Goal: Task Accomplishment & Management: Use online tool/utility

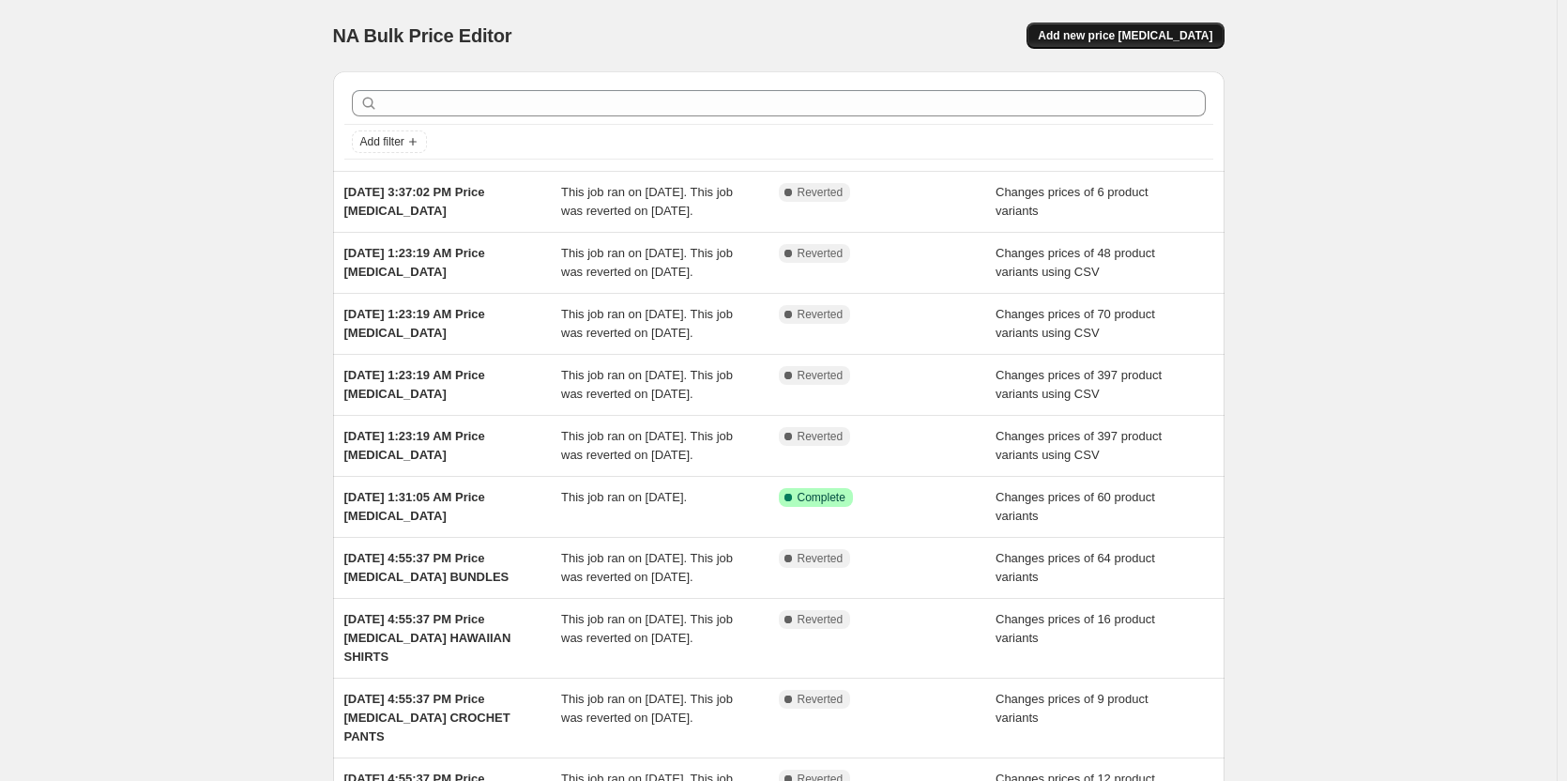
click at [1115, 29] on span "Add new price [MEDICAL_DATA]" at bounding box center [1125, 35] width 175 height 15
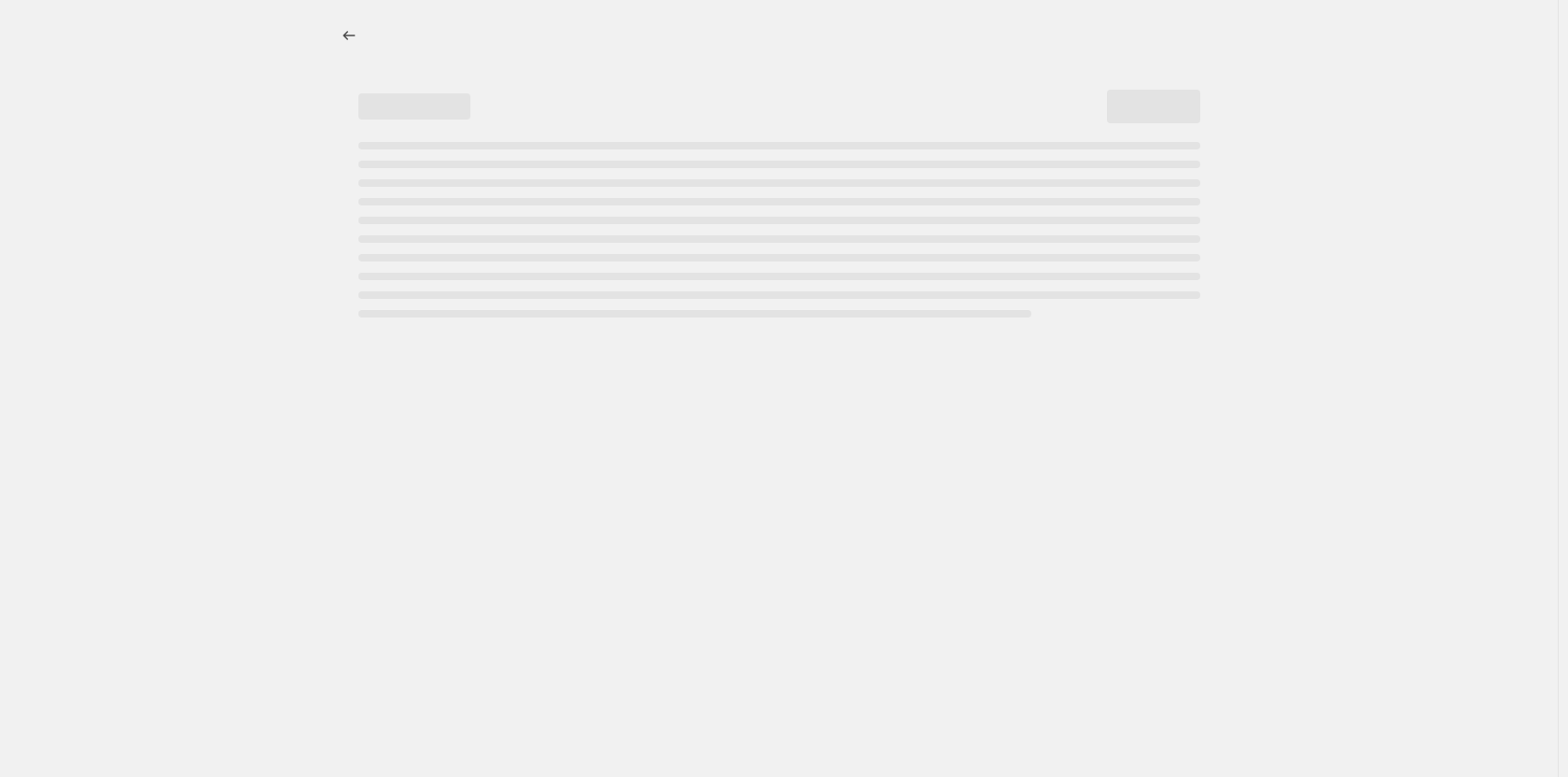
select select "percentage"
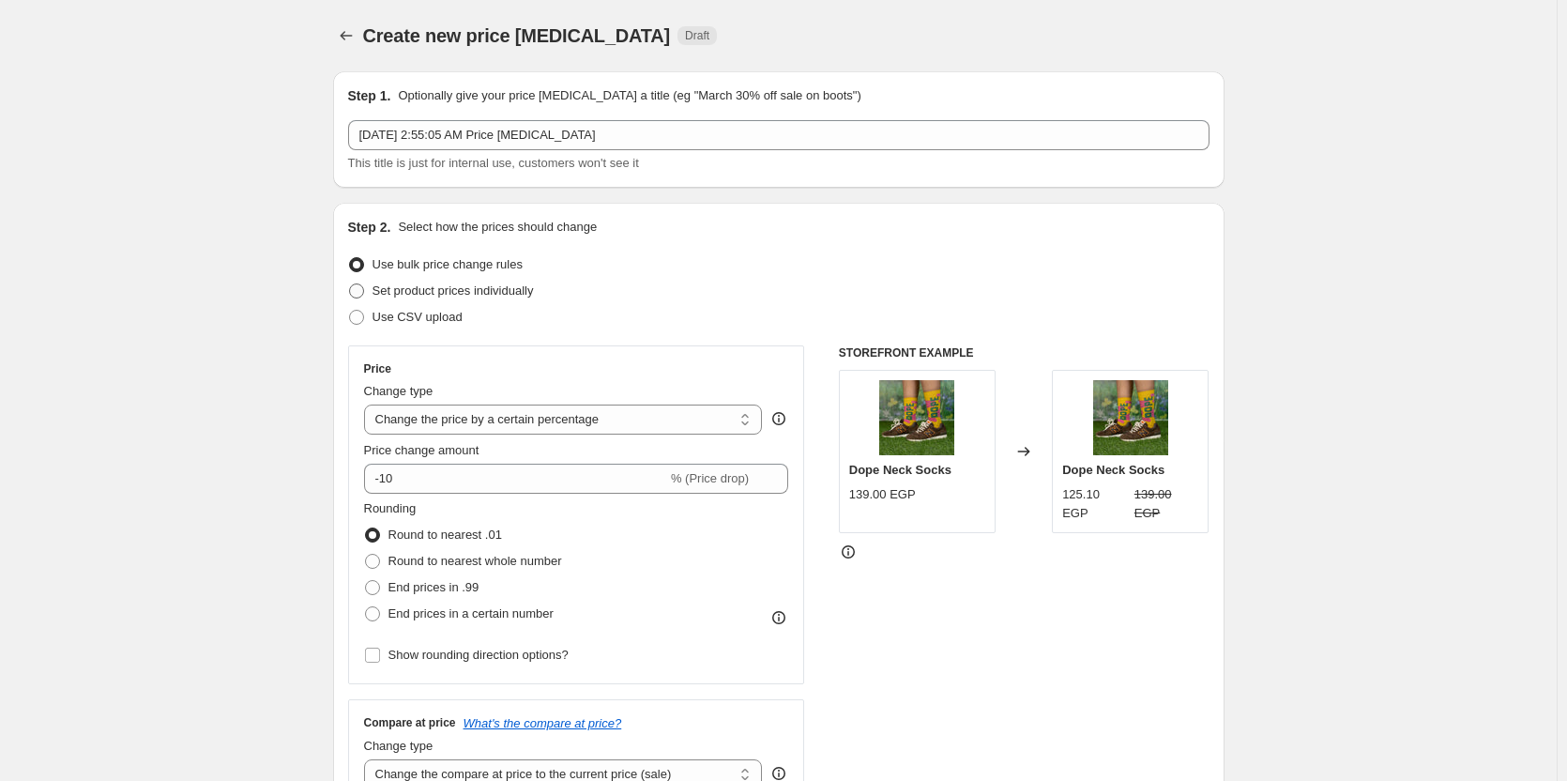
click at [377, 299] on span "Set product prices individually" at bounding box center [453, 291] width 161 height 19
click at [350, 284] on input "Set product prices individually" at bounding box center [349, 283] width 1 height 1
radio input "true"
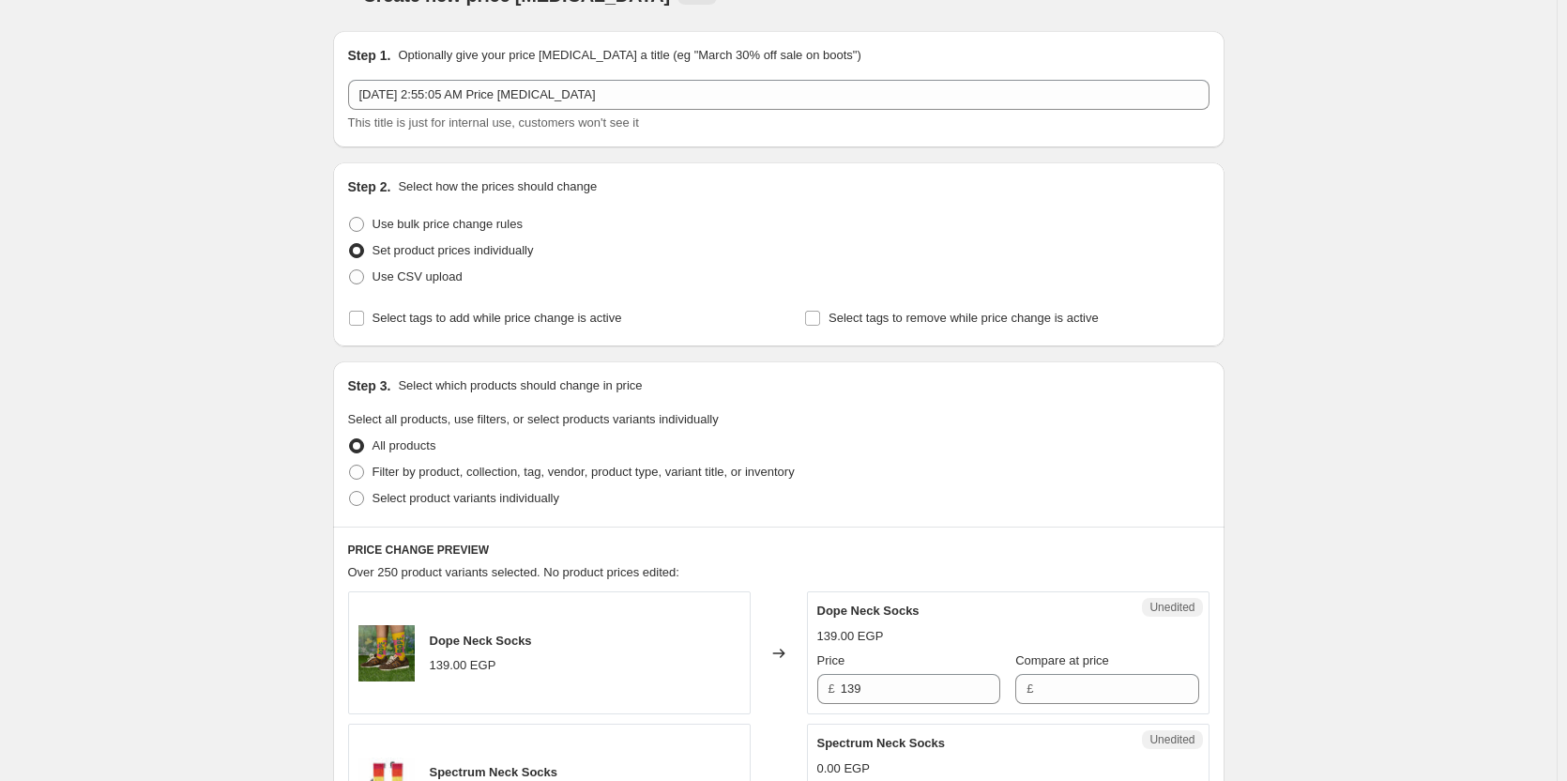
scroll to position [252, 0]
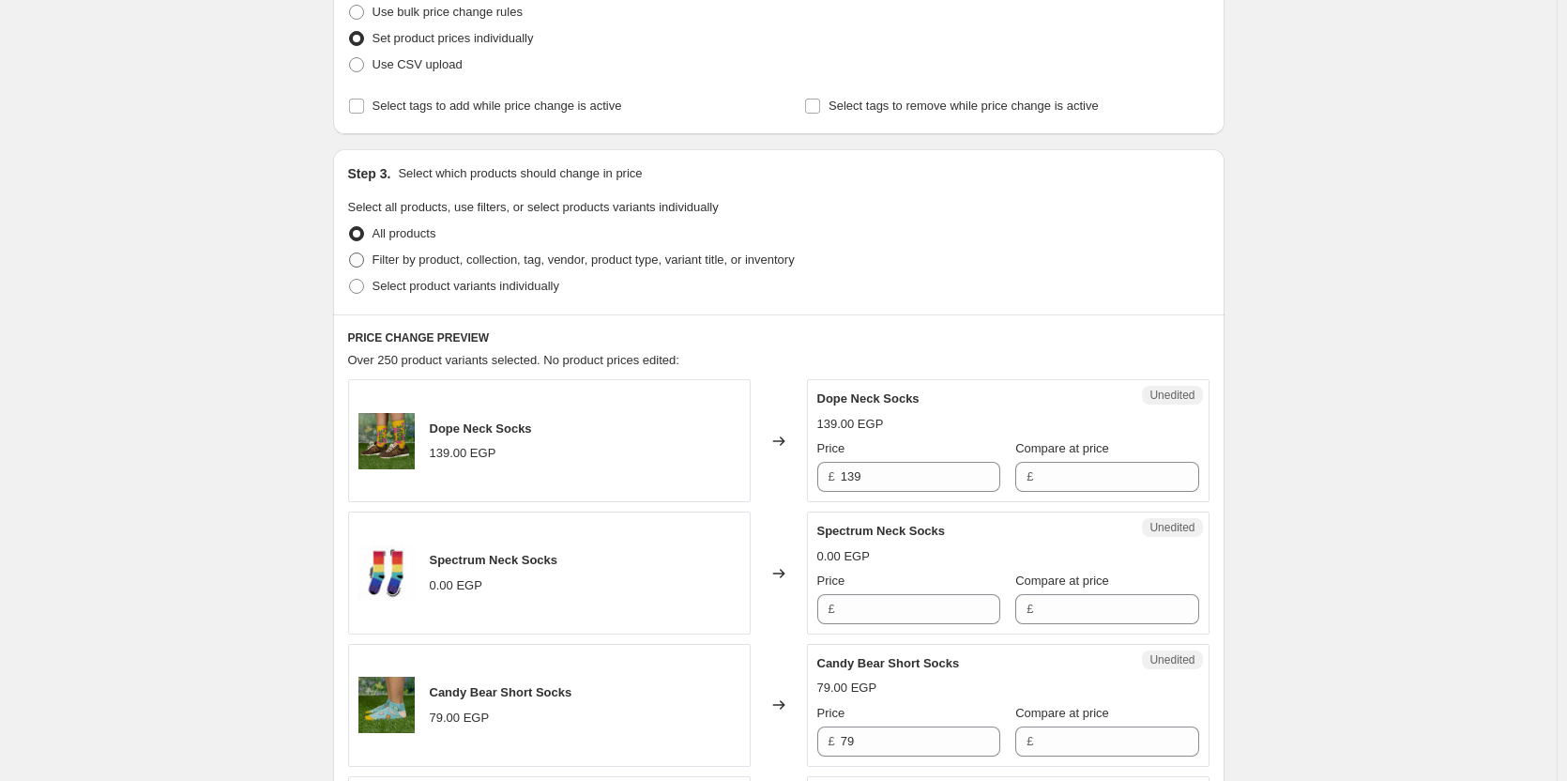
click at [466, 264] on span "Filter by product, collection, tag, vendor, product type, variant title, or inv…" at bounding box center [584, 259] width 422 height 14
click at [350, 253] on input "Filter by product, collection, tag, vendor, product type, variant title, or inv…" at bounding box center [349, 252] width 1 height 1
radio input "true"
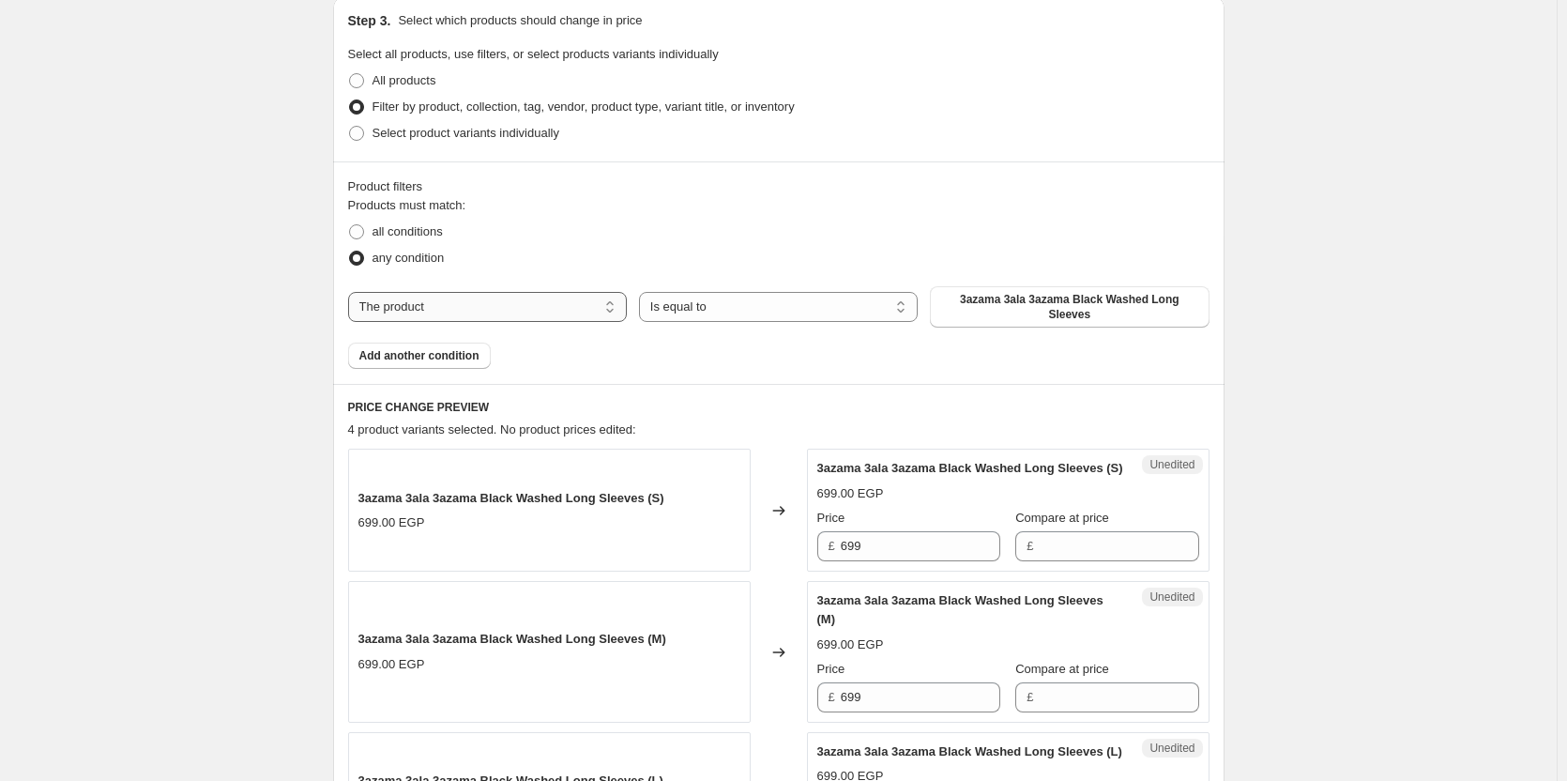
scroll to position [408, 0]
click at [488, 310] on select "The product The product's collection The product's tag The product's vendor The…" at bounding box center [487, 304] width 279 height 30
select select "collection"
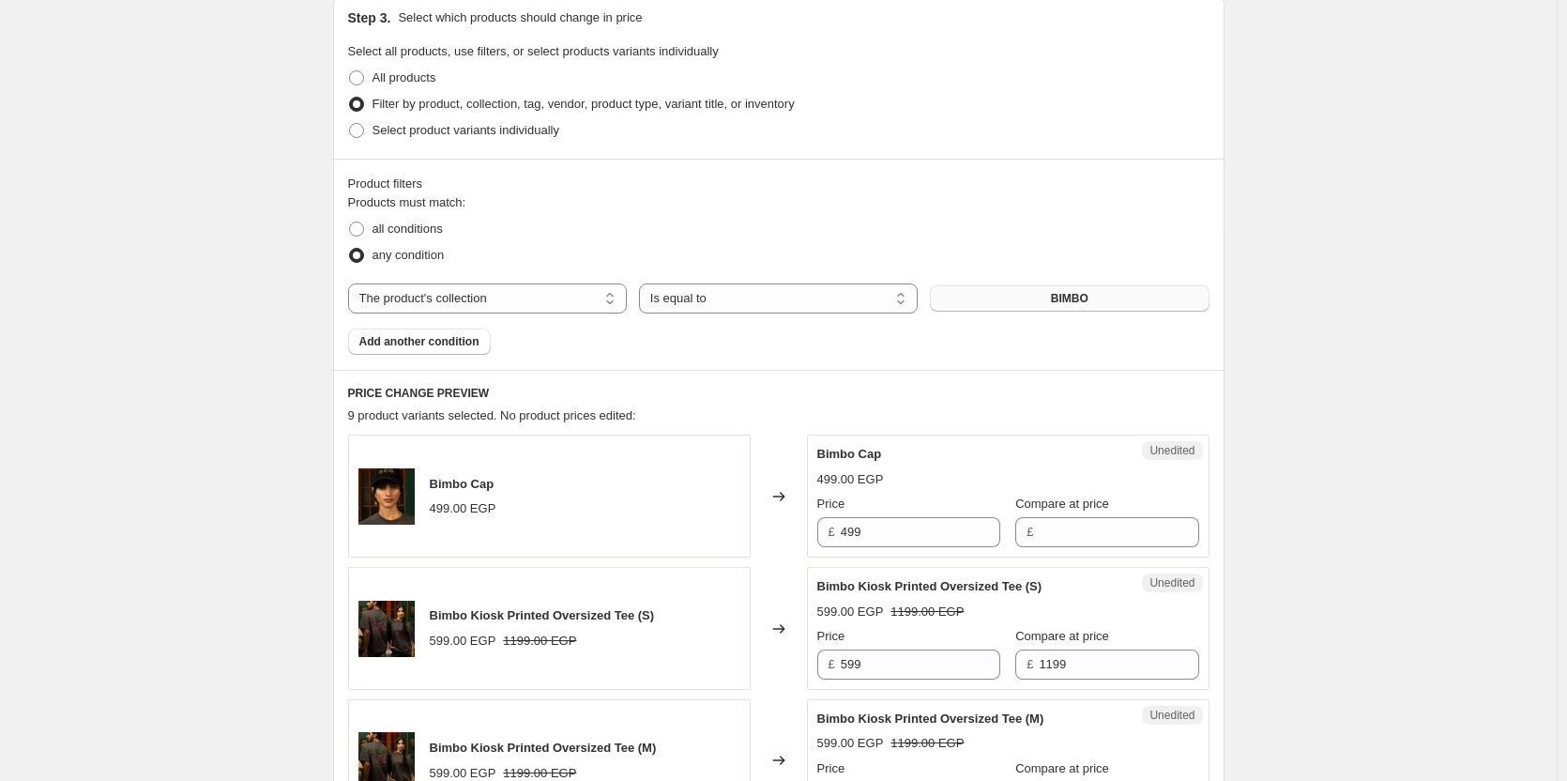
click at [1040, 300] on button "BIMBO" at bounding box center [1069, 298] width 279 height 26
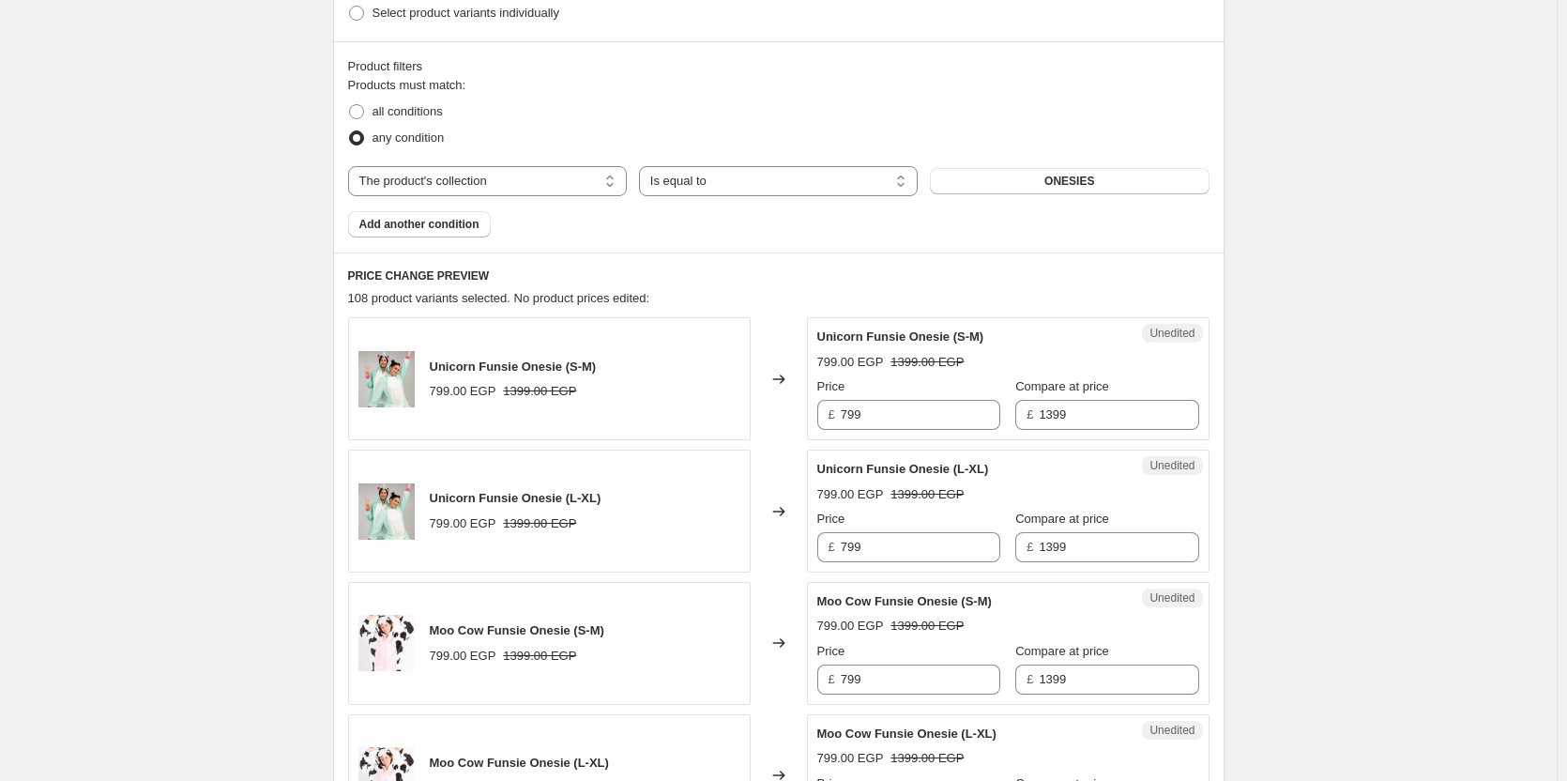
scroll to position [515, 0]
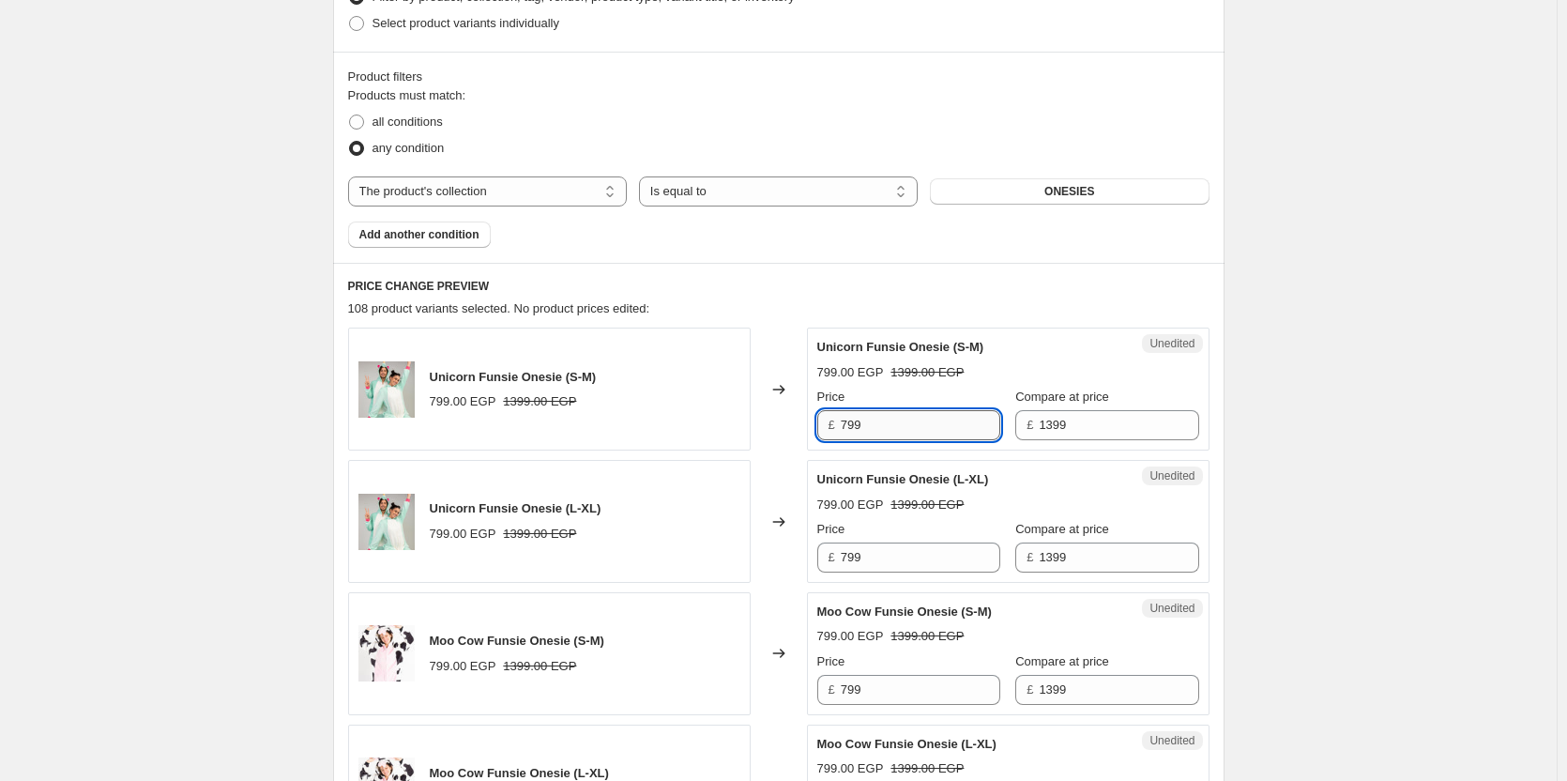
click at [934, 417] on input "799" at bounding box center [921, 425] width 160 height 30
type input "1399"
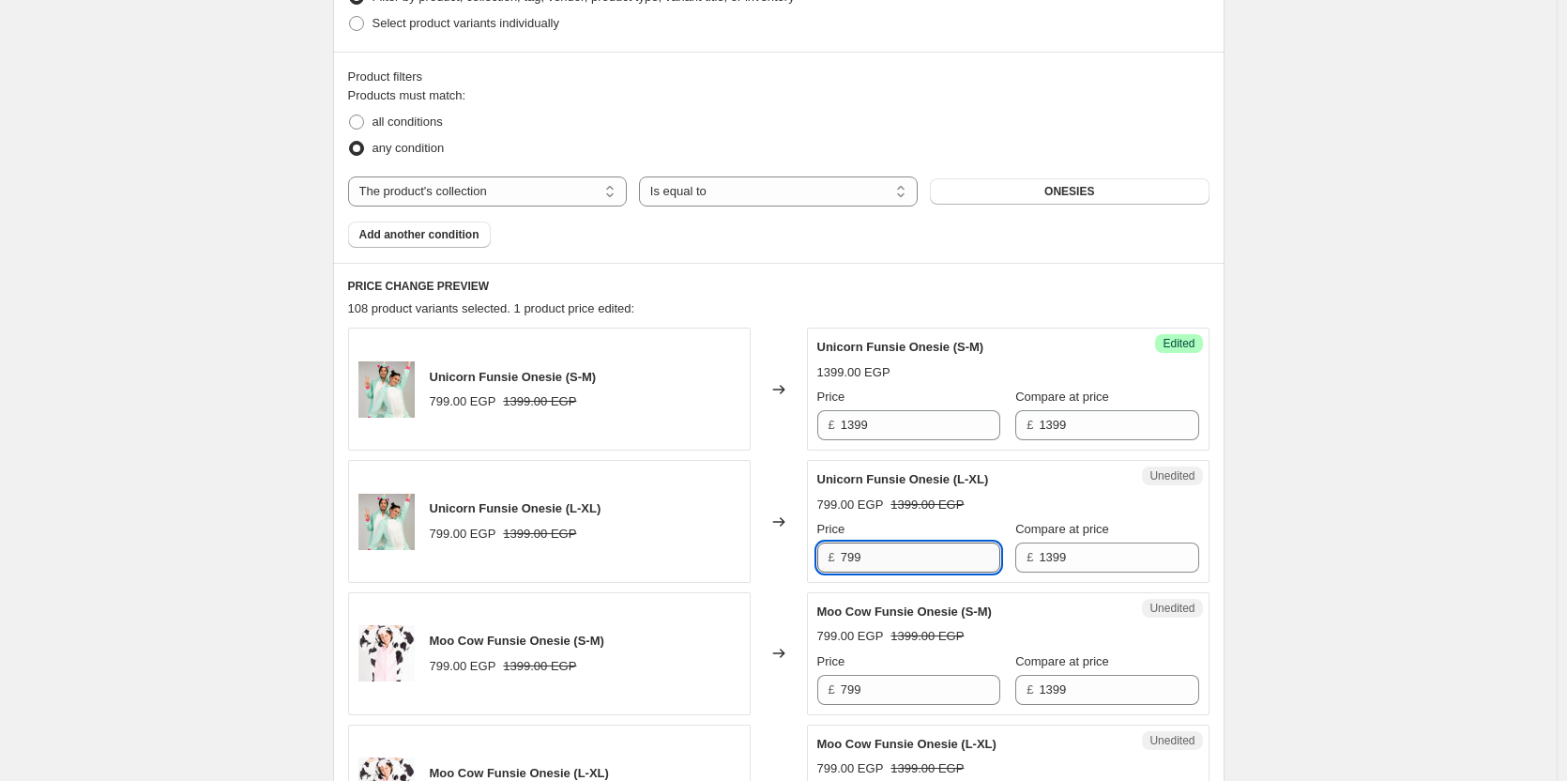
click at [894, 556] on input "799" at bounding box center [921, 558] width 160 height 30
paste input "1399"
paste input "text"
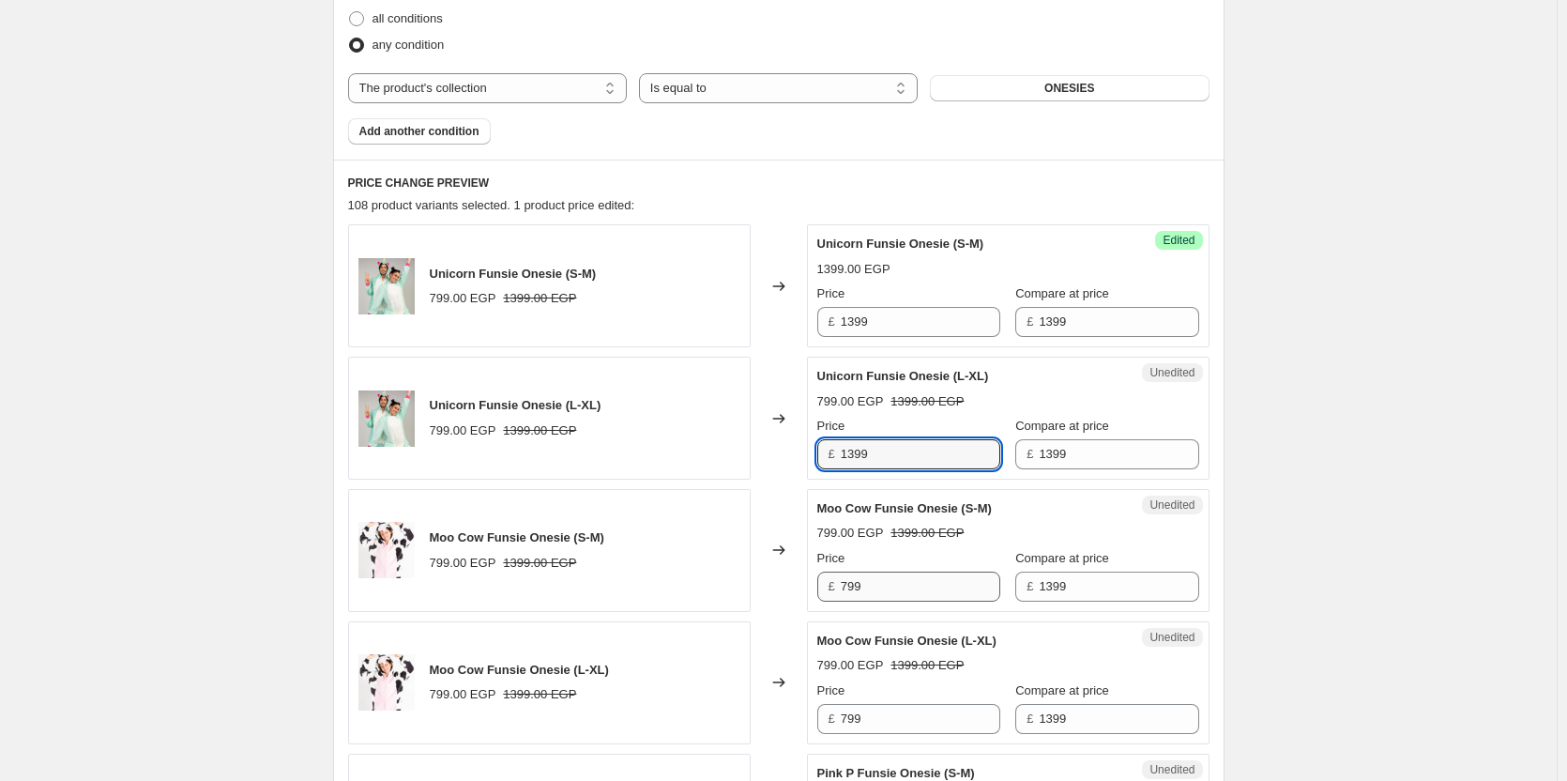
type input "1399"
click at [885, 581] on input "799" at bounding box center [921, 587] width 160 height 30
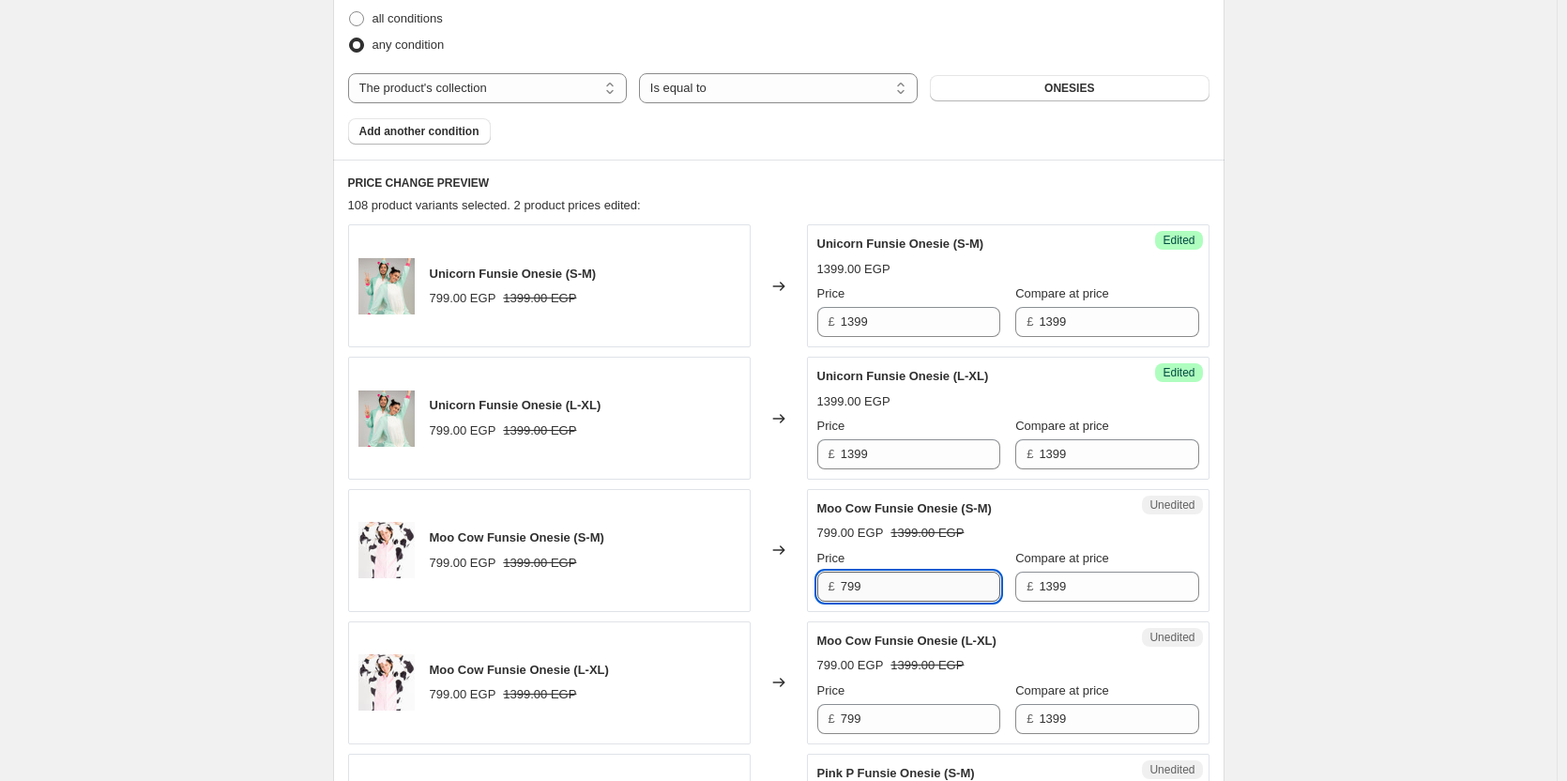
paste input "13"
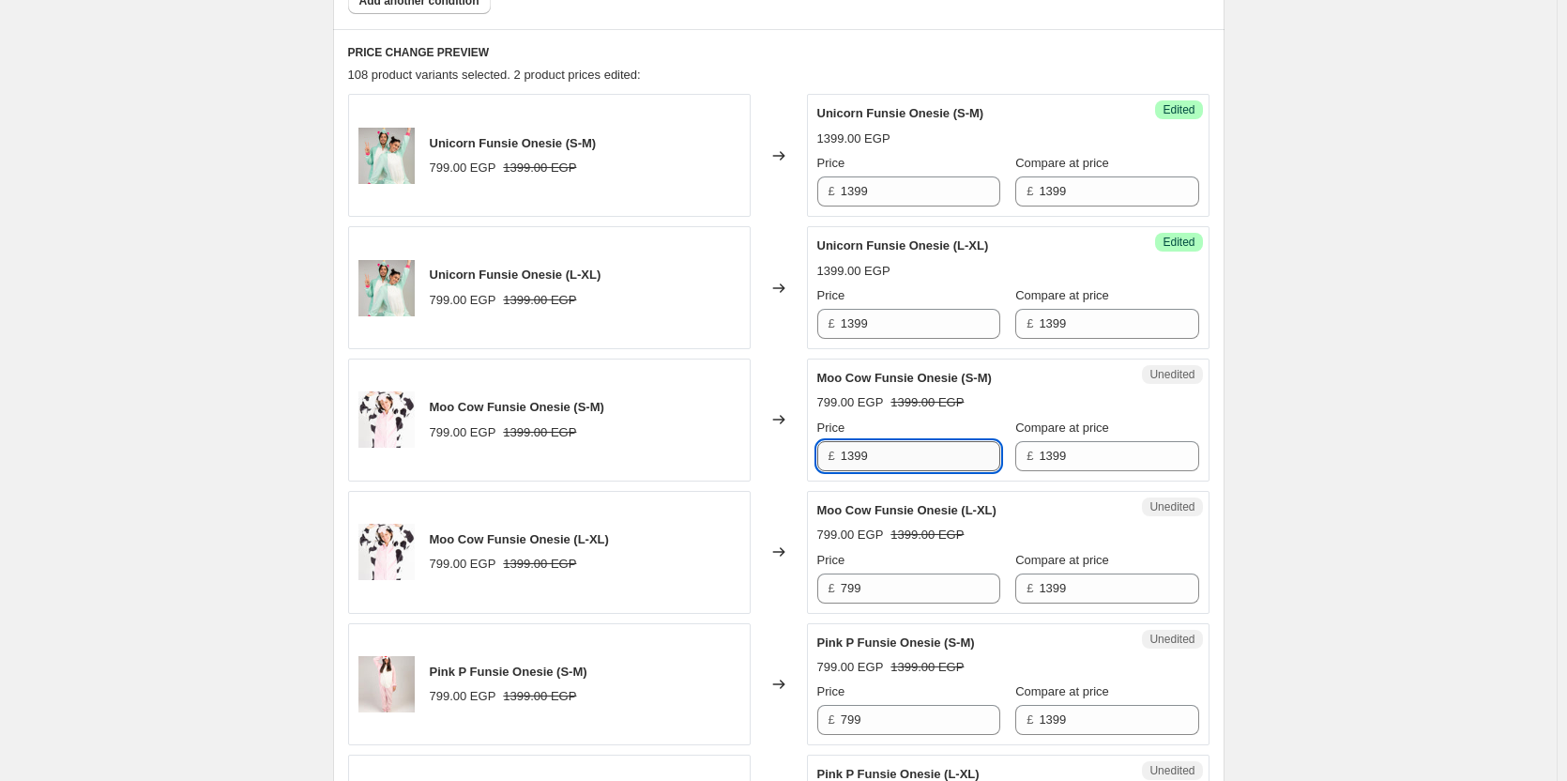
scroll to position [754, 0]
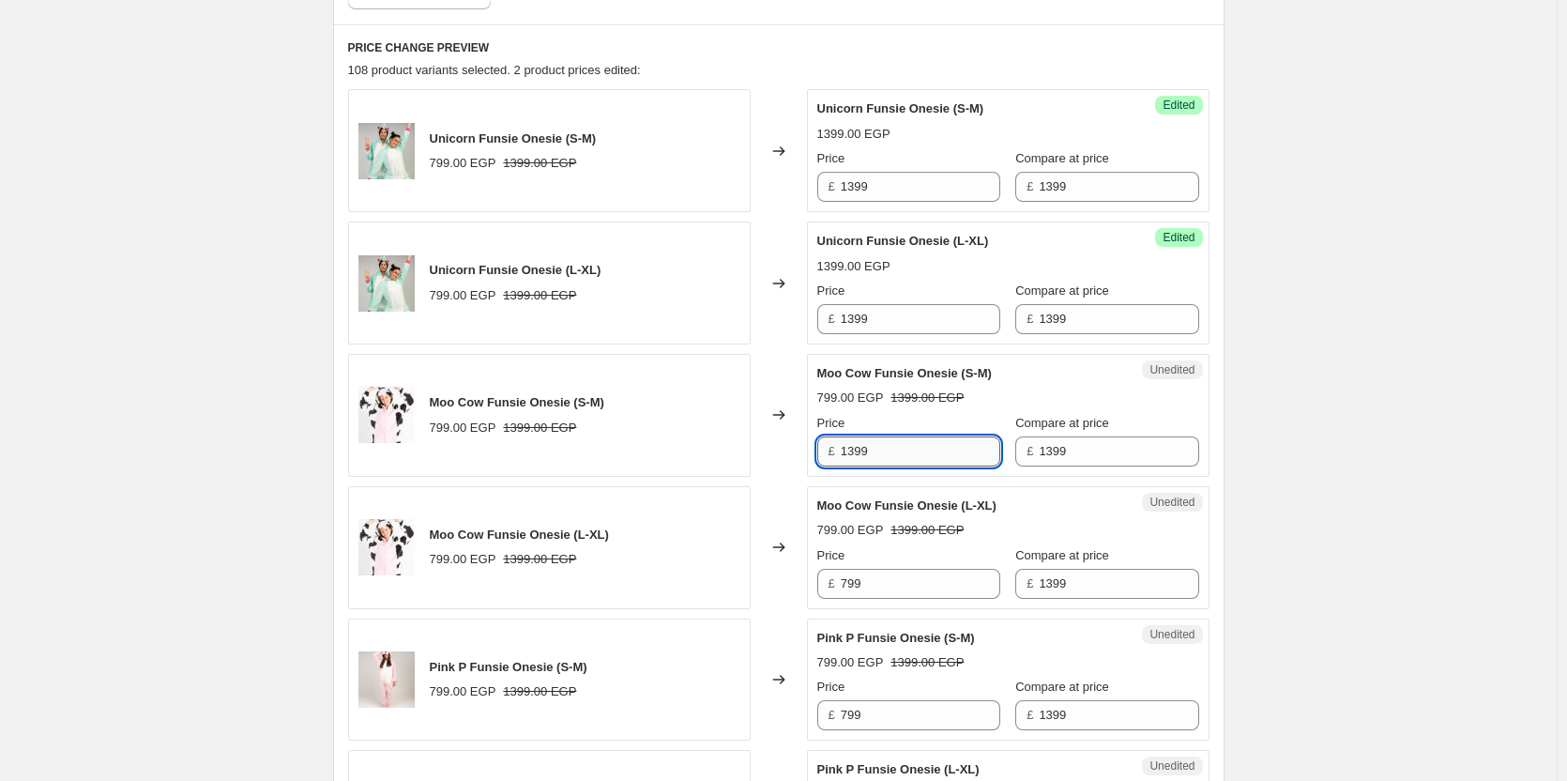
type input "1399"
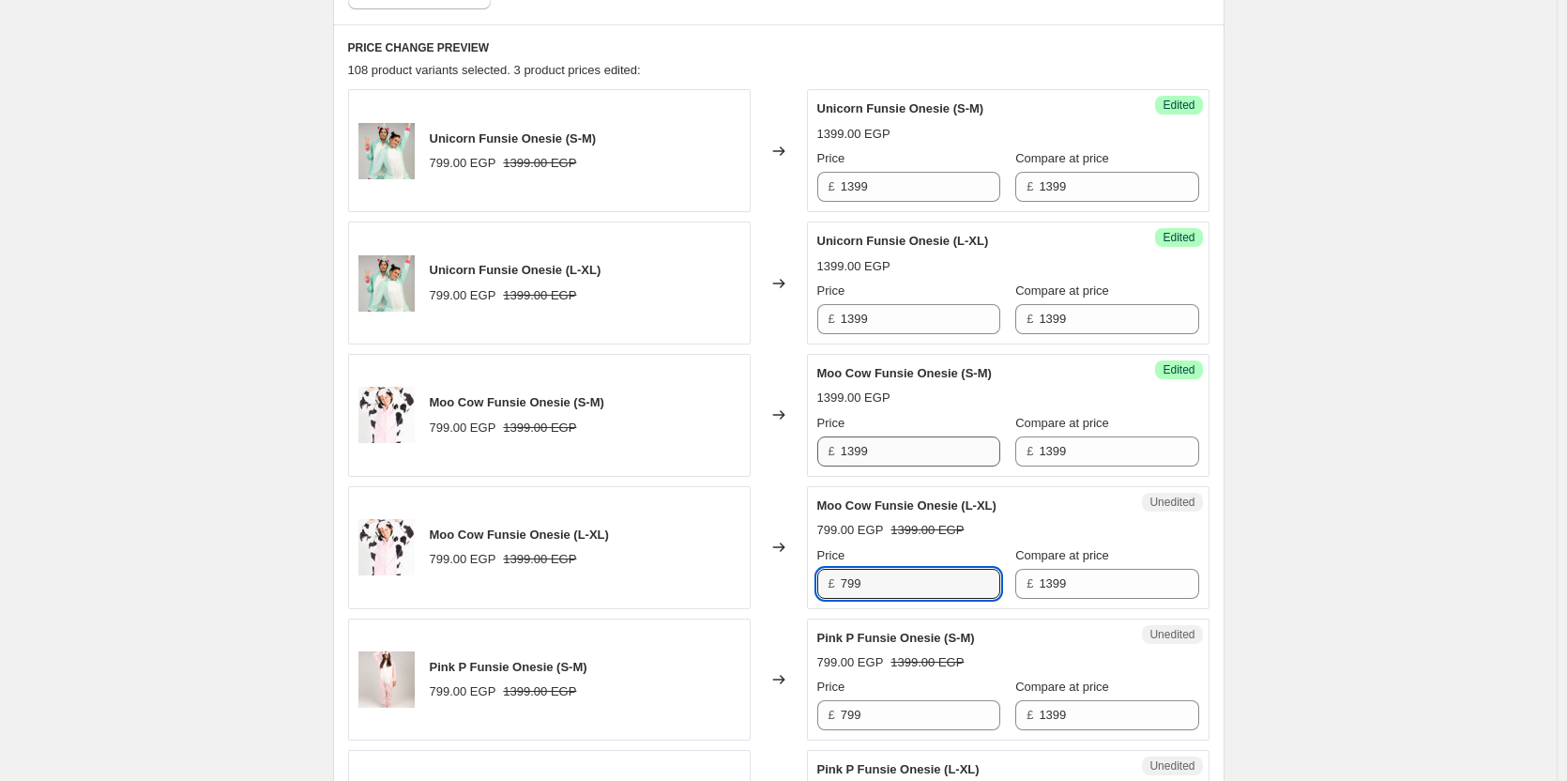
click at [885, 581] on input "799" at bounding box center [921, 584] width 160 height 30
paste input "13"
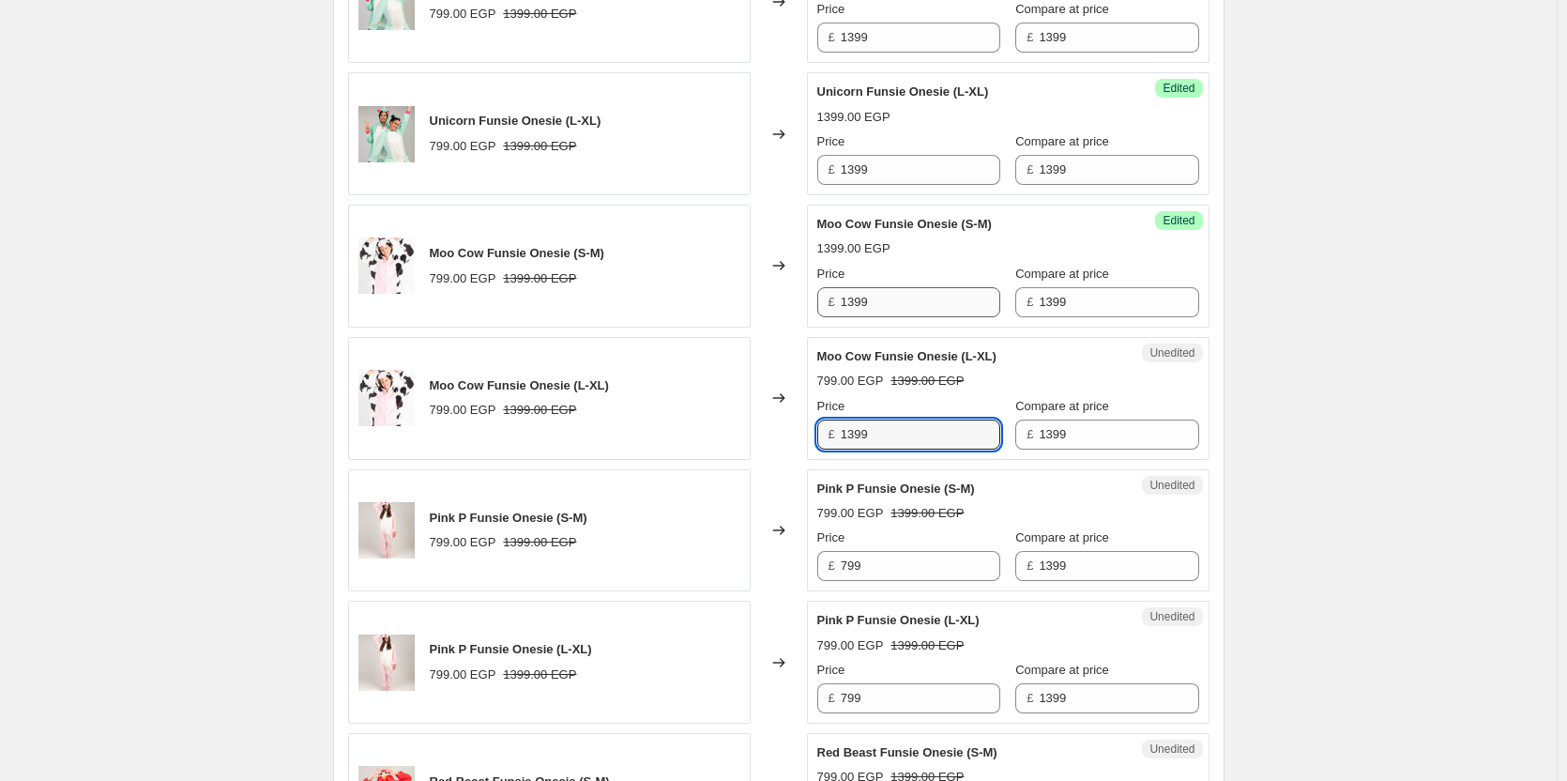
scroll to position [904, 0]
type input "1399"
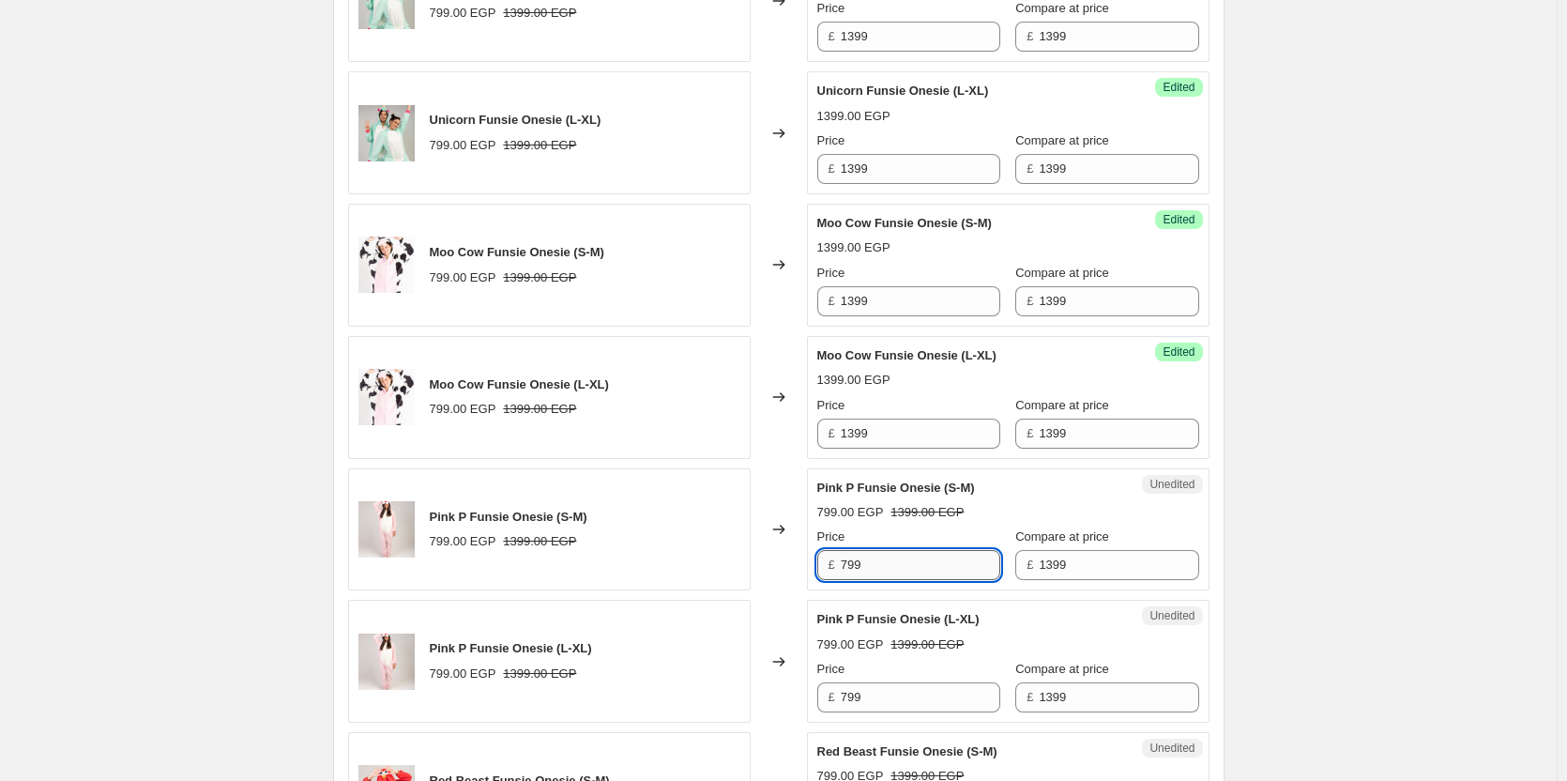
click at [887, 562] on input "799" at bounding box center [921, 565] width 160 height 30
paste input "13"
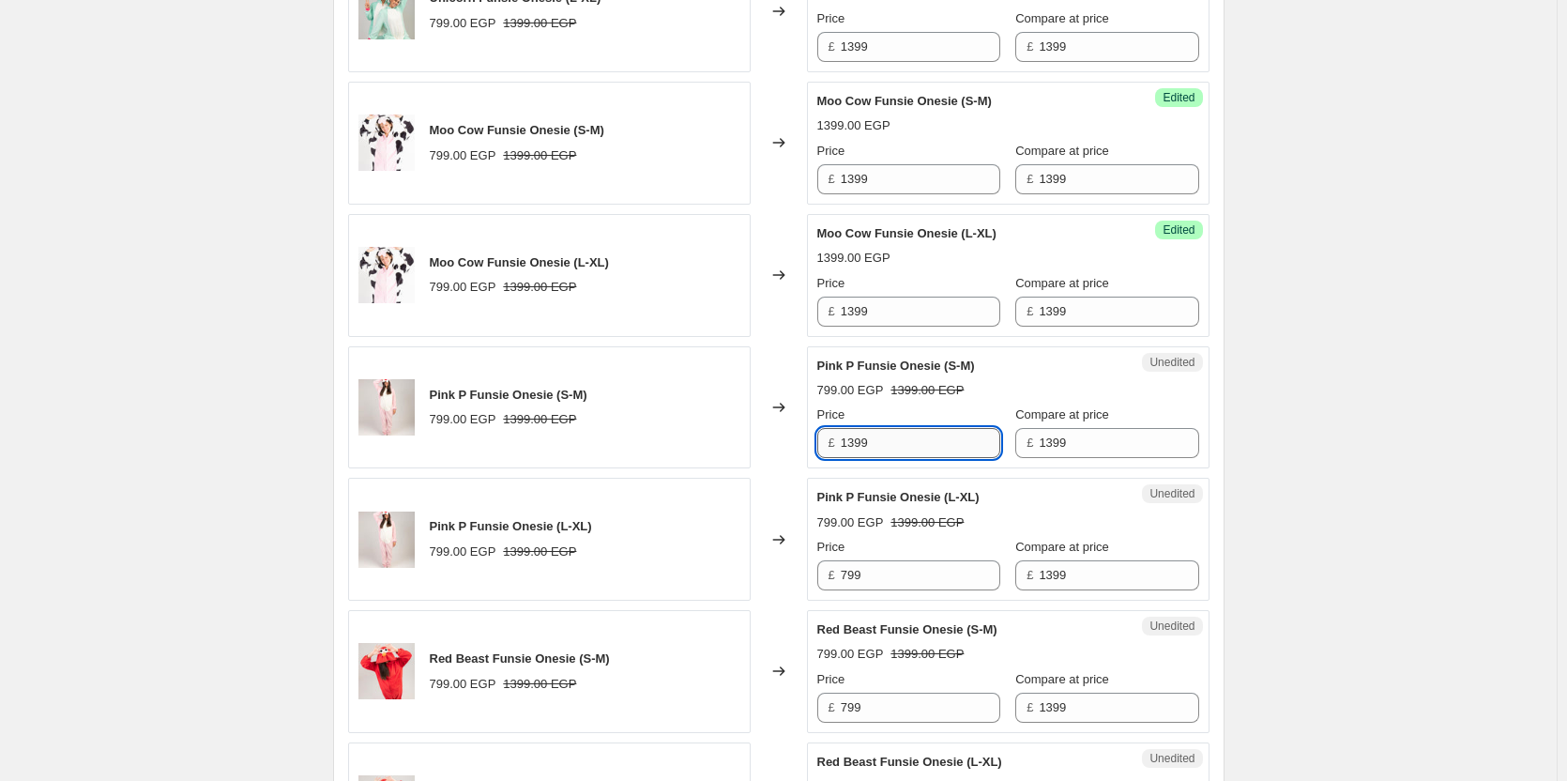
scroll to position [1027, 0]
type input "1399"
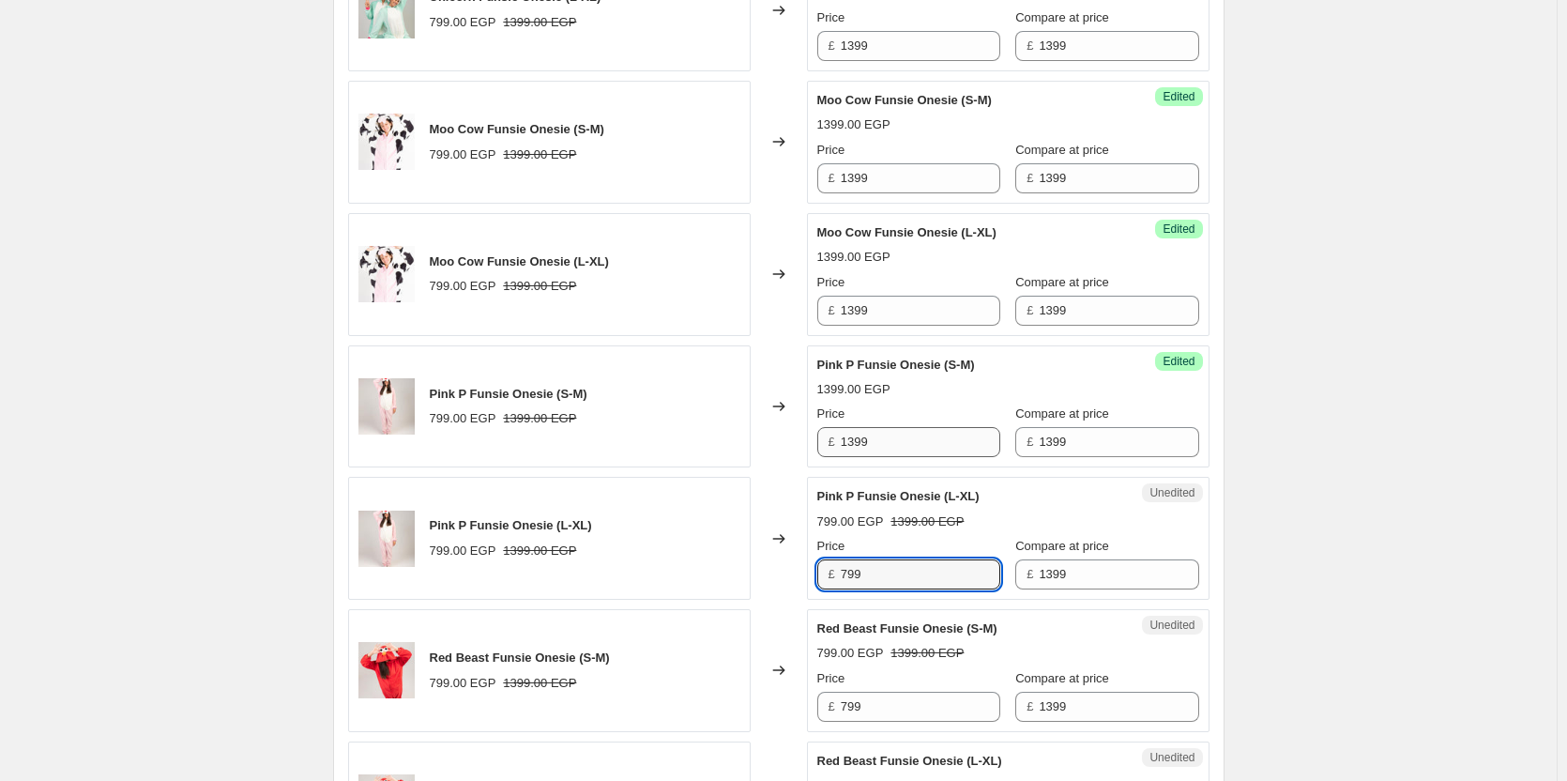
click at [887, 562] on input "799" at bounding box center [921, 574] width 160 height 30
paste input "13"
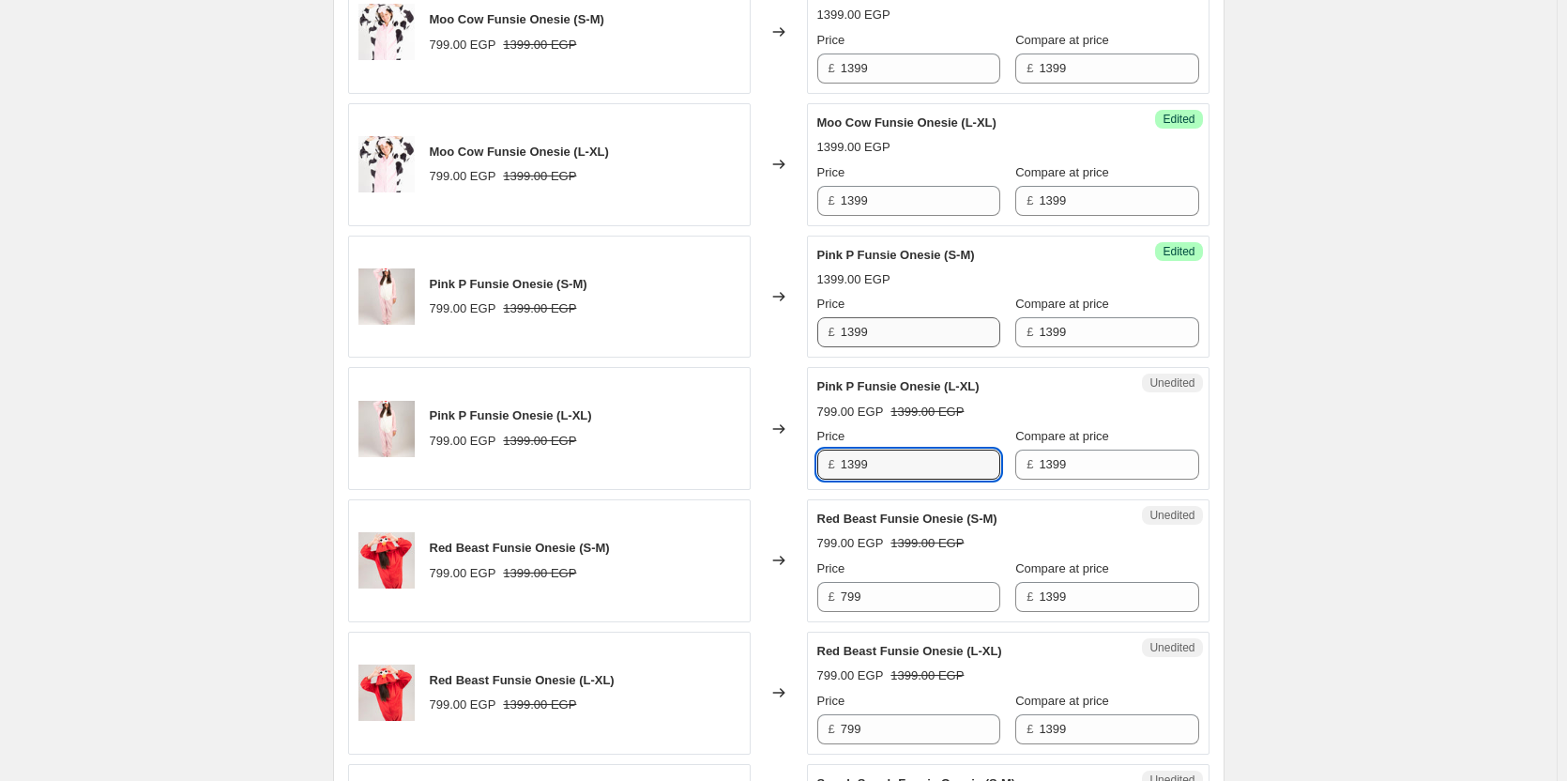
scroll to position [1138, 0]
type input "1399"
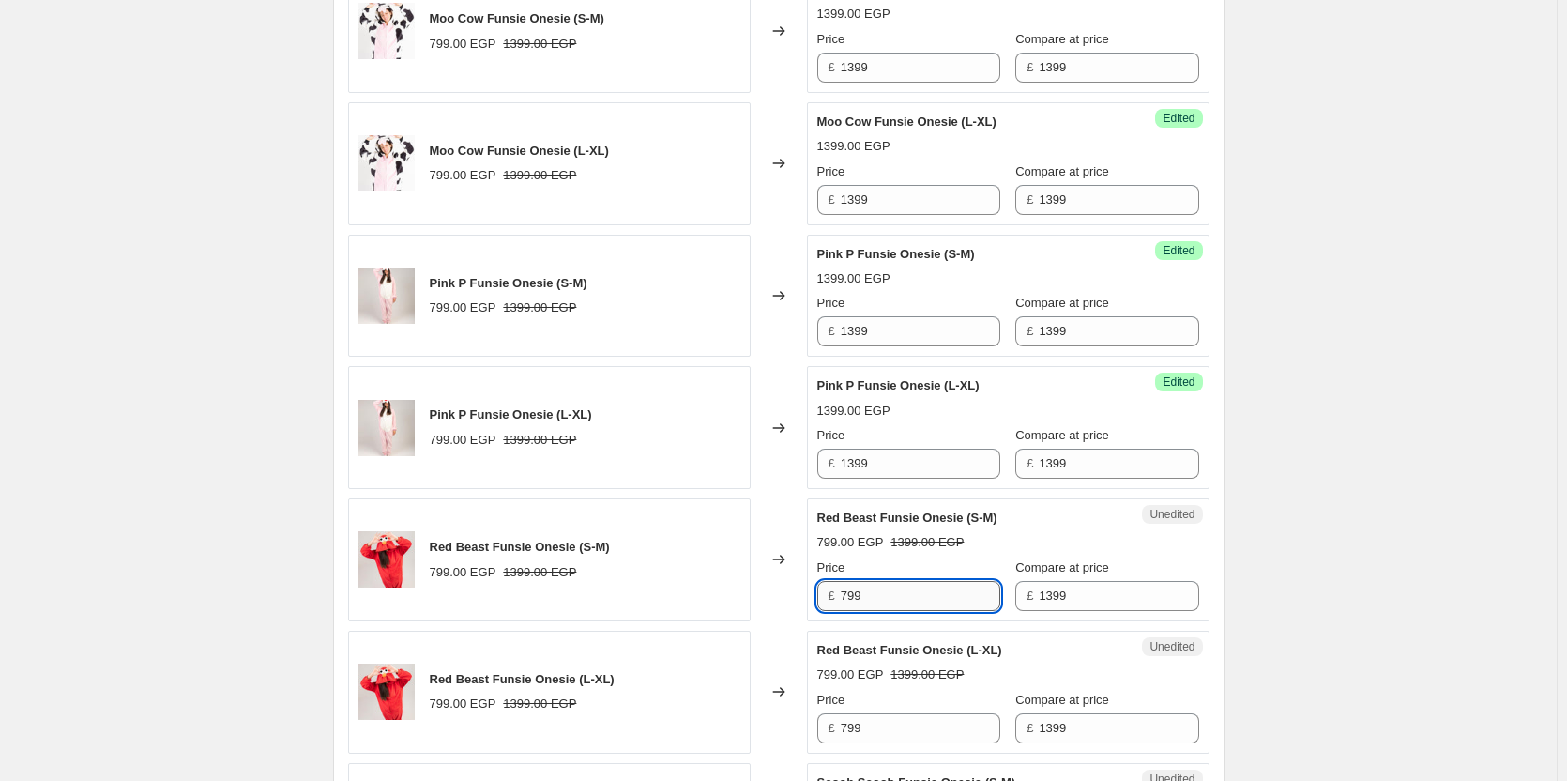
click at [881, 595] on input "799" at bounding box center [921, 596] width 160 height 30
paste input "13"
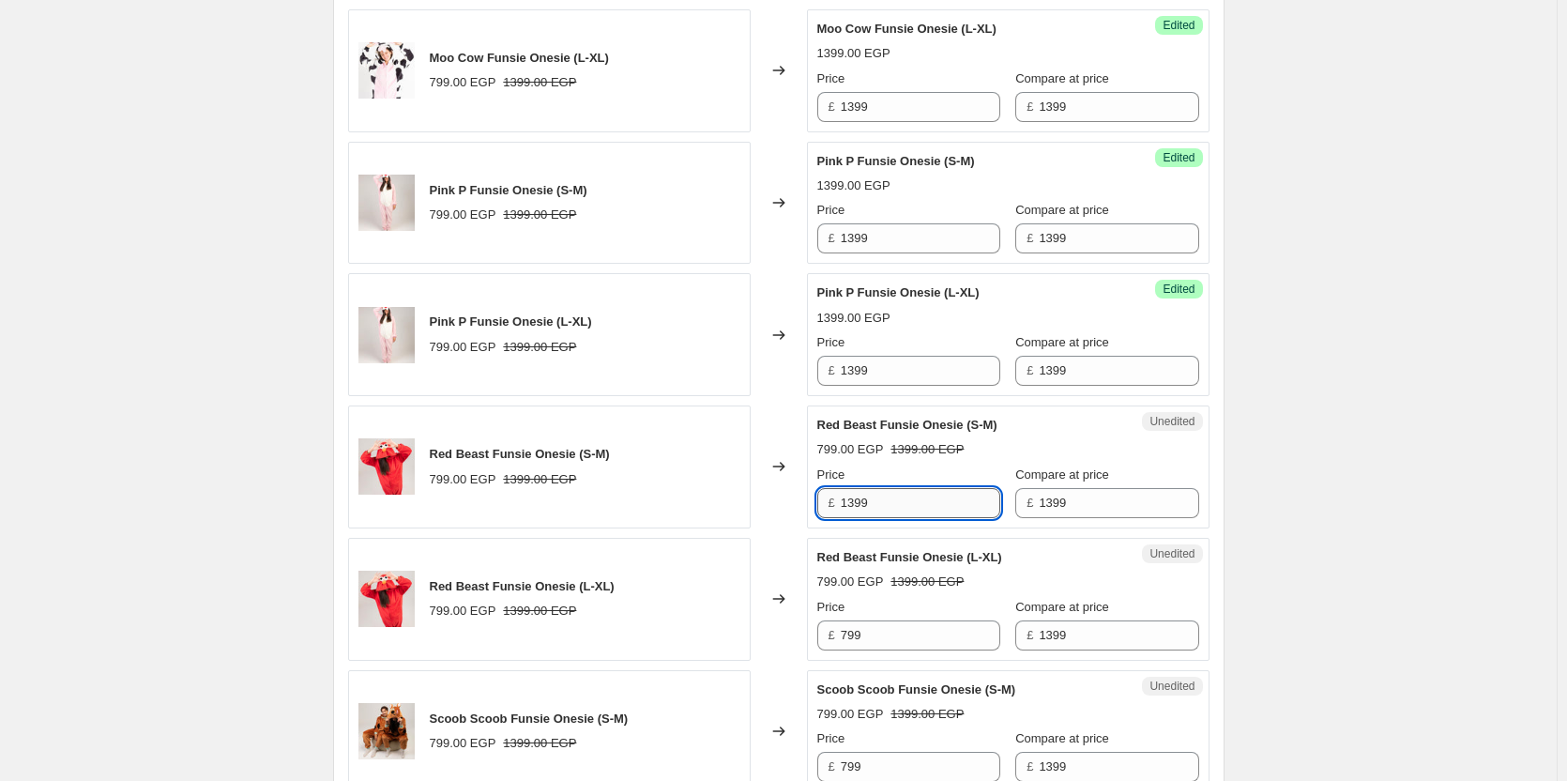
scroll to position [1231, 0]
type input "1399"
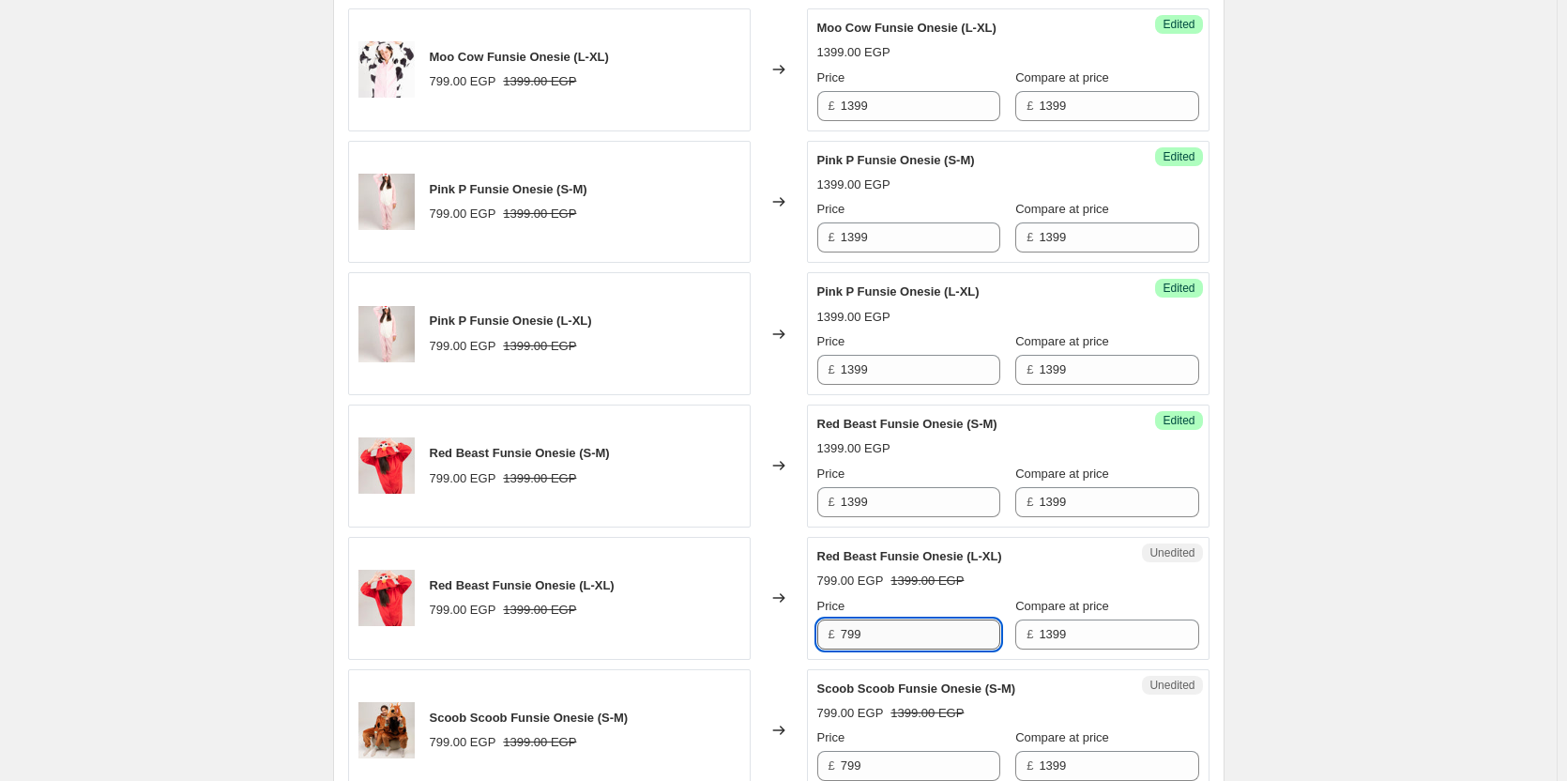
click at [879, 627] on input "799" at bounding box center [921, 634] width 160 height 30
paste input "13"
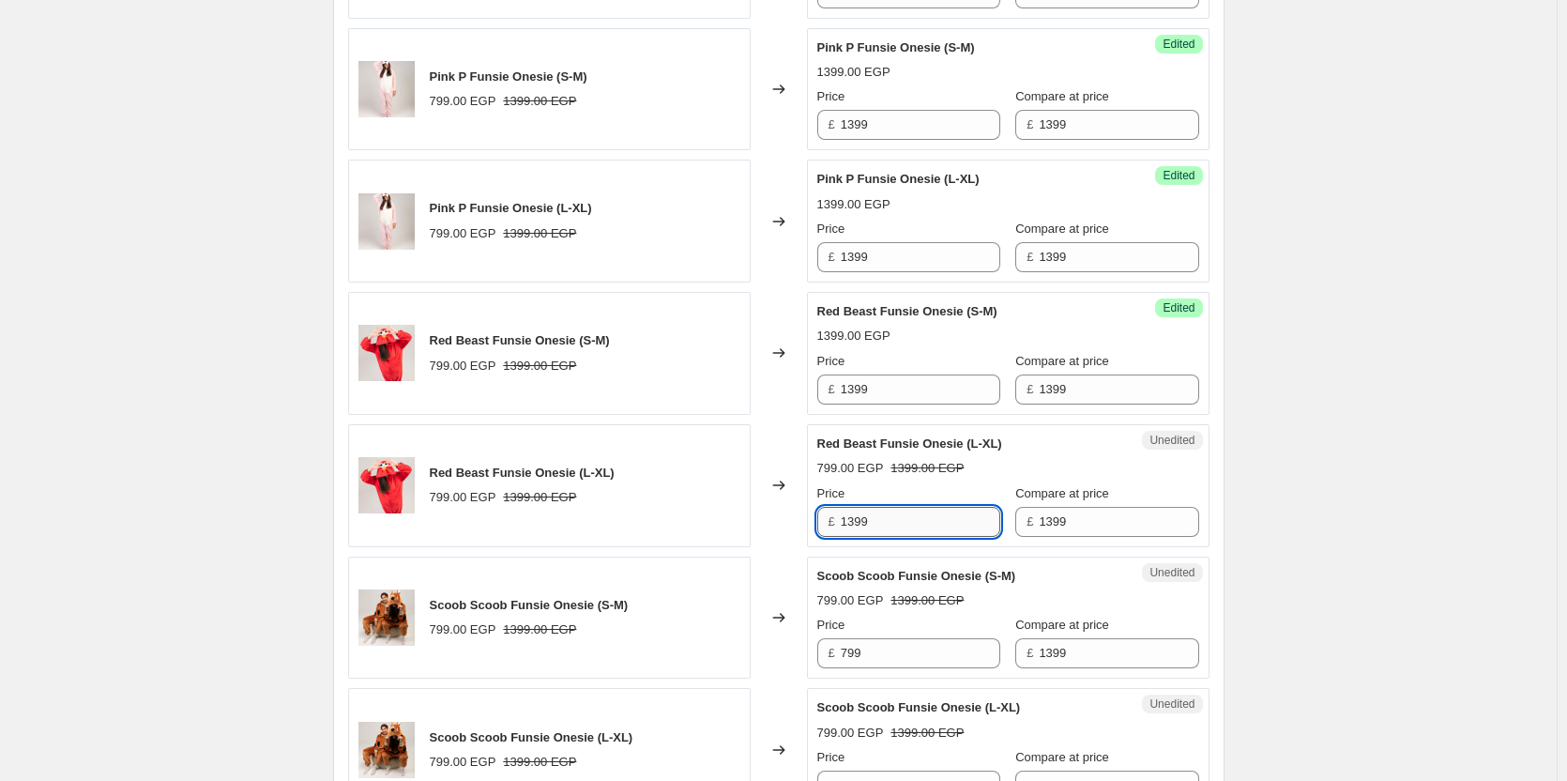
scroll to position [1355, 0]
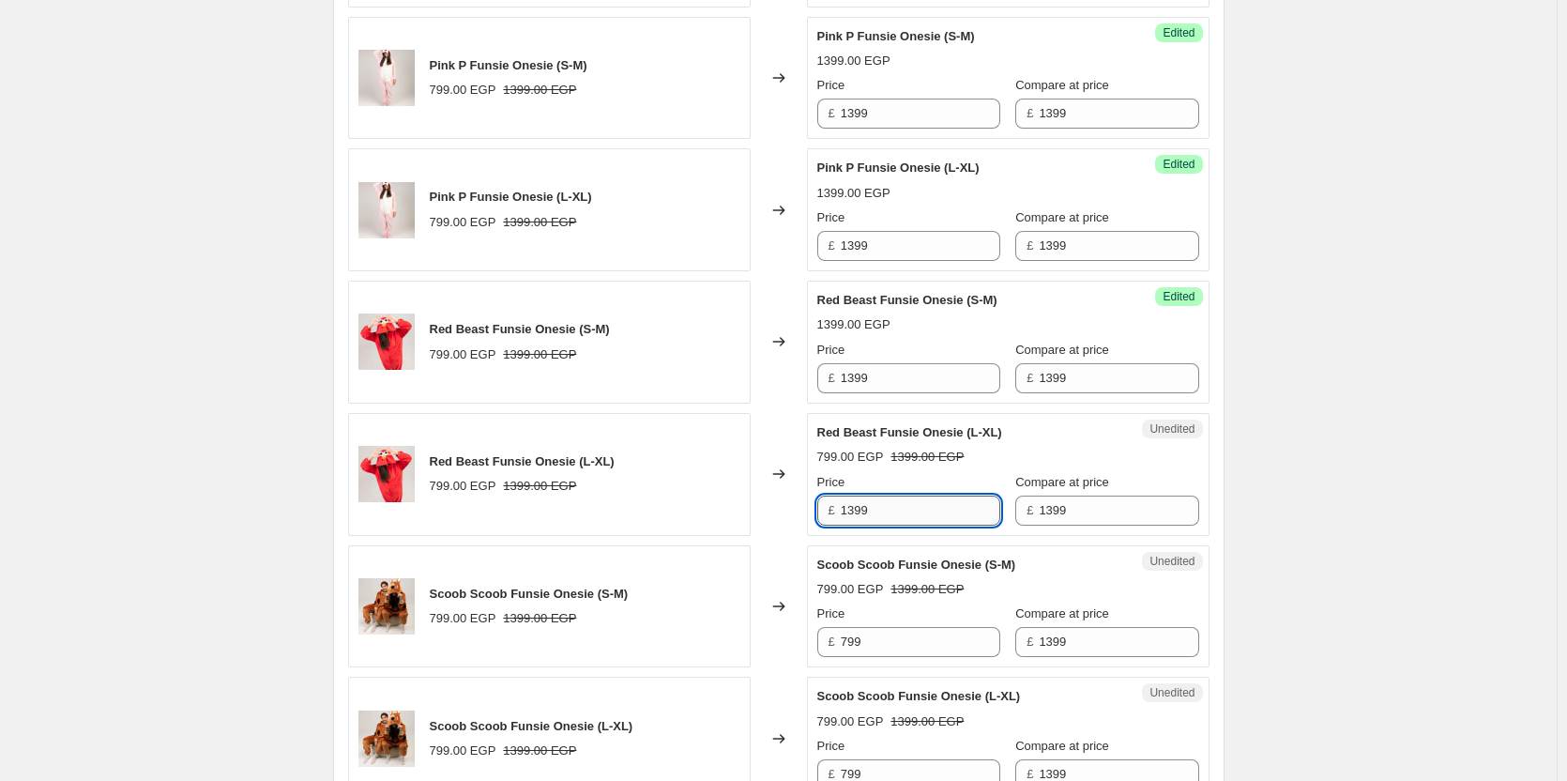
type input "1399"
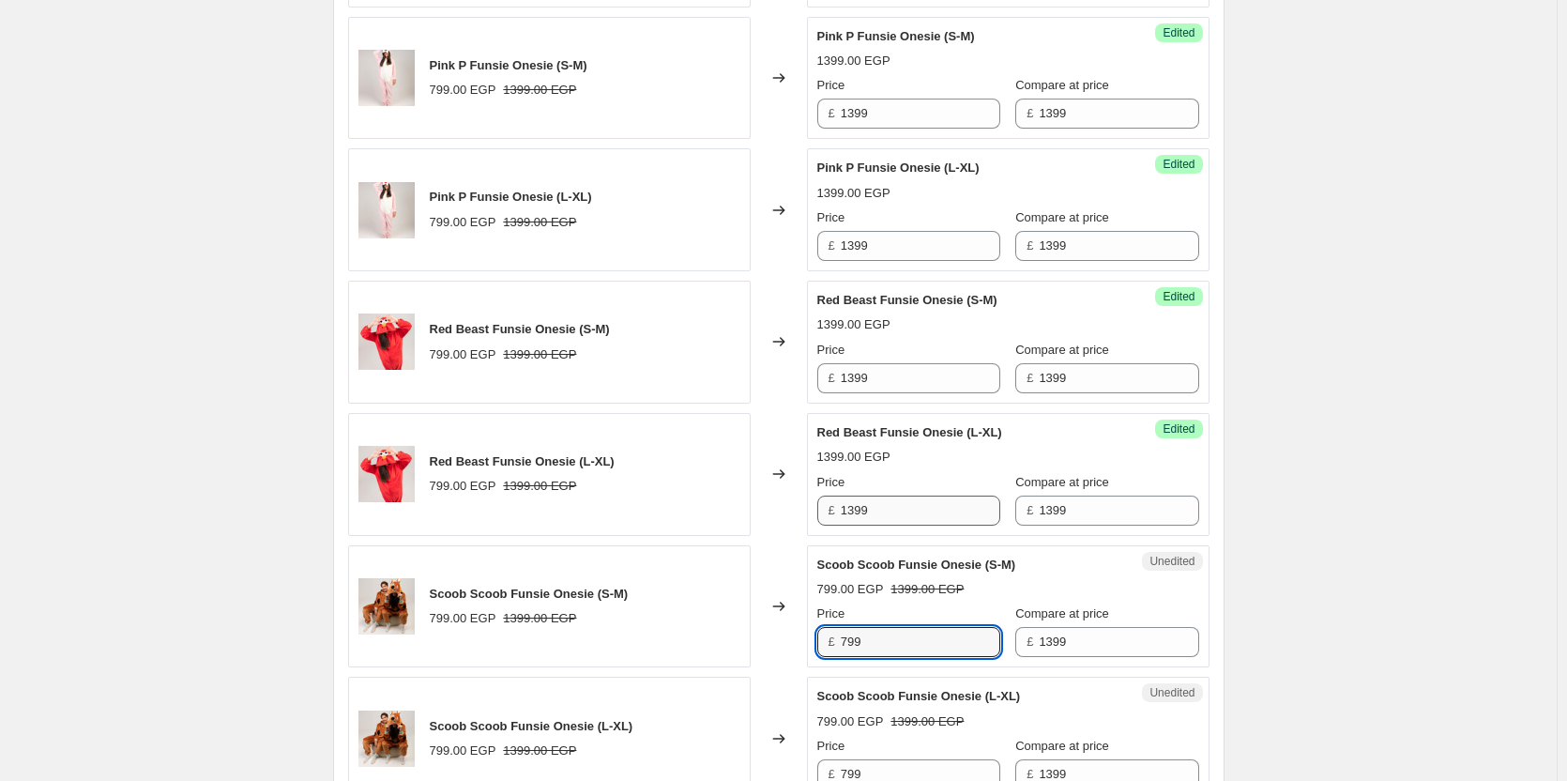
click at [879, 627] on input "799" at bounding box center [921, 642] width 160 height 30
paste input "13"
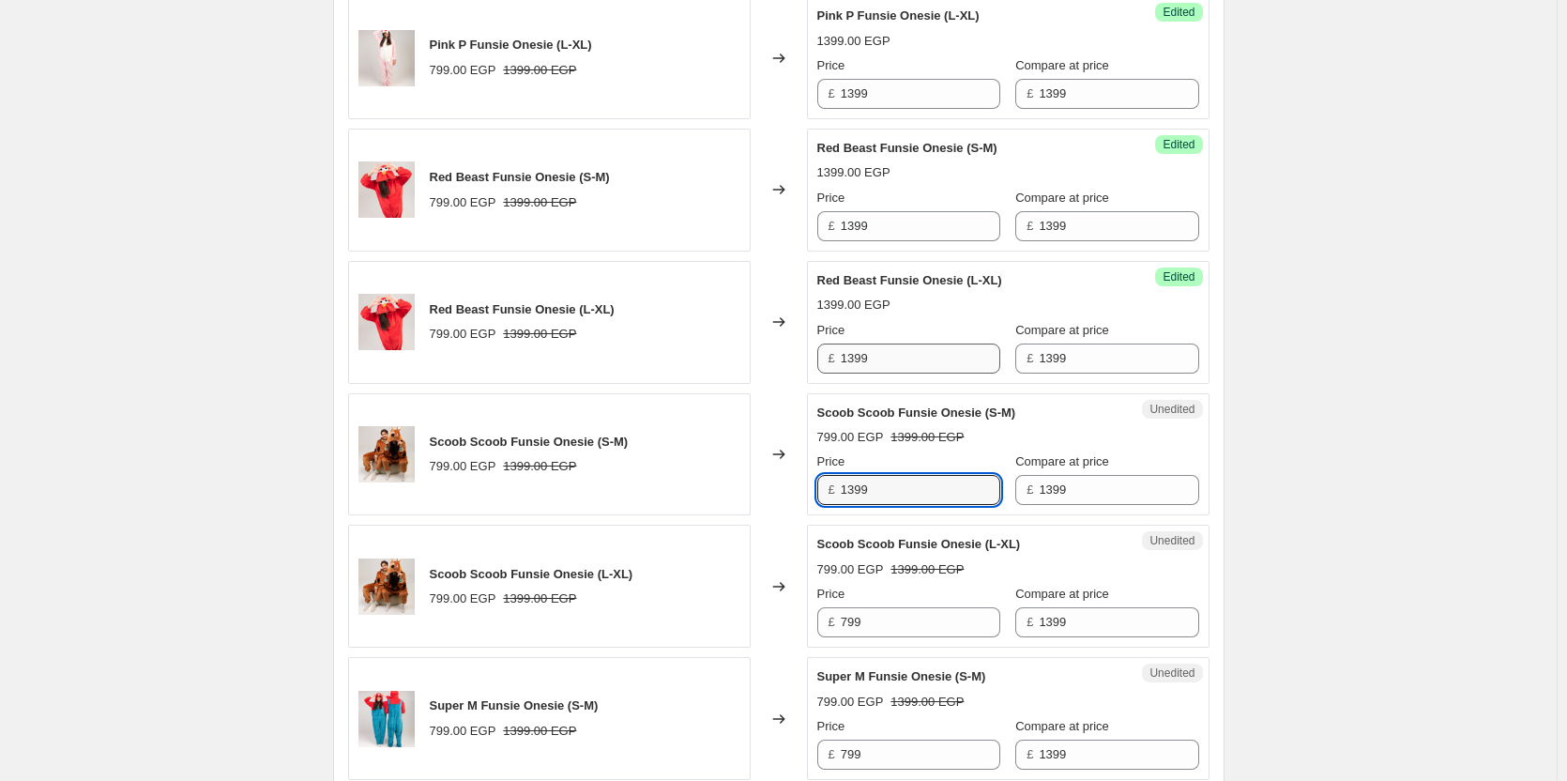
scroll to position [1535, 0]
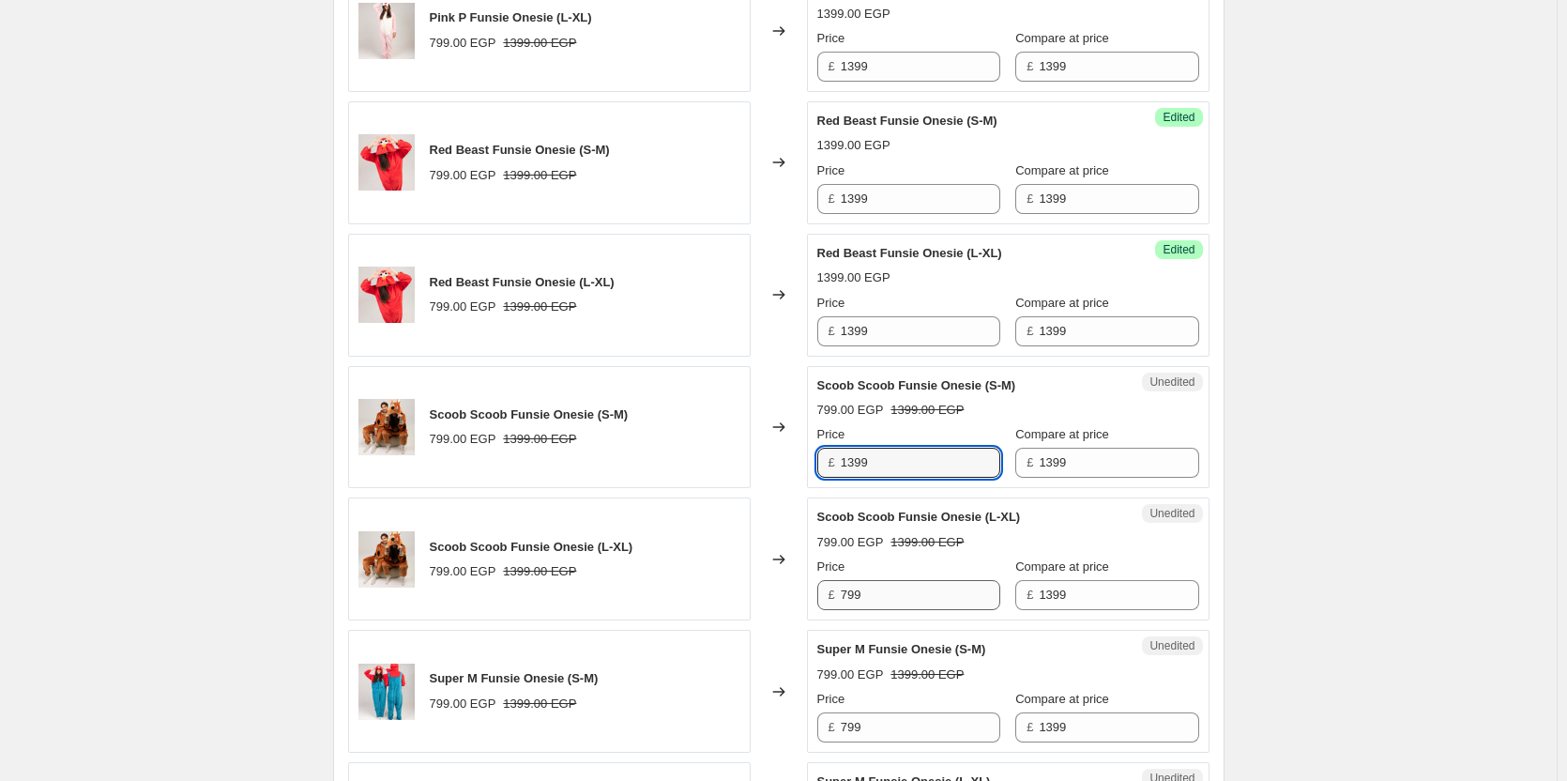
type input "1399"
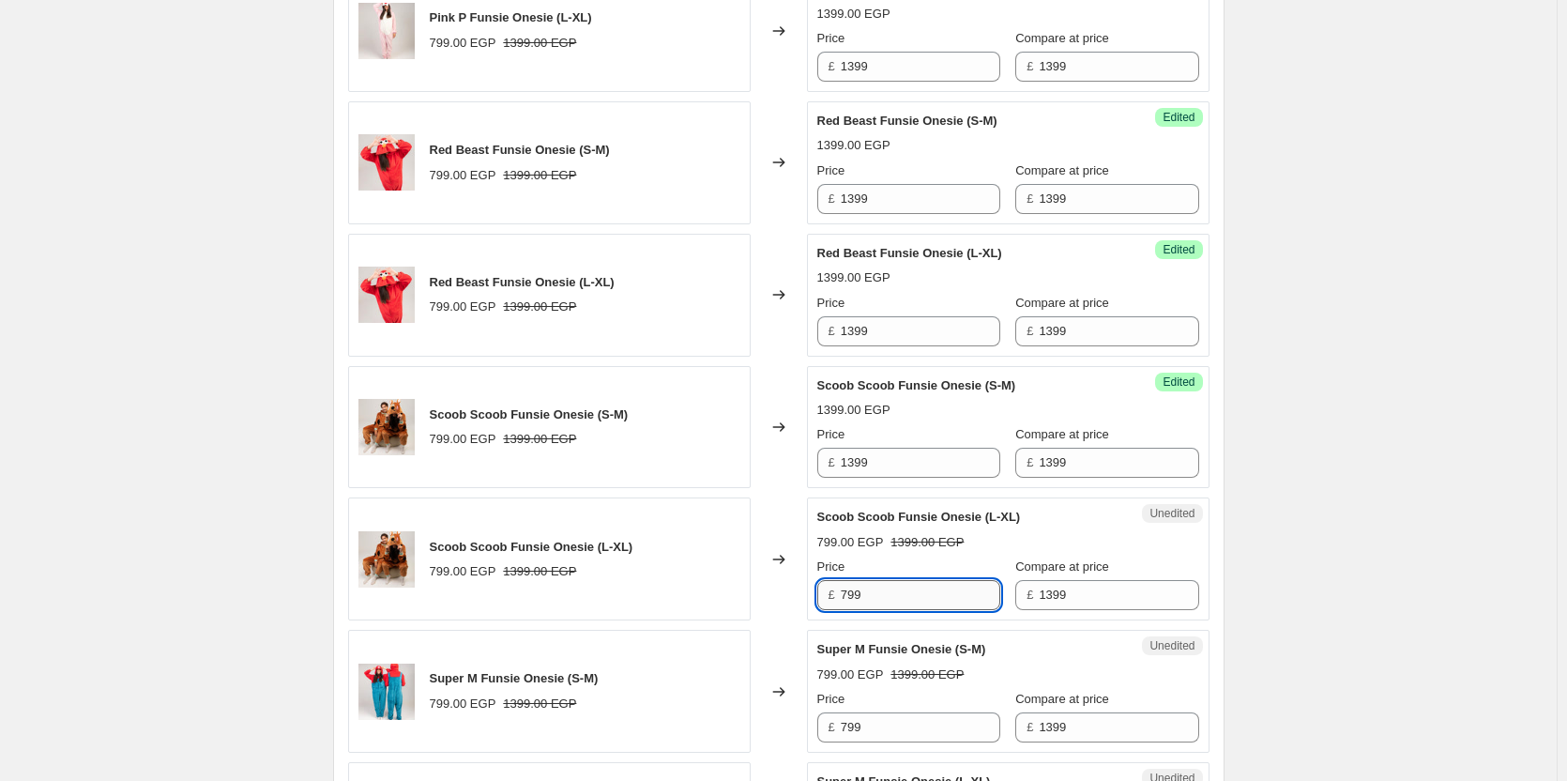
click at [881, 602] on input "799" at bounding box center [921, 595] width 160 height 30
paste input "13"
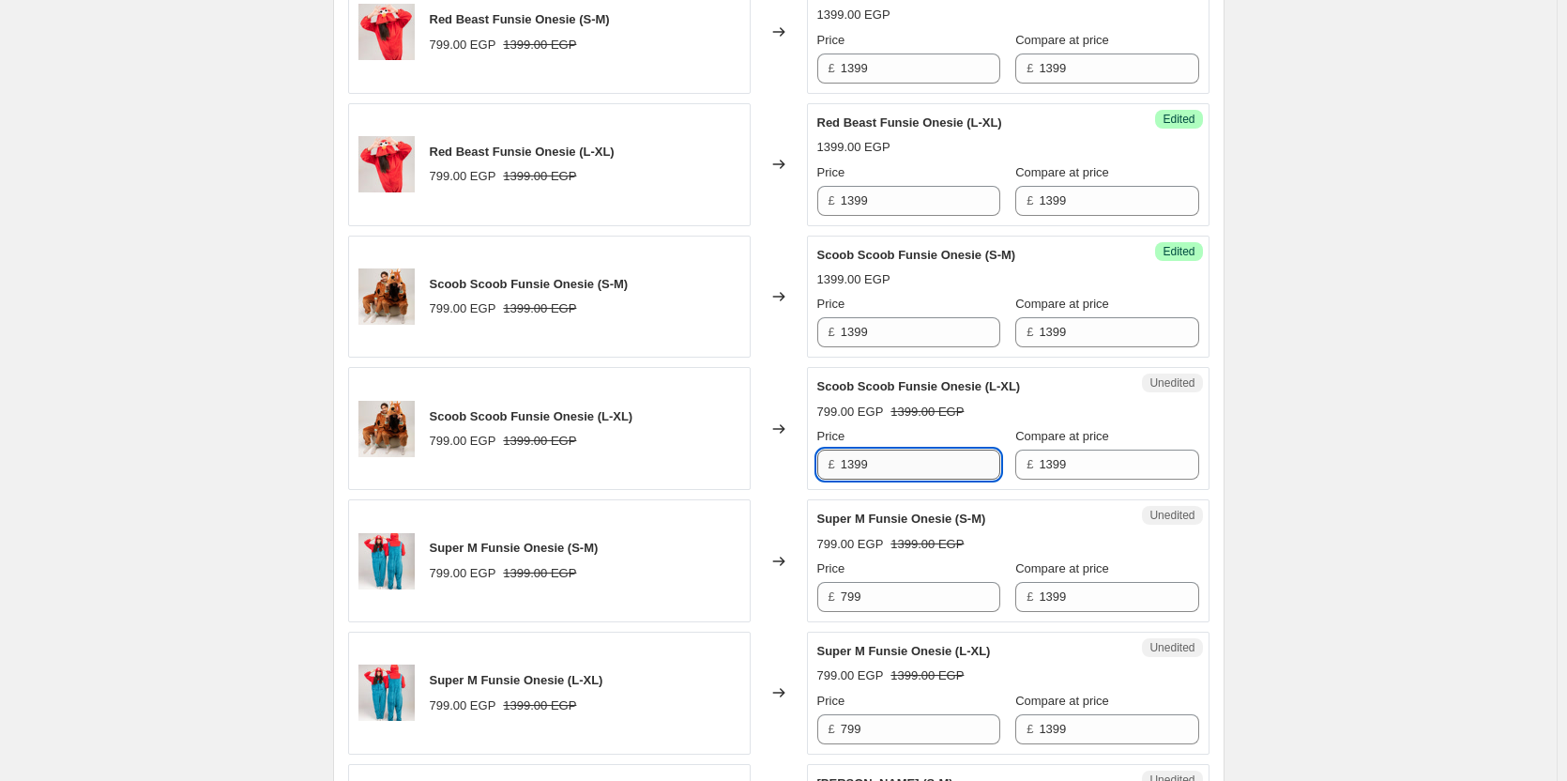
scroll to position [1667, 0]
type input "1399"
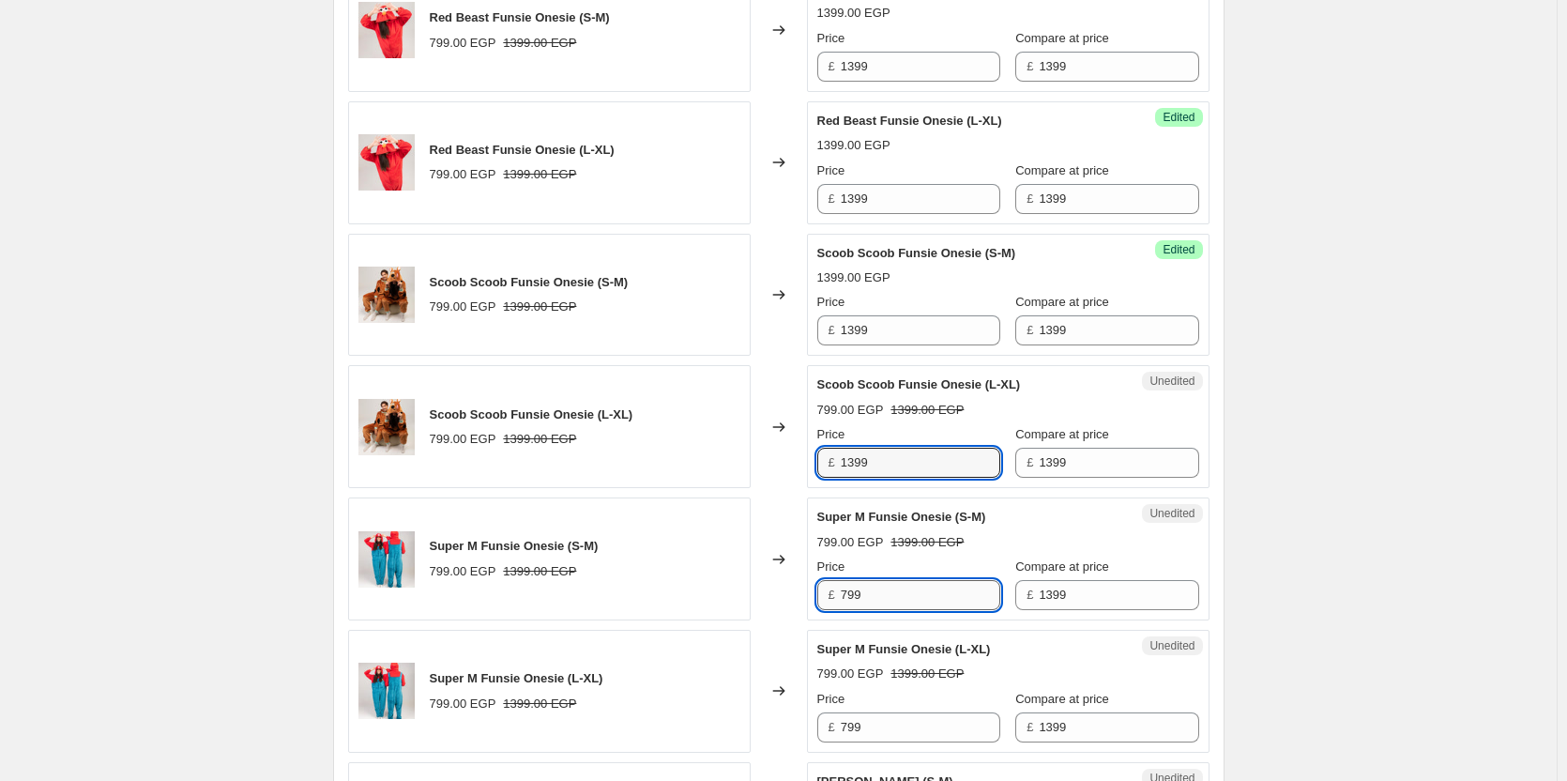
click at [885, 588] on input "799" at bounding box center [921, 595] width 160 height 30
paste input "13"
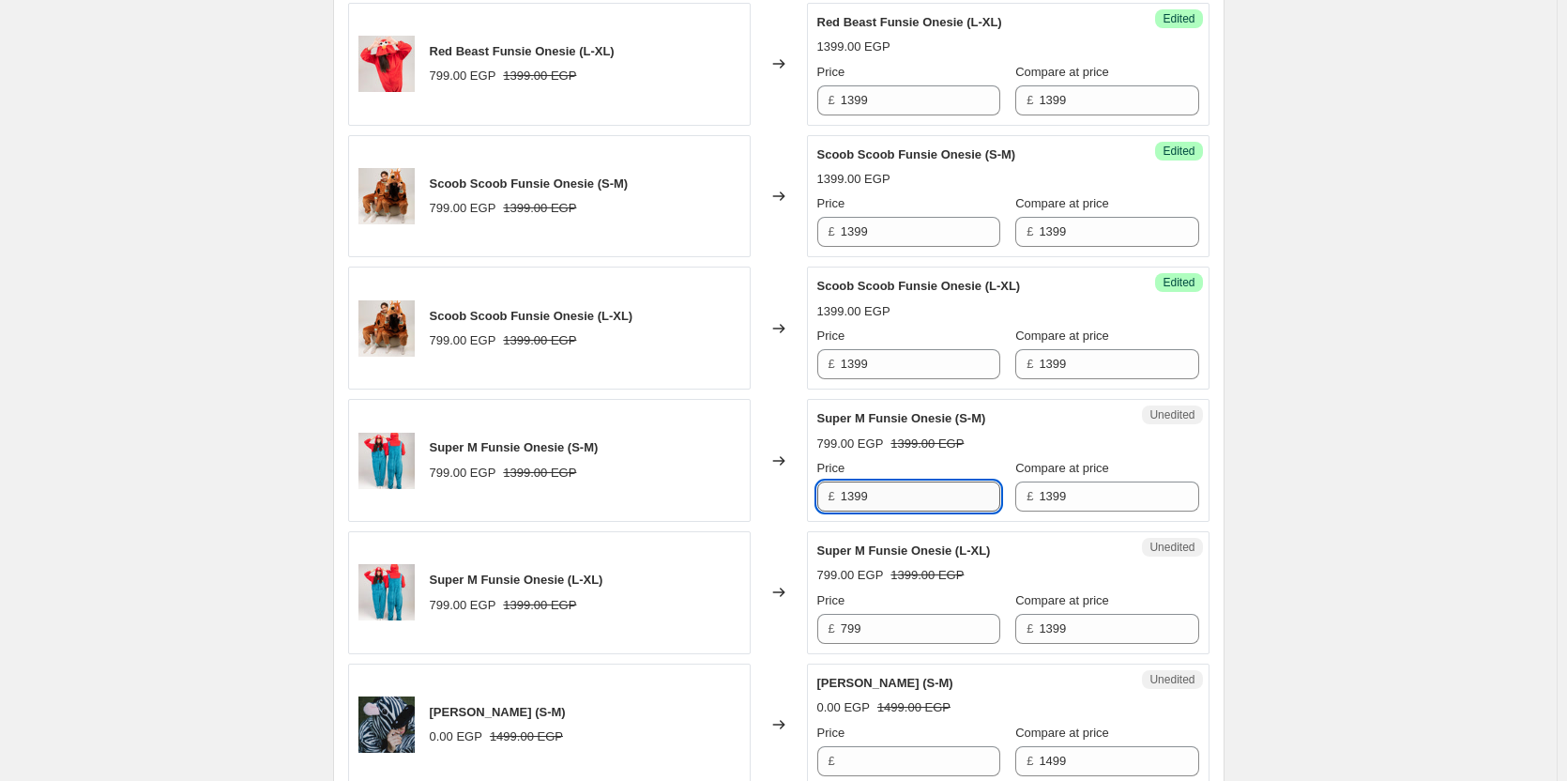
scroll to position [1784, 0]
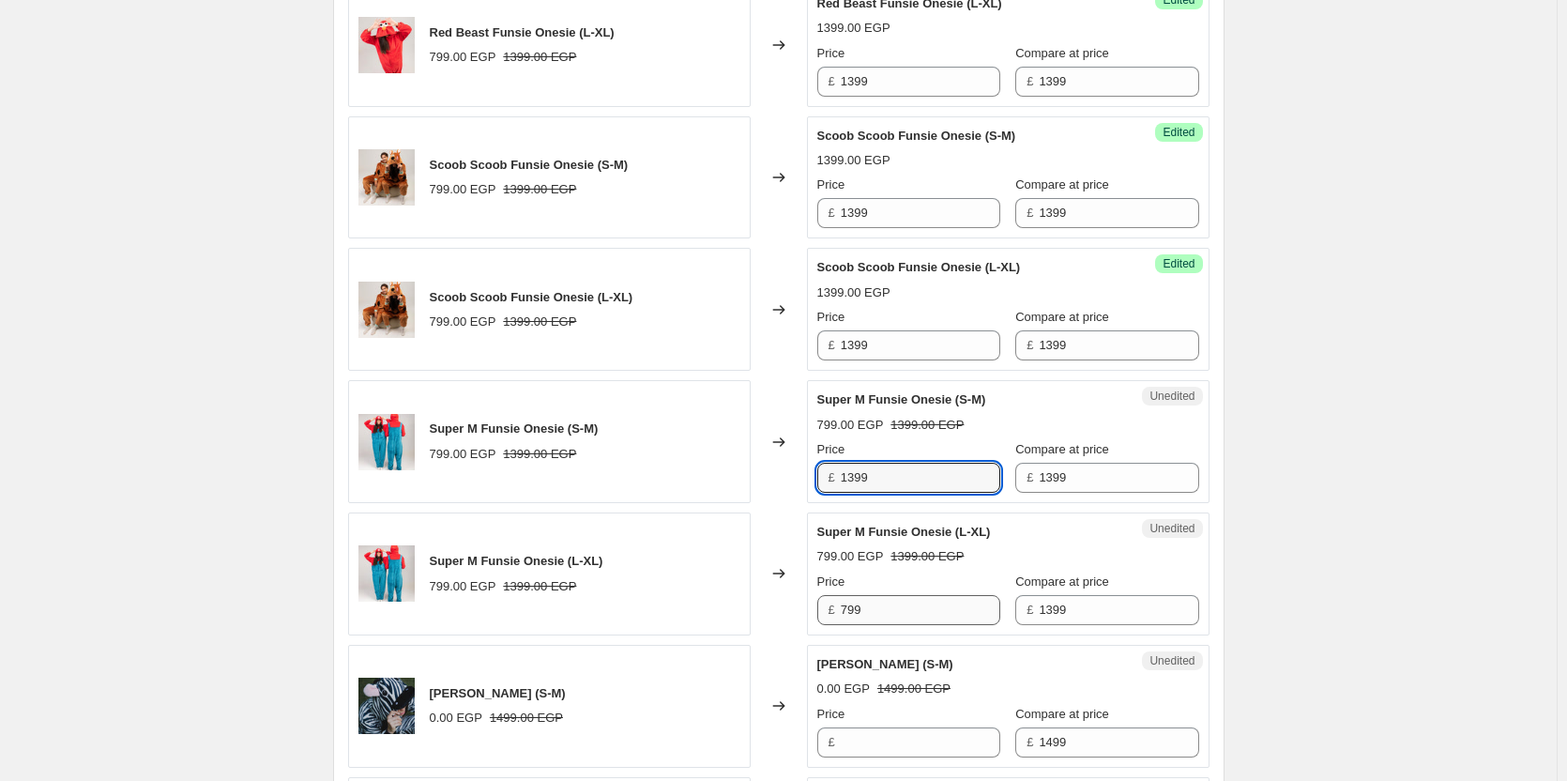
type input "1399"
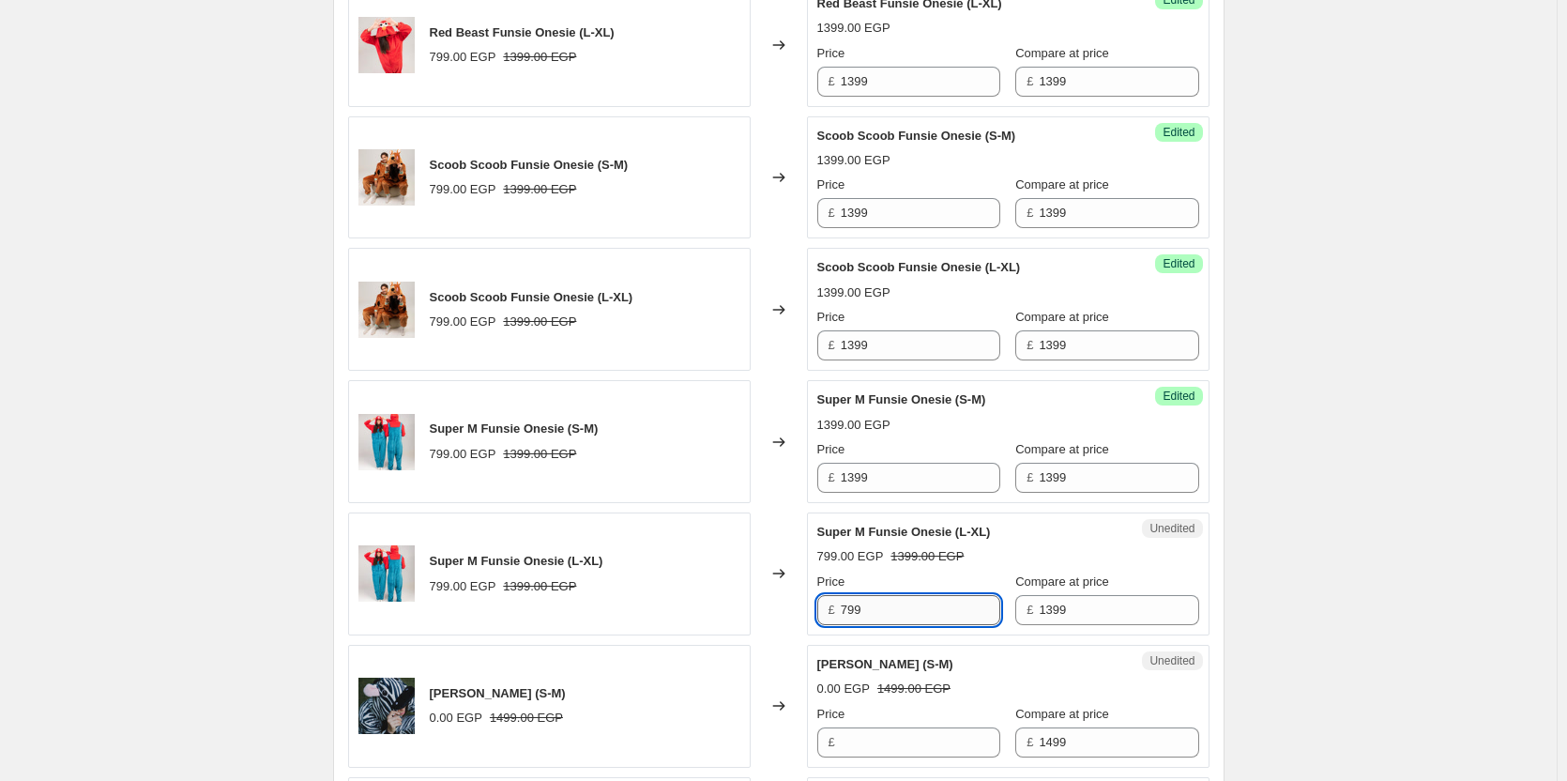
click at [877, 607] on input "799" at bounding box center [921, 610] width 160 height 30
paste input "13"
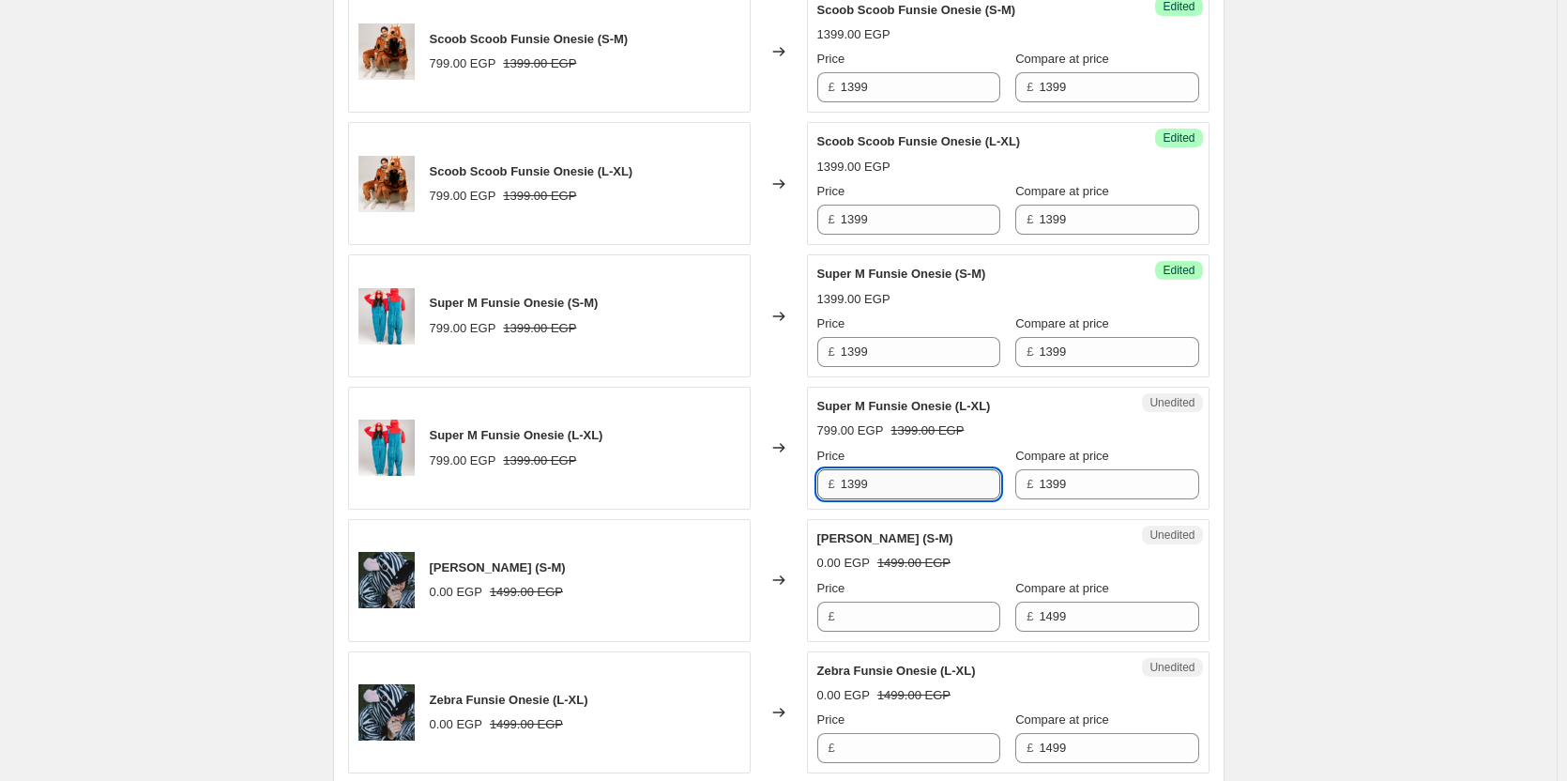
type input "1399"
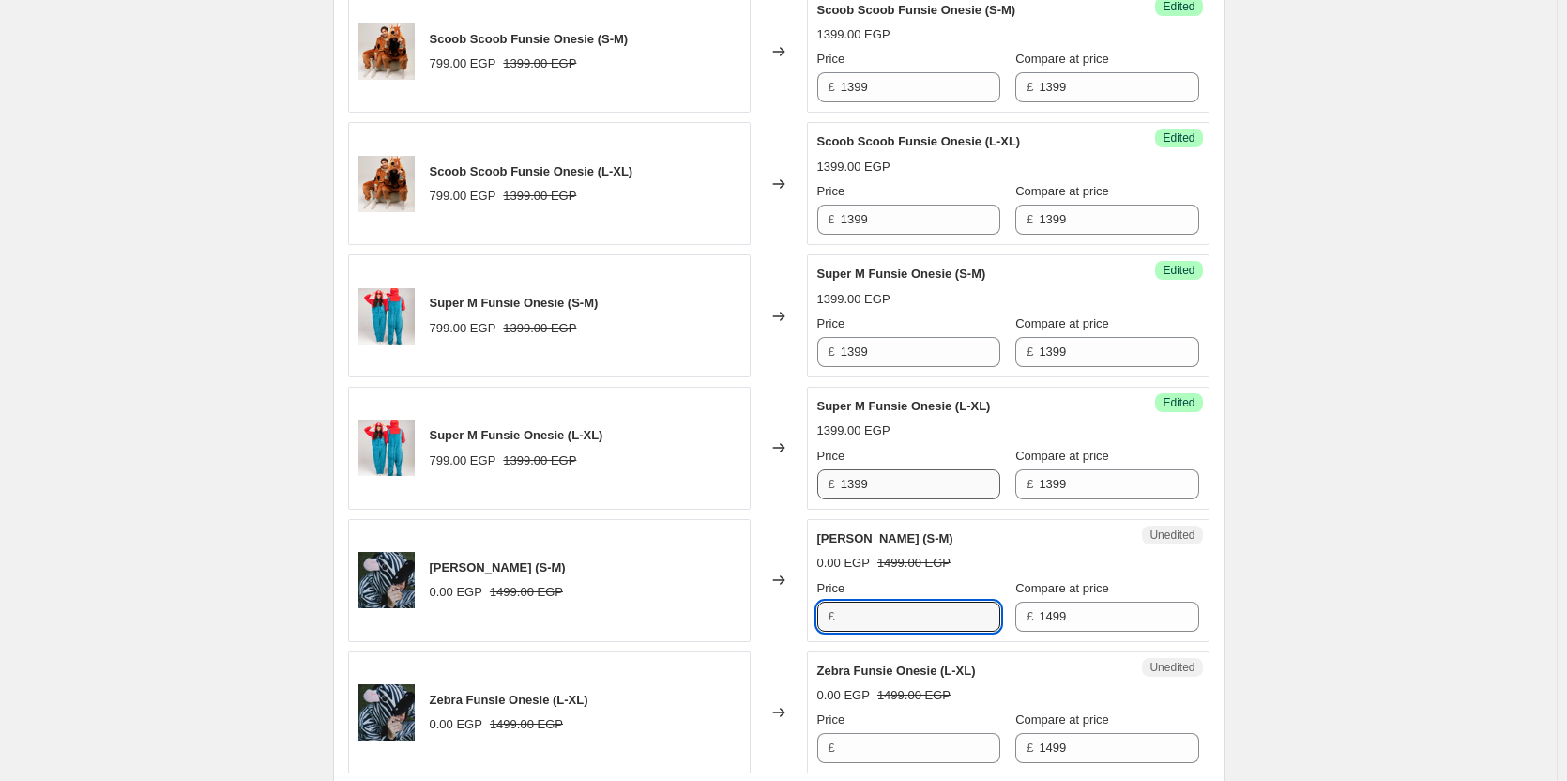
click at [877, 607] on input "Price" at bounding box center [921, 617] width 160 height 30
paste input "1399"
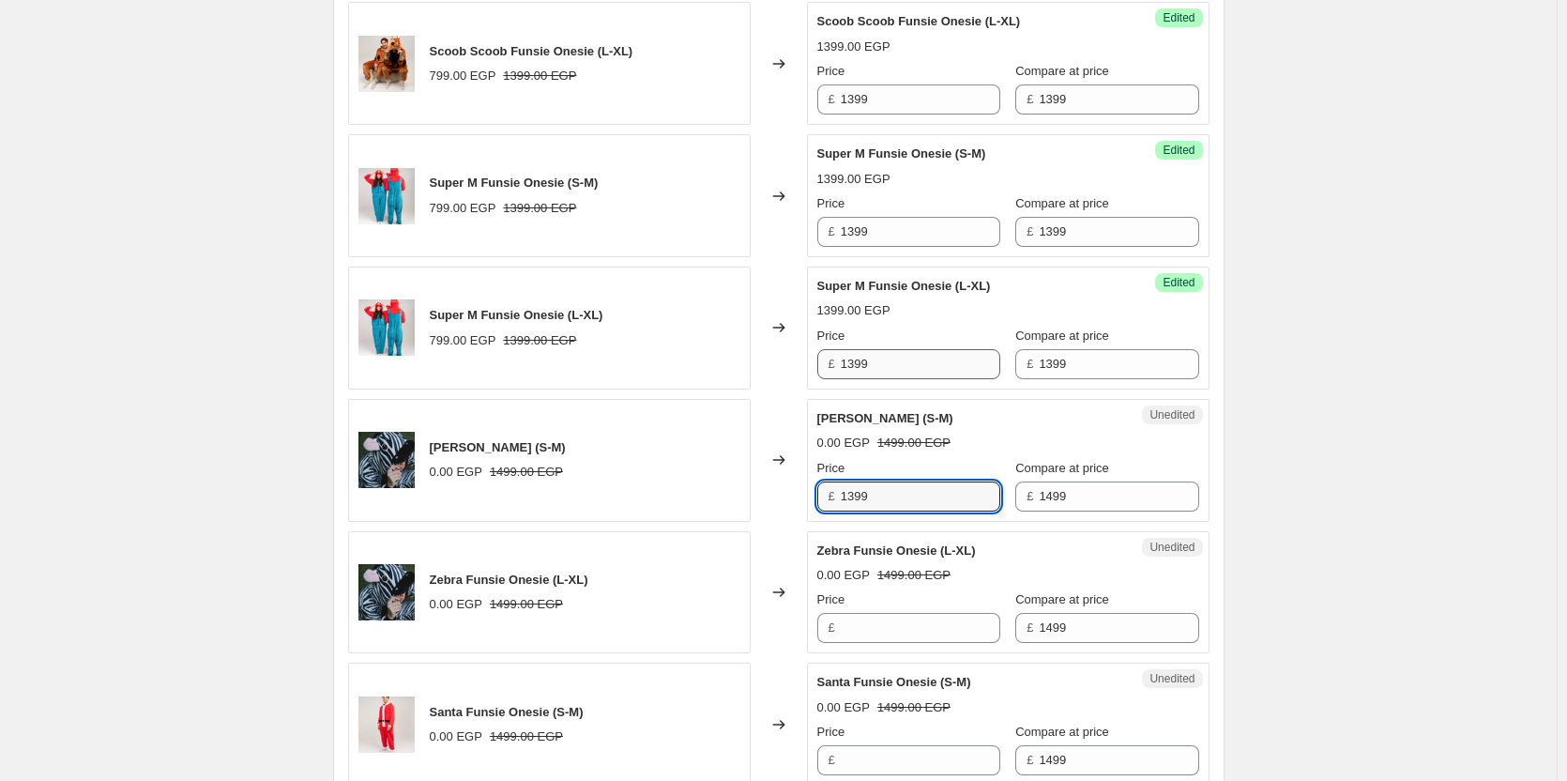
scroll to position [2032, 0]
type input "1499"
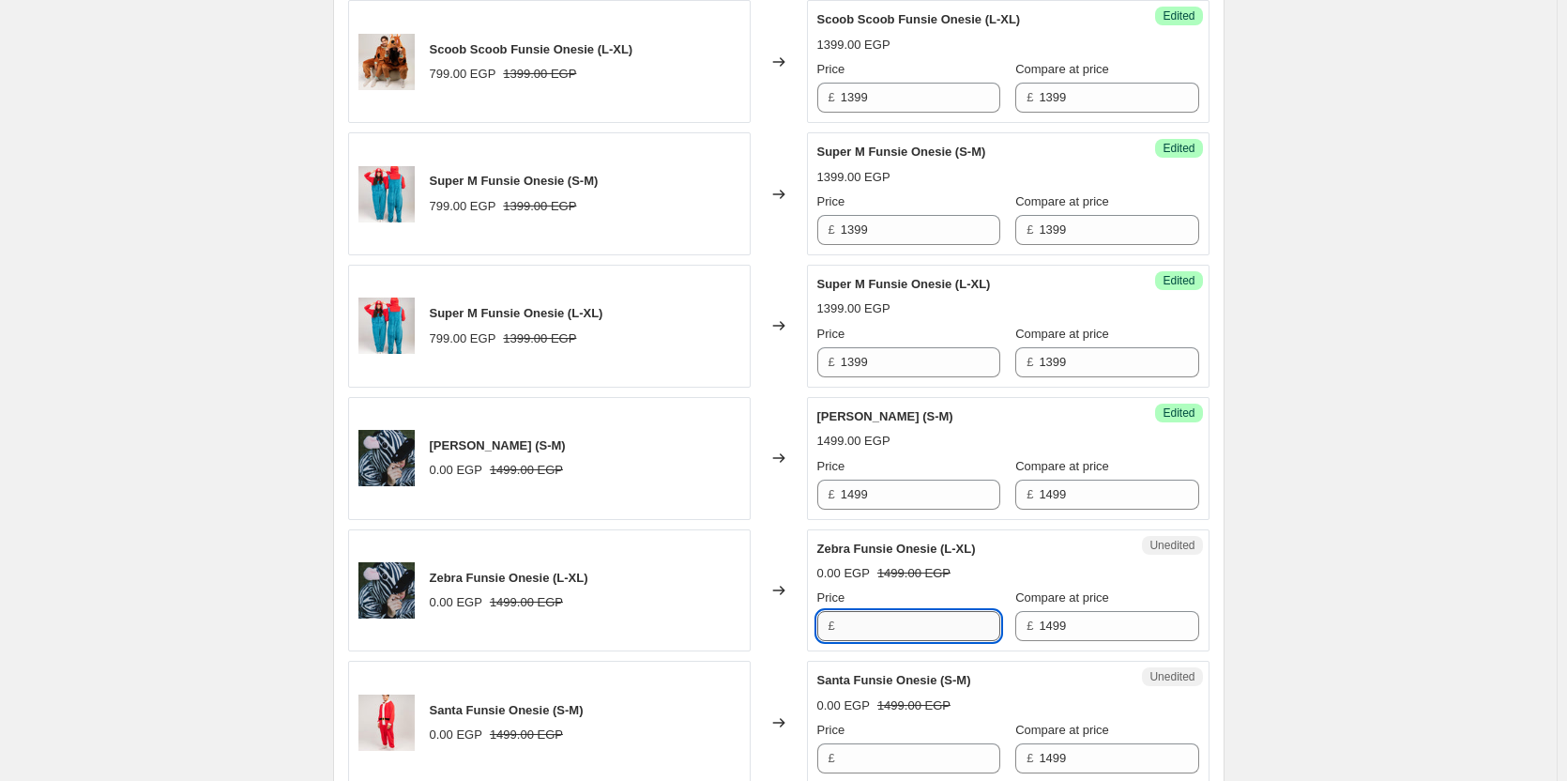
click at [872, 622] on input "Price" at bounding box center [921, 626] width 160 height 30
paste input "1499"
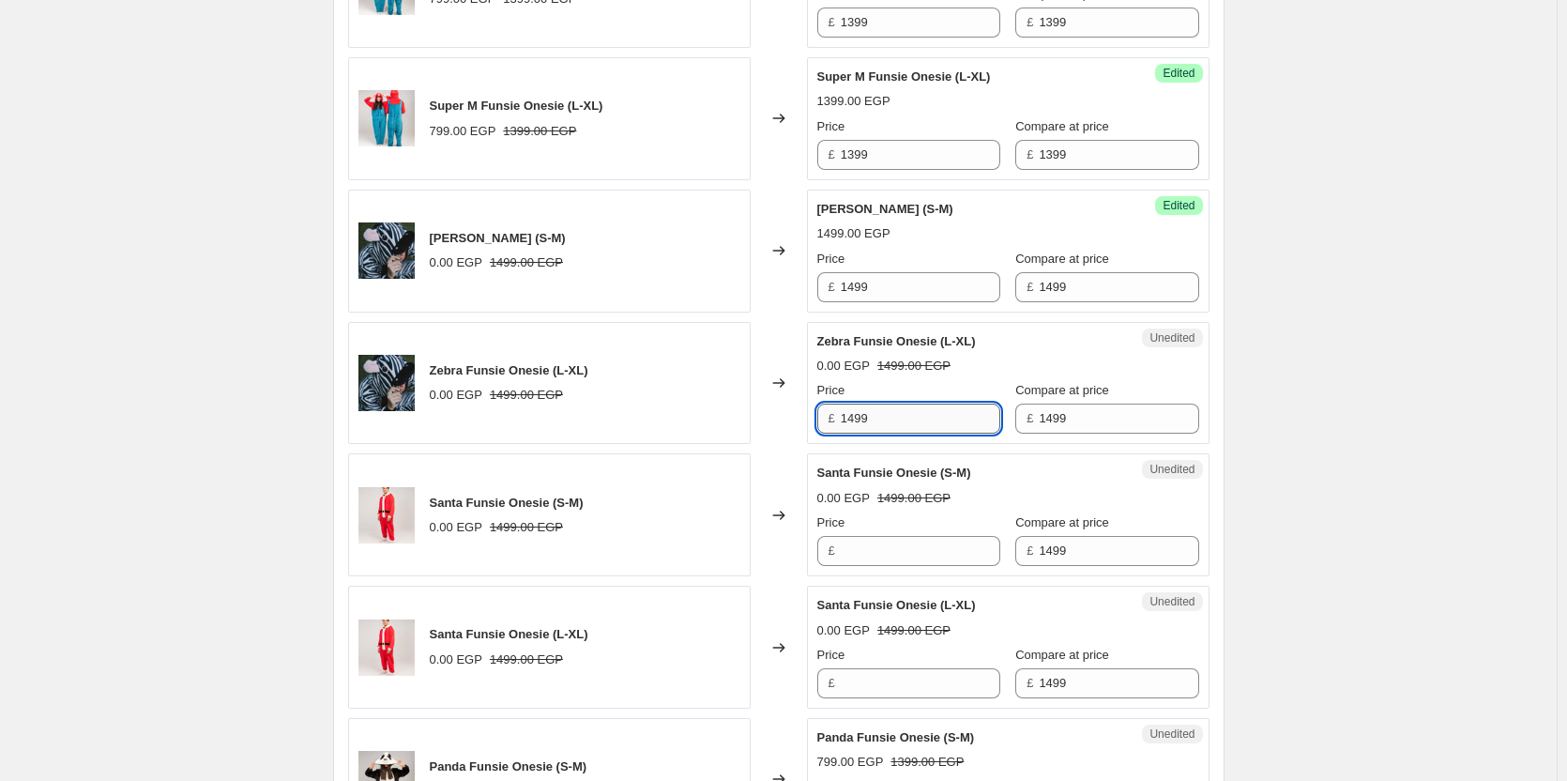
scroll to position [2240, 0]
type input "1499"
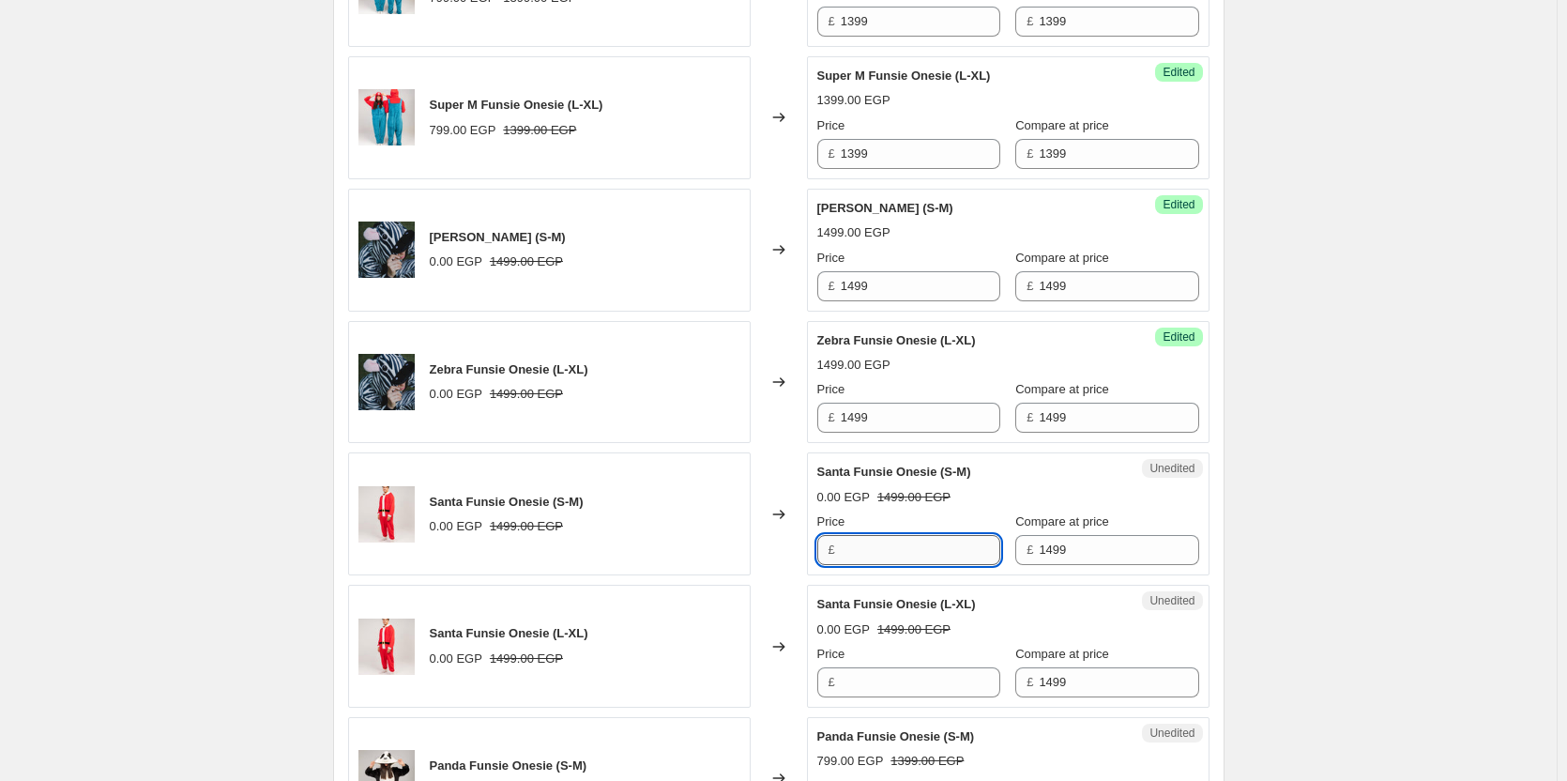
click at [878, 559] on input "Price" at bounding box center [921, 550] width 160 height 30
paste input "1499"
type input "1499"
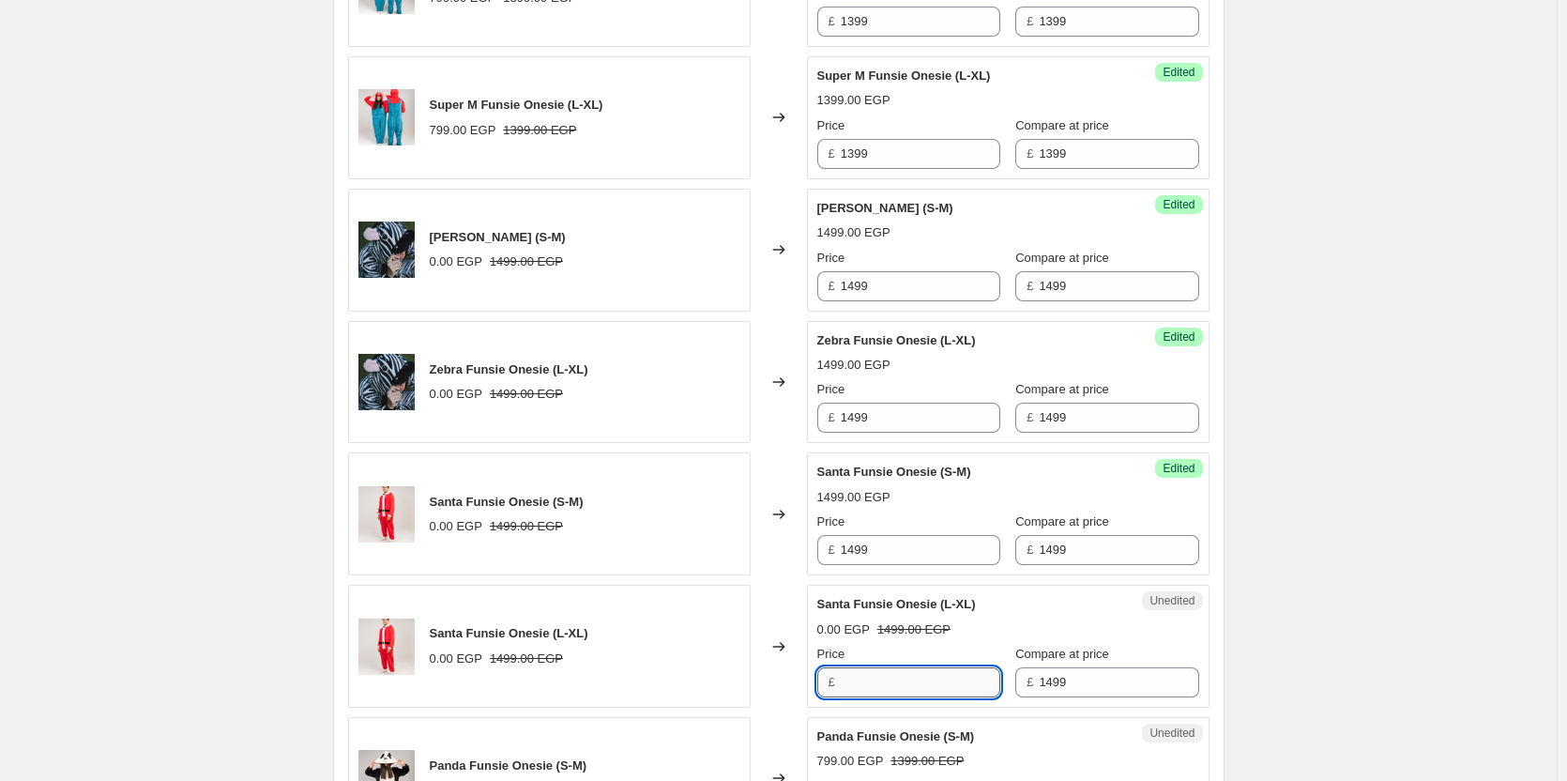
paste input "1499"
click at [861, 682] on input "Price" at bounding box center [921, 682] width 160 height 30
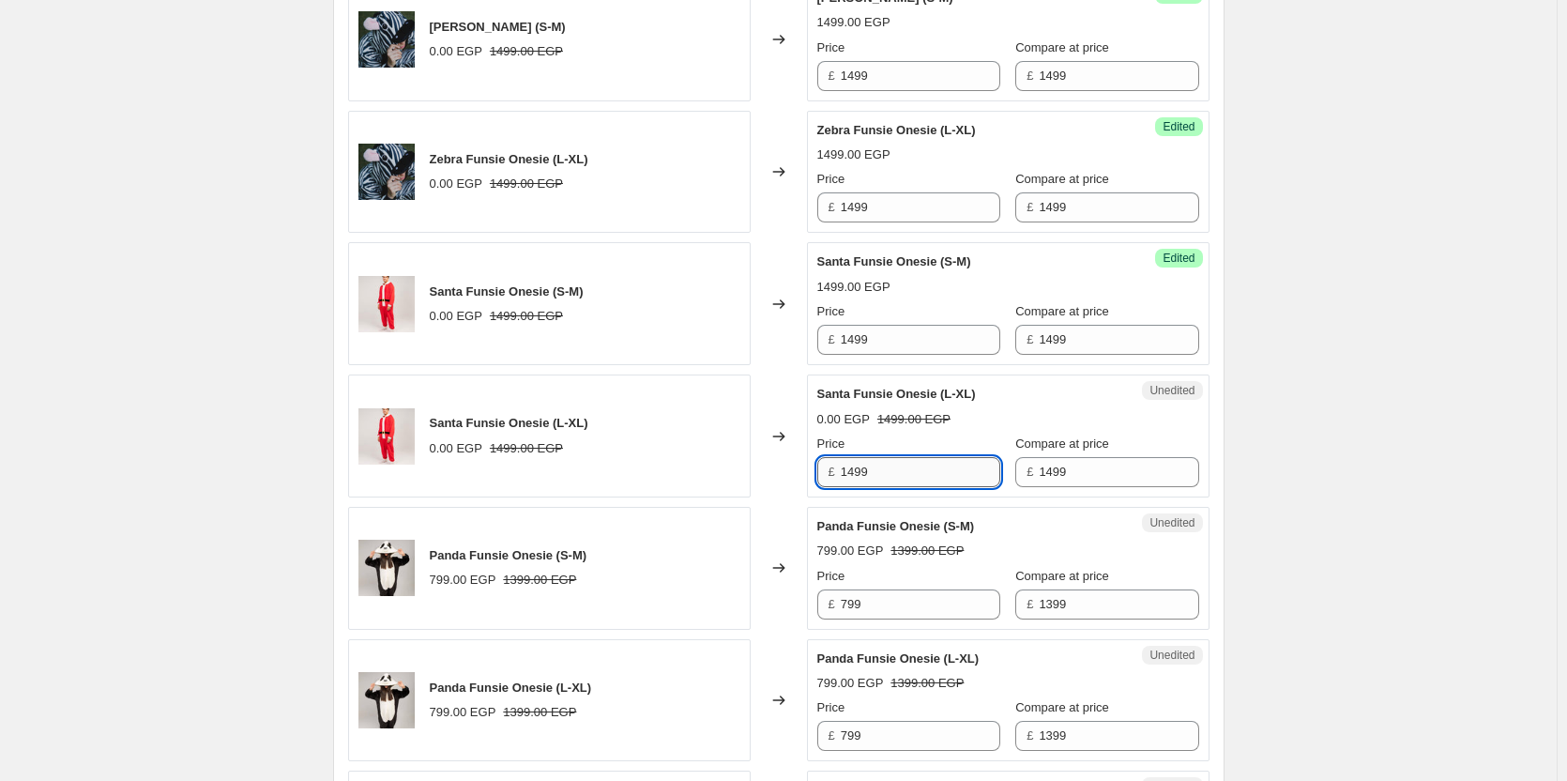
scroll to position [2452, 0]
type input "1499"
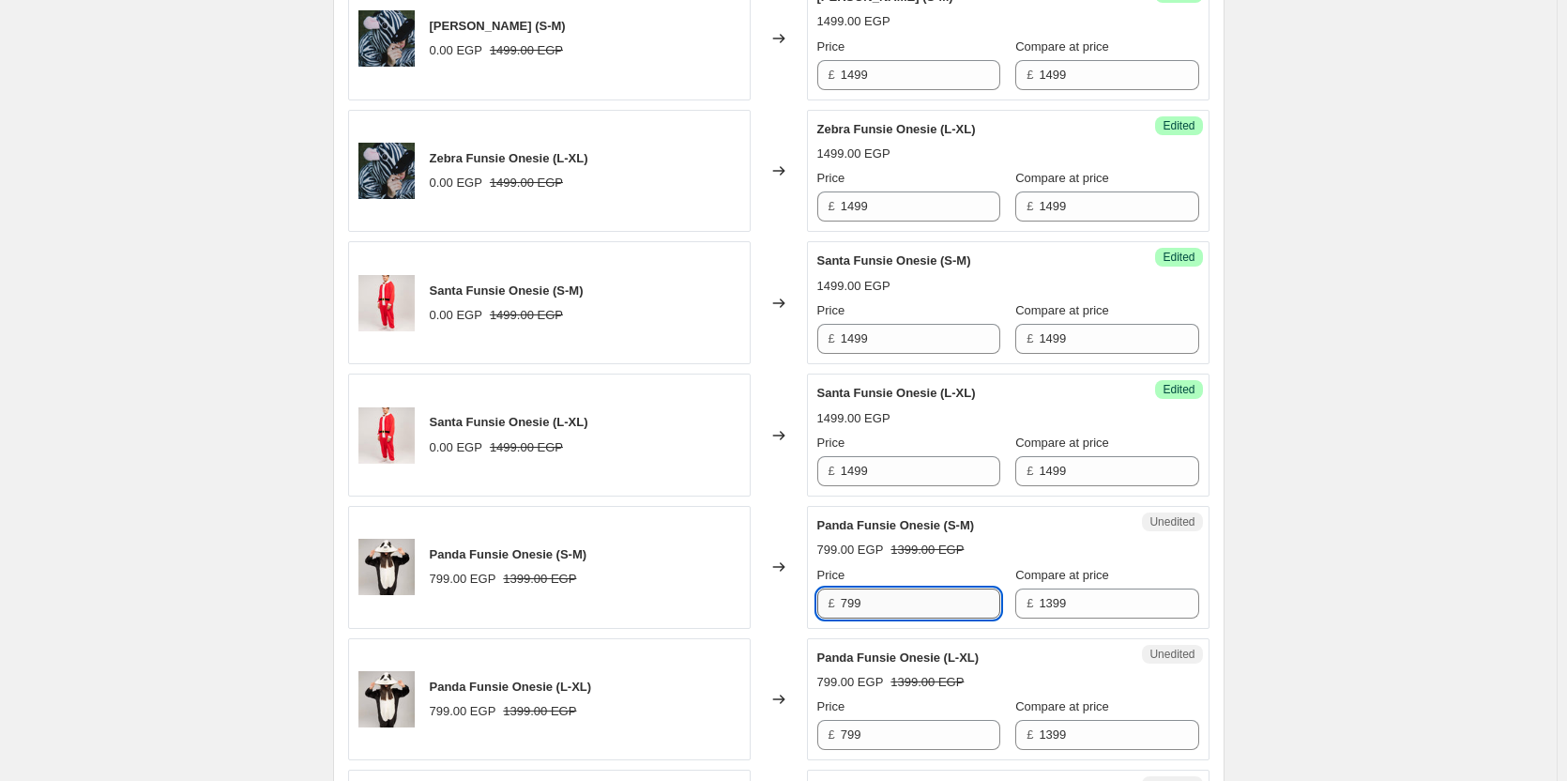
click at [891, 612] on input "799" at bounding box center [921, 604] width 160 height 30
paste input "14"
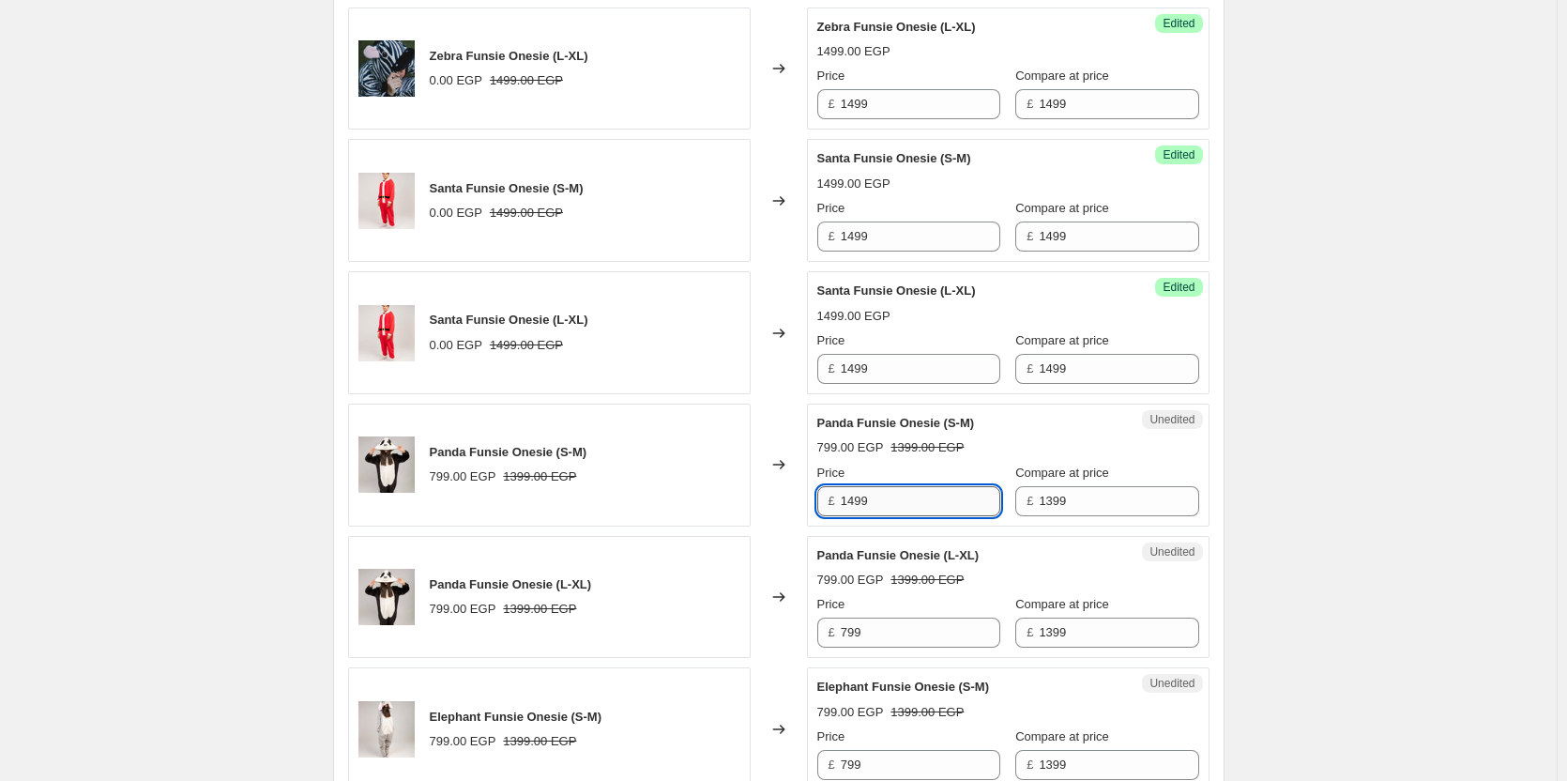
scroll to position [2556, 0]
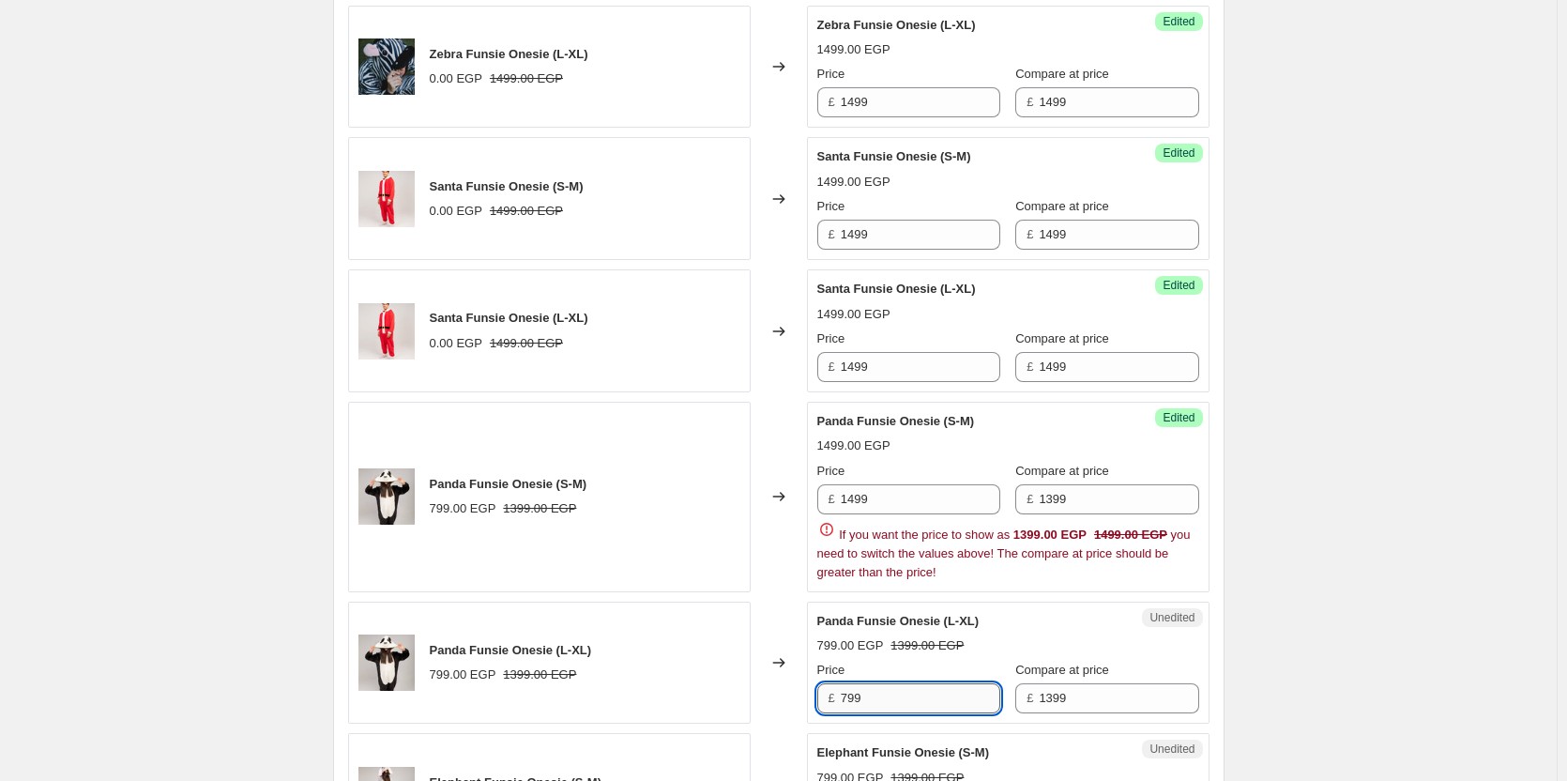
click at [888, 635] on div "Panda Funsie Onesie (L-XL) 799.00 EGP 1399.00 EGP Price £ 799 Compare at price …" at bounding box center [1009, 663] width 382 height 102
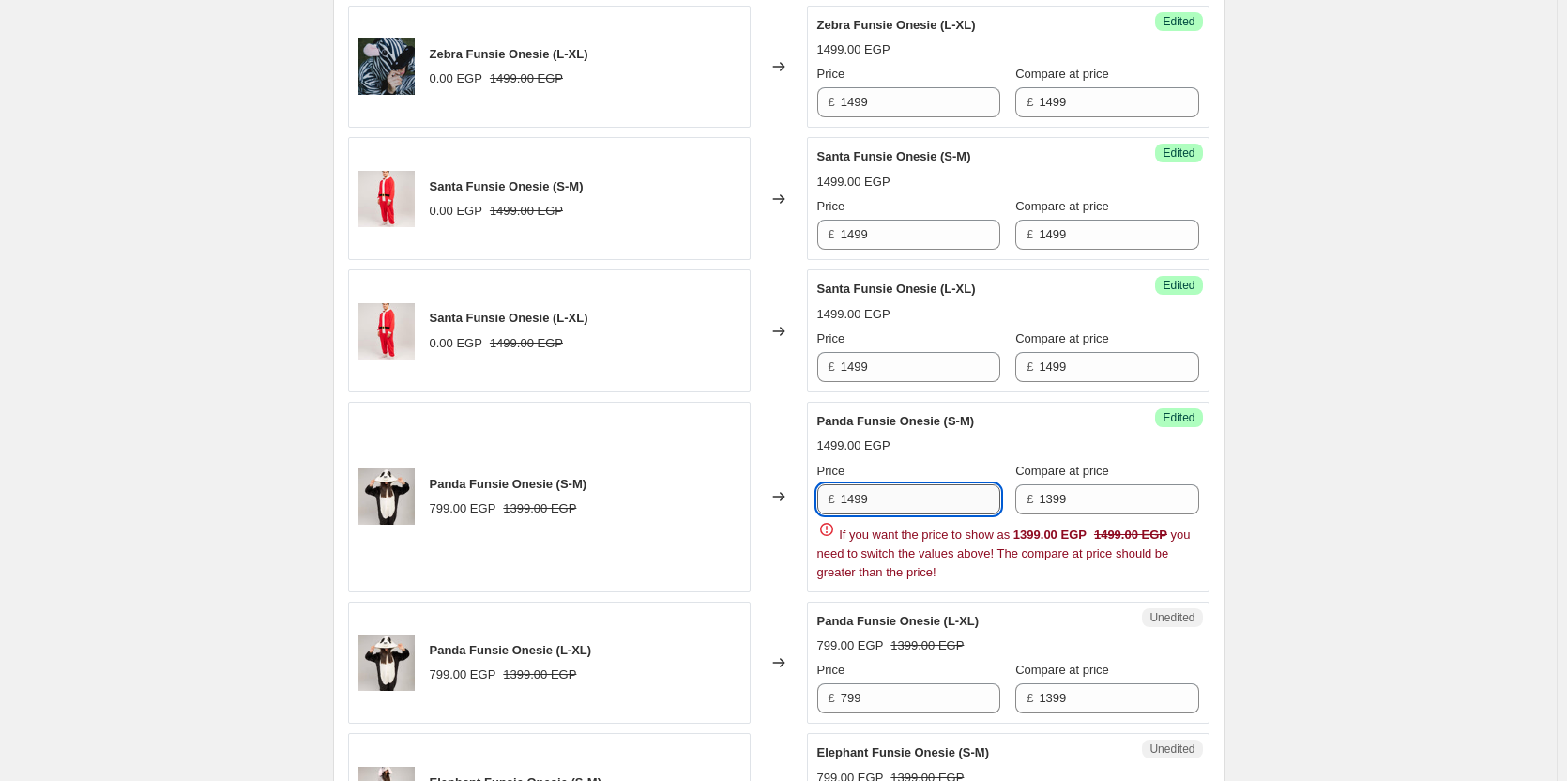
click at [925, 500] on input "1499" at bounding box center [921, 499] width 160 height 30
type input "1399"
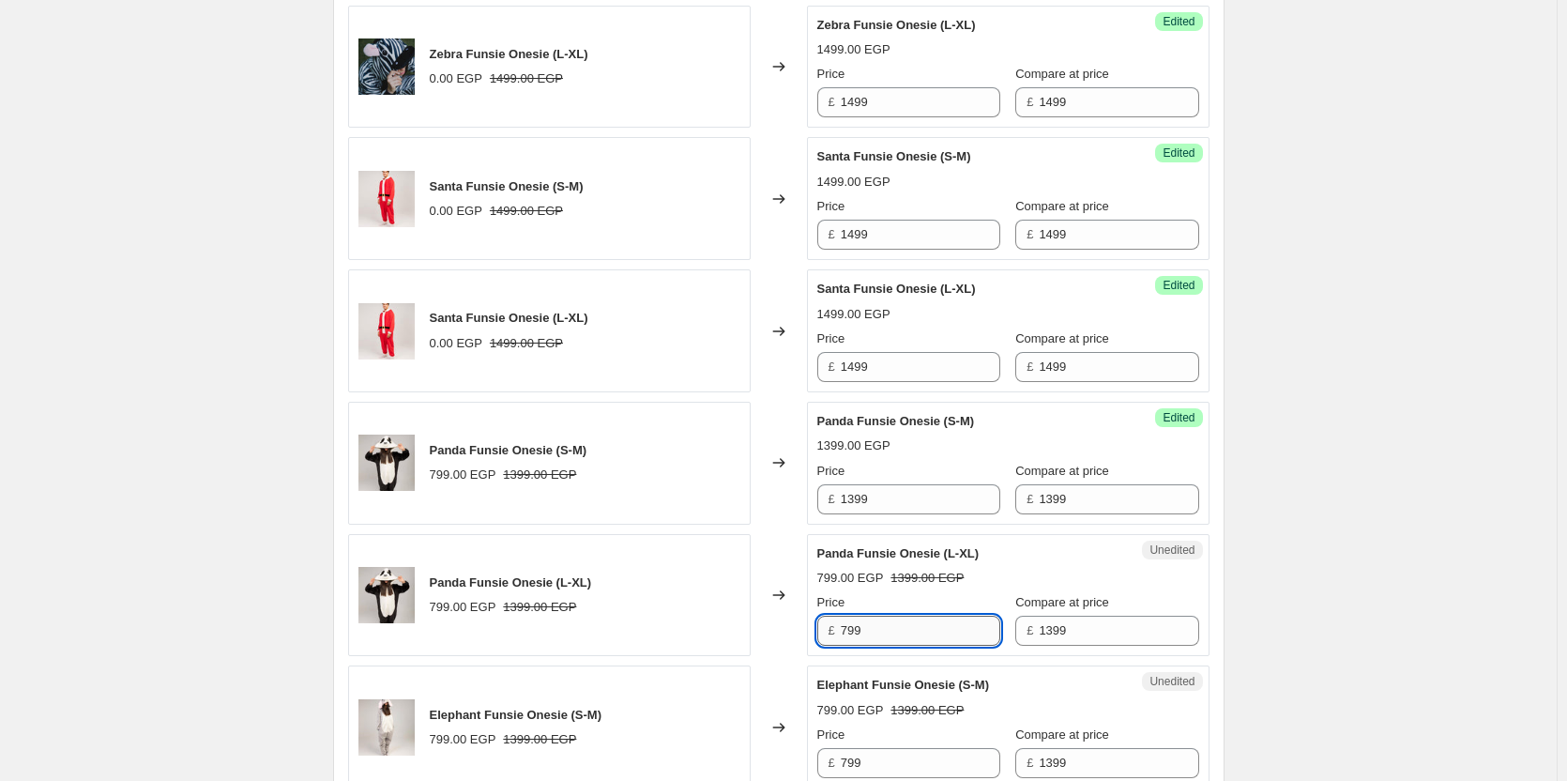
paste input "13"
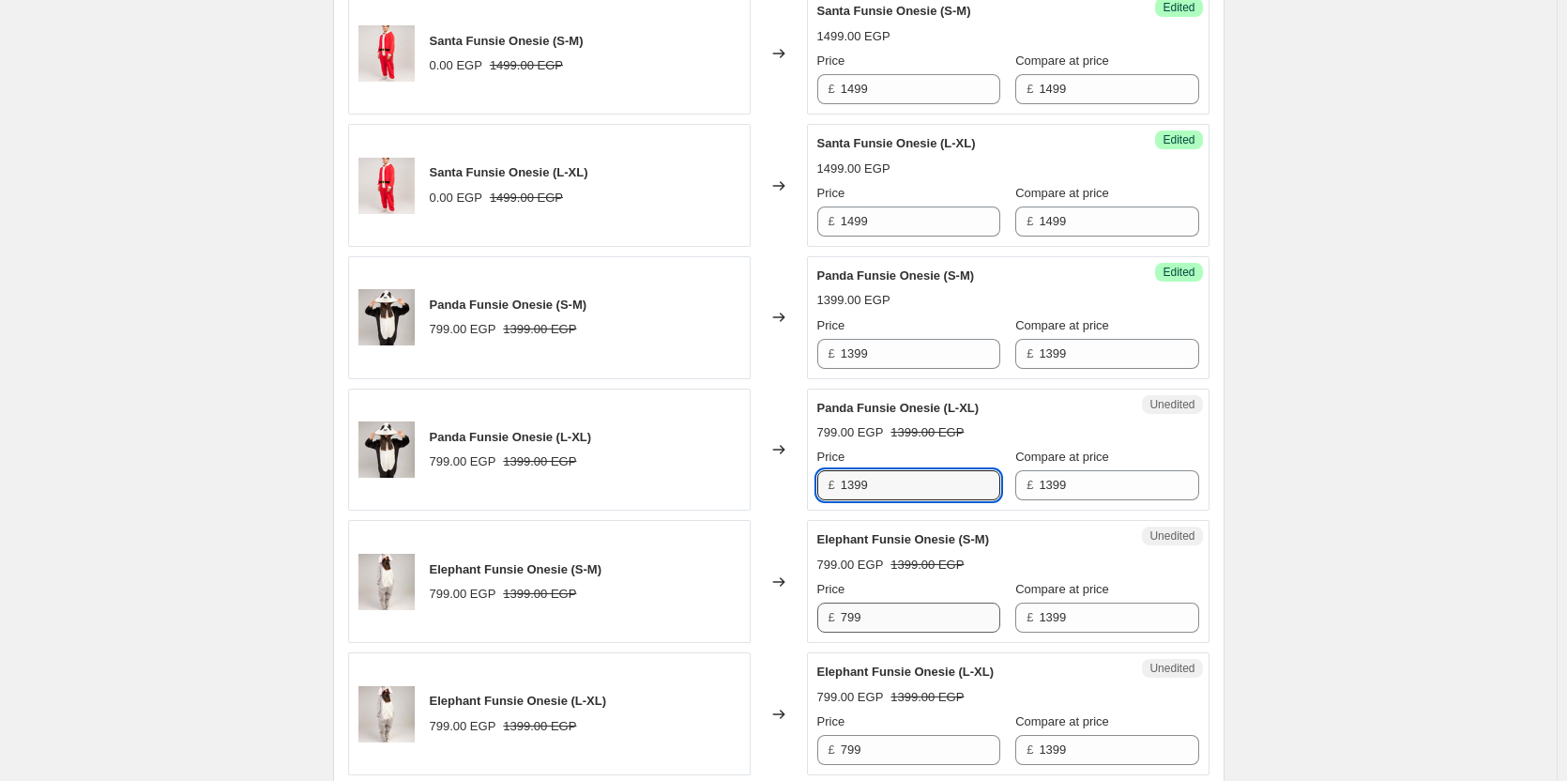
type input "1399"
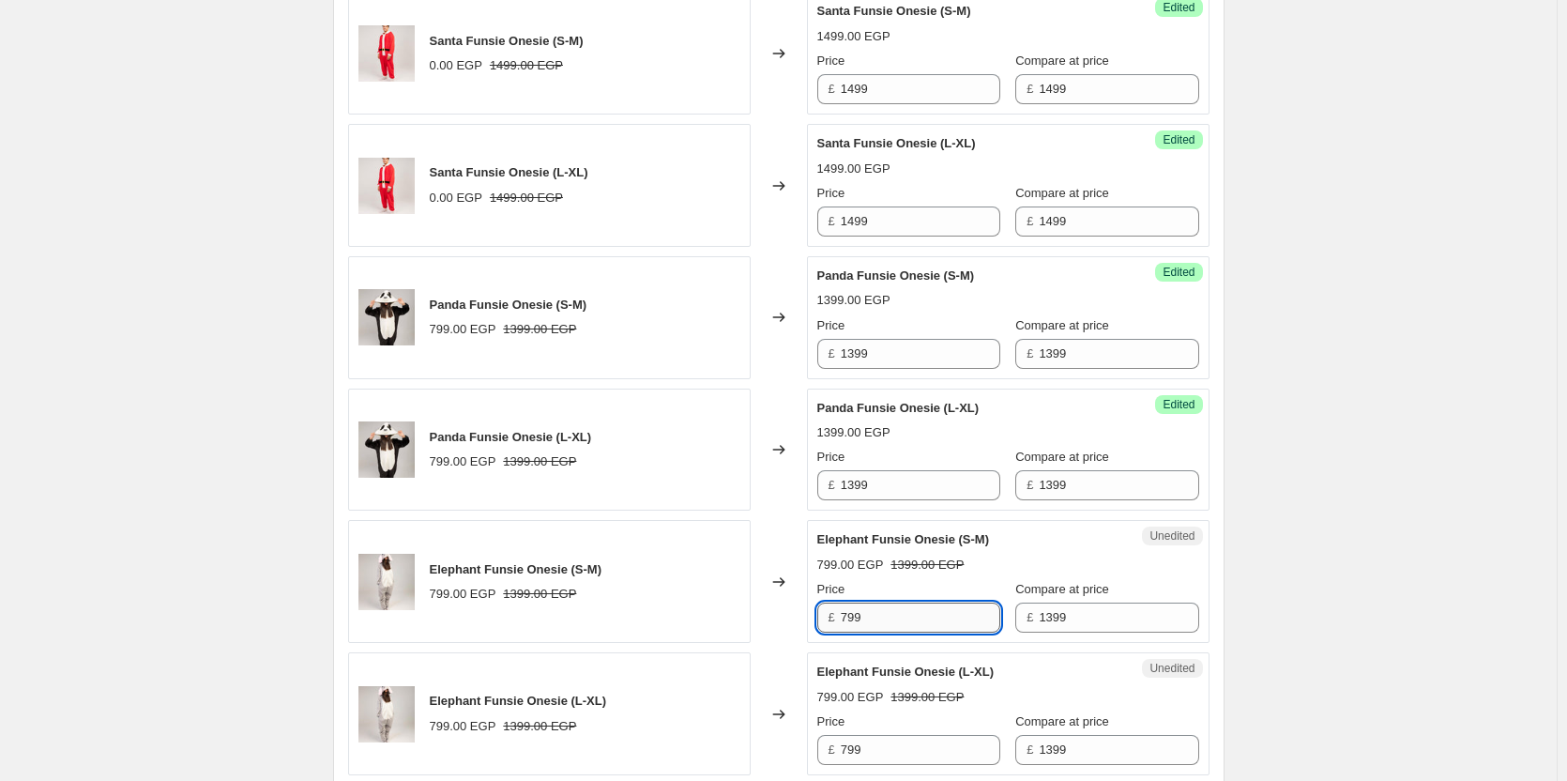
click at [897, 630] on input "799" at bounding box center [921, 618] width 160 height 30
paste input "13"
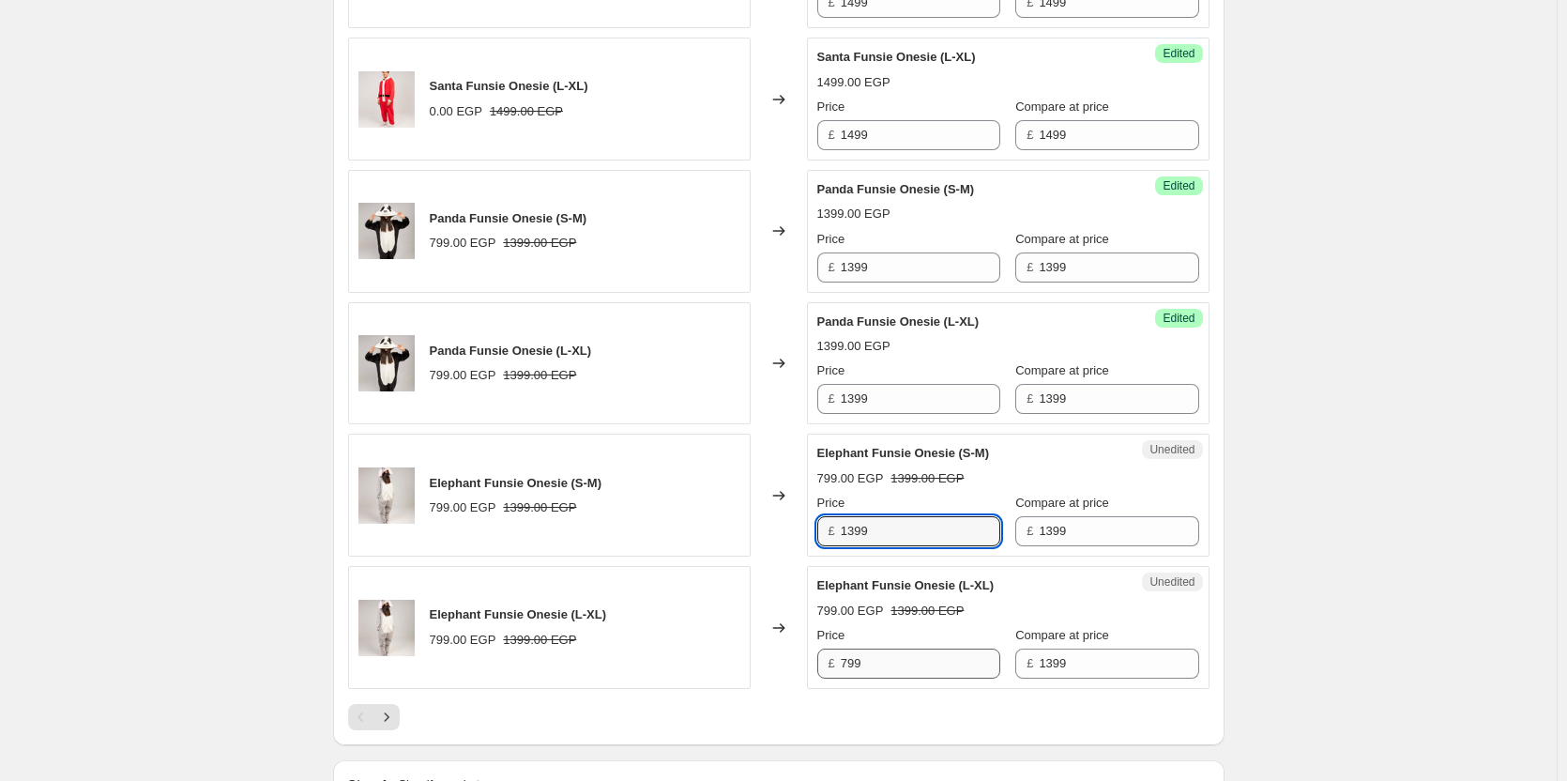
type input "1399"
click at [881, 668] on input "799" at bounding box center [921, 664] width 160 height 30
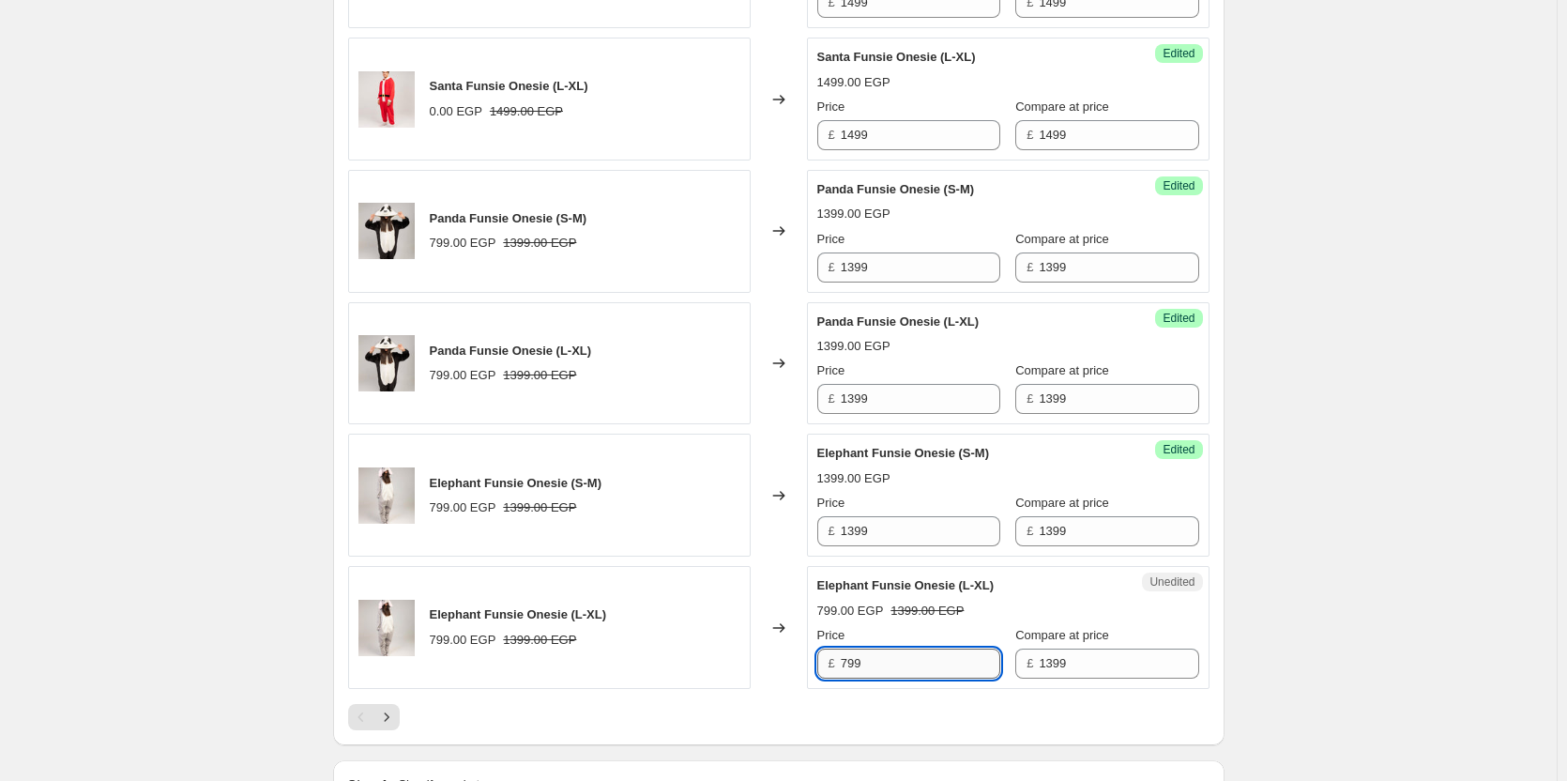
paste input "13"
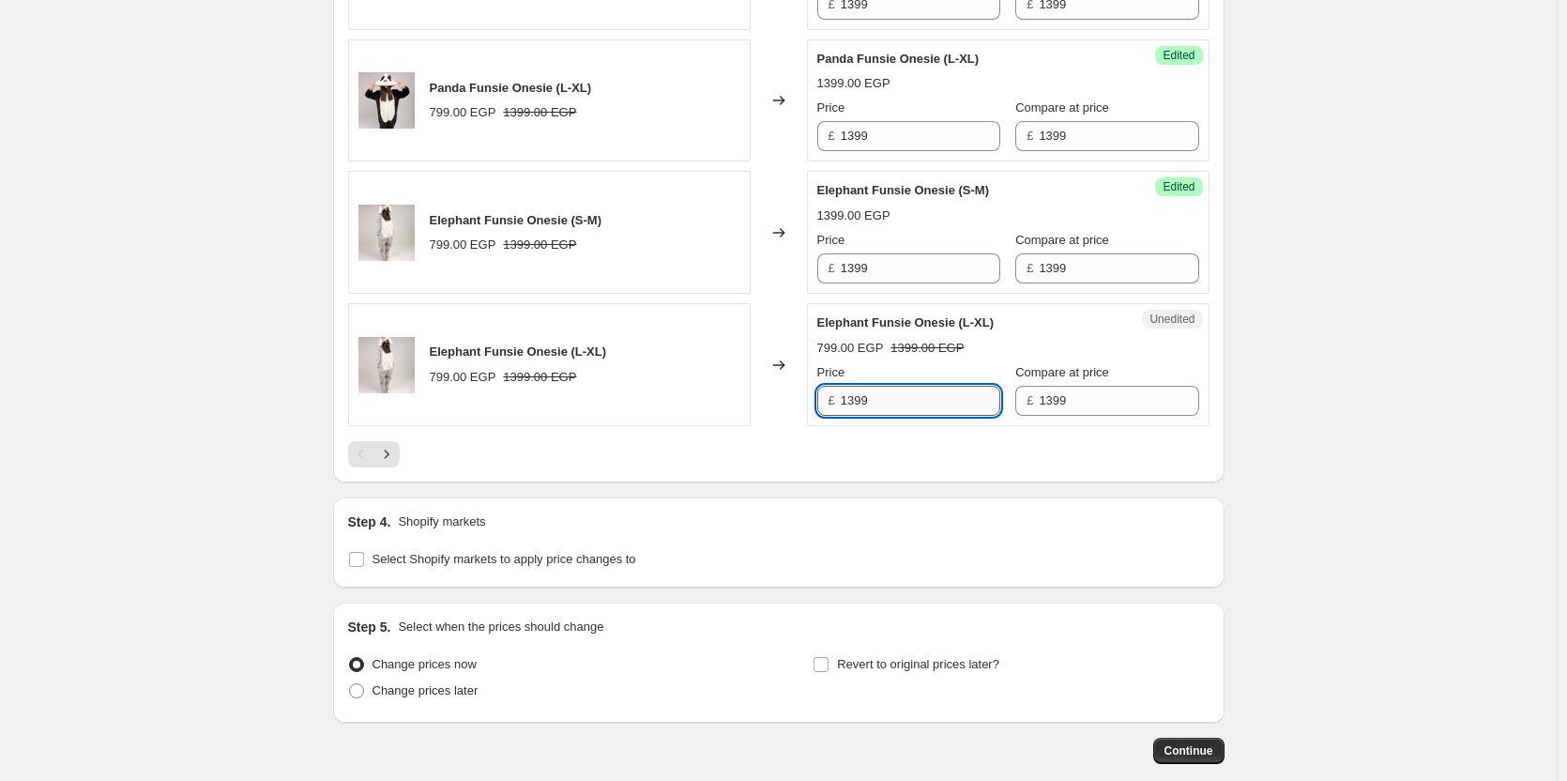
scroll to position [3051, 0]
type input "1399"
click at [598, 666] on div "Change prices now" at bounding box center [546, 663] width 396 height 26
click at [396, 449] on icon "Next" at bounding box center [386, 453] width 19 height 19
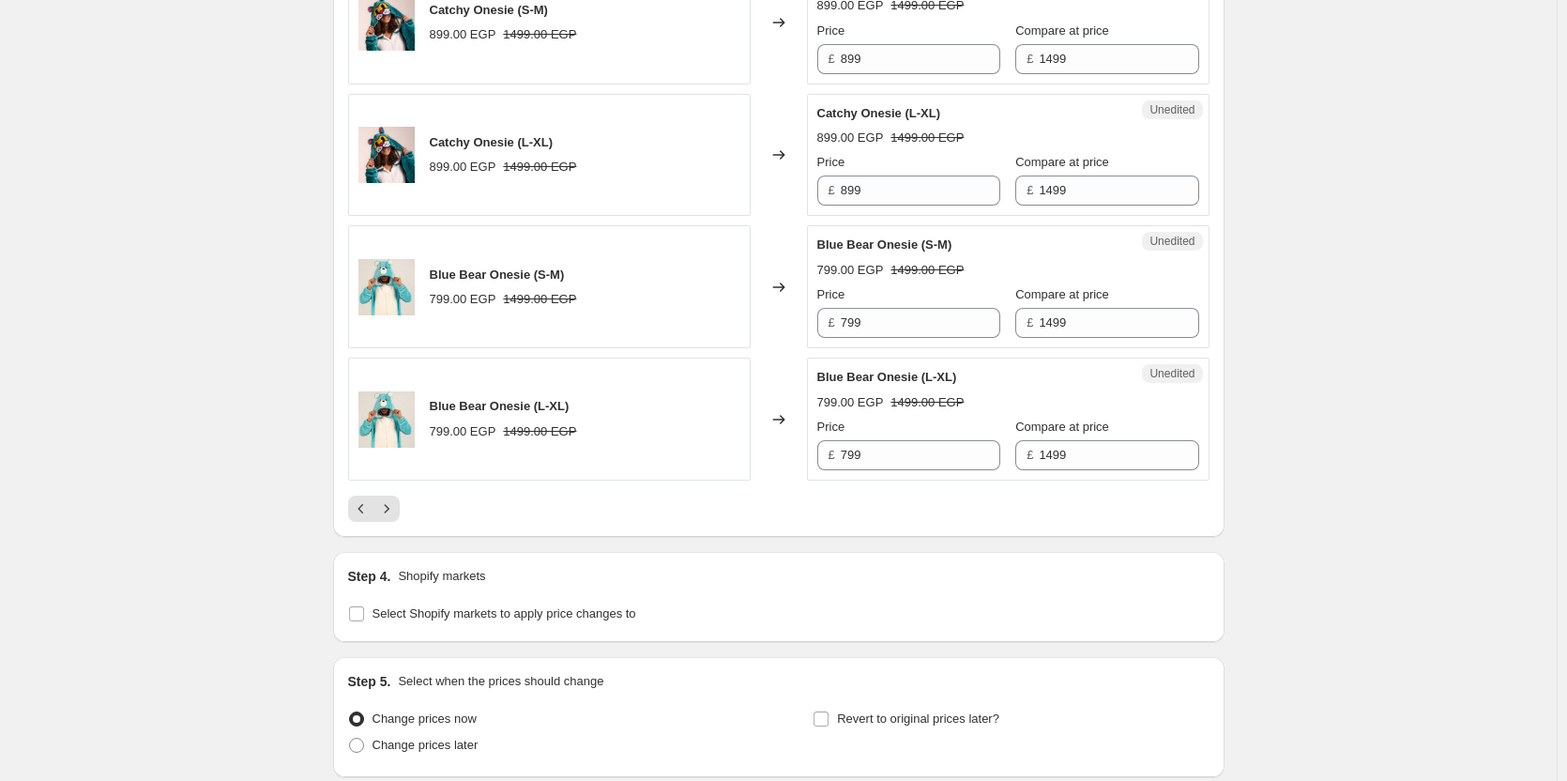
scroll to position [3029, 0]
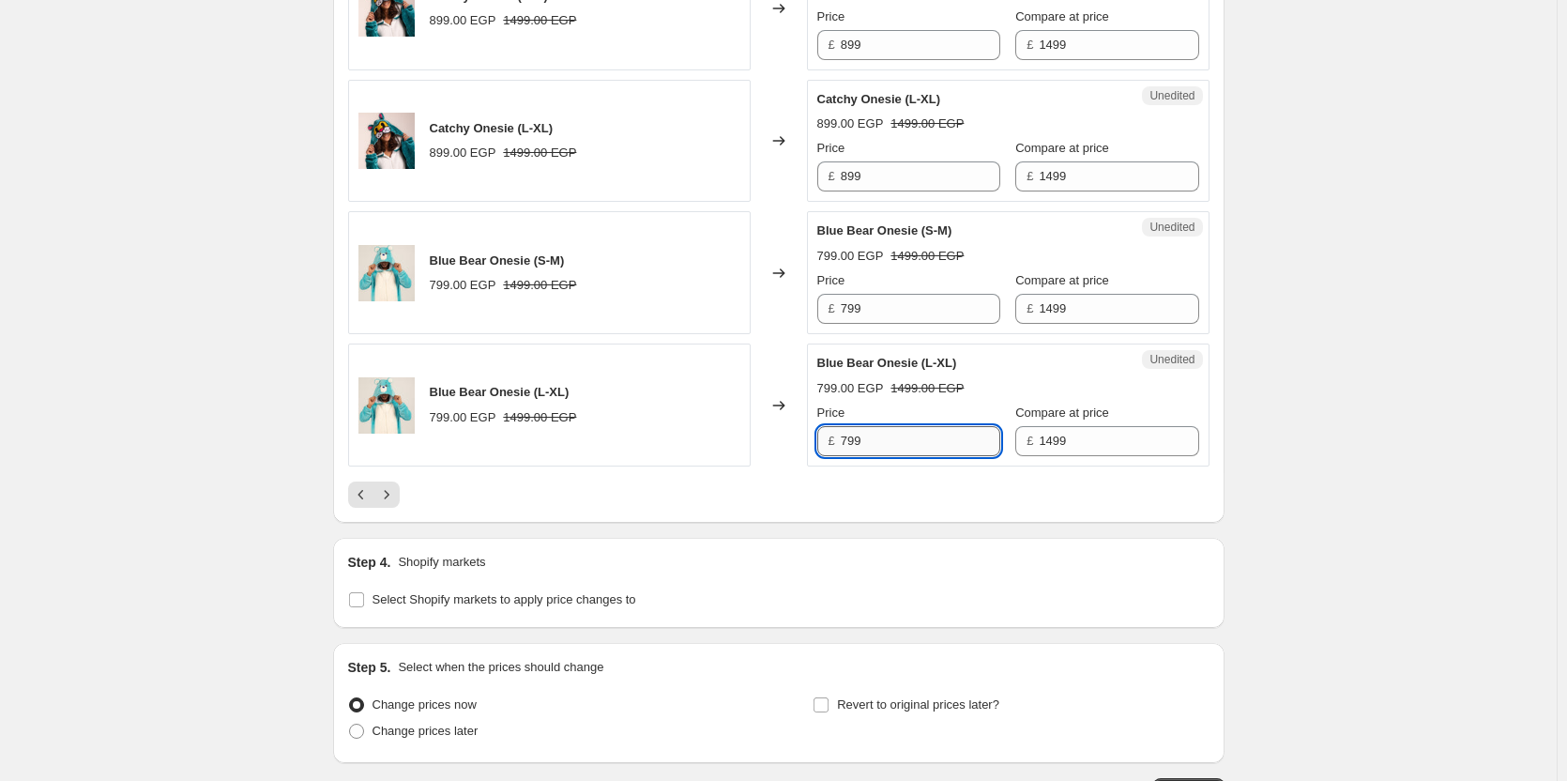
click at [888, 426] on input "799" at bounding box center [921, 441] width 160 height 30
type input "1499"
drag, startPoint x: 918, startPoint y: 271, endPoint x: 908, endPoint y: 290, distance: 21.4
click at [908, 290] on div "Price £ 799" at bounding box center [909, 297] width 183 height 53
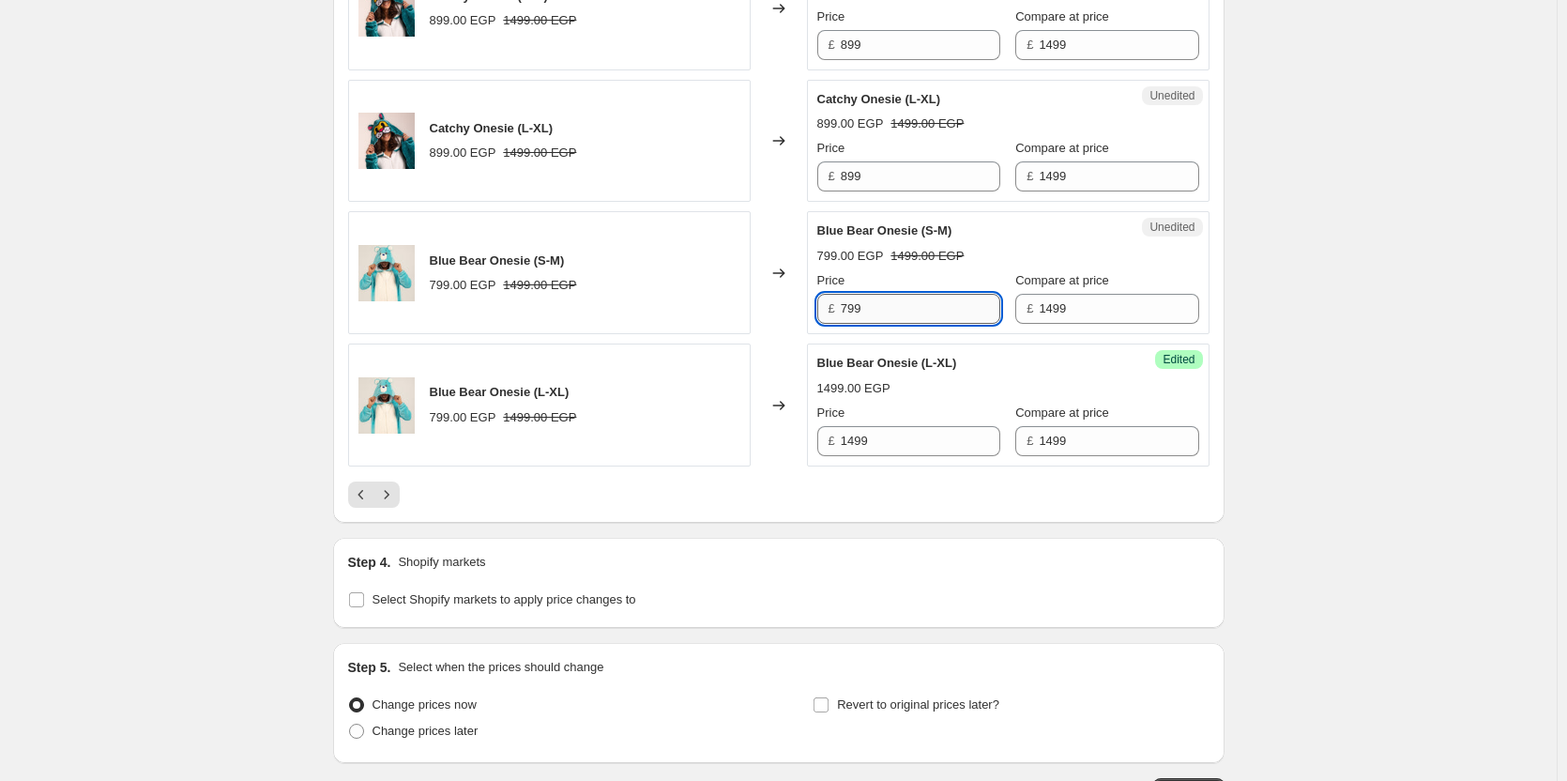
click at [908, 294] on input "799" at bounding box center [921, 309] width 160 height 30
paste input "14"
type input "1499"
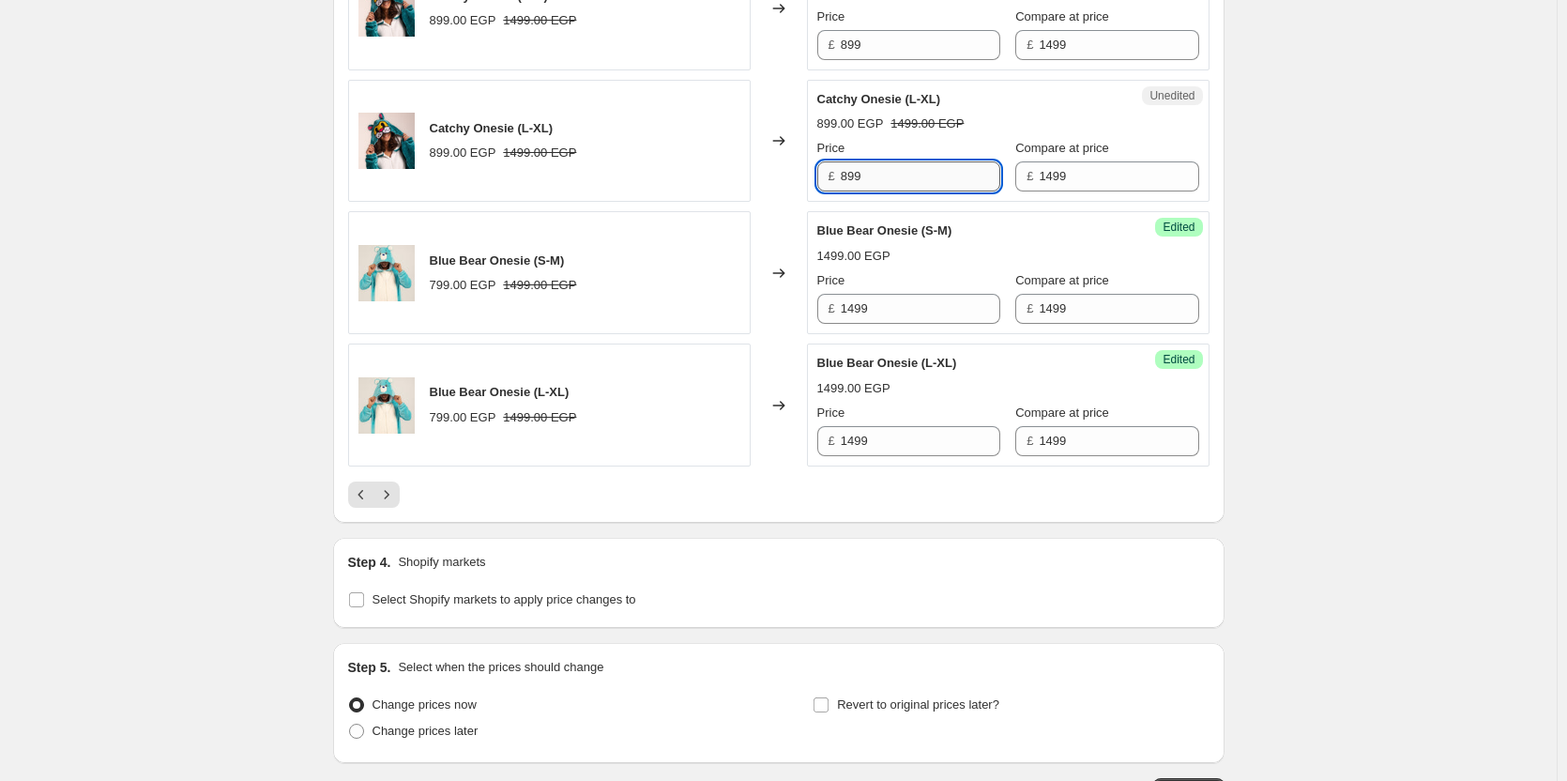
click at [891, 161] on input "899" at bounding box center [921, 176] width 160 height 30
paste input "14"
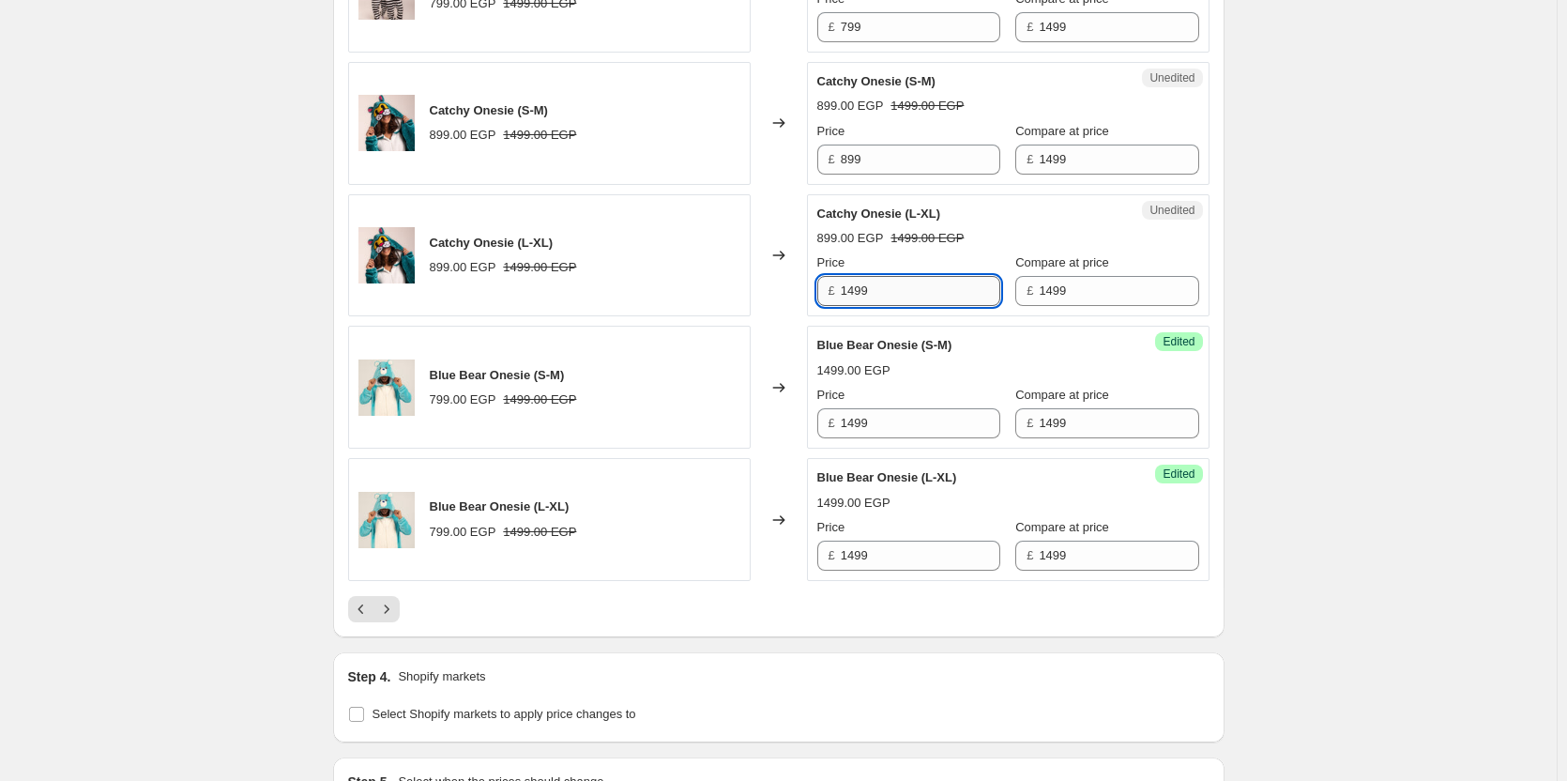
scroll to position [2913, 0]
type input "1499"
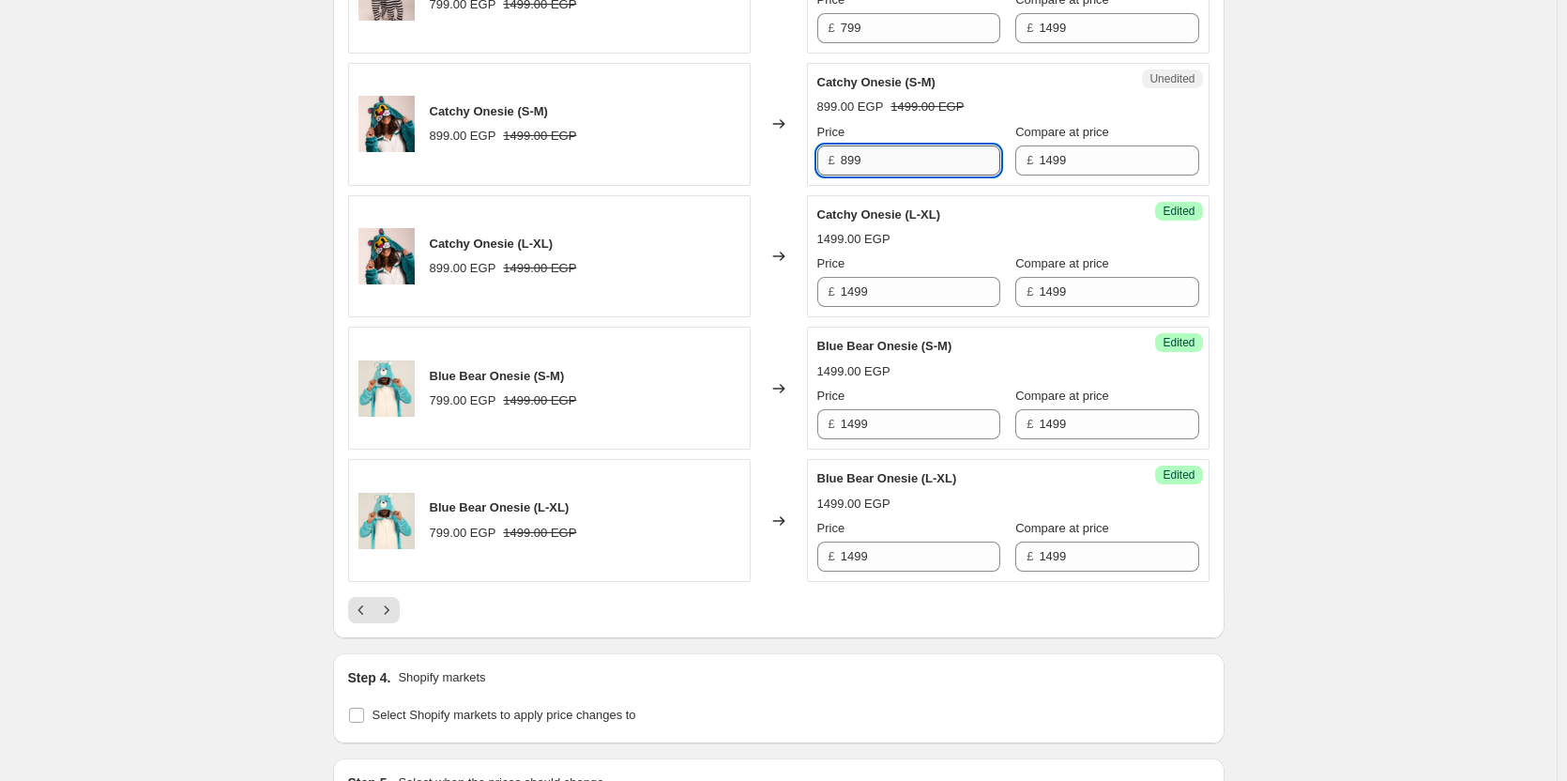
click at [891, 150] on input "899" at bounding box center [921, 160] width 160 height 30
paste input "14"
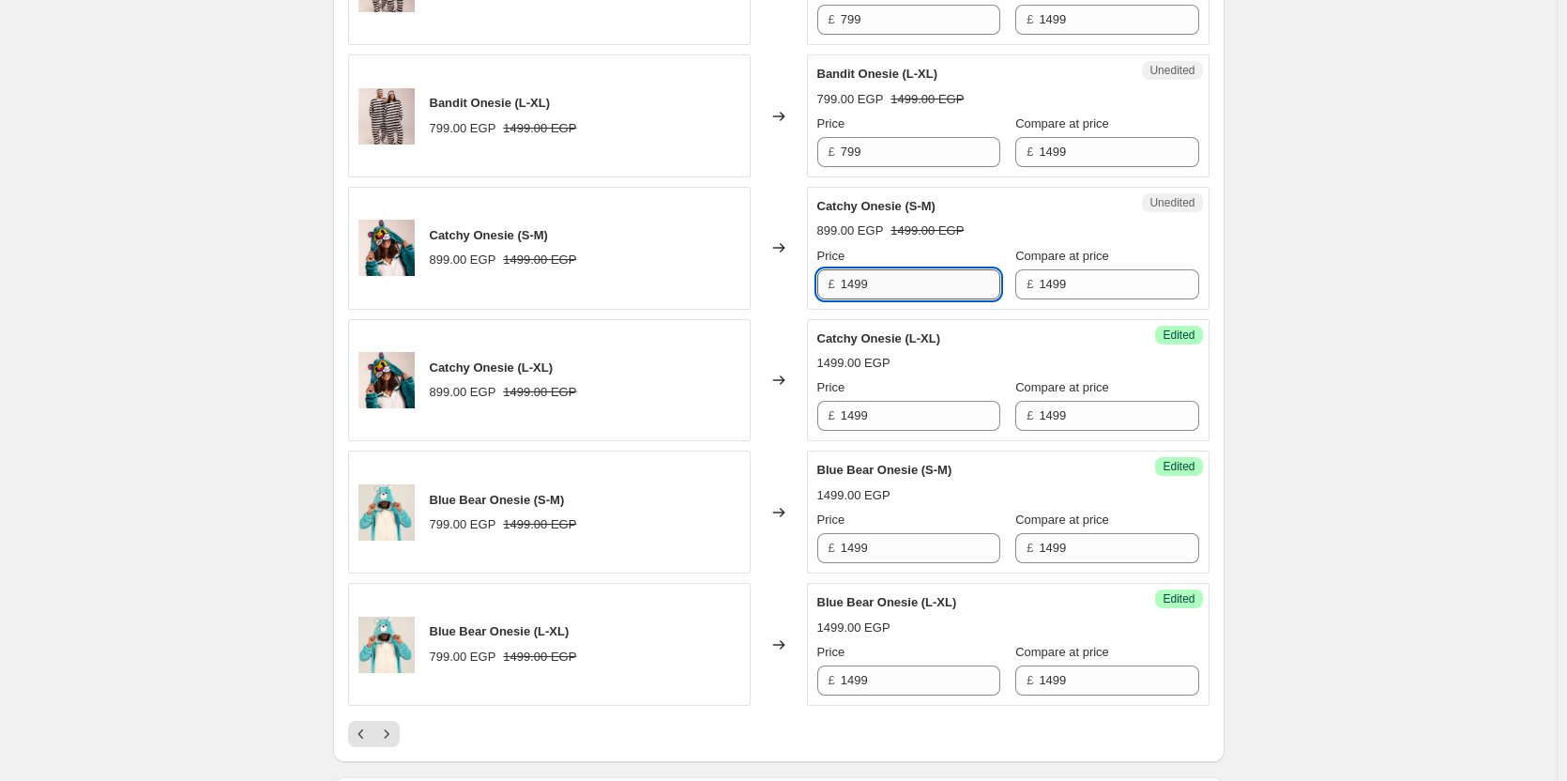
scroll to position [2789, 0]
type input "1499"
click at [891, 150] on div "Unedited Bandit Onesie (L-XL) 799.00 EGP 1499.00 EGP Price £ 799 Compare at pri…" at bounding box center [1008, 116] width 403 height 123
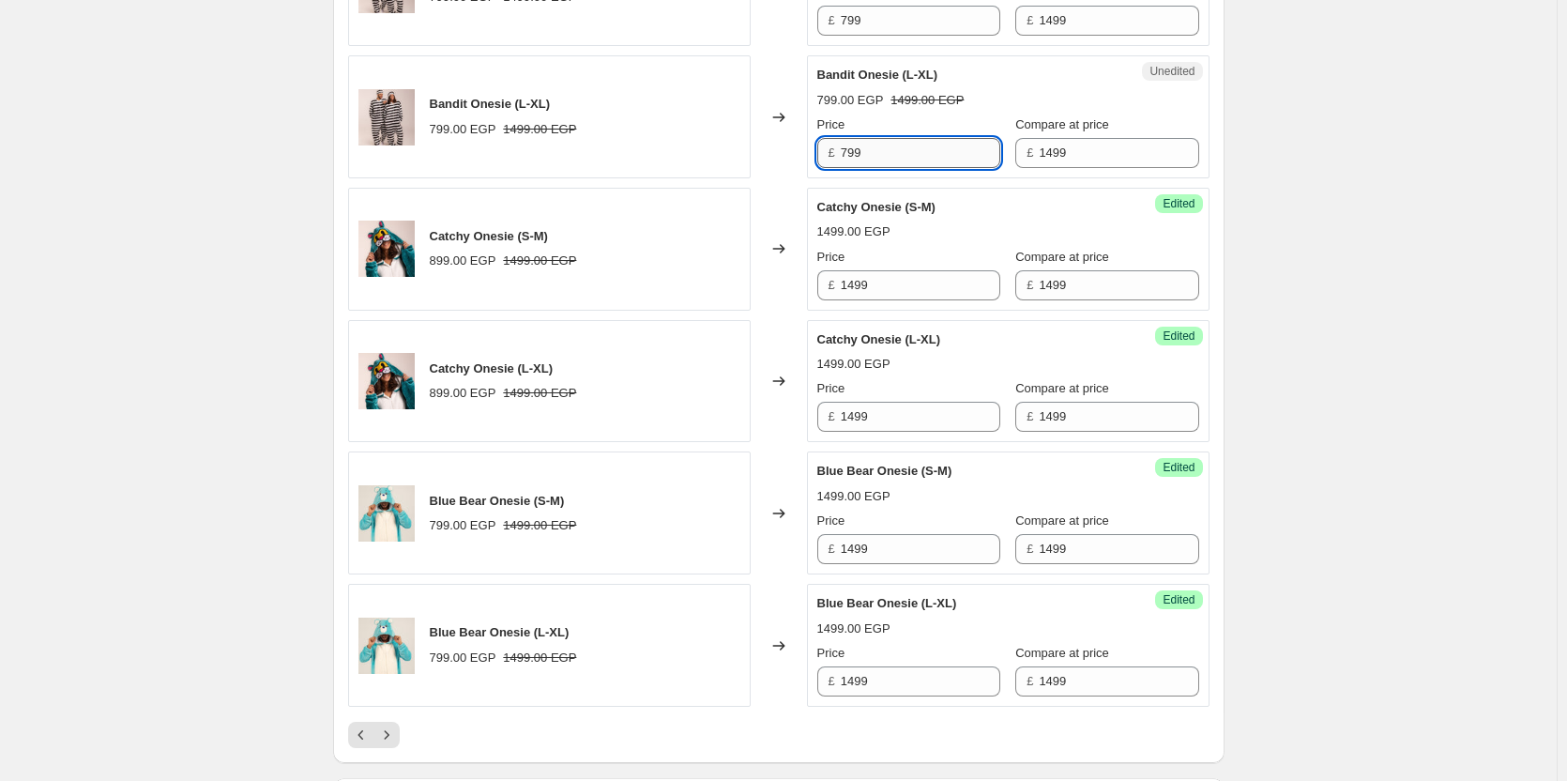
click at [889, 142] on input "799" at bounding box center [921, 153] width 160 height 30
paste input "14"
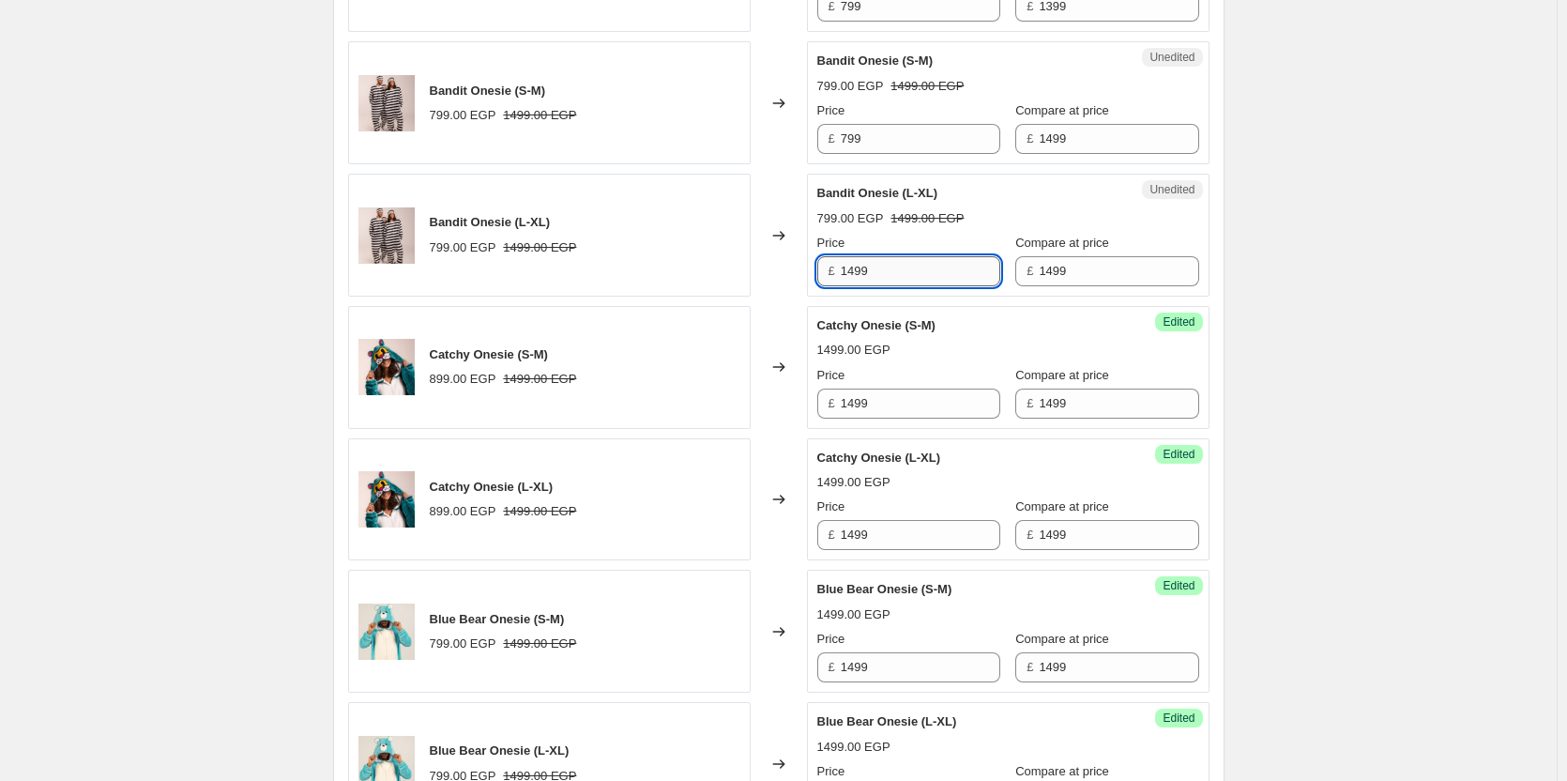
type input "1499"
click at [889, 142] on div "Unedited Bandit Onesie (S-M) 799.00 EGP 1499.00 EGP Price £ 799 Compare at pric…" at bounding box center [1008, 102] width 403 height 123
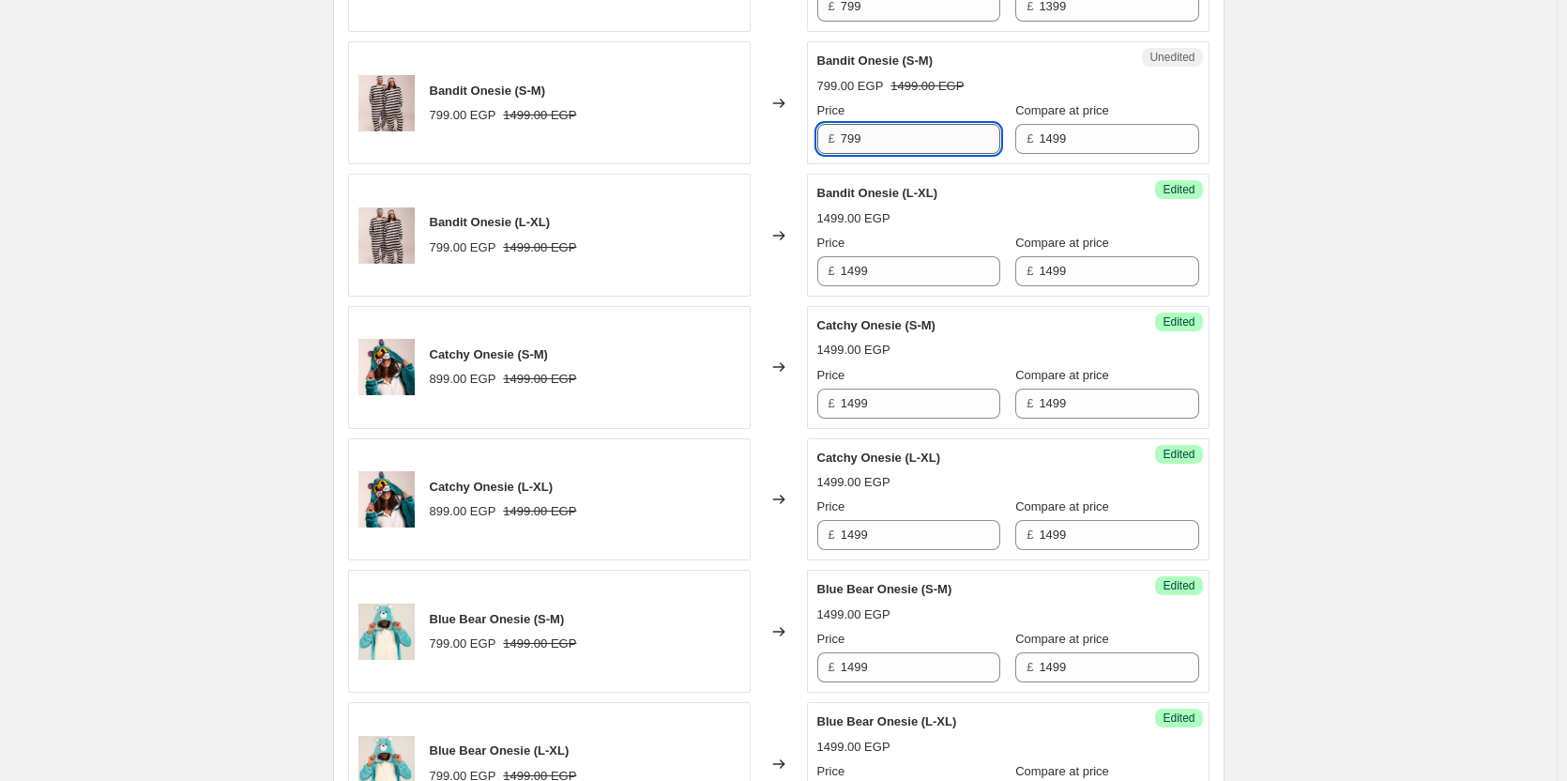
click at [891, 124] on input "799" at bounding box center [921, 139] width 160 height 30
paste input "14"
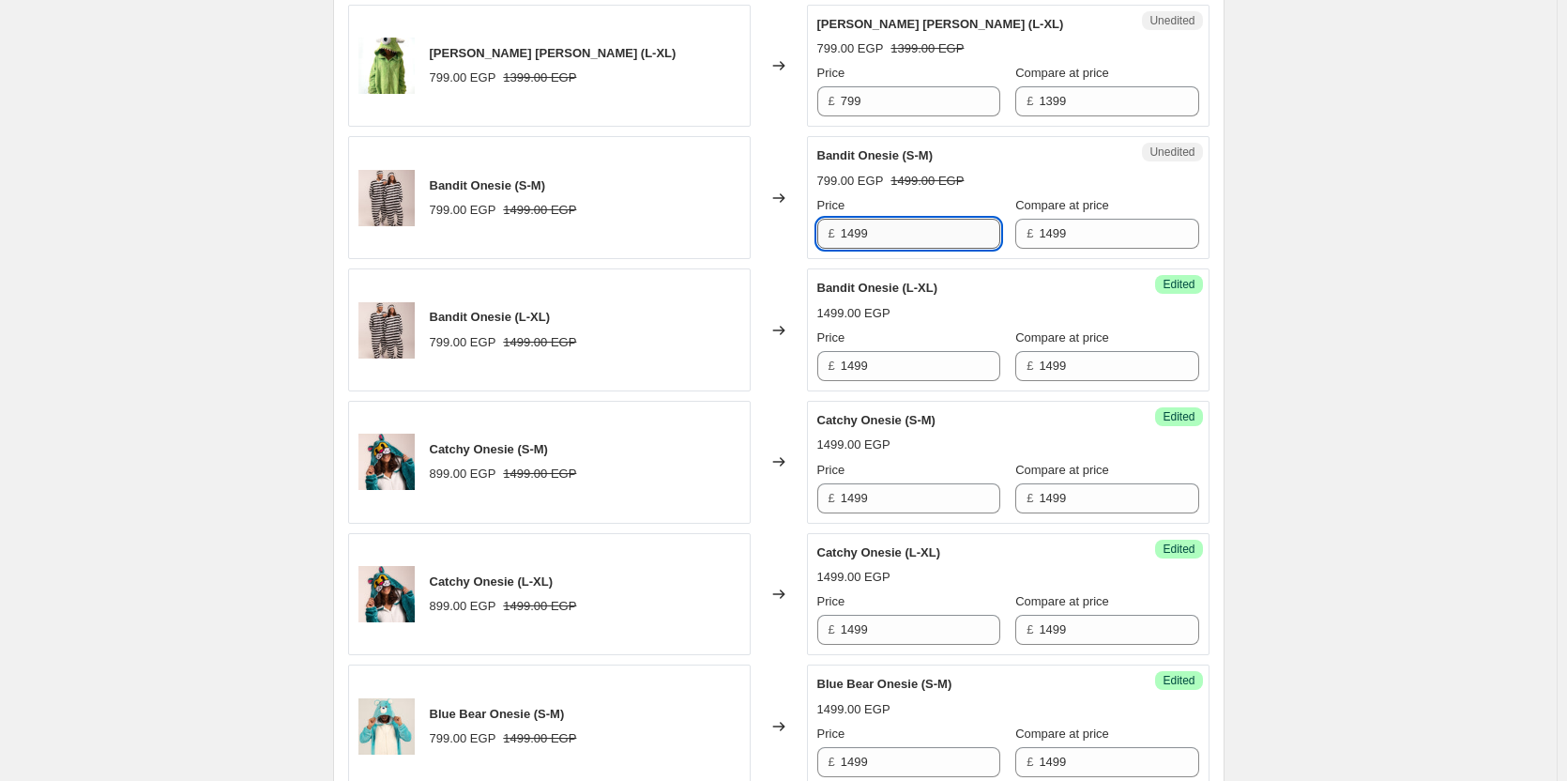
scroll to position [2575, 0]
type input "1499"
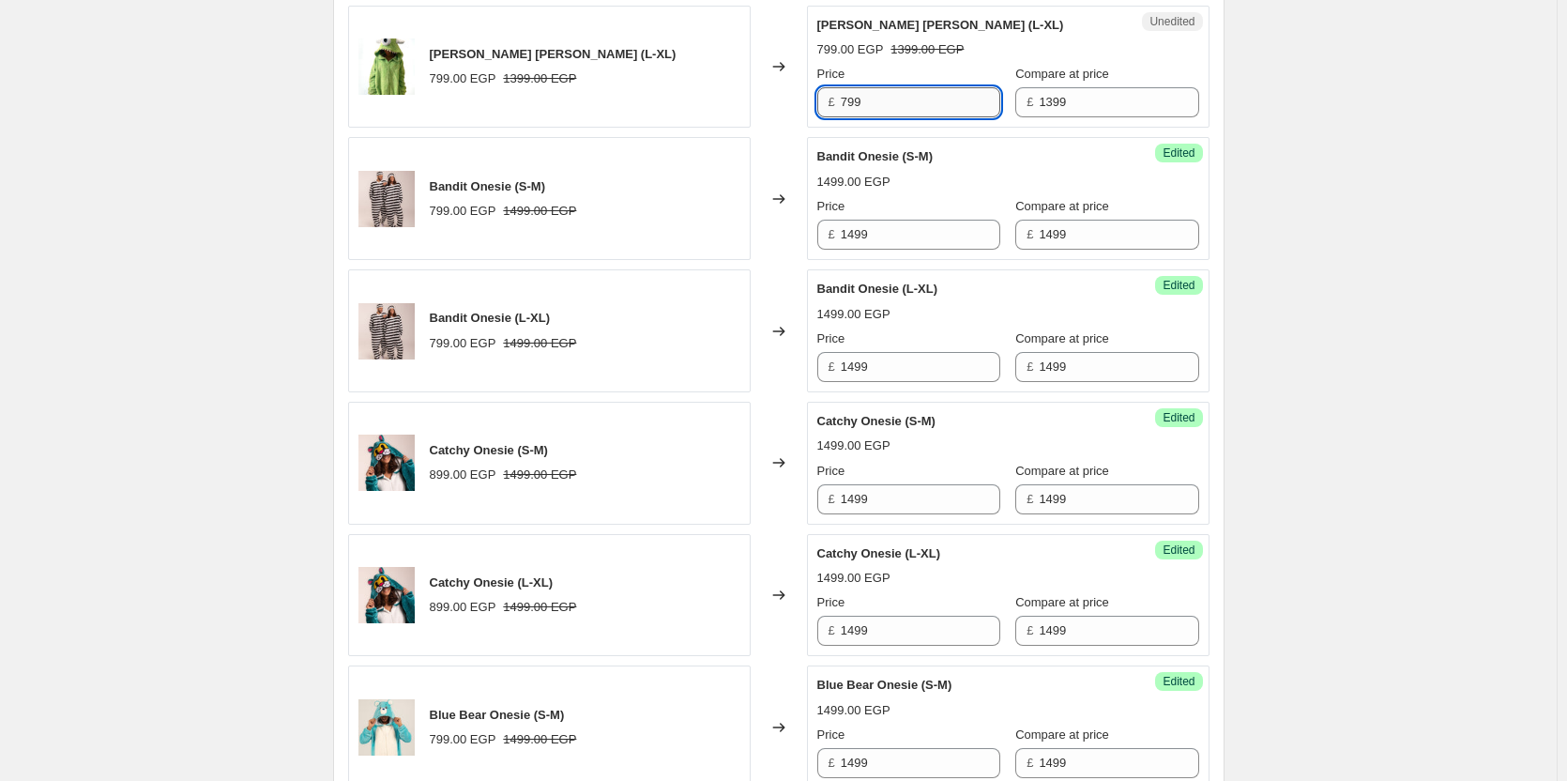
click at [891, 87] on input "799" at bounding box center [921, 102] width 160 height 30
paste input "14"
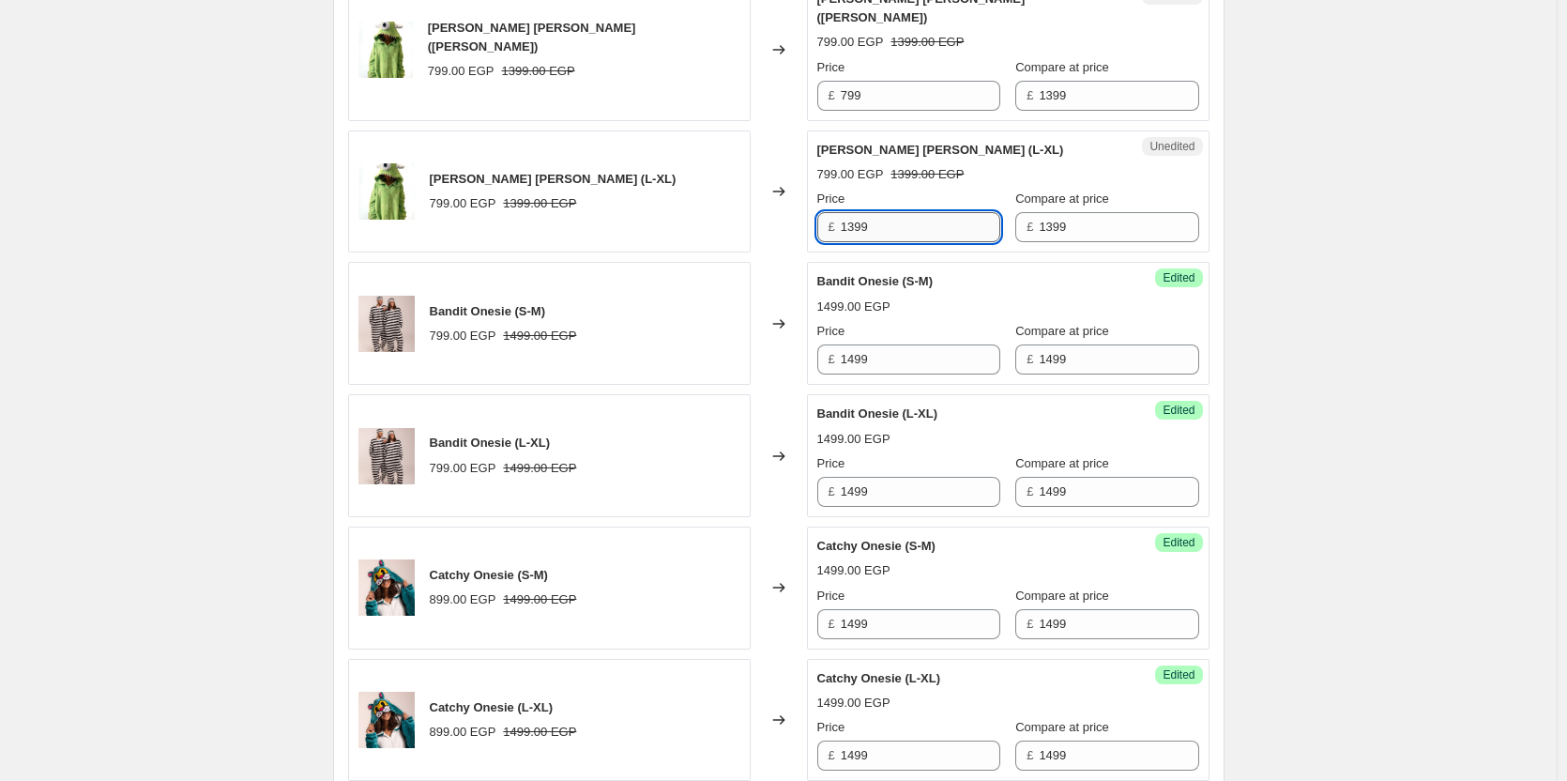
scroll to position [2439, 0]
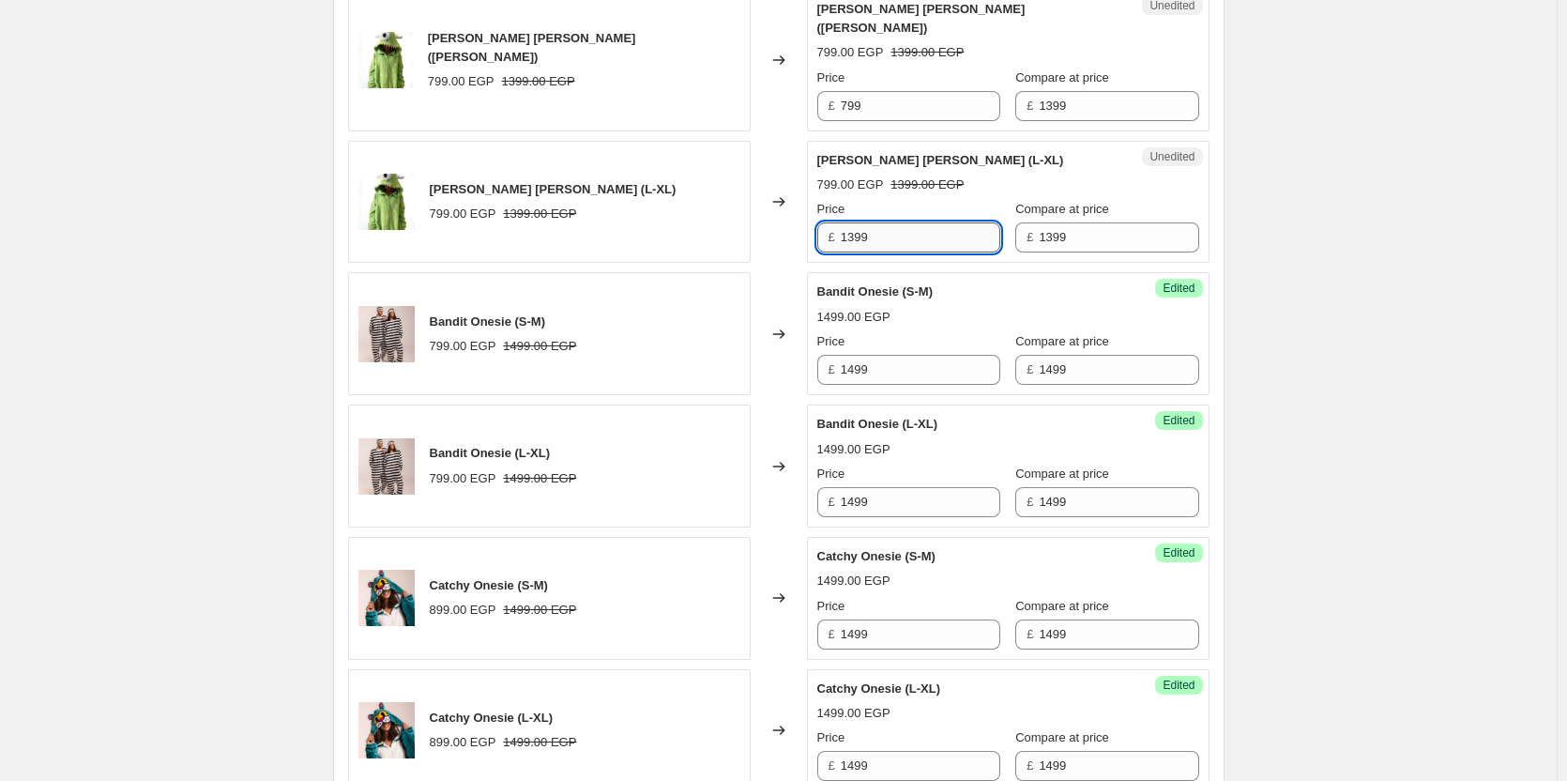
type input "1399"
click at [891, 91] on input "799" at bounding box center [921, 106] width 160 height 30
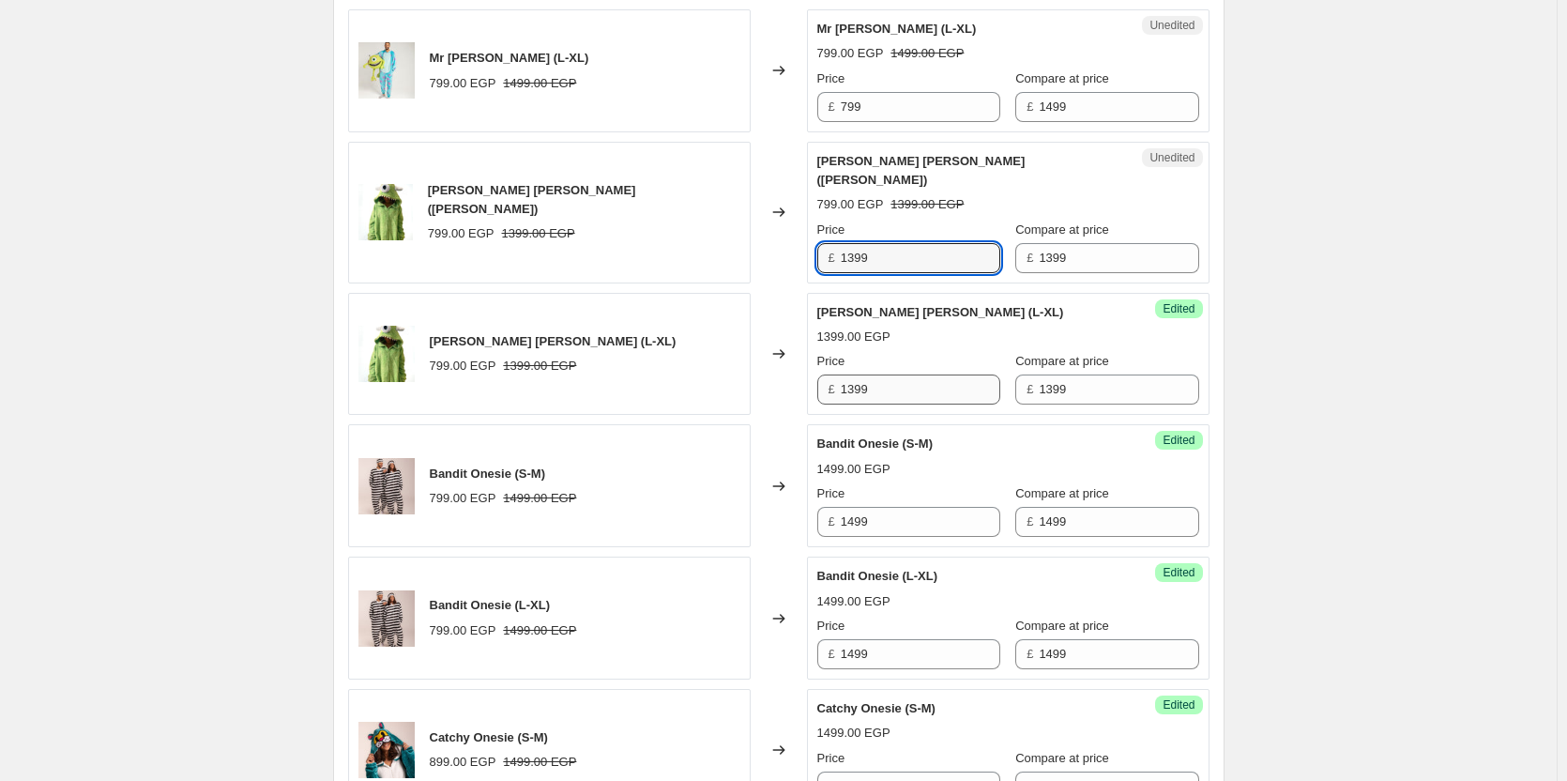
scroll to position [2275, 0]
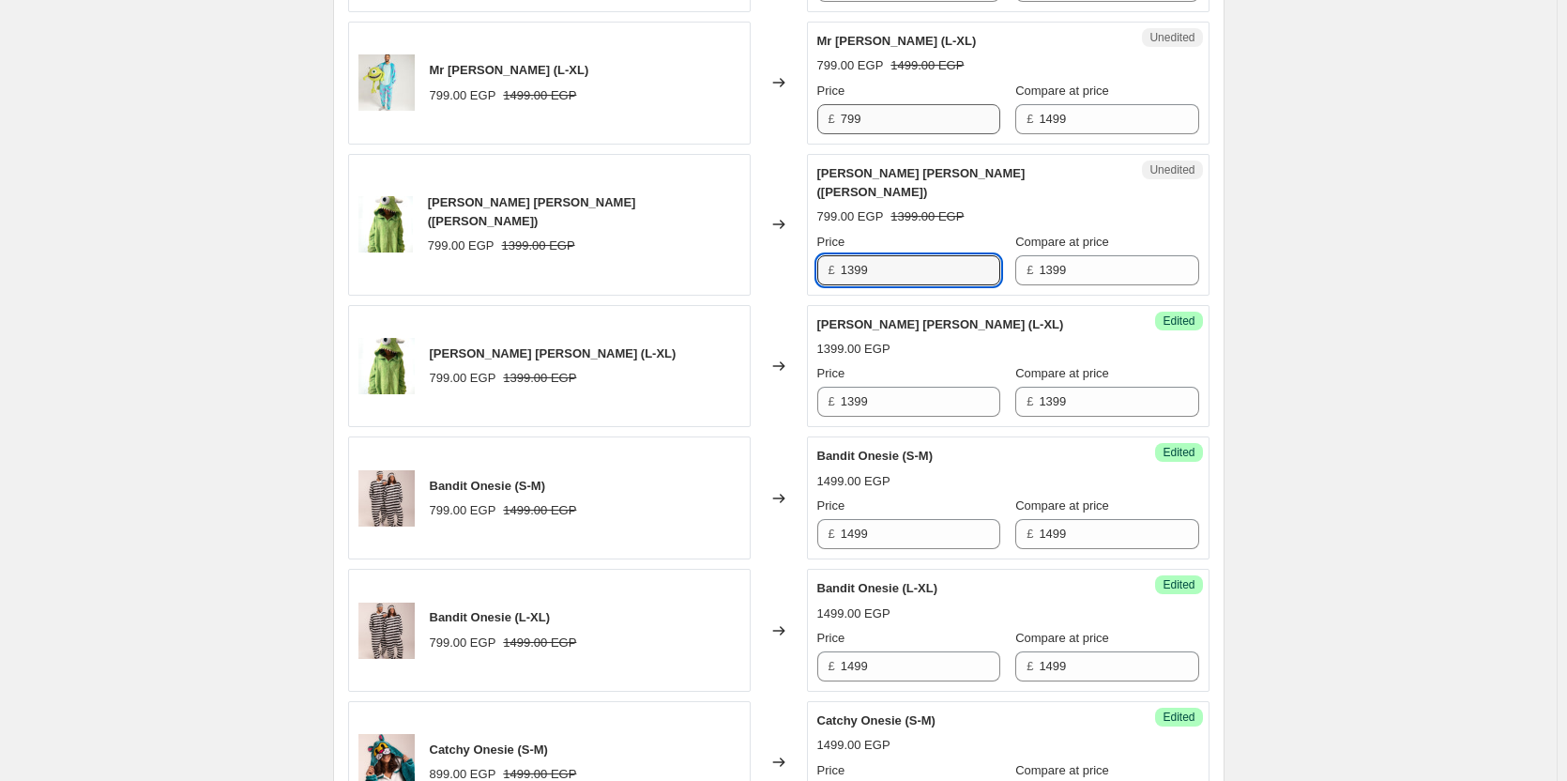
type input "1399"
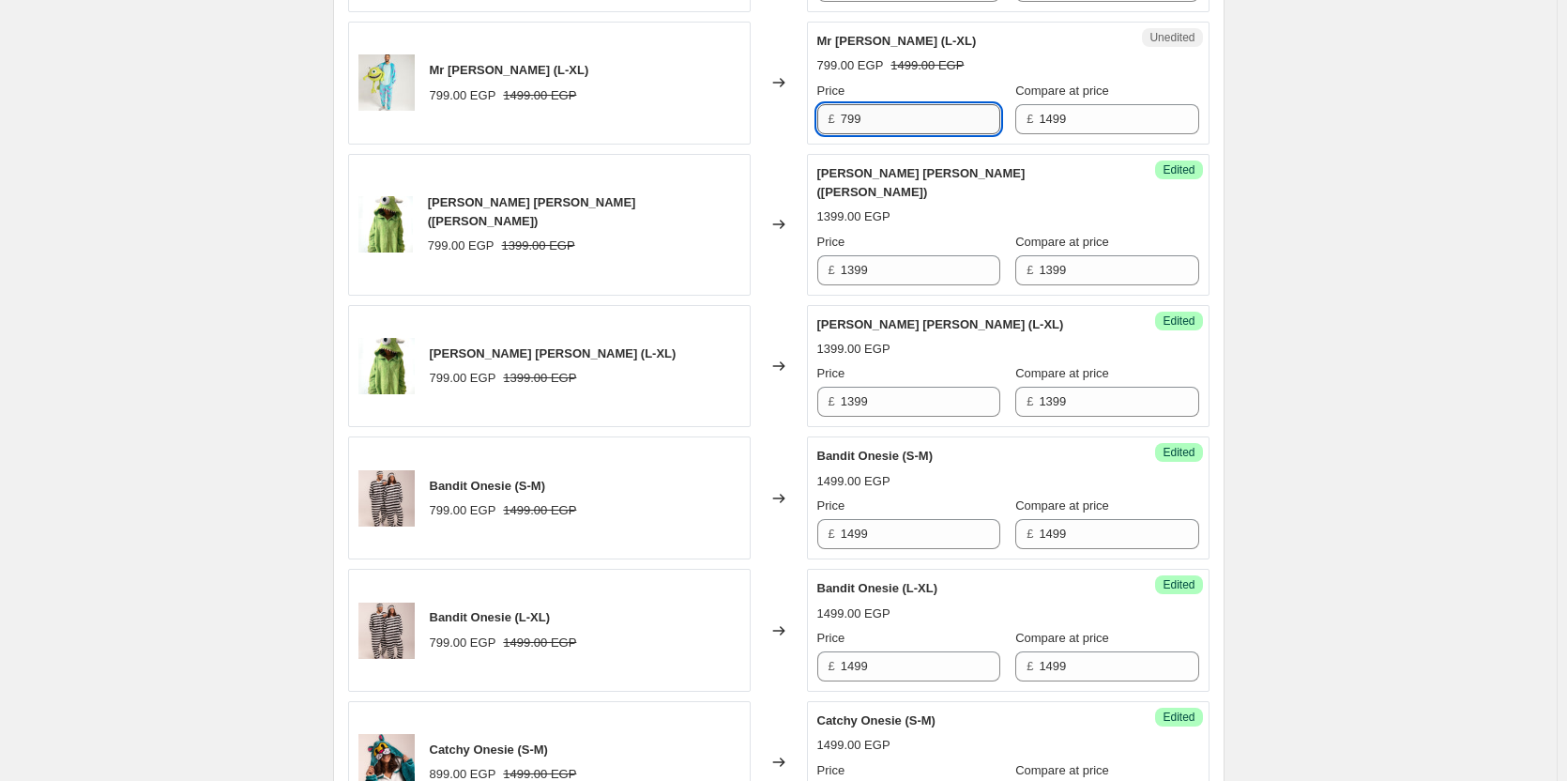
click at [895, 130] on input "799" at bounding box center [921, 119] width 160 height 30
type input "1499"
click at [908, 207] on div "1399.00 EGP" at bounding box center [1009, 216] width 382 height 19
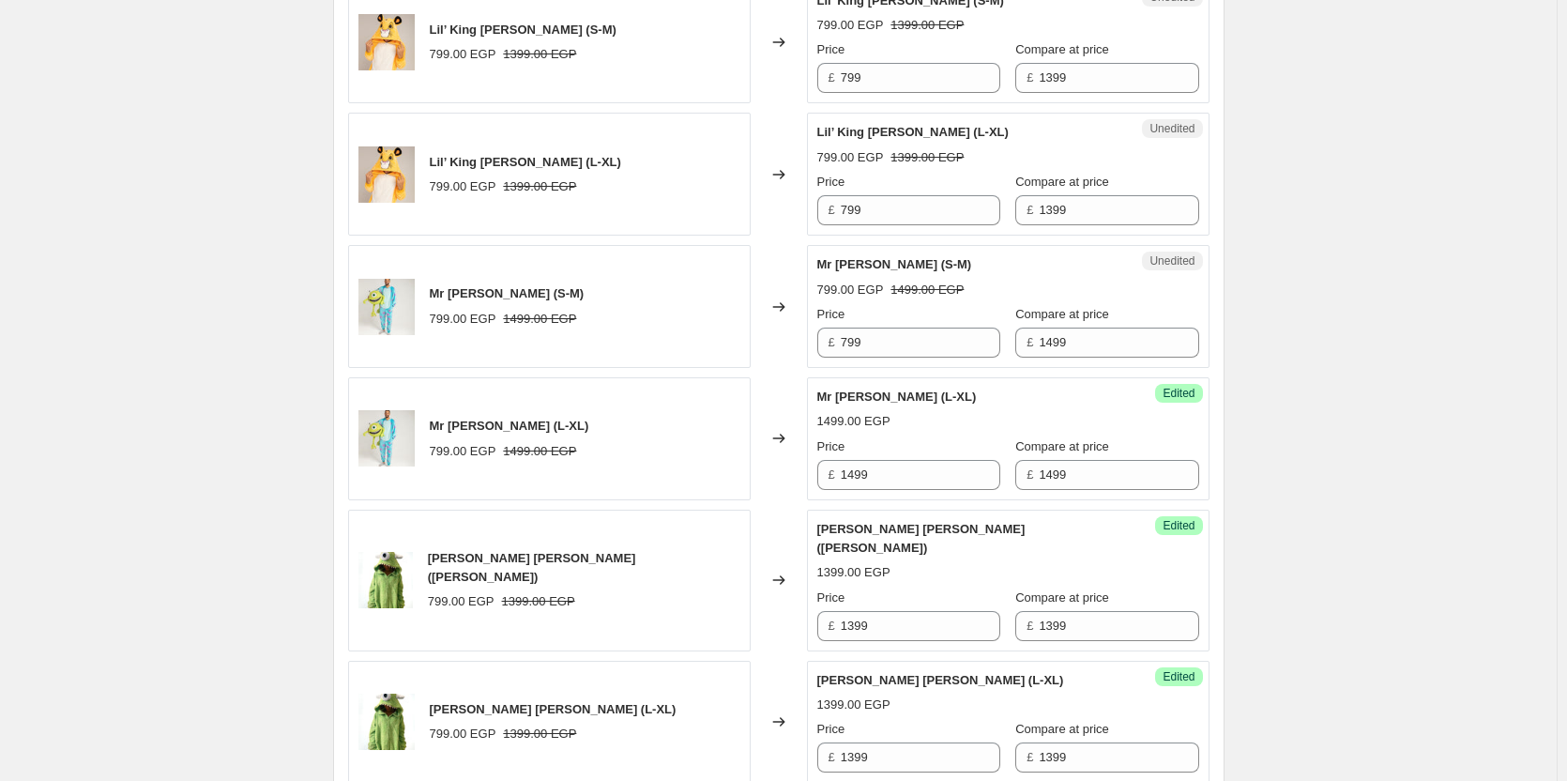
scroll to position [1919, 0]
click at [1063, 343] on input "1499" at bounding box center [1119, 344] width 160 height 30
click at [907, 332] on input "799" at bounding box center [921, 344] width 160 height 30
paste input "14"
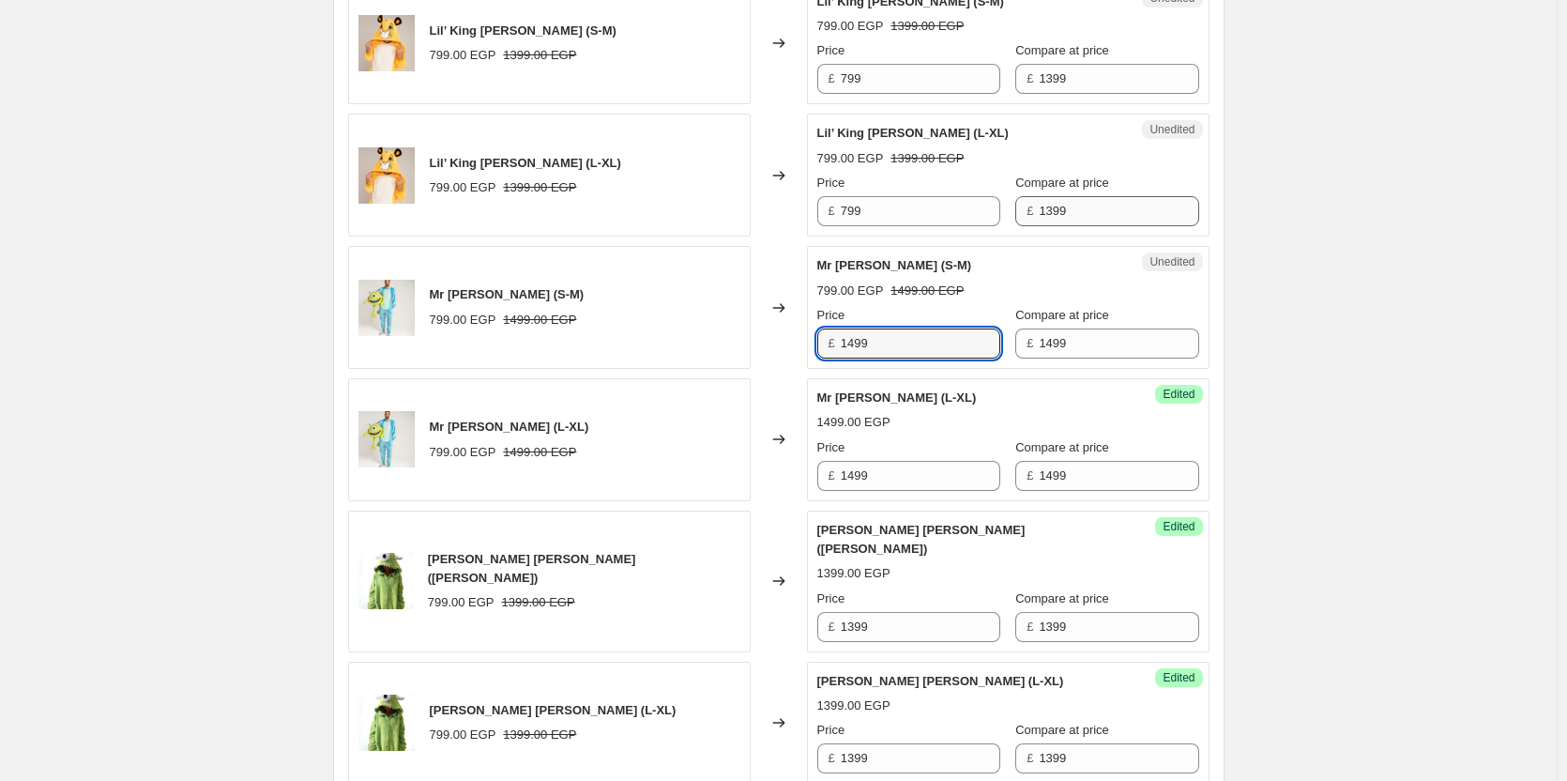
type input "1499"
click at [1081, 211] on input "1399" at bounding box center [1119, 211] width 160 height 30
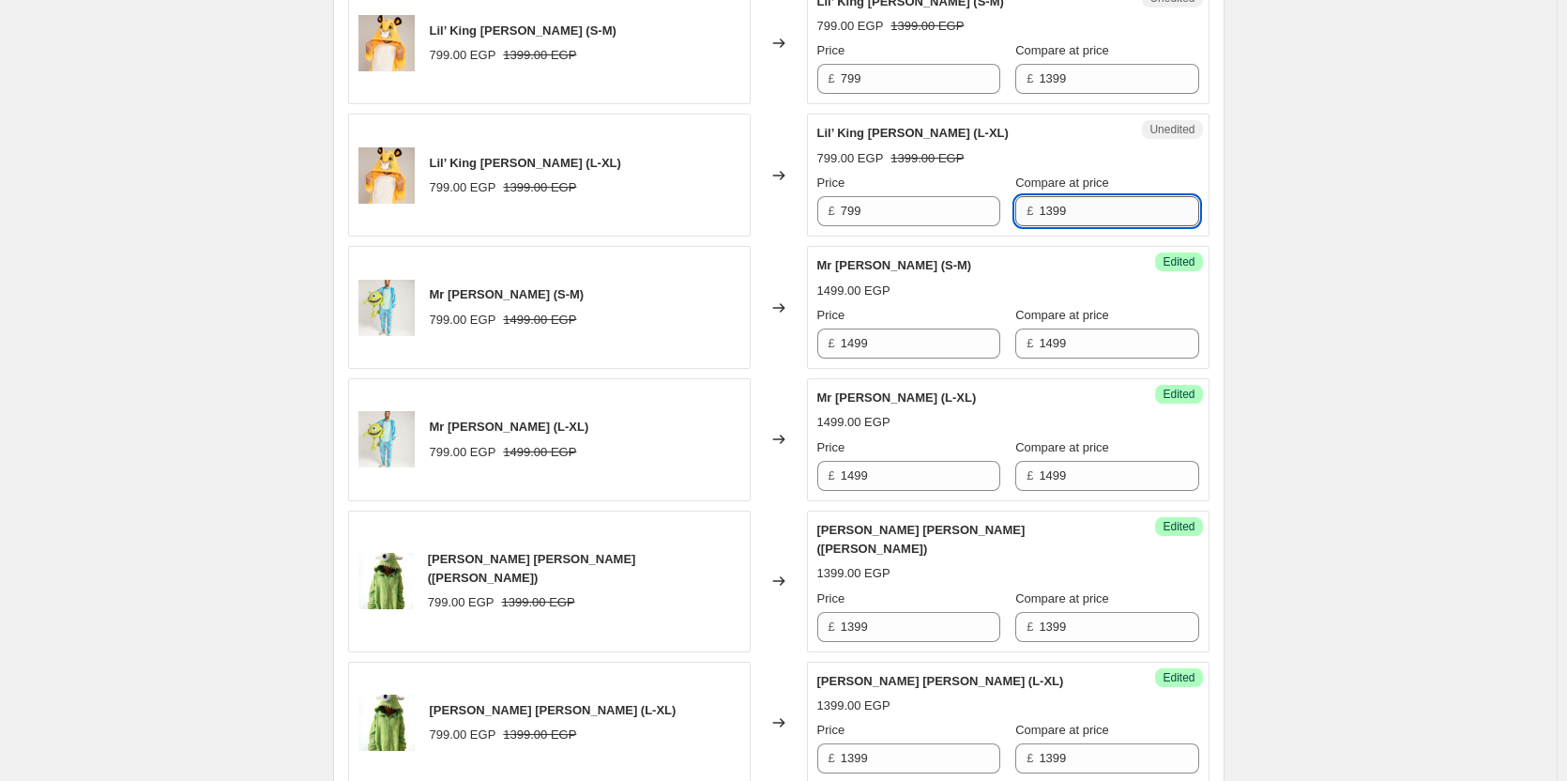
click at [1081, 211] on input "1399" at bounding box center [1119, 211] width 160 height 30
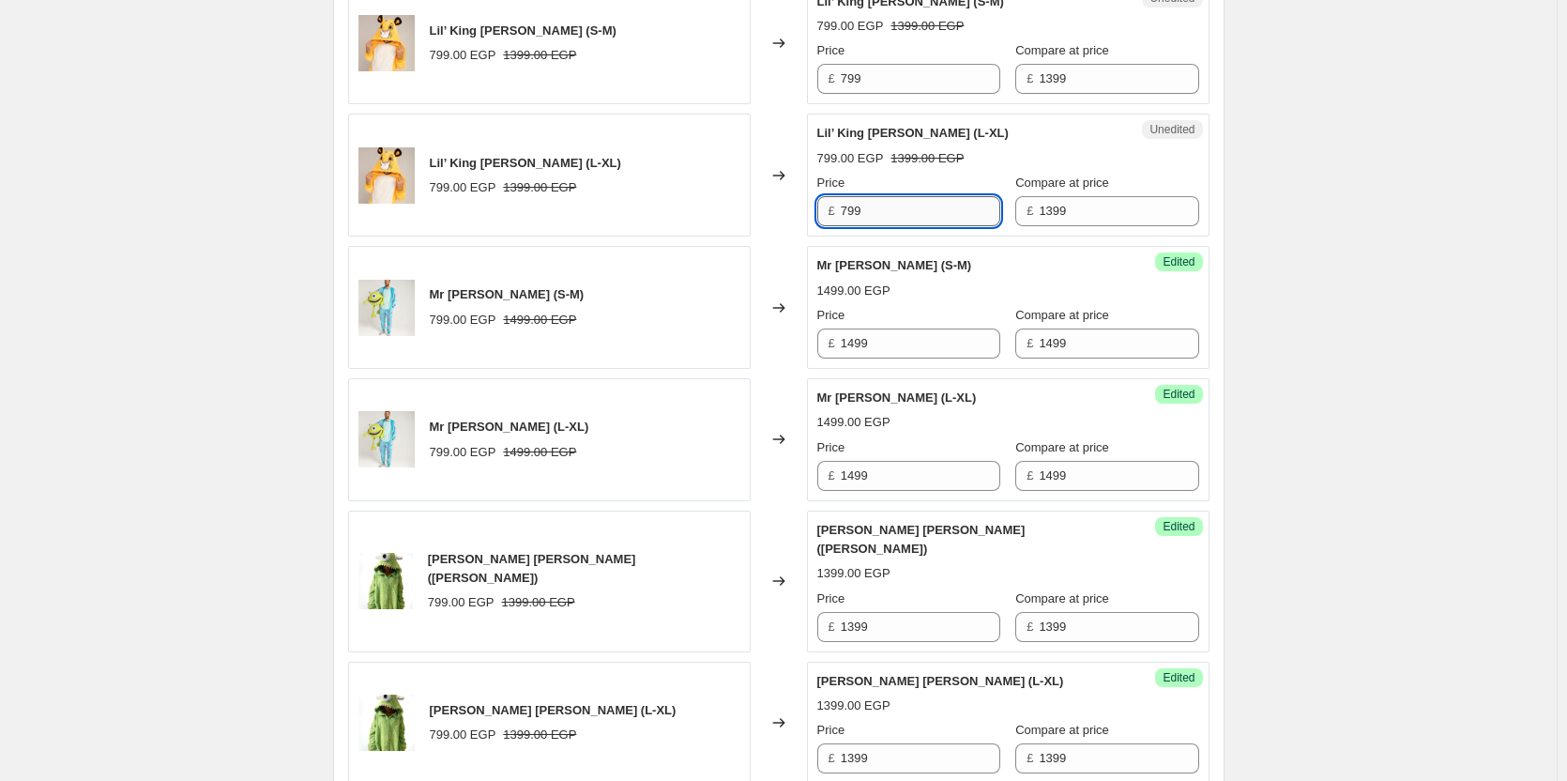
click at [906, 217] on input "799" at bounding box center [921, 211] width 160 height 30
paste input "13"
type input "1399"
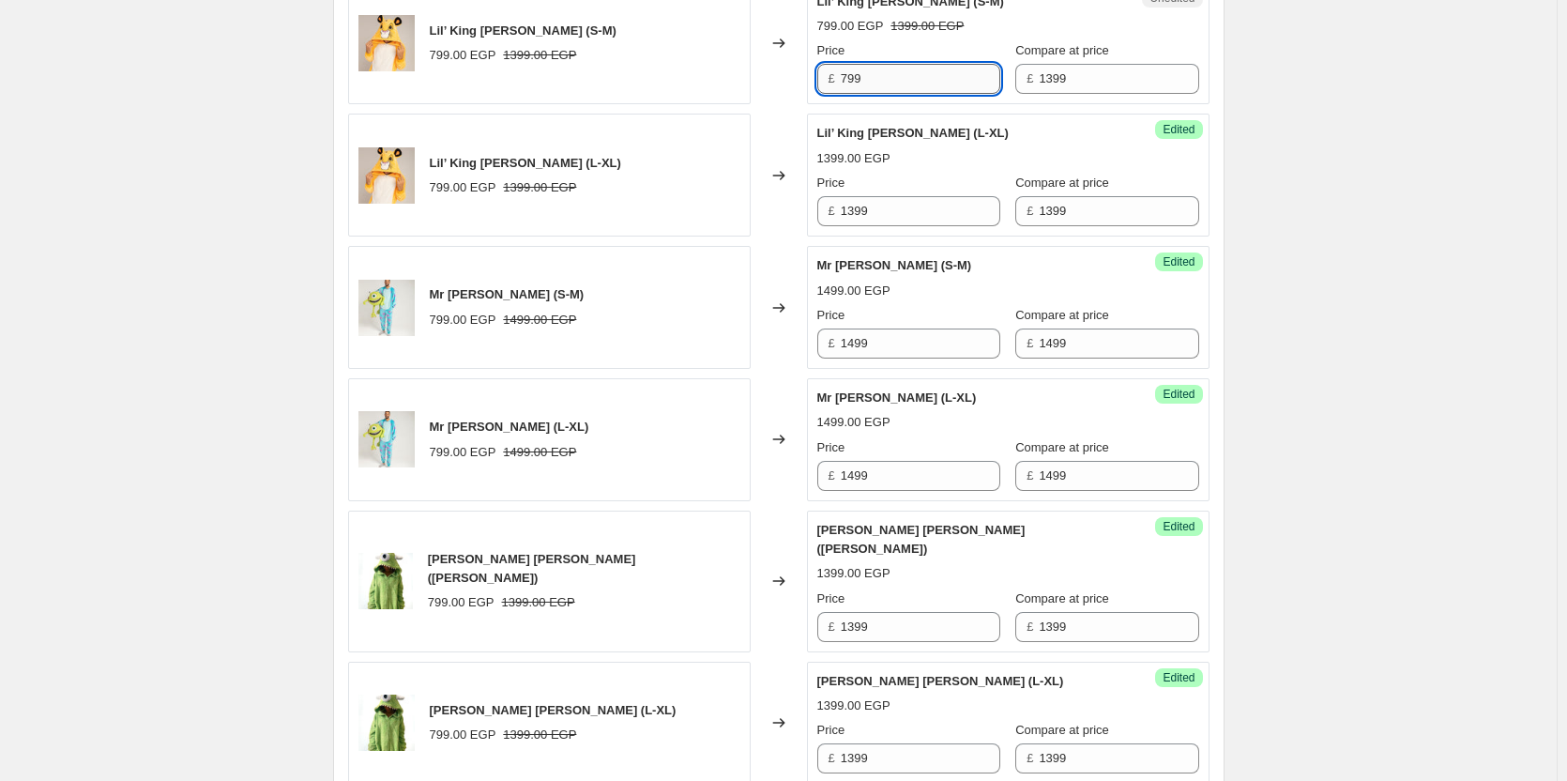
click at [939, 91] on input "799" at bounding box center [921, 79] width 160 height 30
paste input "13"
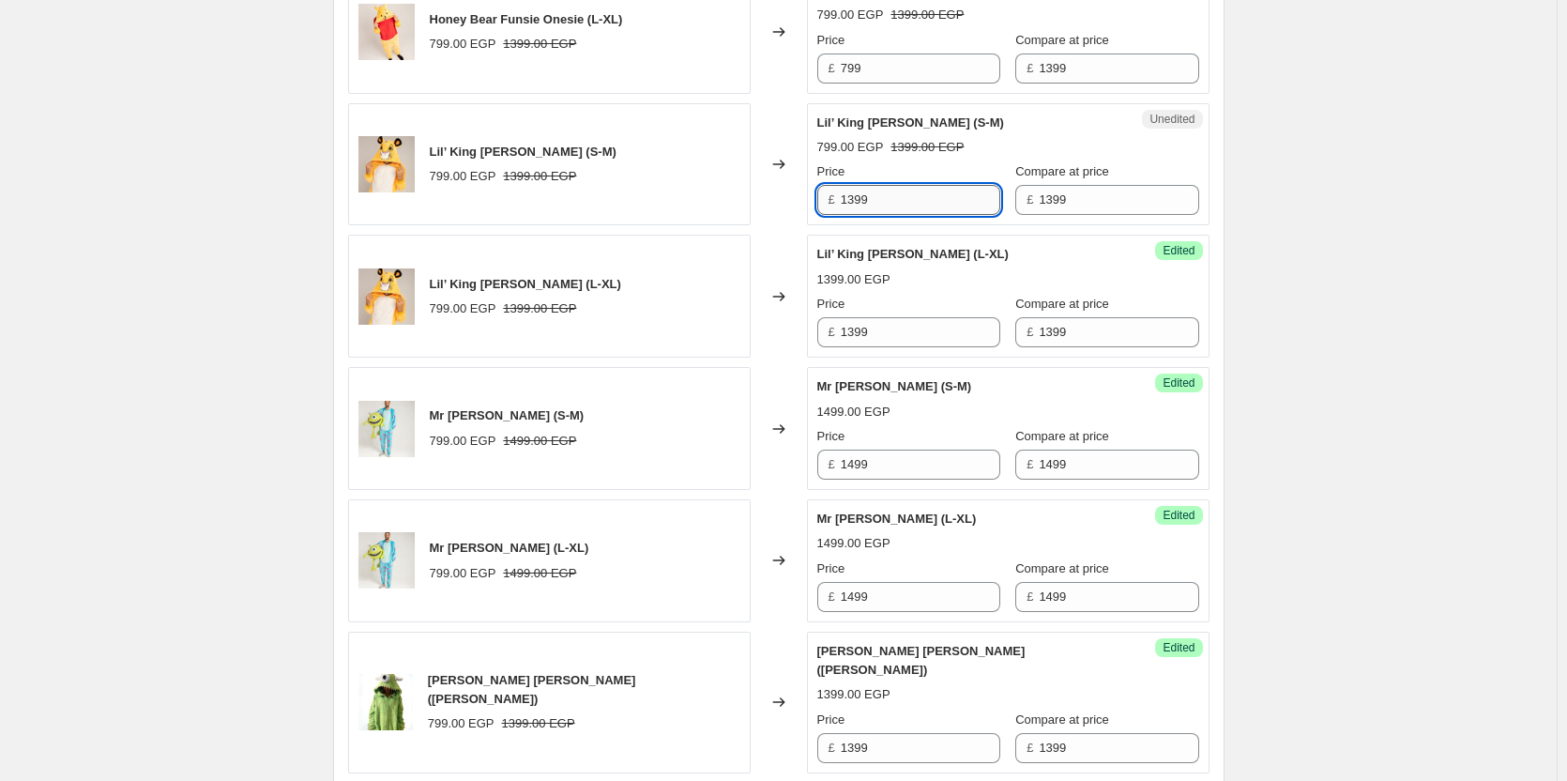
scroll to position [1772, 0]
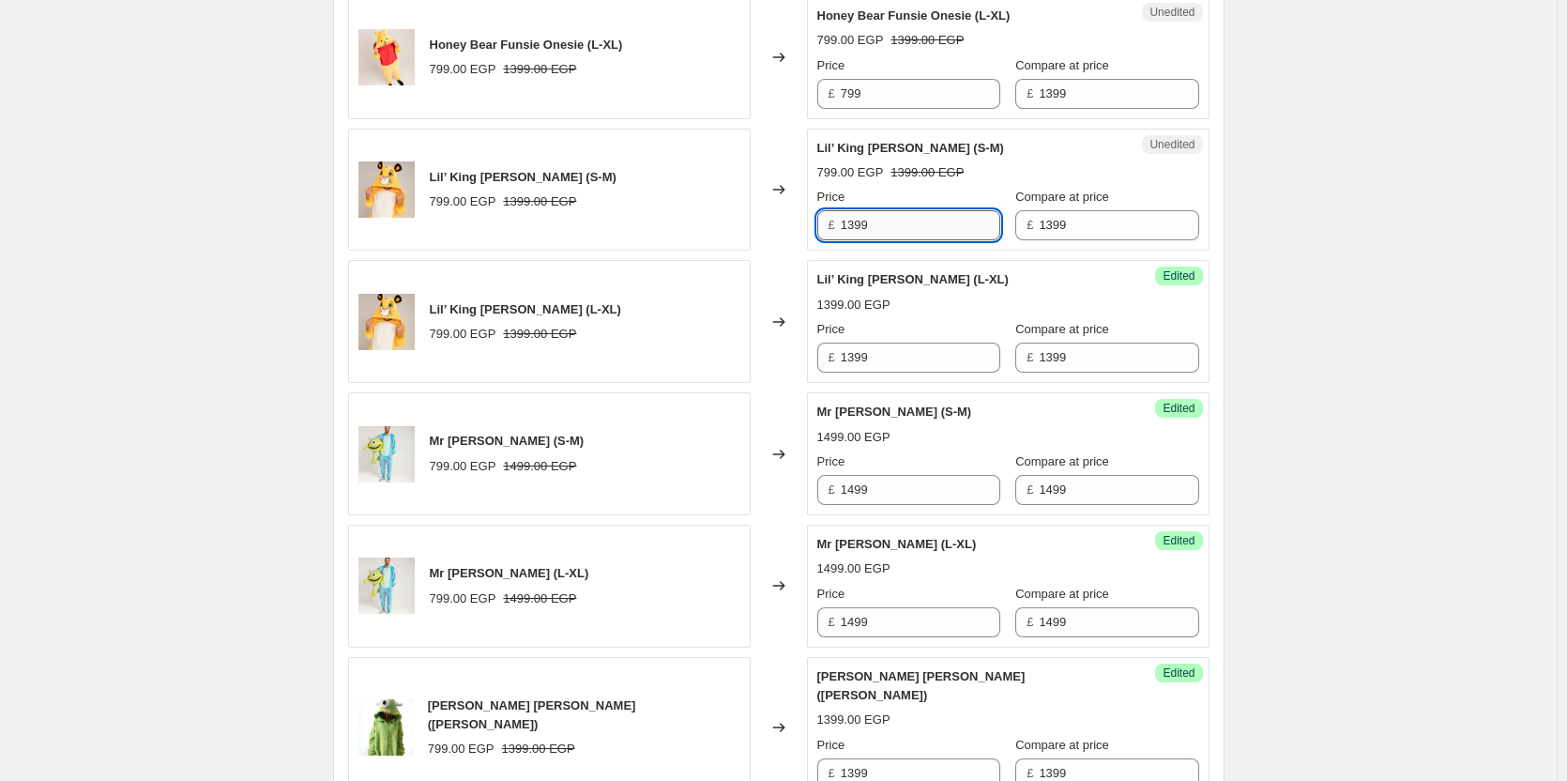
type input "1399"
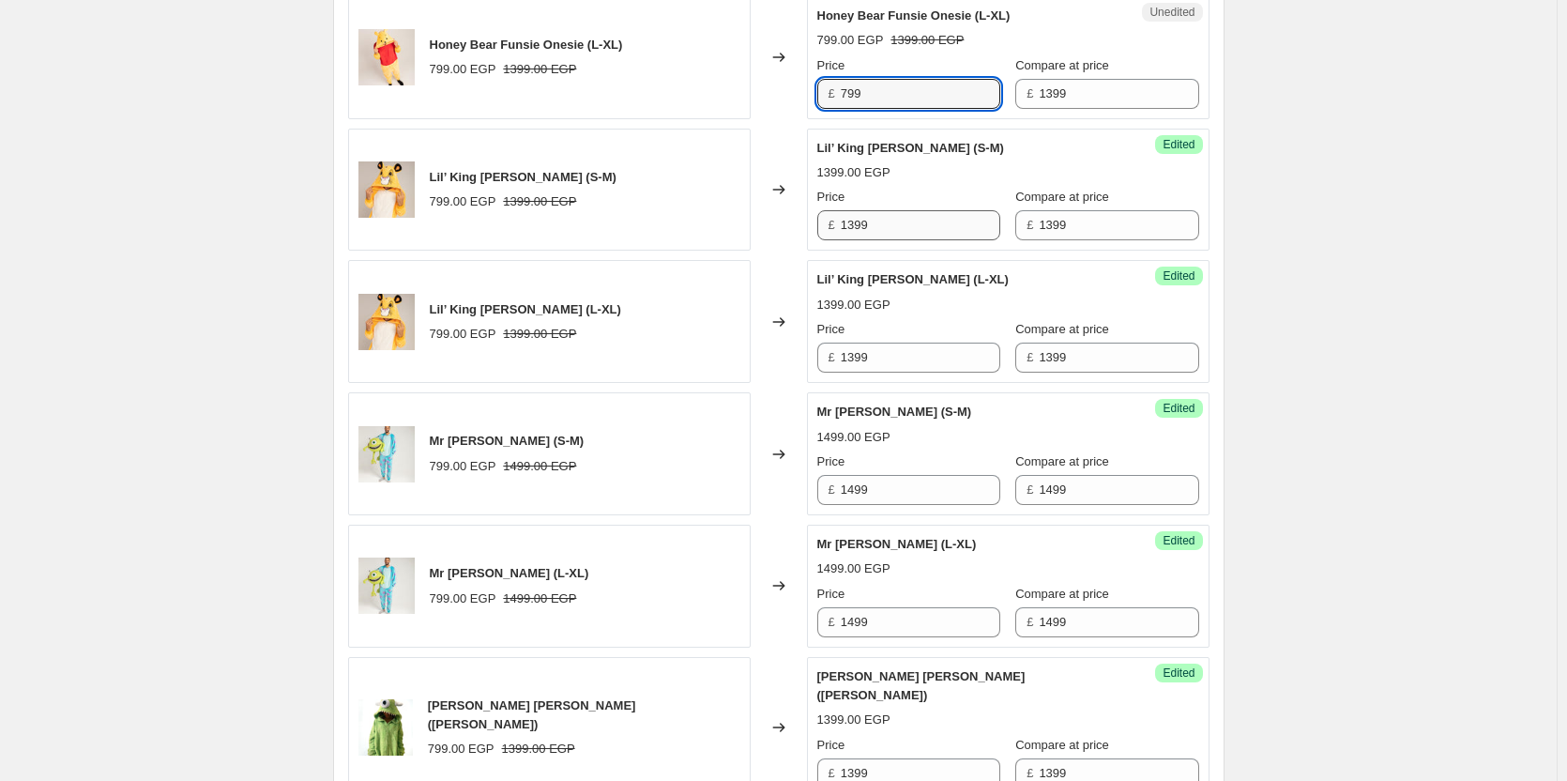
click at [939, 91] on input "799" at bounding box center [921, 94] width 160 height 30
paste input "13"
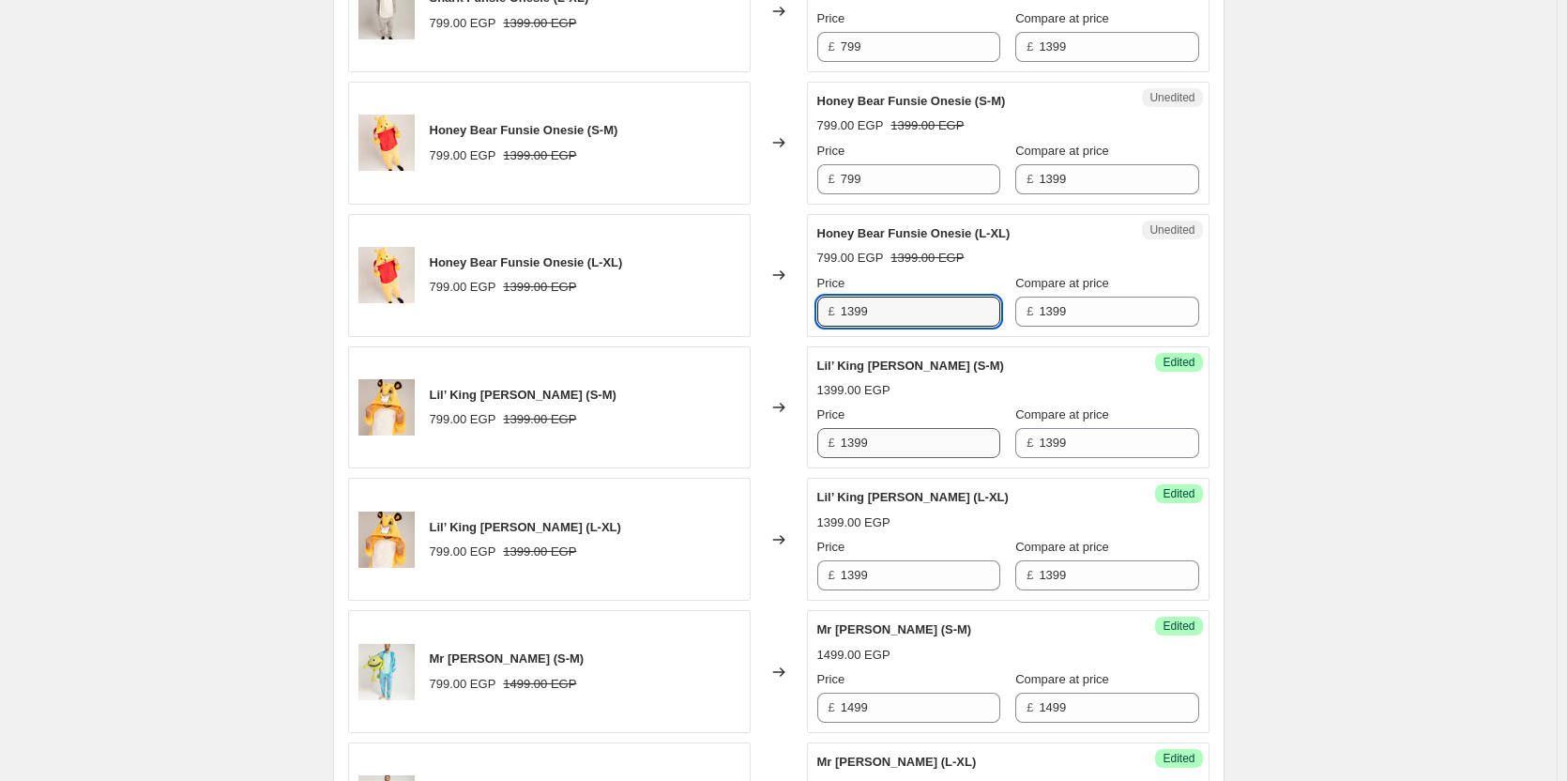
scroll to position [1552, 0]
type input "1399"
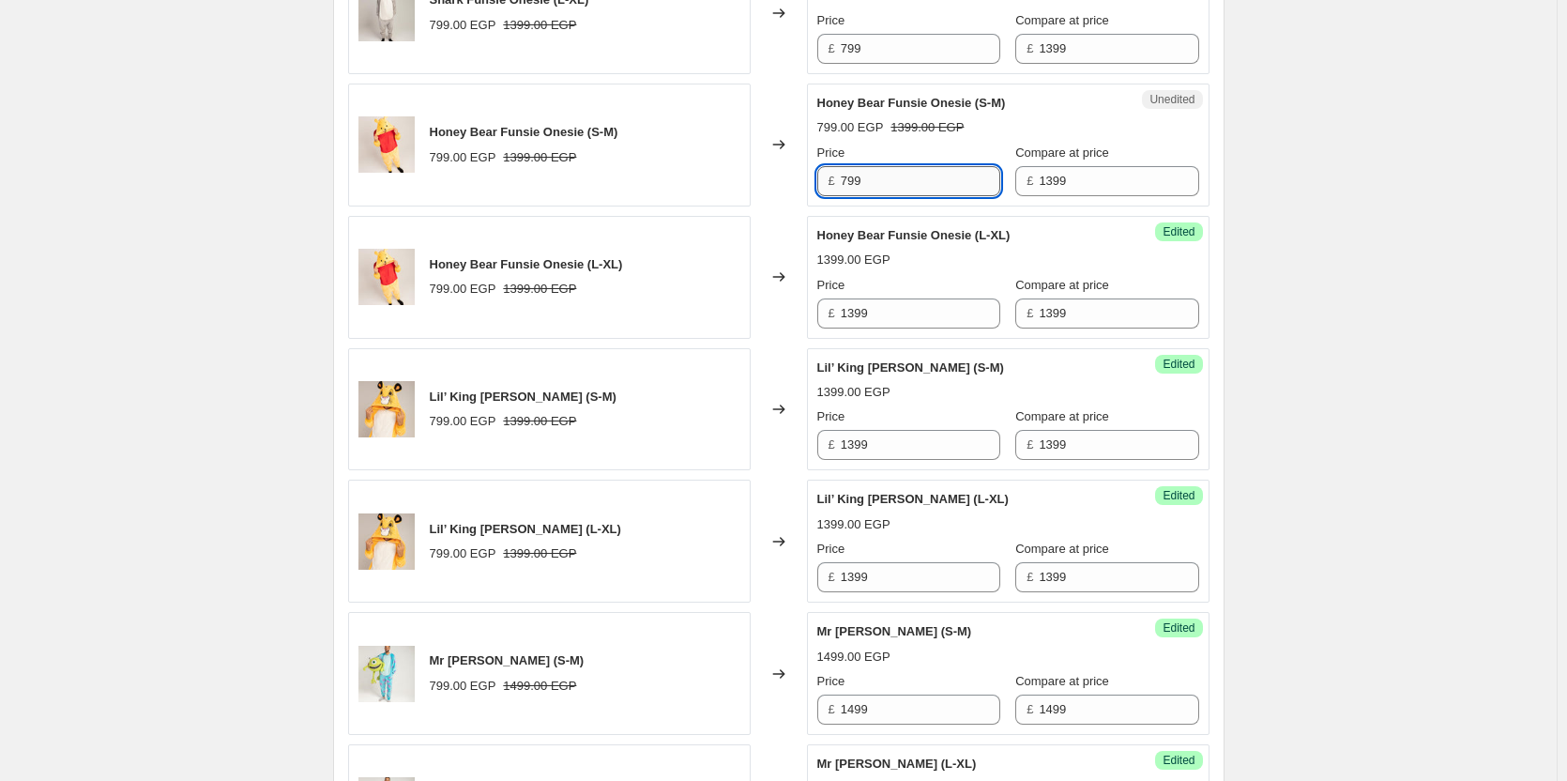
click at [910, 191] on input "799" at bounding box center [921, 181] width 160 height 30
paste input "13"
type input "1399"
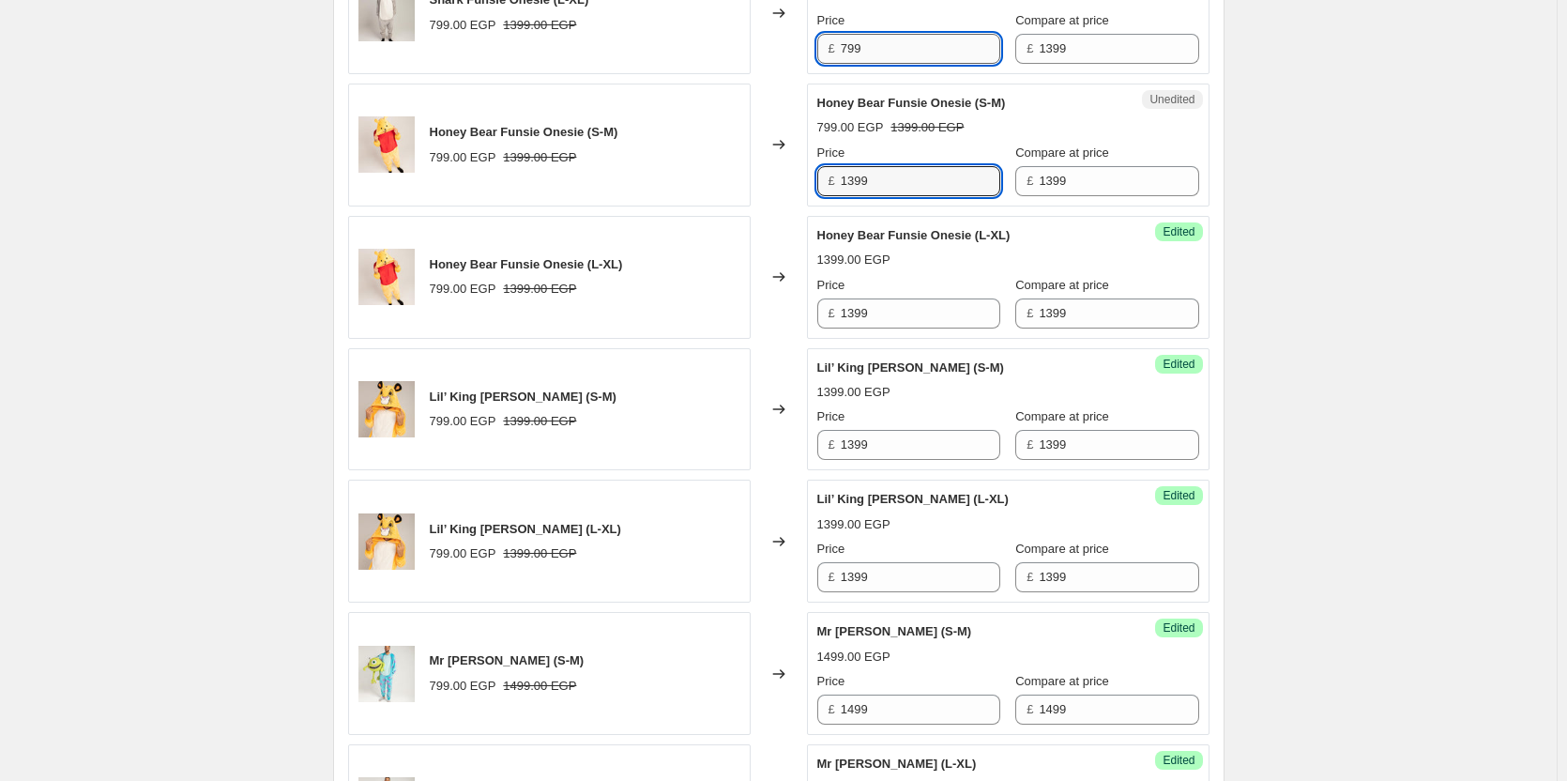
click at [911, 54] on input "799" at bounding box center [921, 49] width 160 height 30
paste input "13"
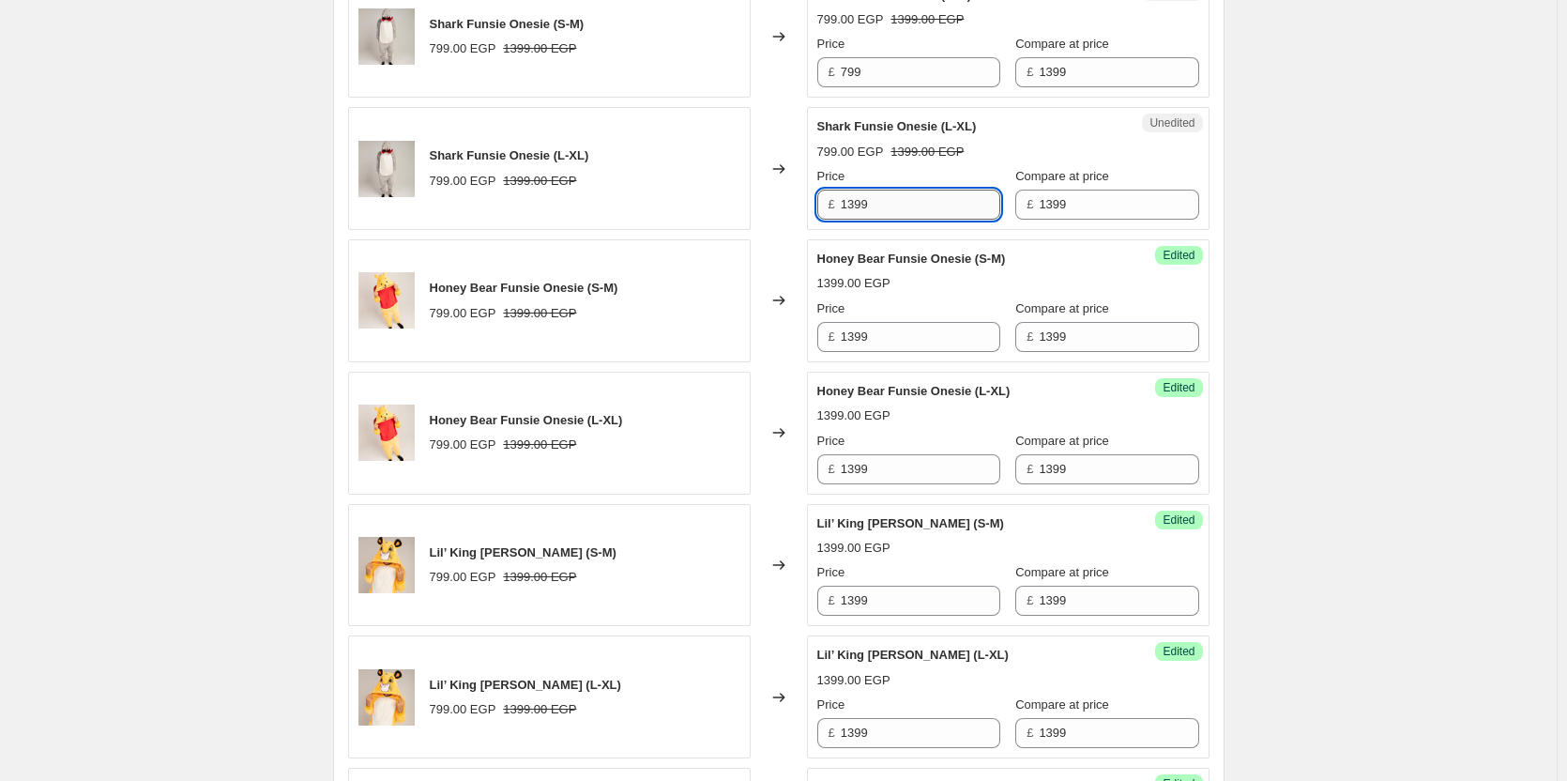
scroll to position [1396, 0]
type input "1399"
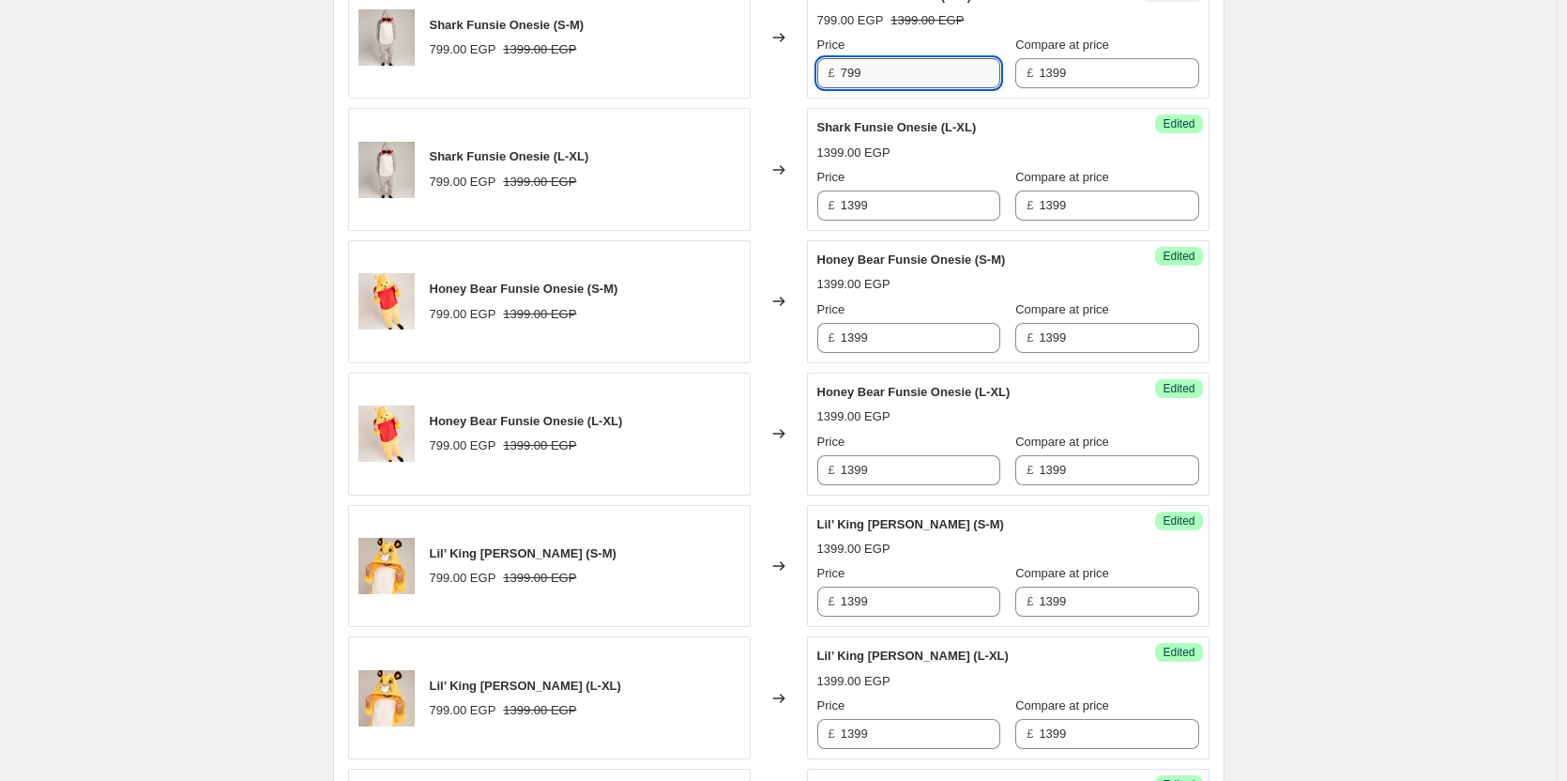
click at [905, 66] on input "799" at bounding box center [921, 73] width 160 height 30
paste input "13"
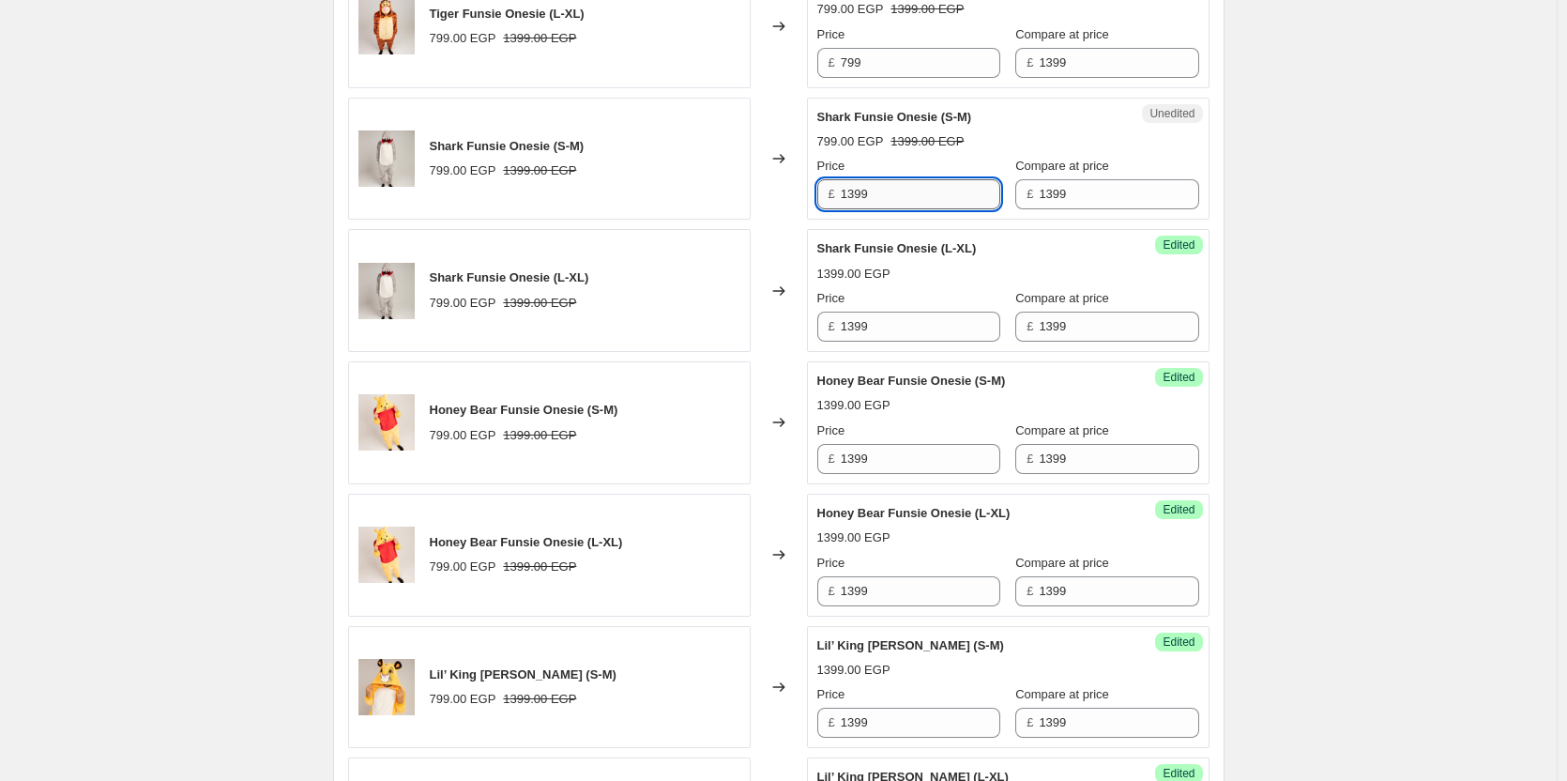
scroll to position [1234, 0]
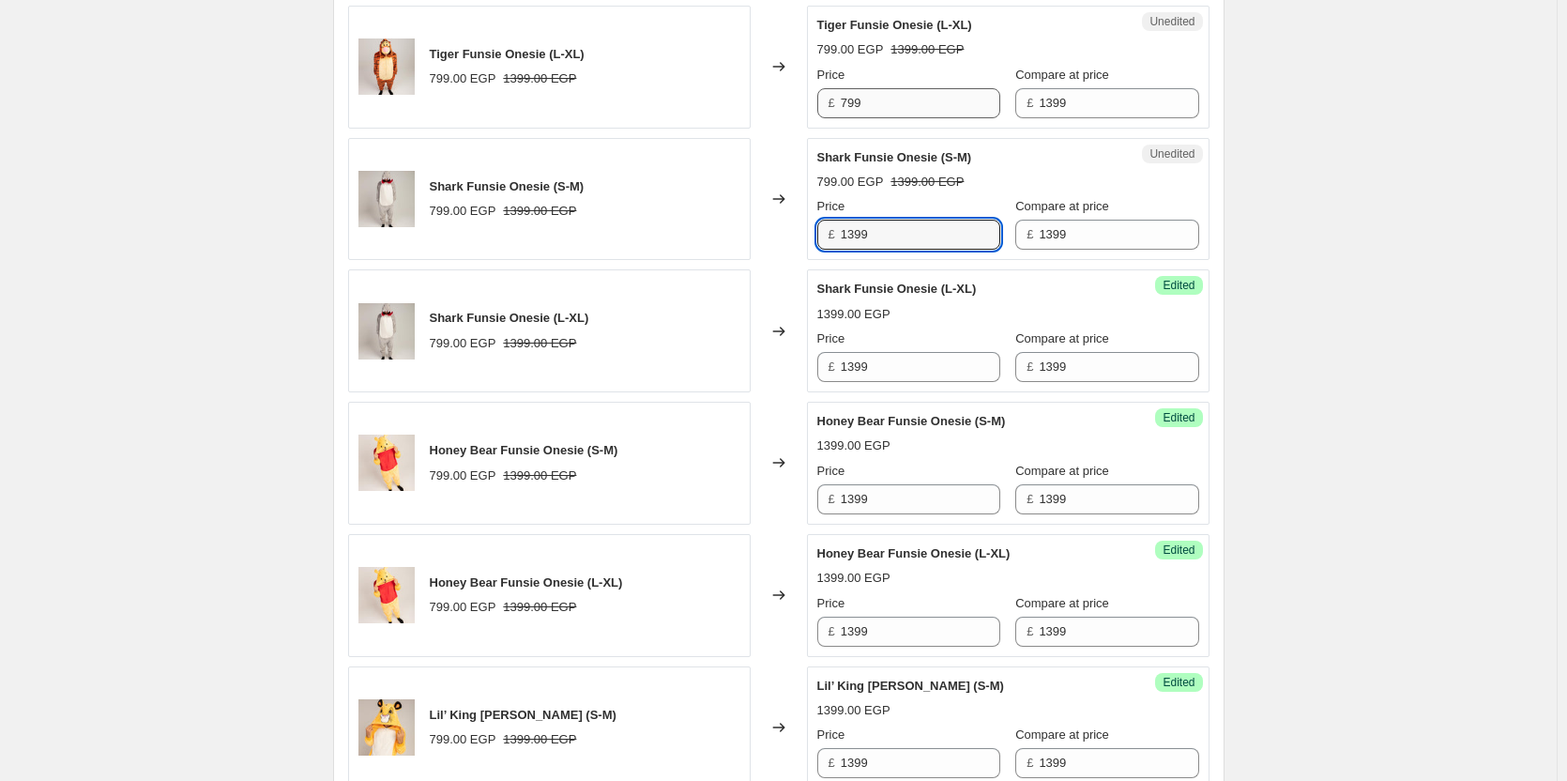
type input "1399"
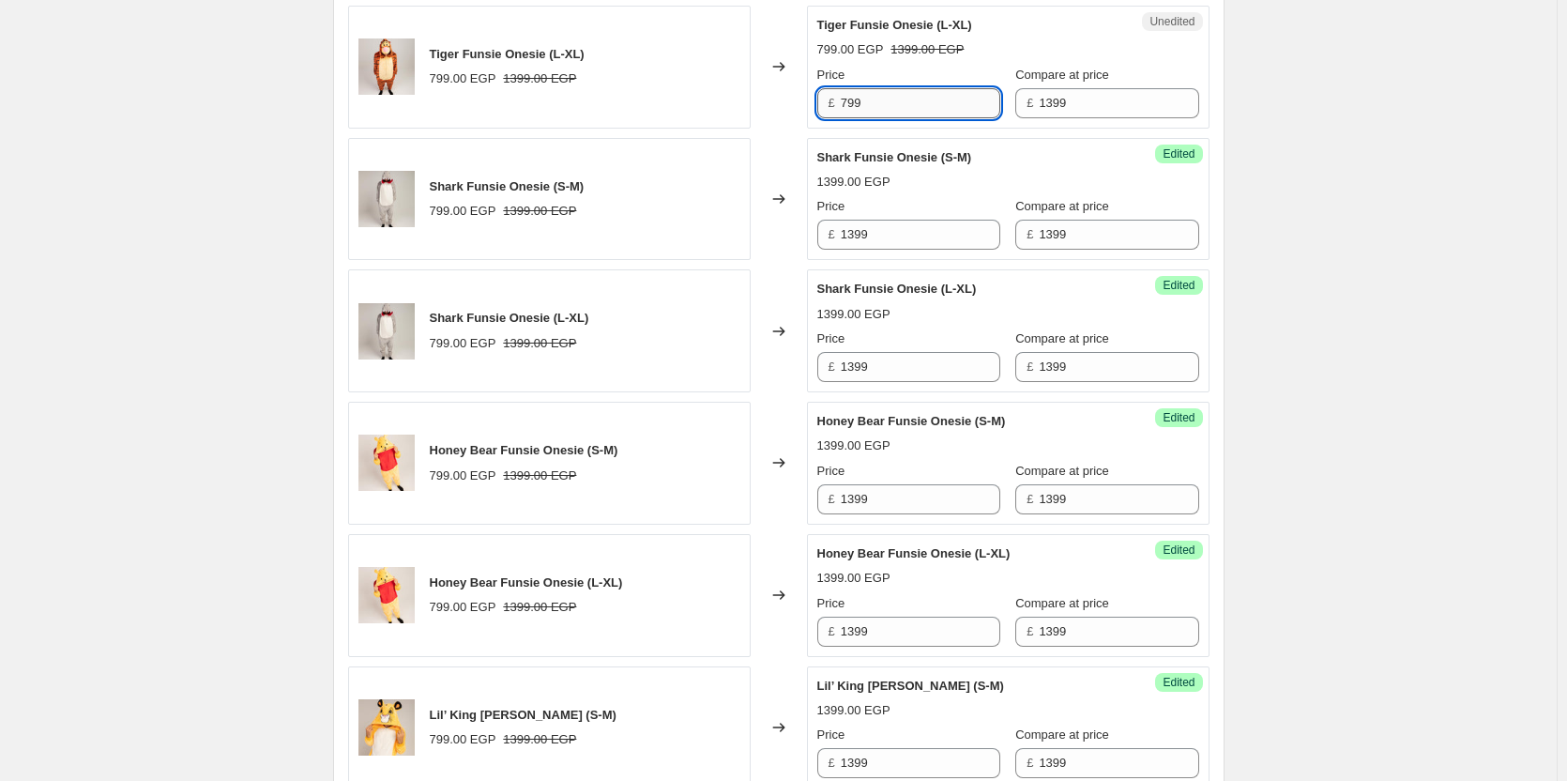
click at [895, 92] on input "799" at bounding box center [921, 103] width 160 height 30
paste input "13"
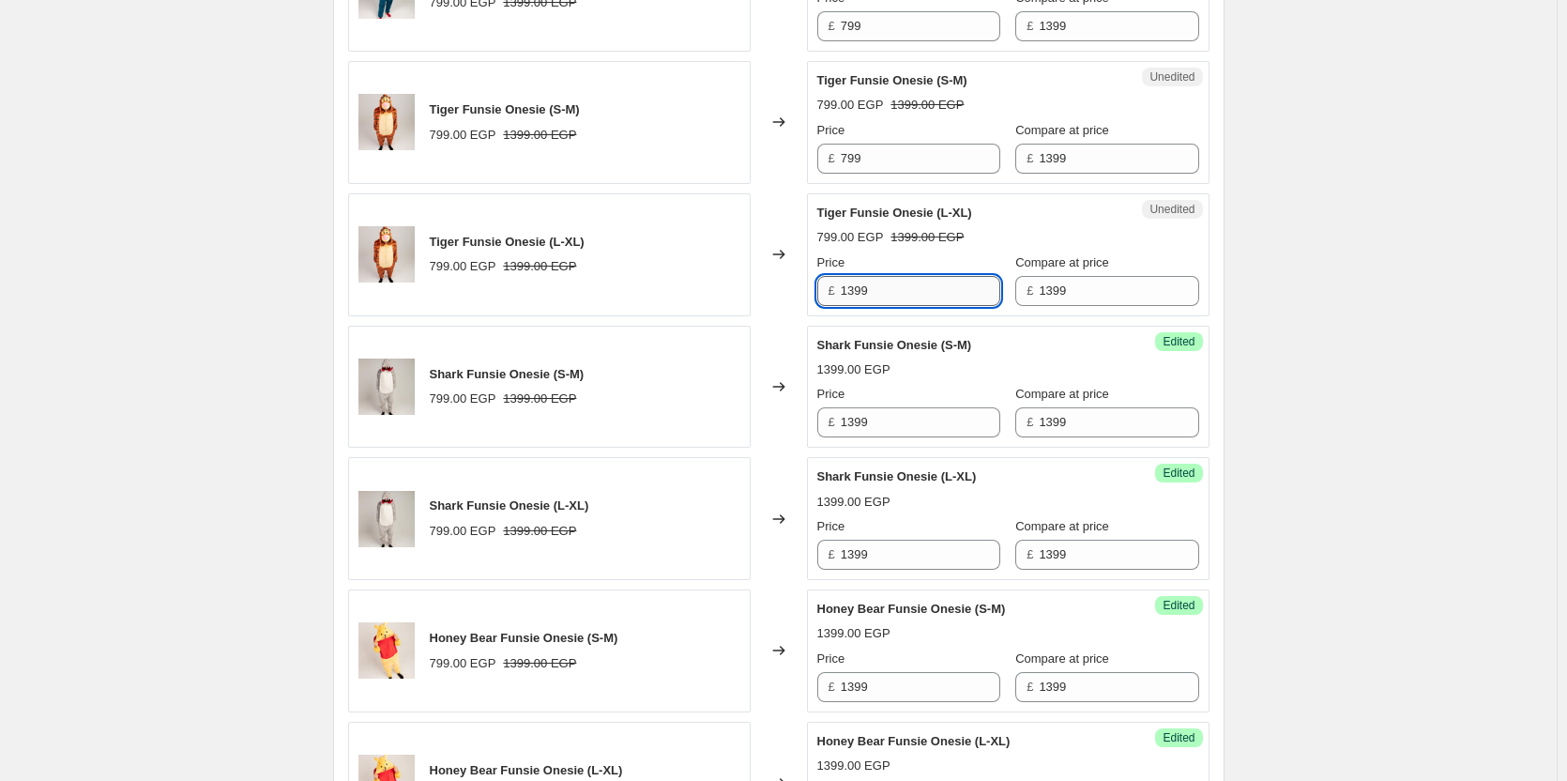
scroll to position [1045, 0]
type input "1399"
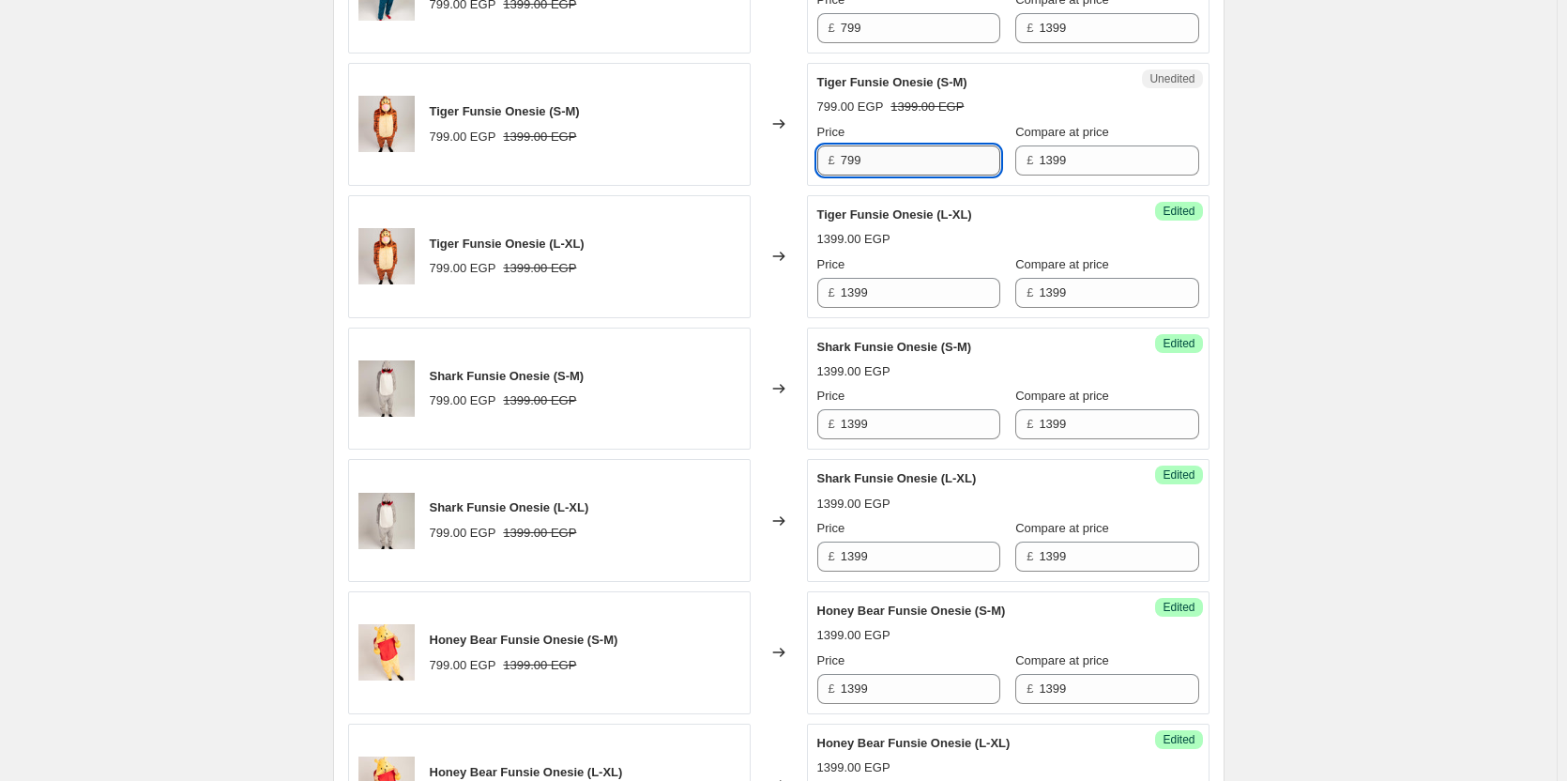
click at [886, 173] on input "799" at bounding box center [921, 160] width 160 height 30
paste input "13"
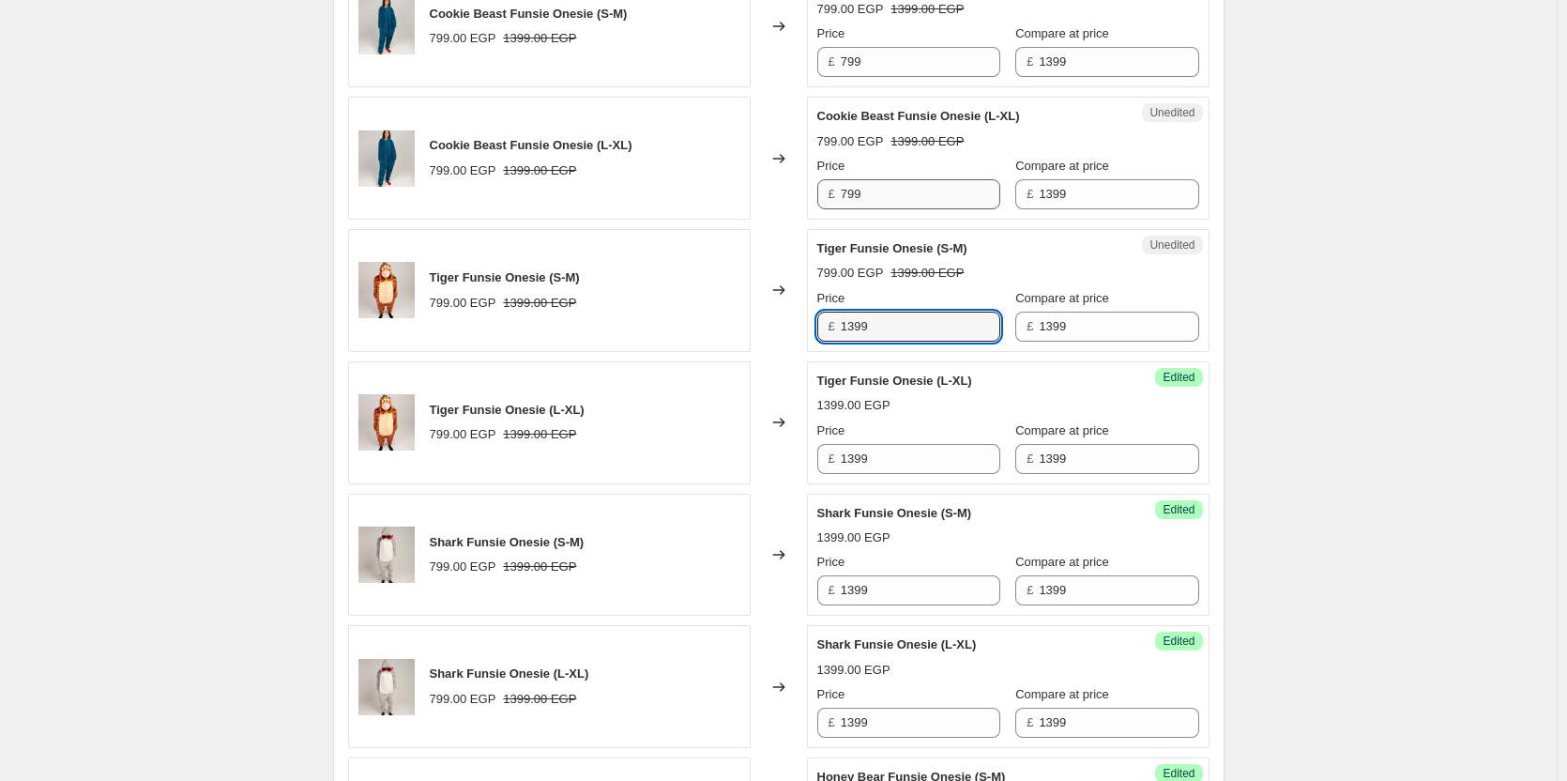
type input "1399"
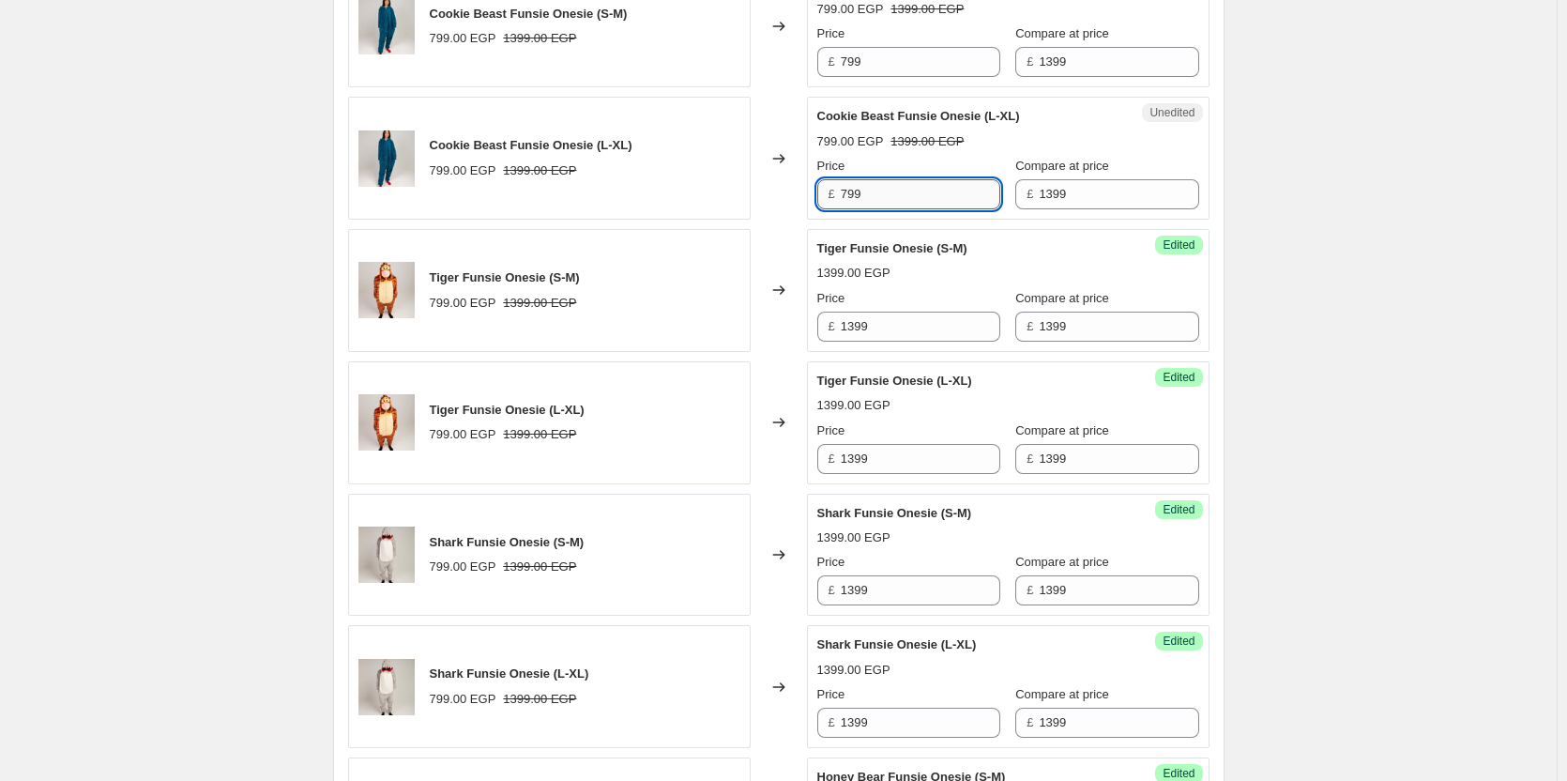
click at [883, 197] on input "799" at bounding box center [921, 194] width 160 height 30
paste input "13"
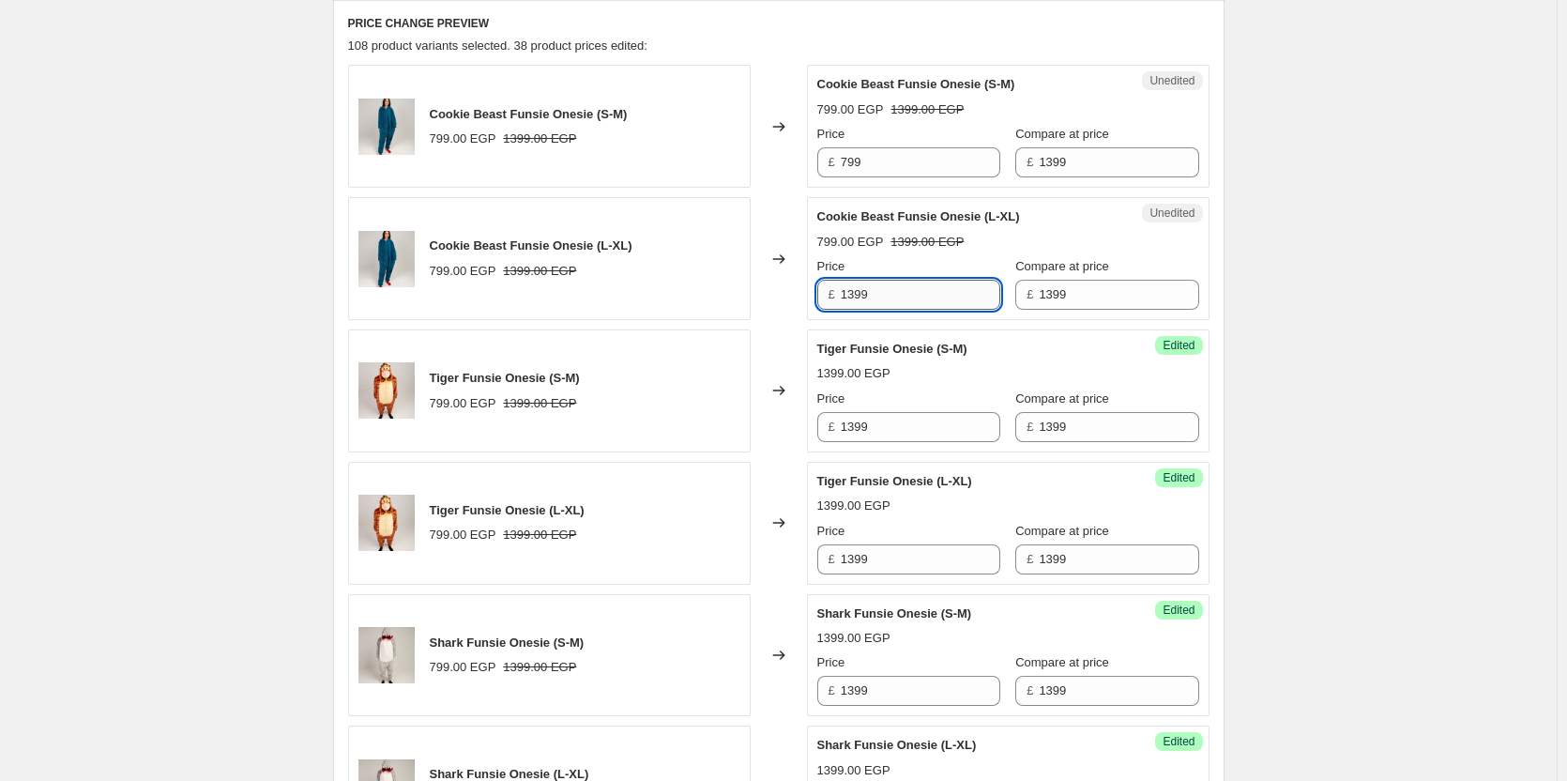
scroll to position [766, 0]
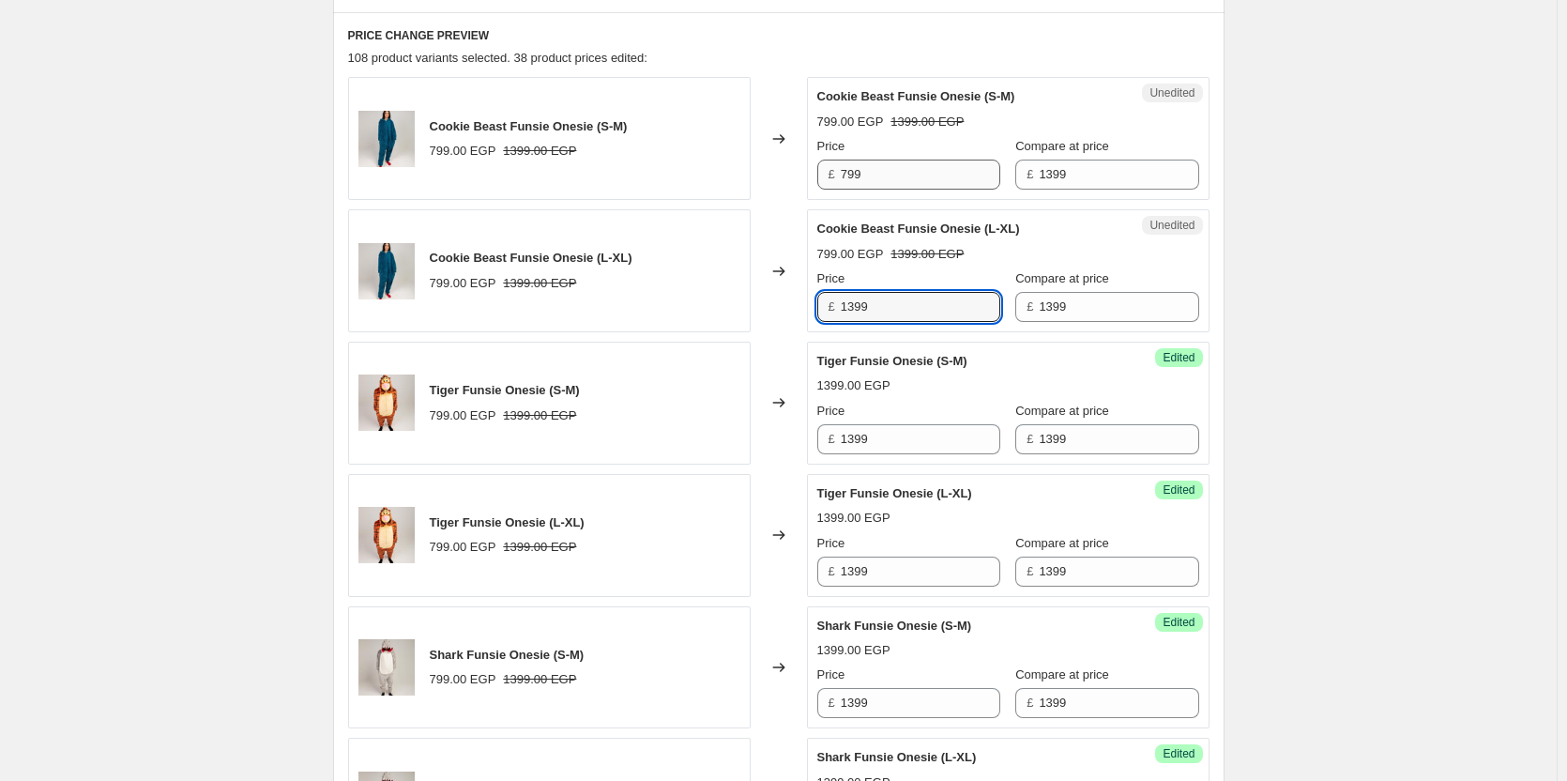
type input "1399"
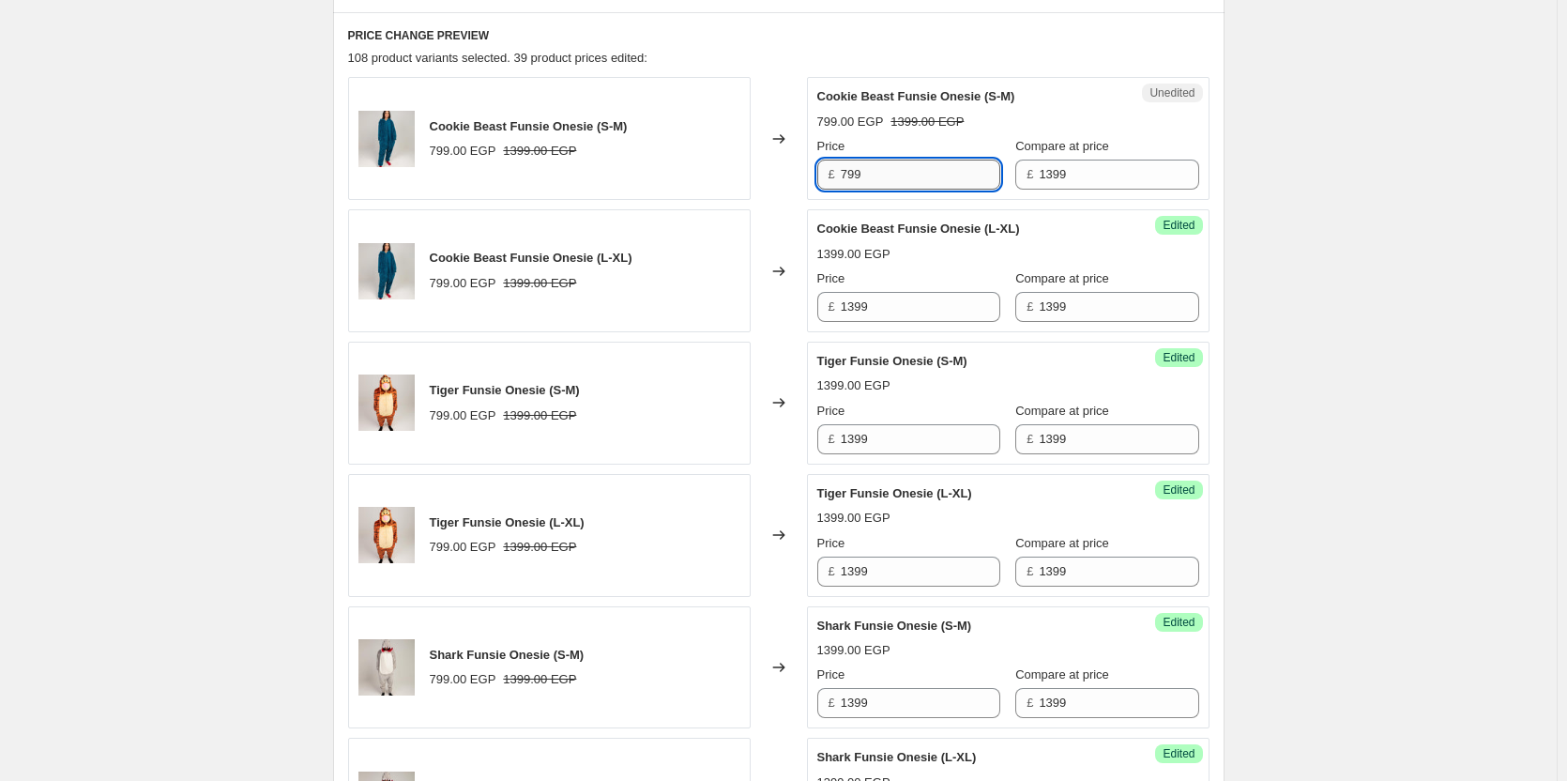
click at [893, 182] on input "799" at bounding box center [921, 175] width 160 height 30
paste input "13"
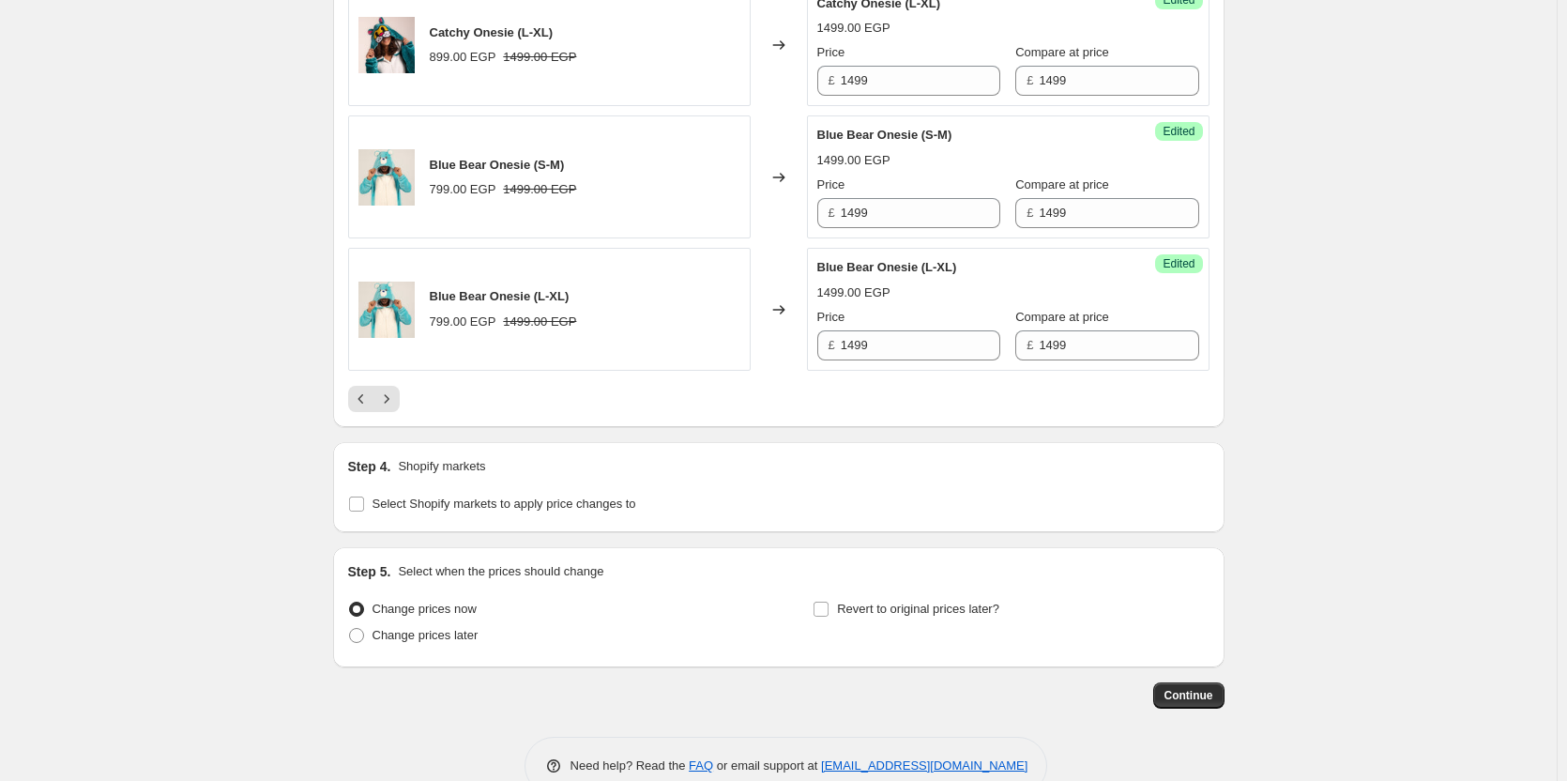
scroll to position [3148, 0]
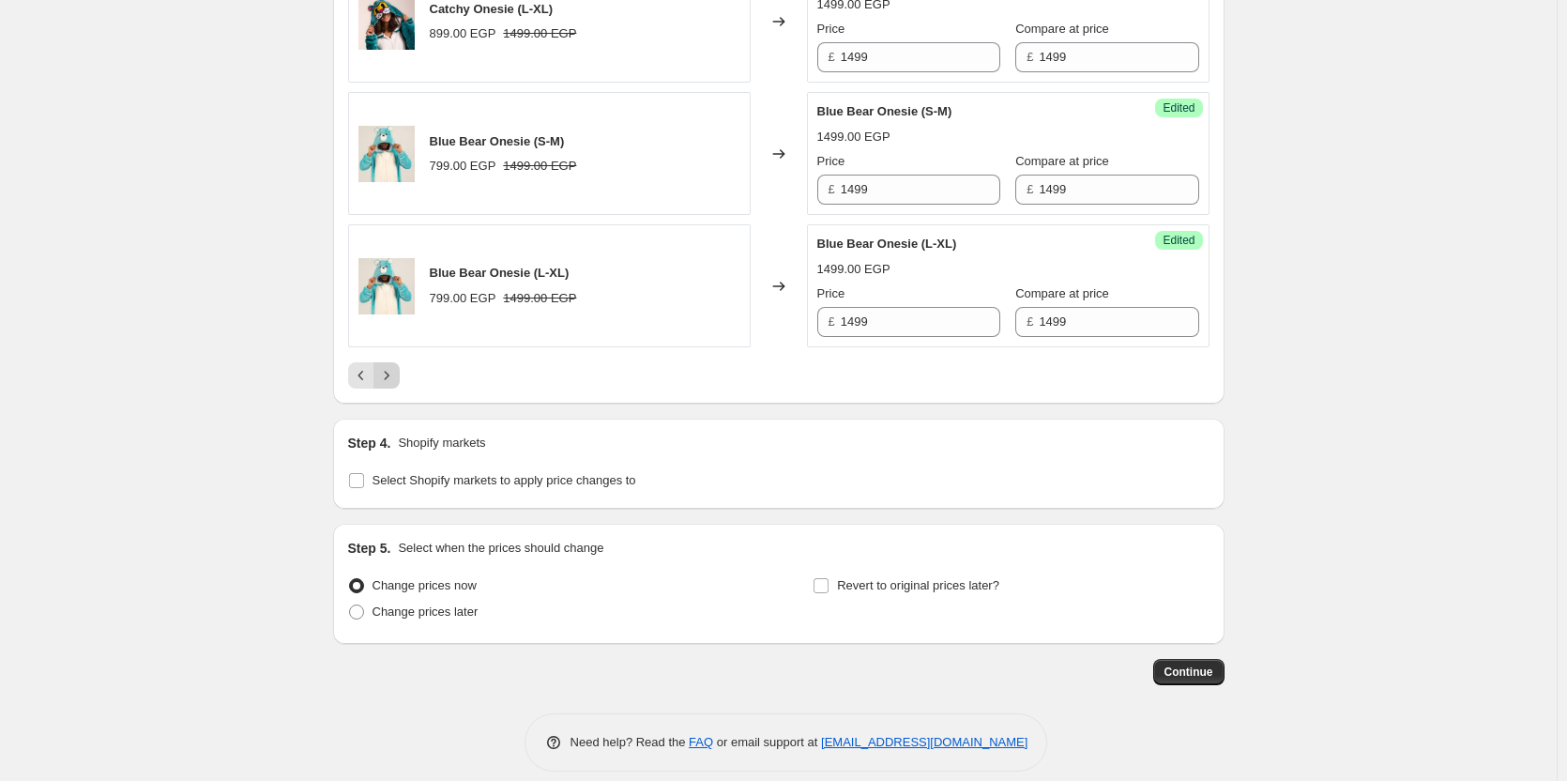
type input "1399"
click at [396, 366] on icon "Next" at bounding box center [386, 375] width 19 height 19
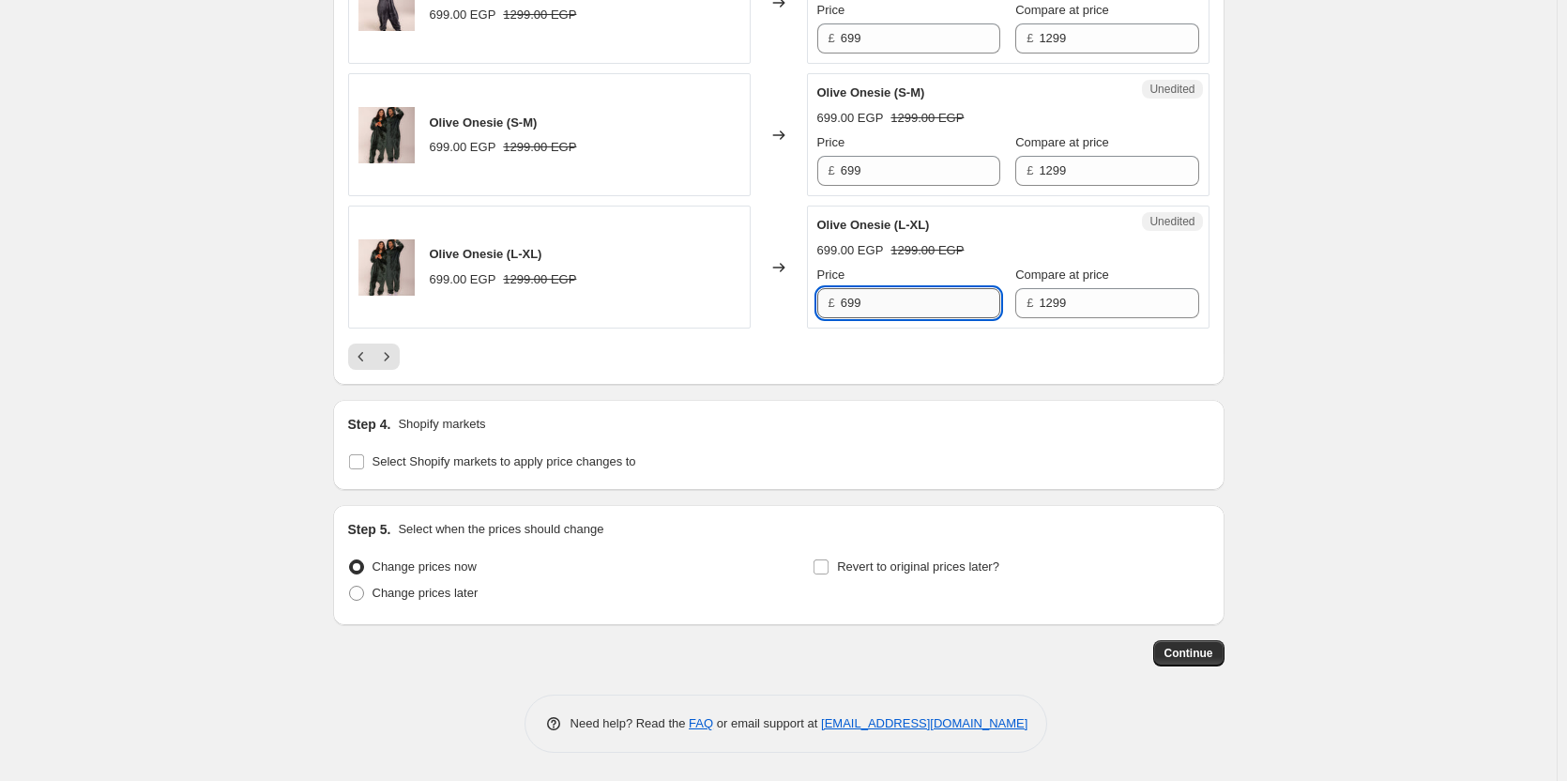
click at [929, 305] on input "699" at bounding box center [921, 303] width 160 height 30
type input "1299"
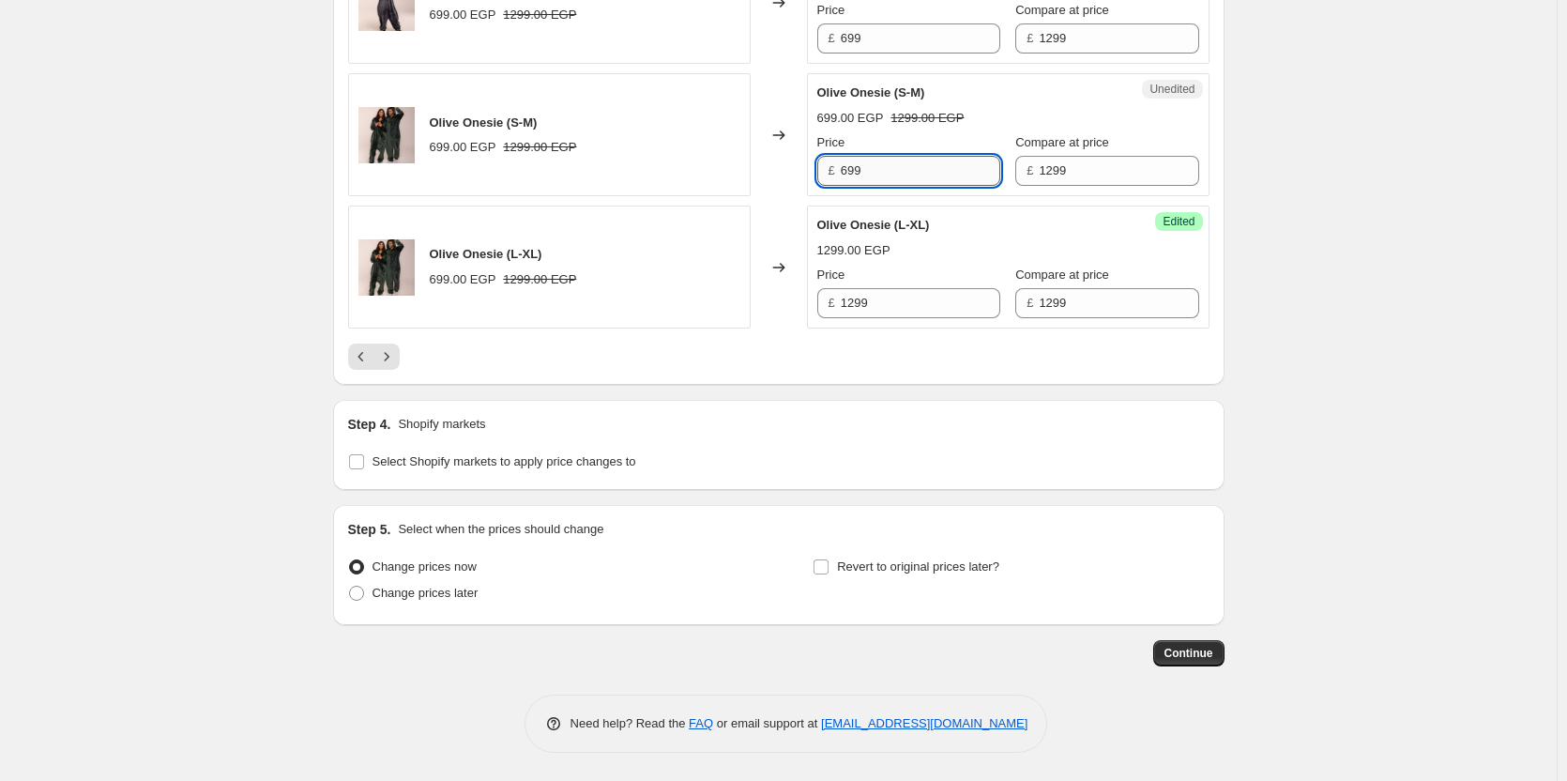
click at [934, 159] on input "699" at bounding box center [921, 171] width 160 height 30
paste input "12"
type input "1299"
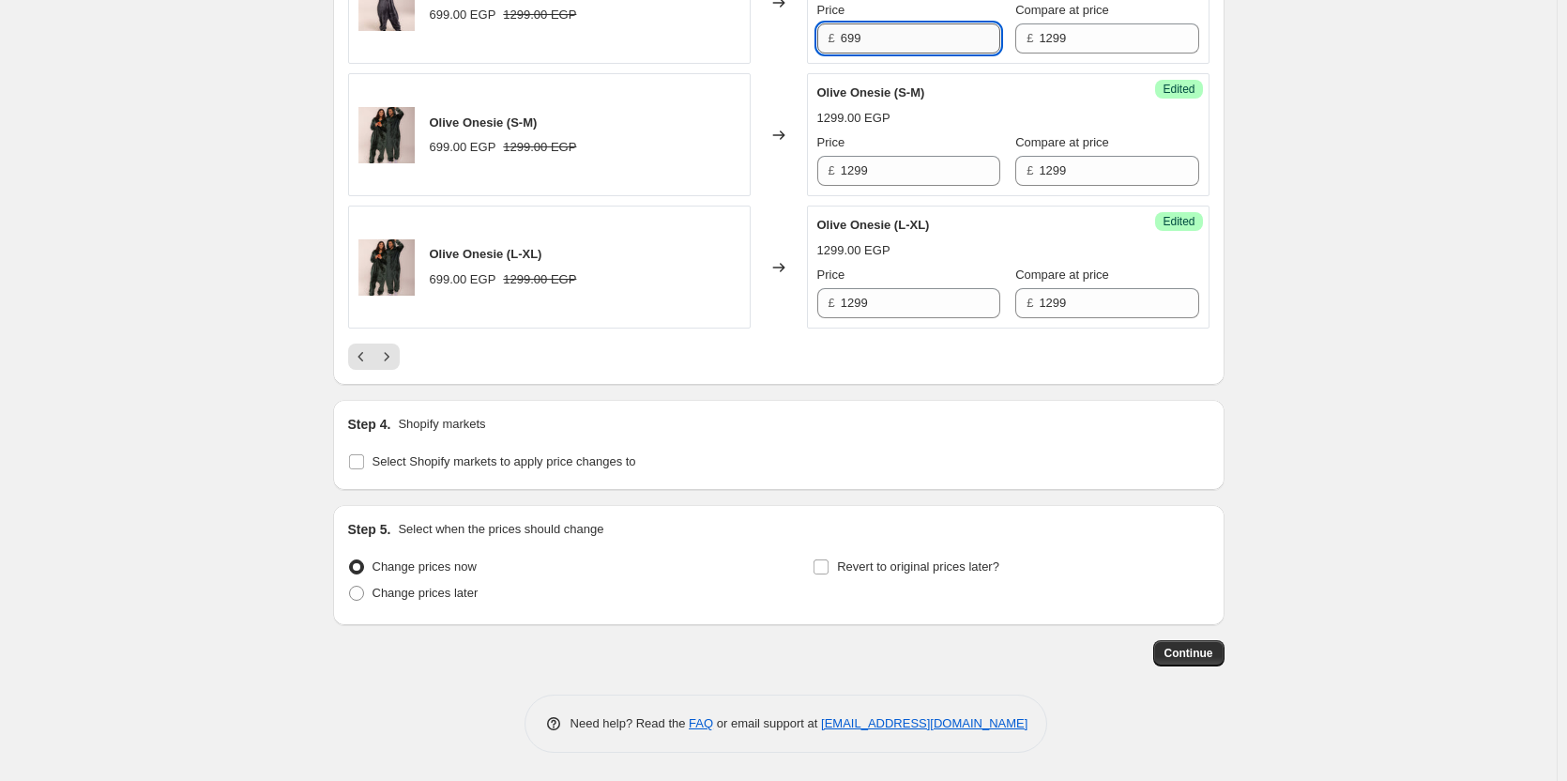
click at [915, 51] on input "699" at bounding box center [921, 38] width 160 height 30
paste input "12"
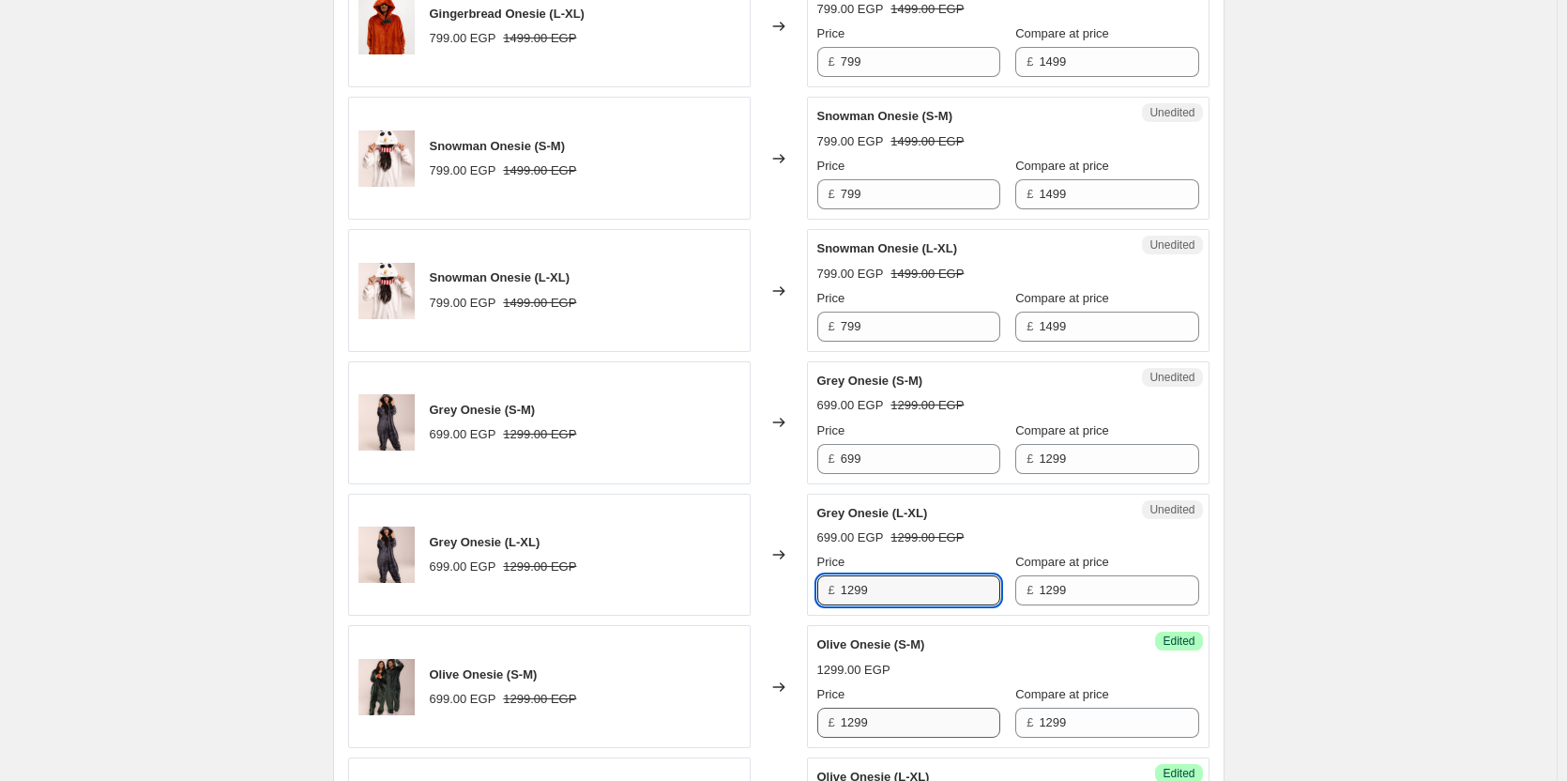
scroll to position [2588, 0]
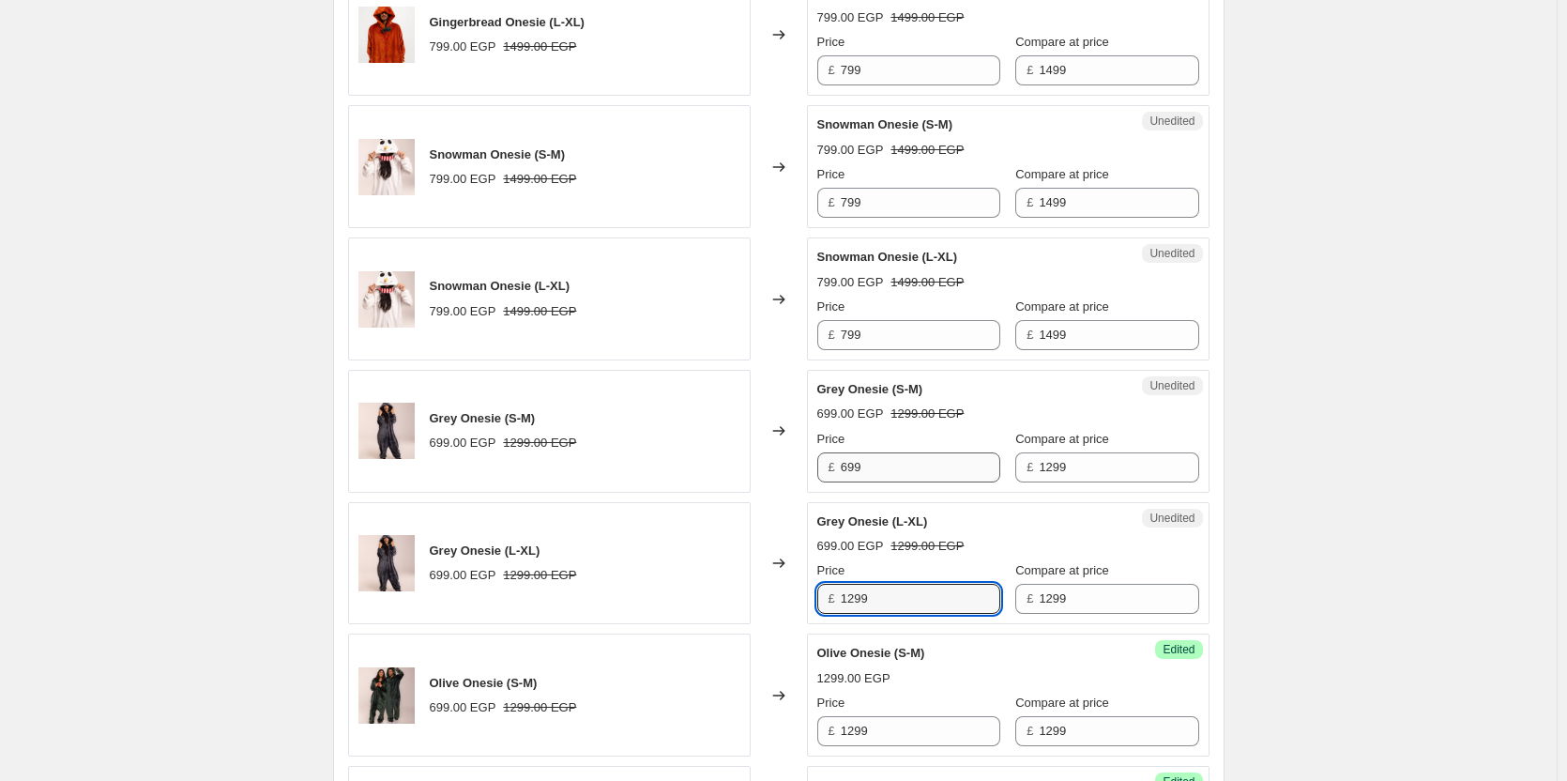
type input "1299"
click at [891, 466] on input "699" at bounding box center [921, 467] width 160 height 30
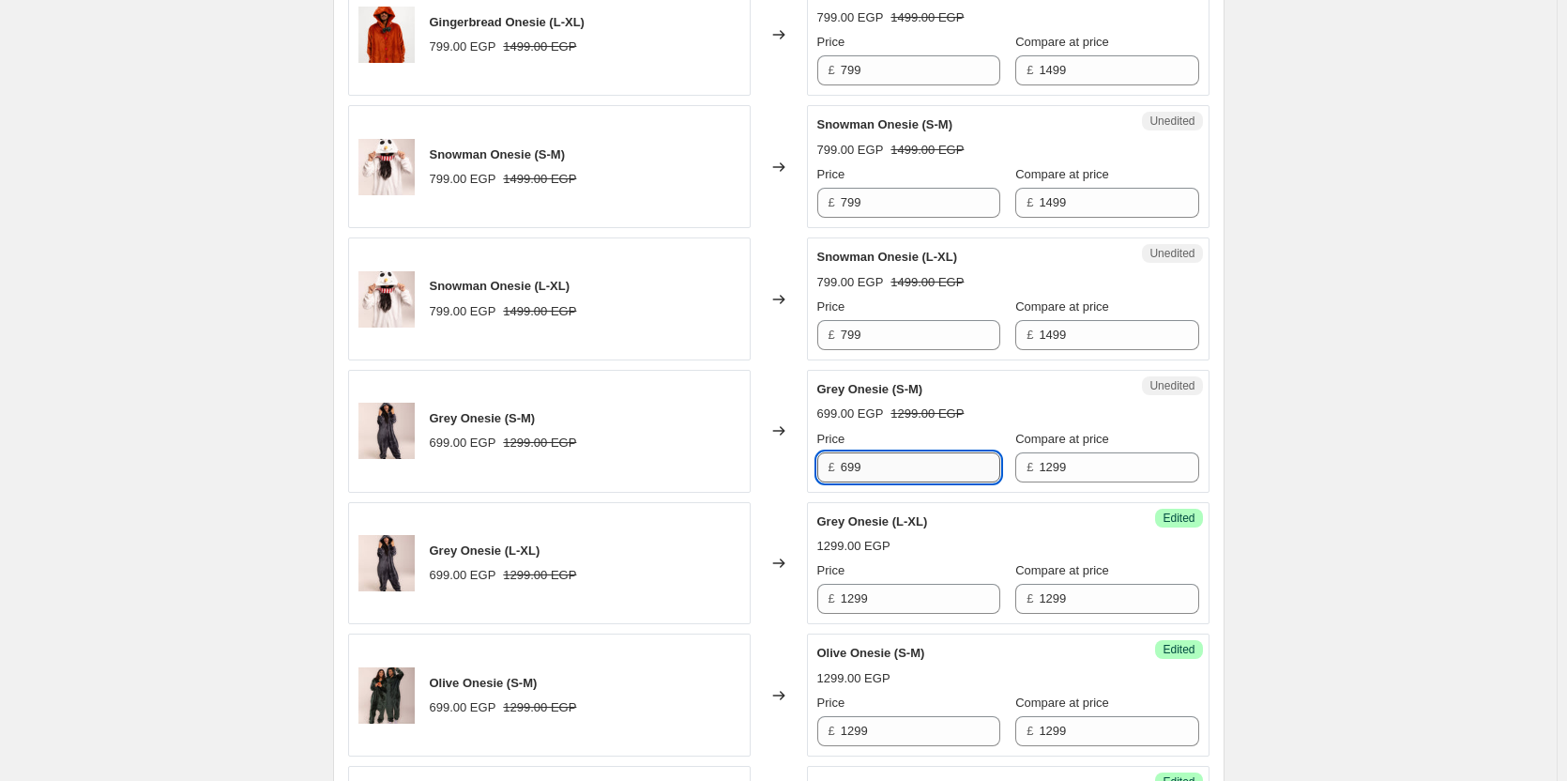
click at [891, 466] on input "699" at bounding box center [921, 467] width 160 height 30
paste input "12"
type input "1299"
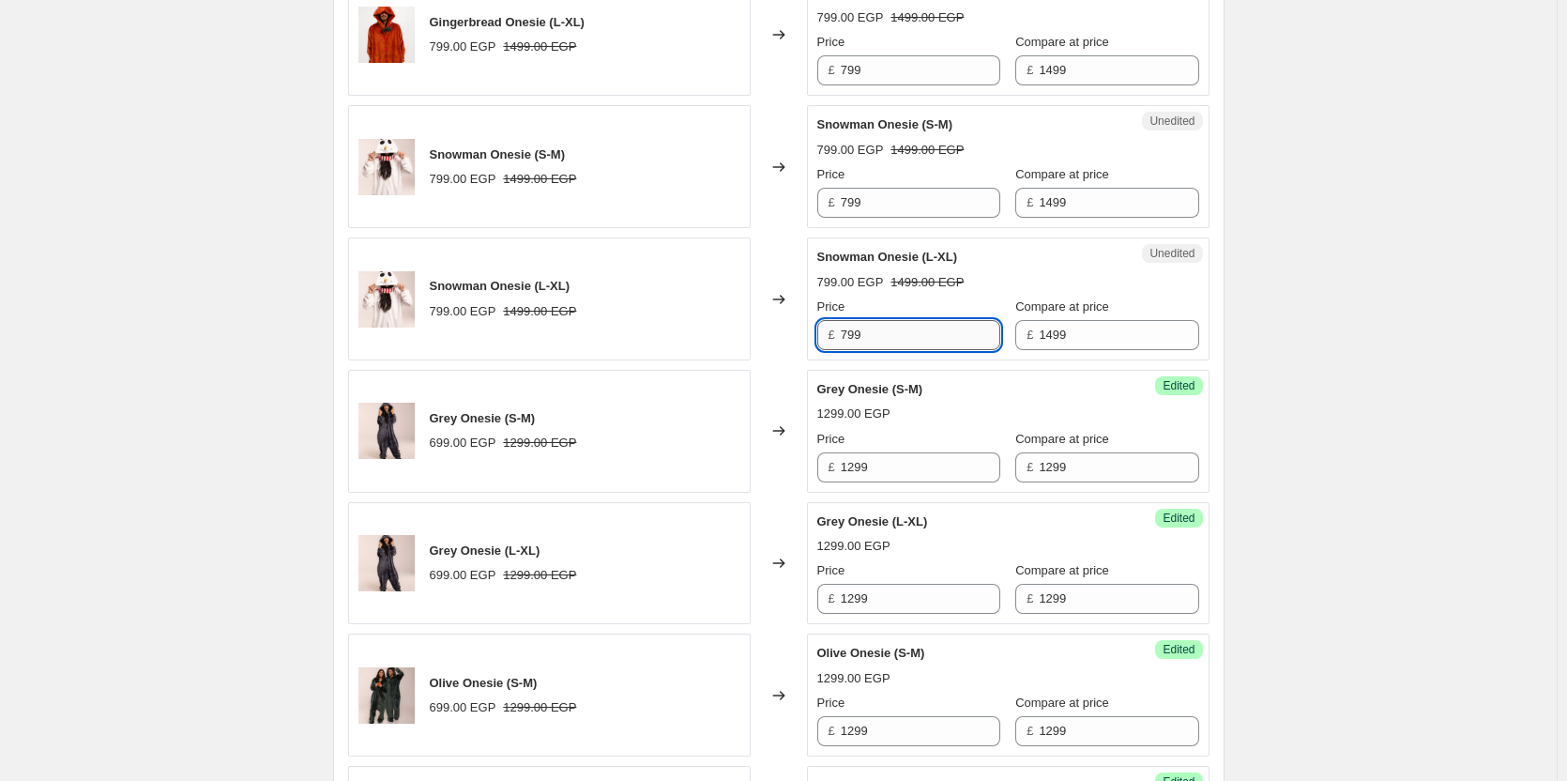
click at [925, 337] on input "799" at bounding box center [921, 335] width 160 height 30
type input "1499"
click at [918, 212] on input "799" at bounding box center [921, 203] width 160 height 30
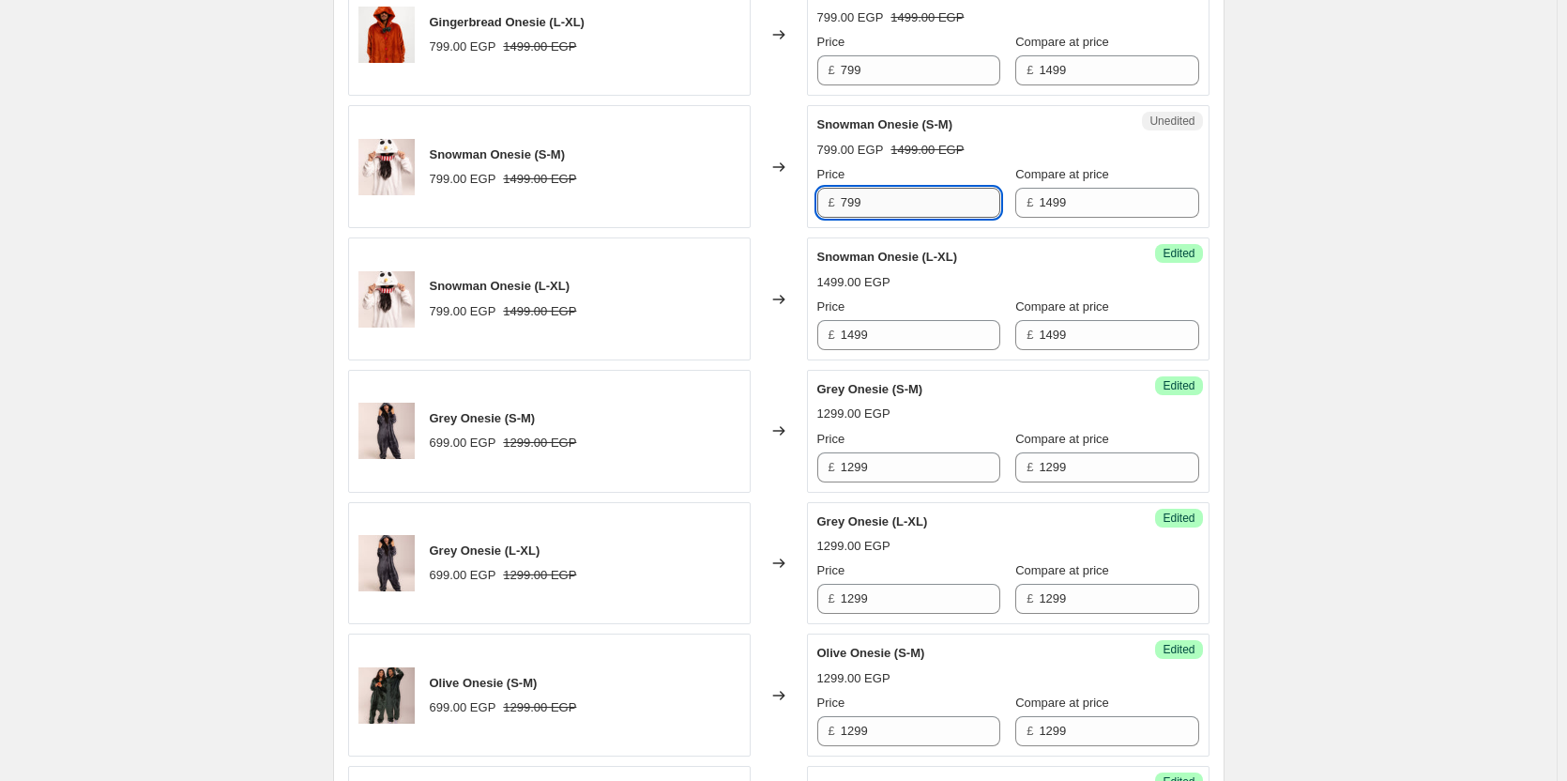
paste input "14"
type input "1499"
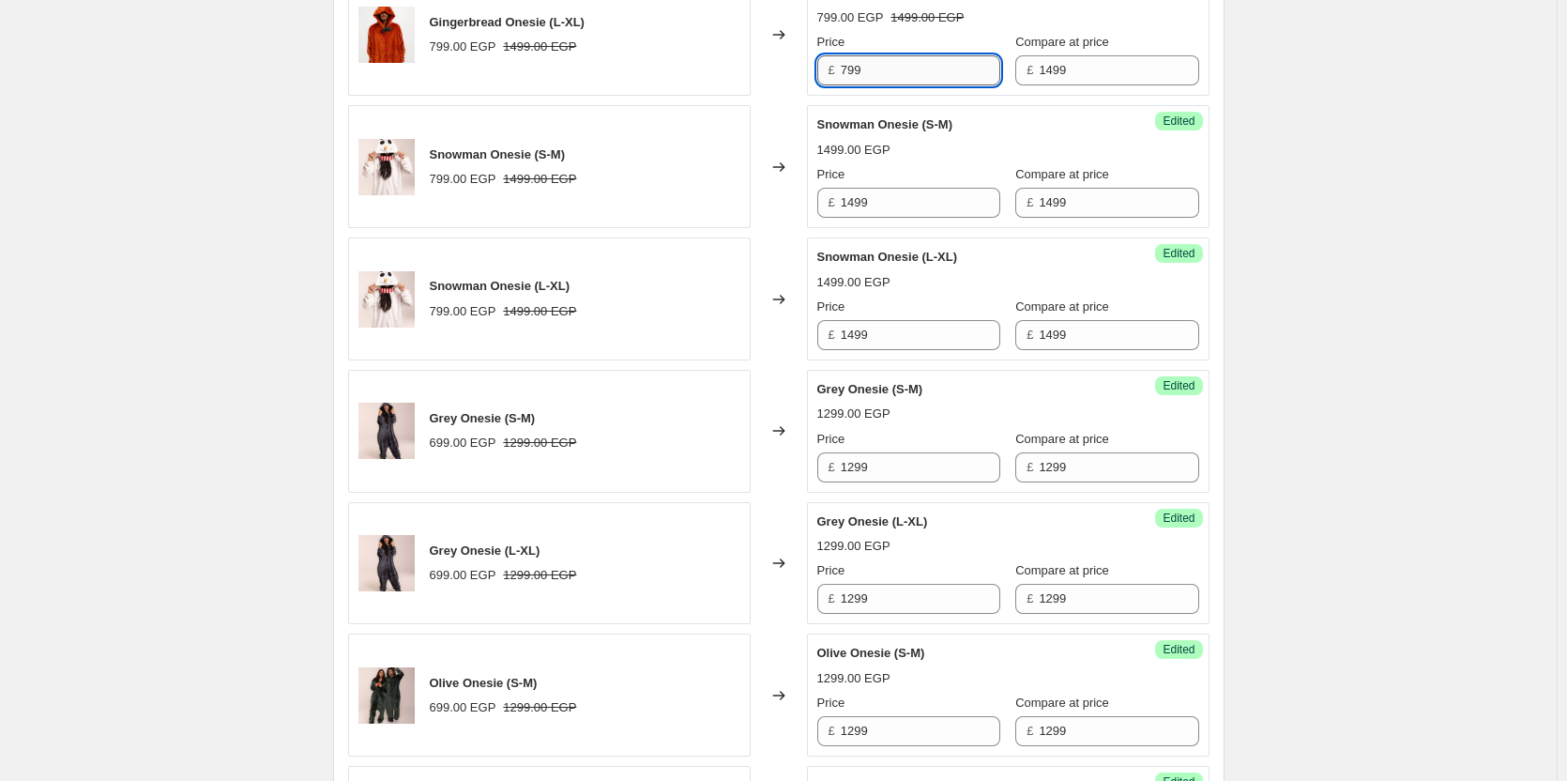
click at [907, 70] on input "799" at bounding box center [921, 70] width 160 height 30
paste input "14"
type input "1499"
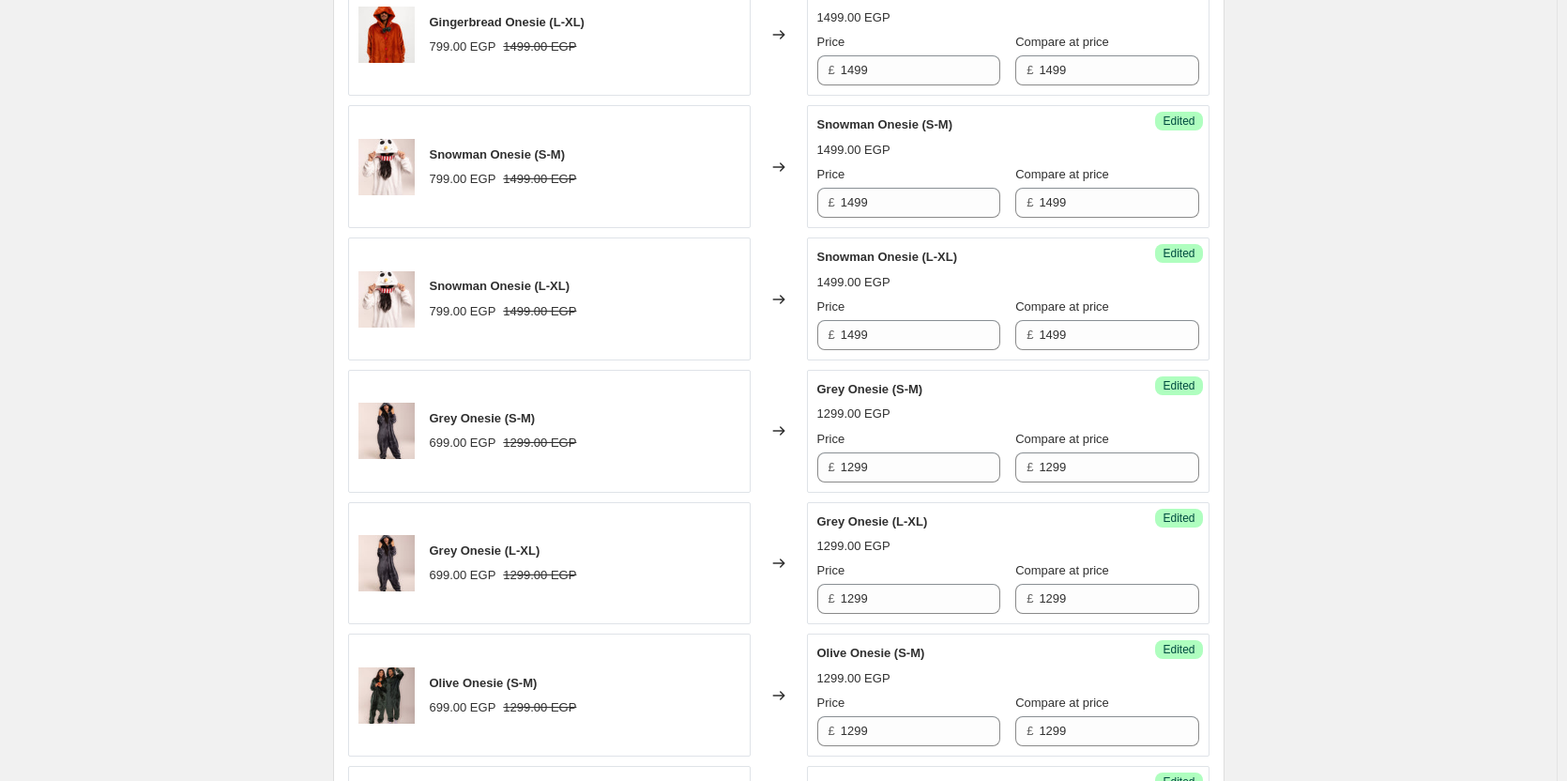
click at [915, 114] on div "Success Edited Snowman Onesie (S-M) 1499.00 EGP Price £ 1499 Compare at price £…" at bounding box center [1008, 166] width 403 height 123
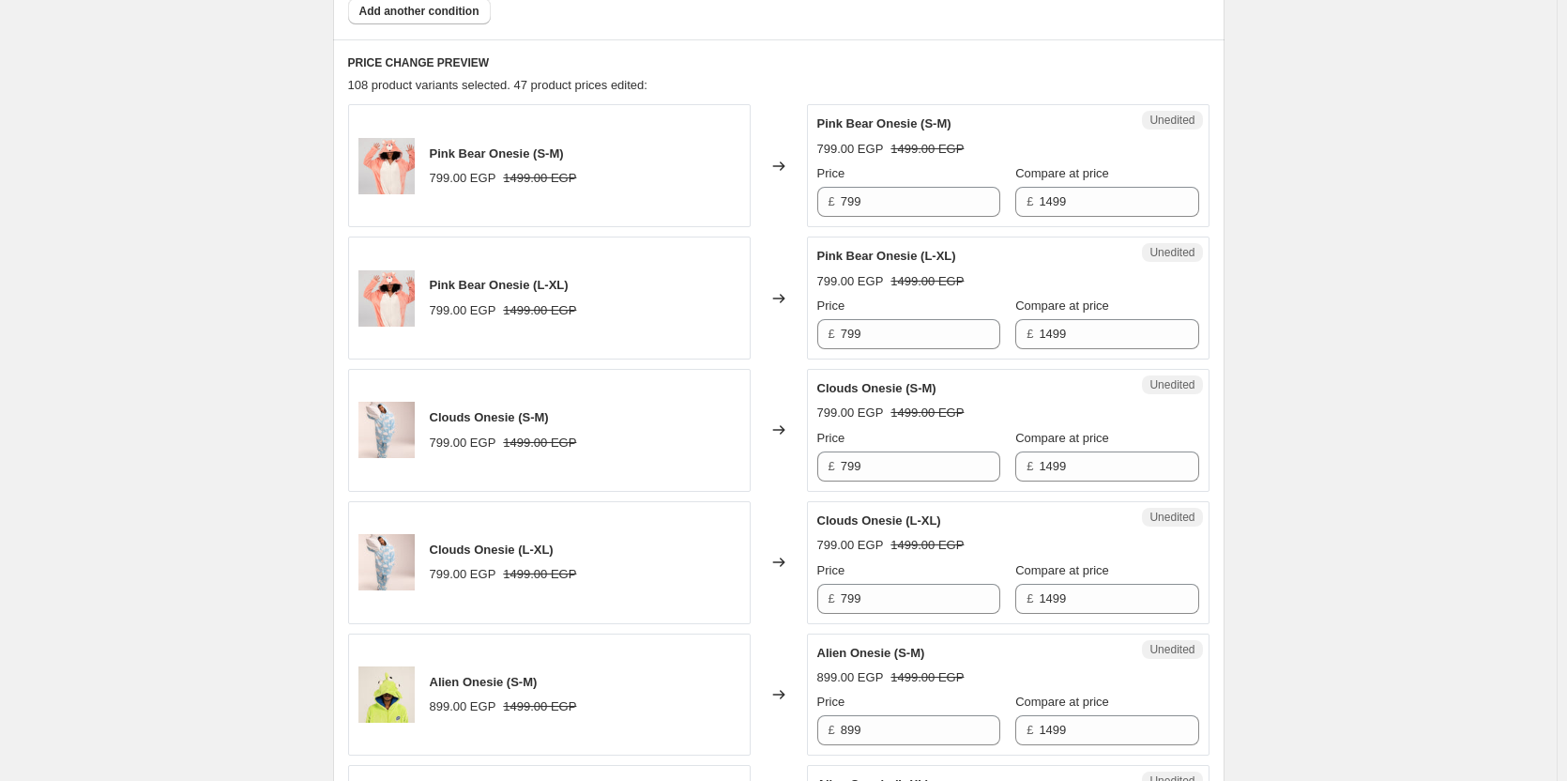
scroll to position [738, 0]
click at [891, 212] on input "799" at bounding box center [921, 203] width 160 height 30
paste input "14"
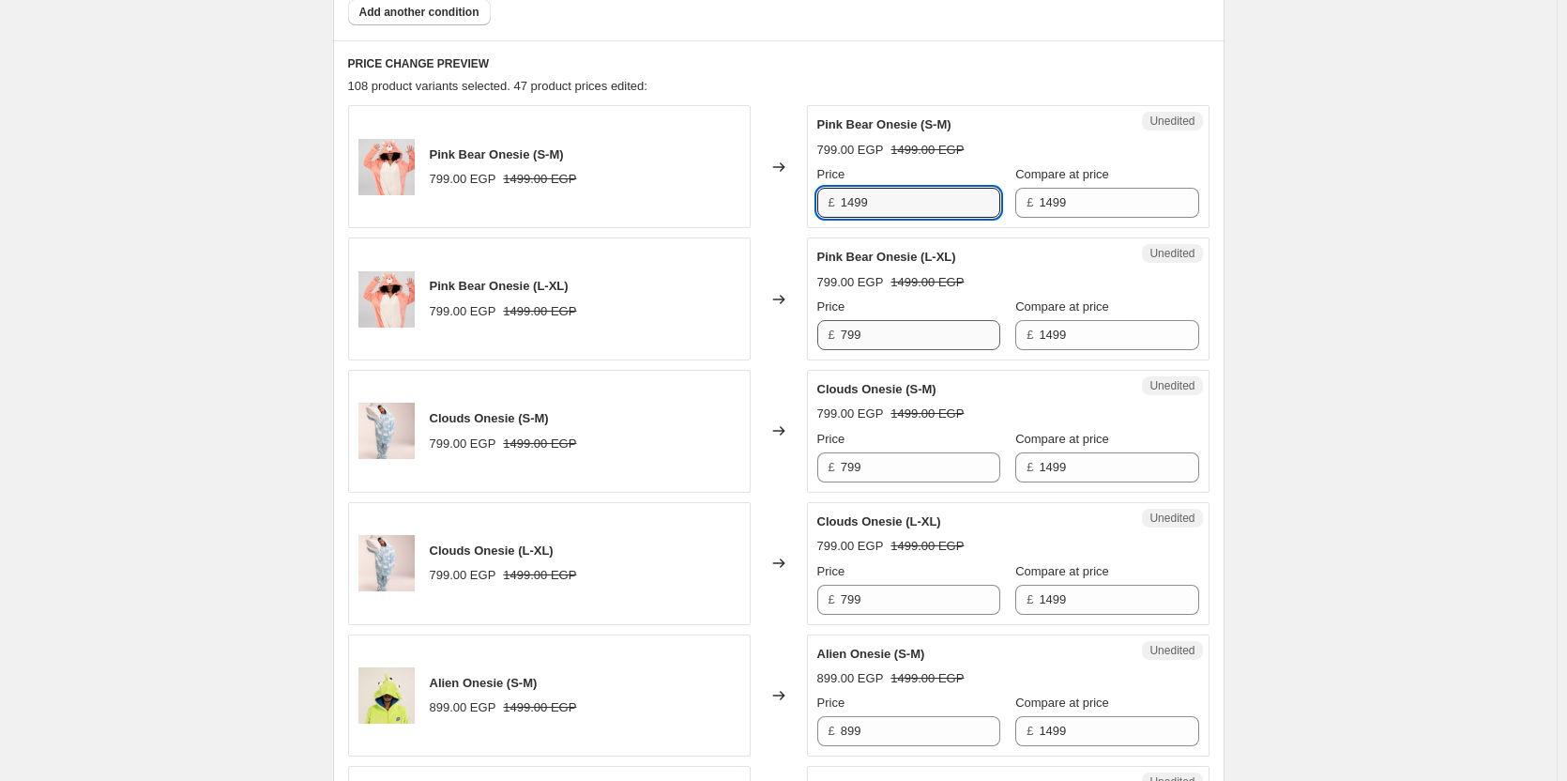
type input "1499"
click at [903, 338] on input "799" at bounding box center [921, 335] width 160 height 30
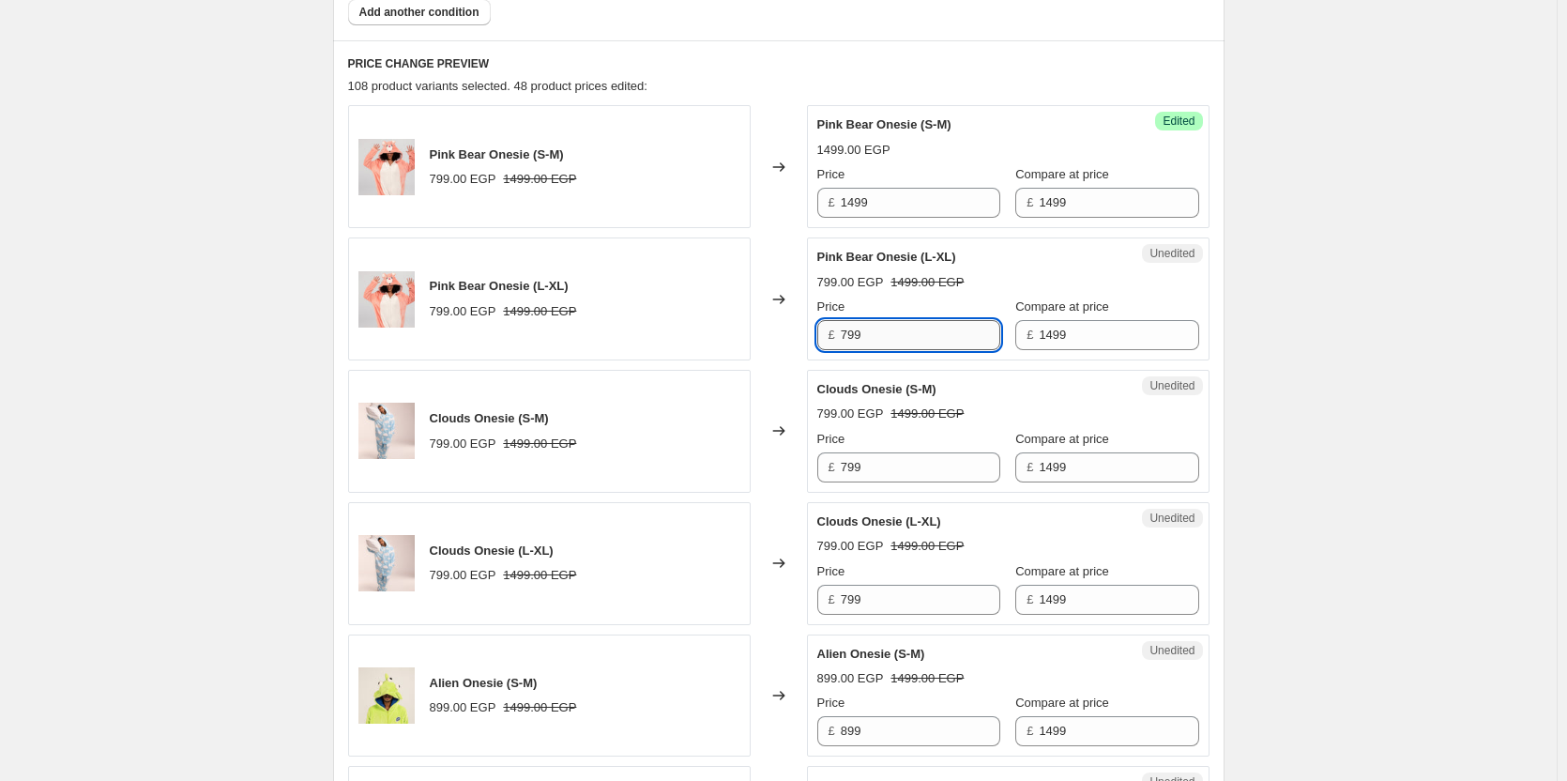
click at [903, 338] on input "799" at bounding box center [921, 335] width 160 height 30
paste input "14"
type input "1499"
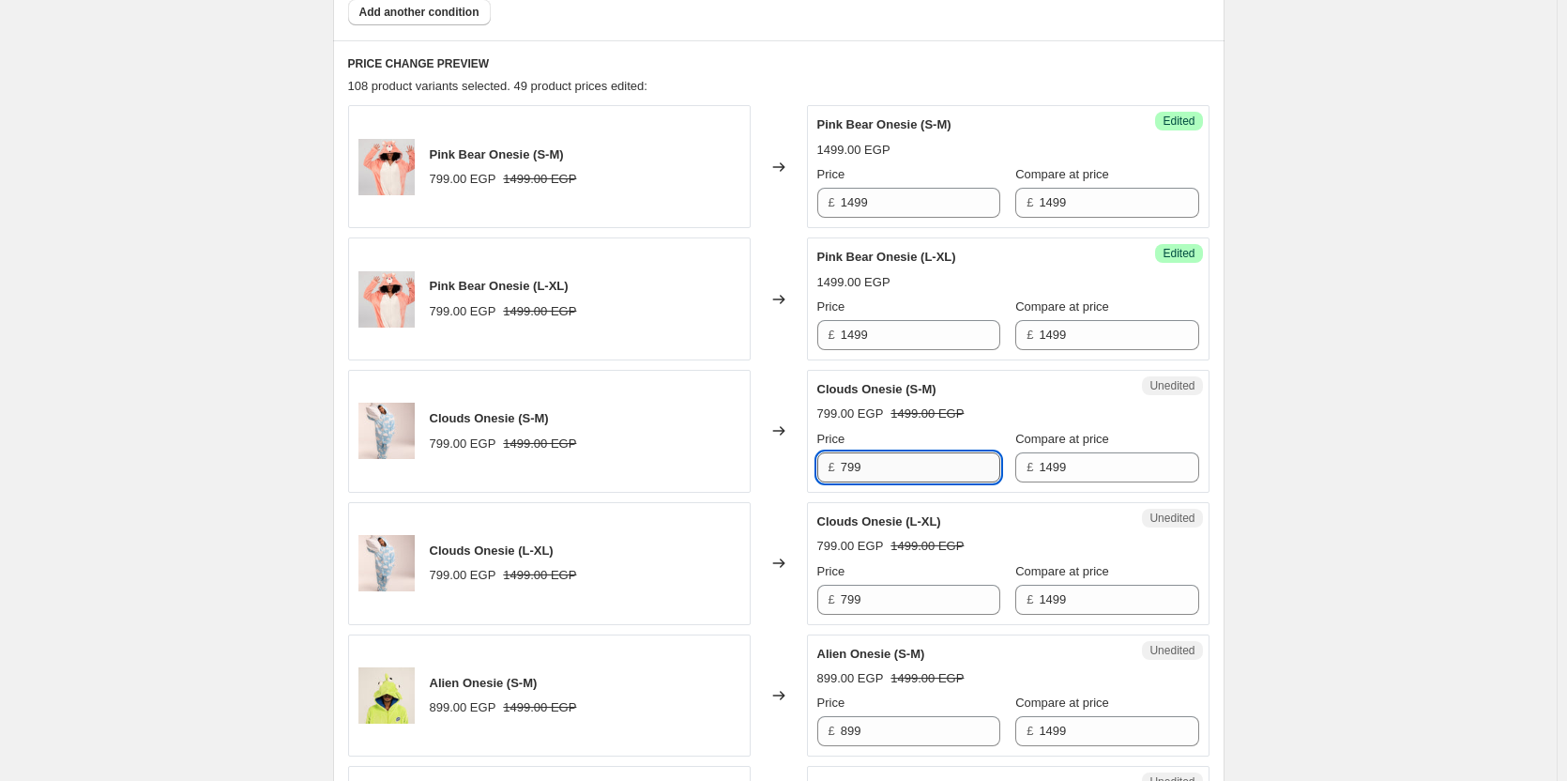
click at [902, 466] on input "799" at bounding box center [921, 467] width 160 height 30
paste input "14"
type input "1499"
click at [895, 593] on input "799" at bounding box center [921, 600] width 160 height 30
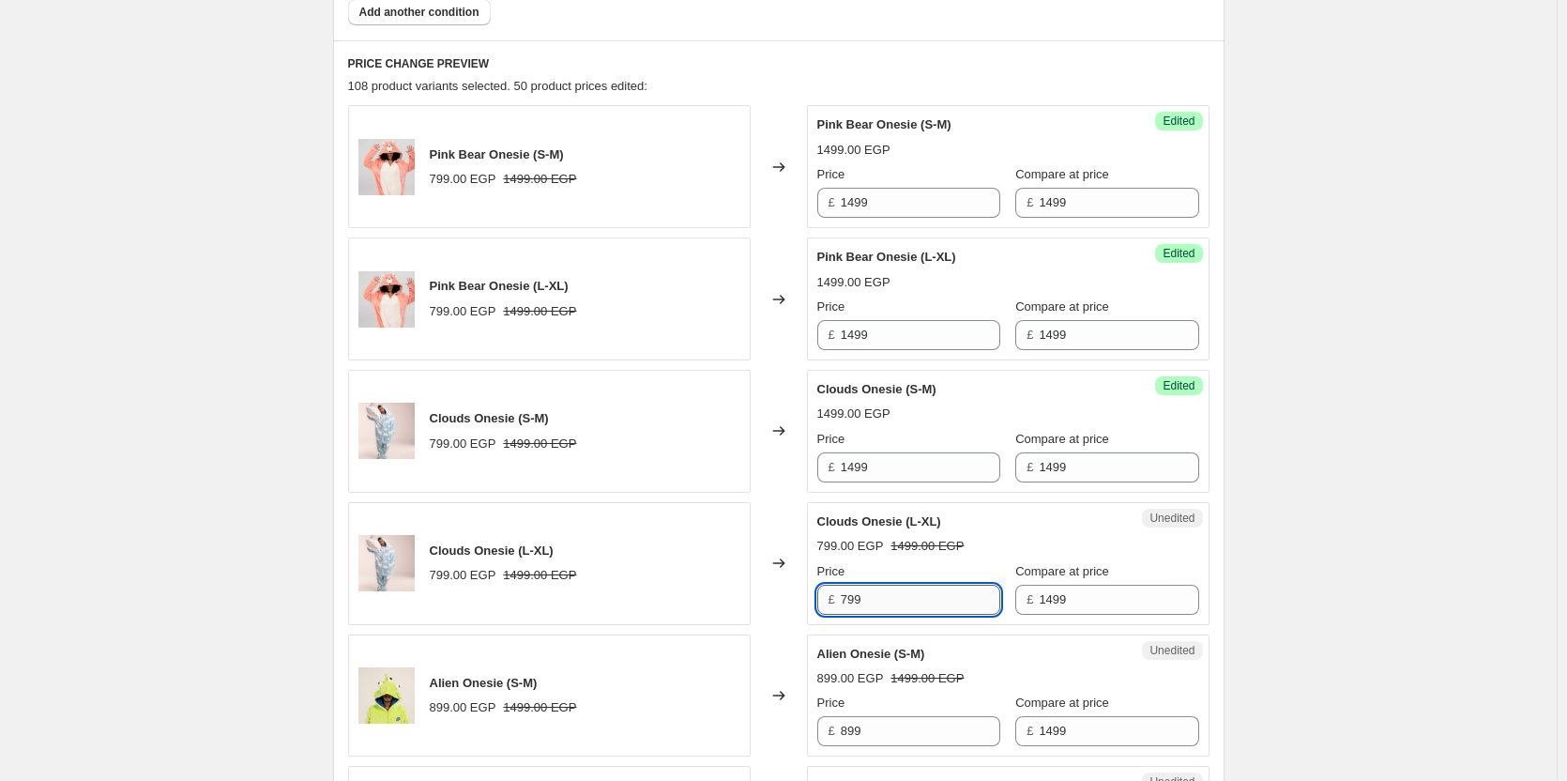
click at [895, 593] on input "799" at bounding box center [921, 600] width 160 height 30
paste input "14"
type input "1499"
click at [898, 639] on div "Unedited Alien Onesie (S-M) 899.00 EGP 1499.00 EGP Price £ 899 Compare at price…" at bounding box center [1008, 696] width 403 height 123
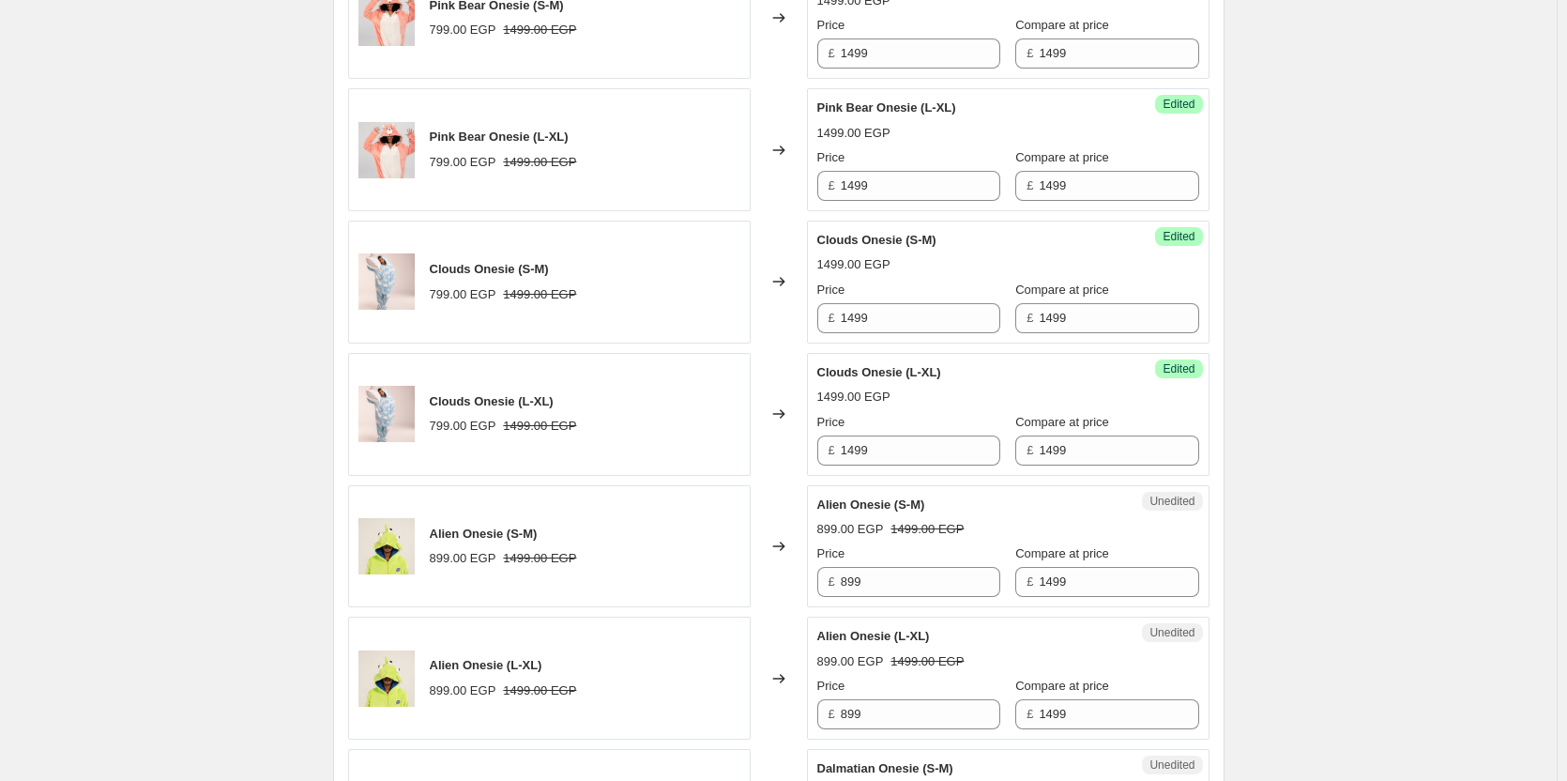
scroll to position [907, 0]
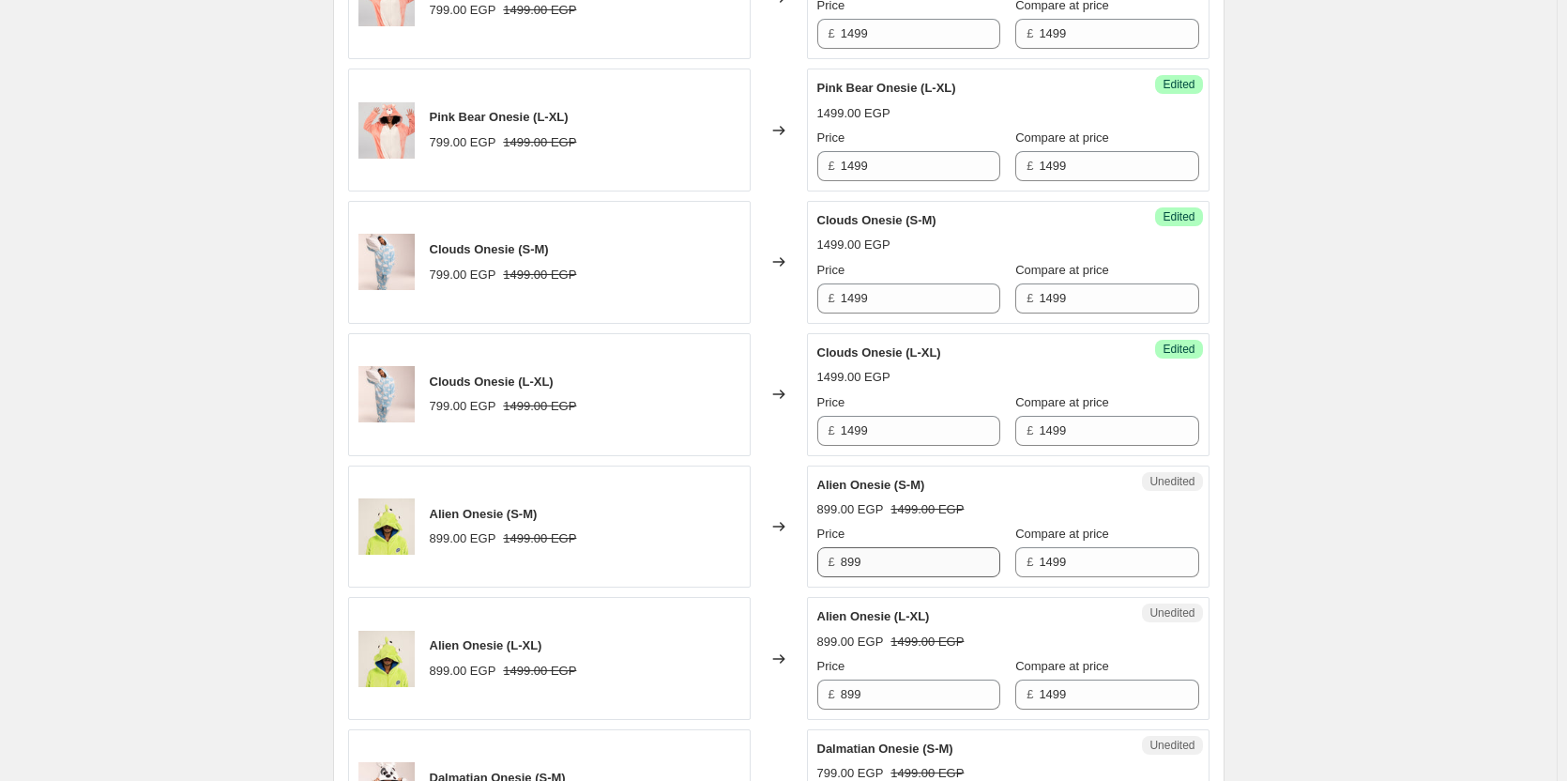
drag, startPoint x: 911, startPoint y: 582, endPoint x: 913, endPoint y: 563, distance: 18.9
click at [913, 563] on div "Unedited Alien Onesie (S-M) 899.00 EGP 1499.00 EGP Price £ 899 Compare at price…" at bounding box center [1008, 527] width 403 height 123
click at [913, 563] on input "899" at bounding box center [921, 562] width 160 height 30
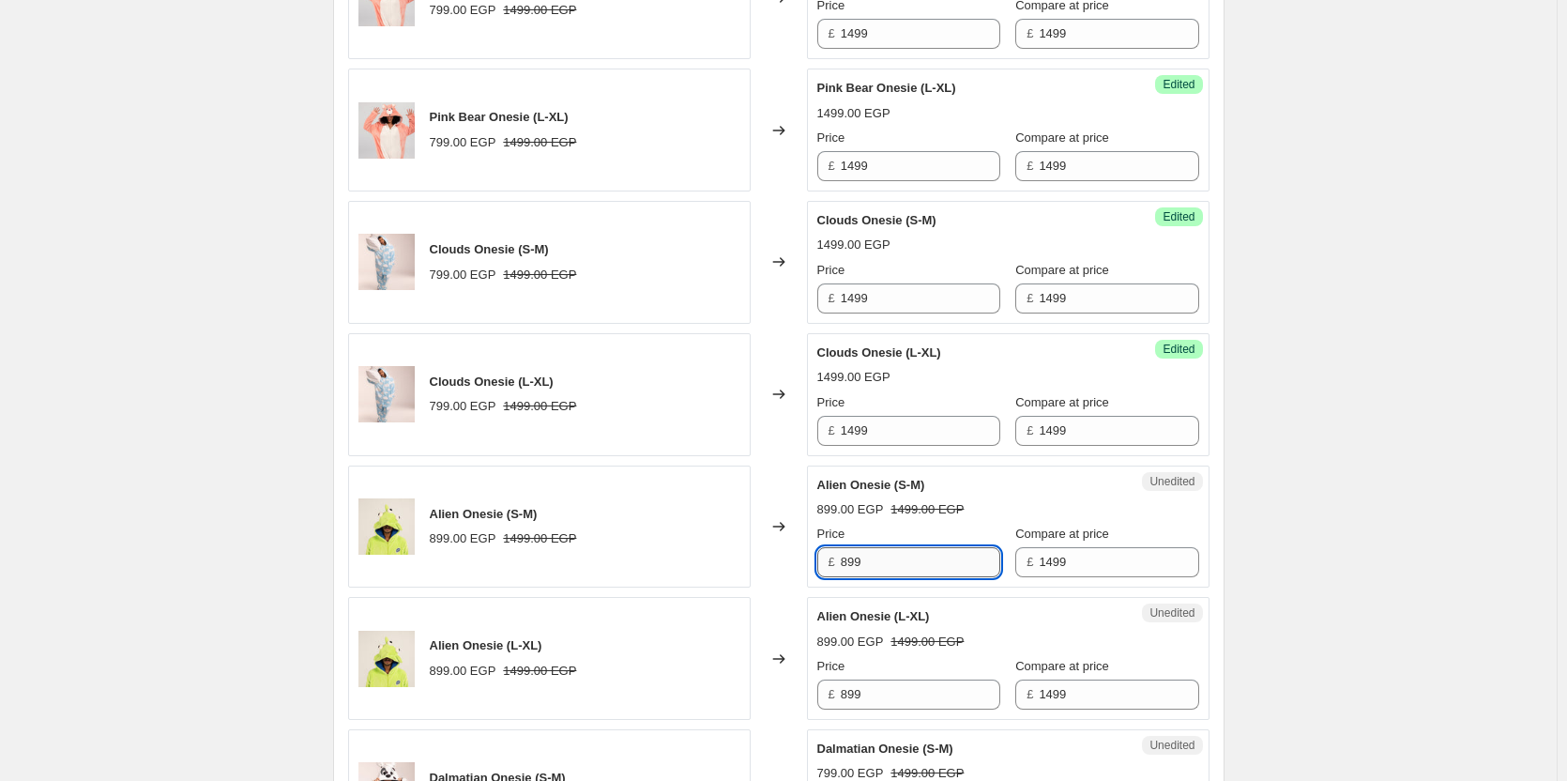
paste input "14"
type input "1499"
click at [905, 612] on span "Alien Onesie (L-XL)" at bounding box center [874, 616] width 113 height 14
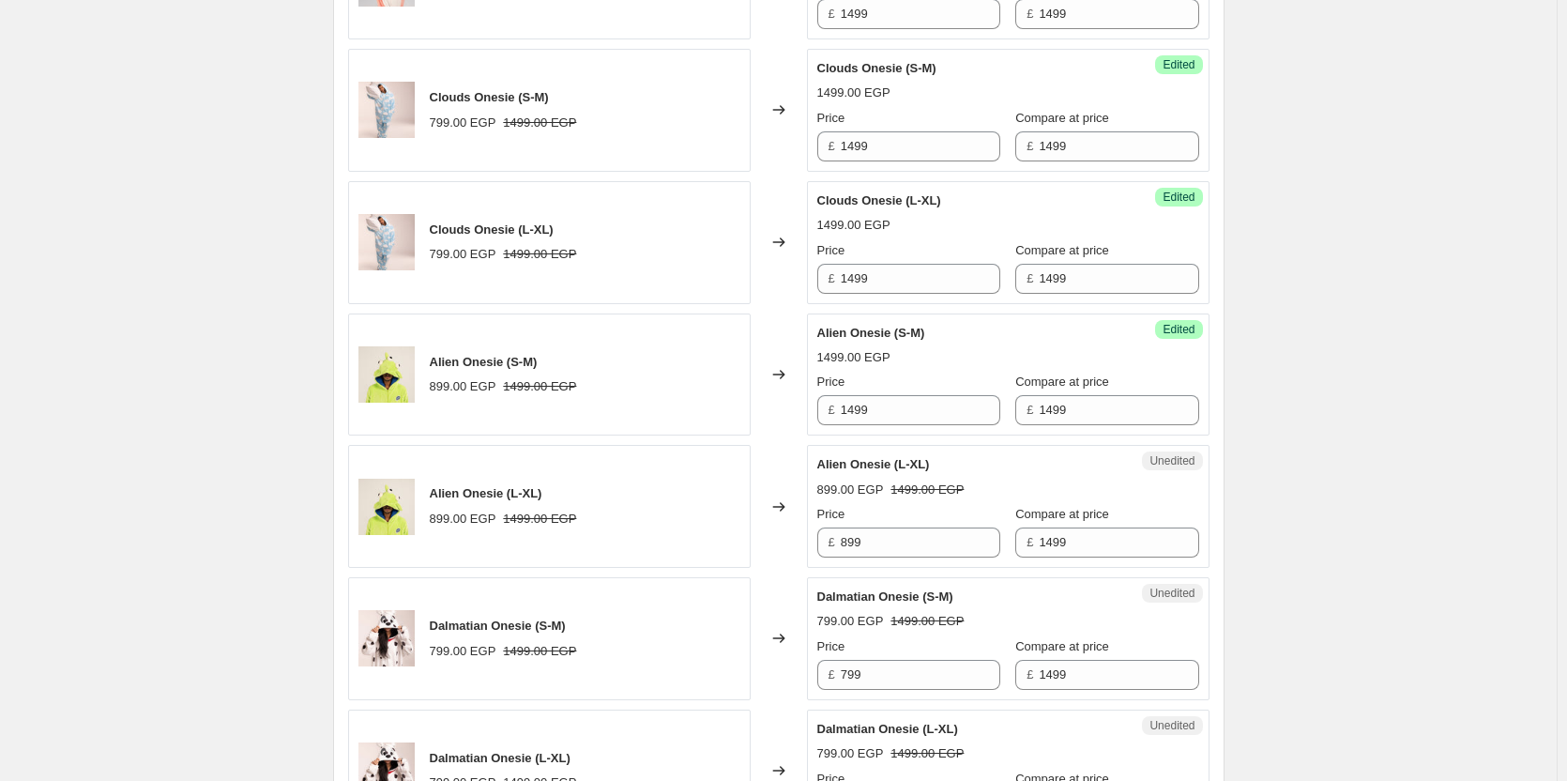
scroll to position [1060, 0]
click at [919, 541] on input "899" at bounding box center [921, 542] width 160 height 30
paste input "14"
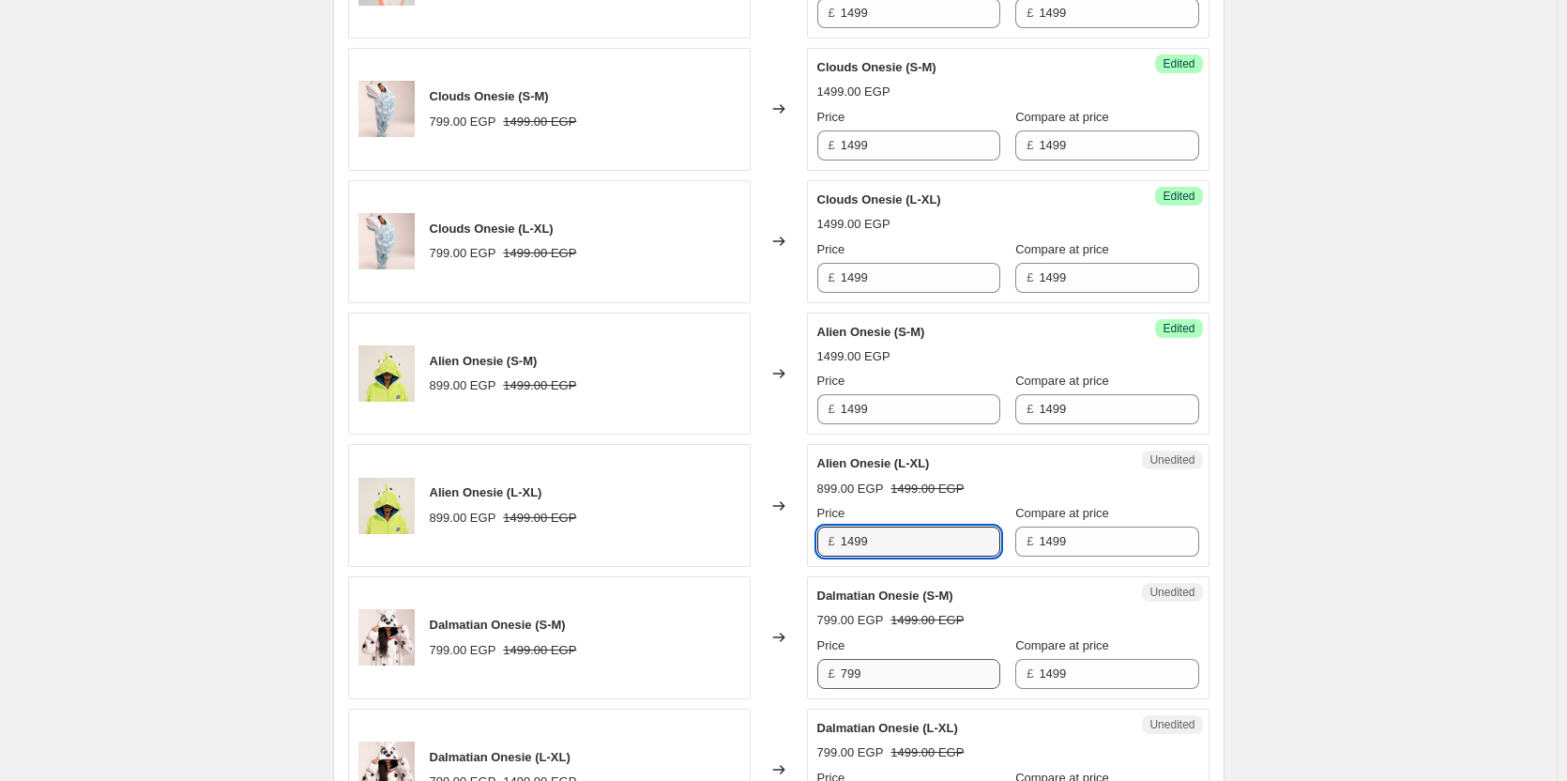
type input "1499"
click at [881, 672] on input "799" at bounding box center [921, 674] width 160 height 30
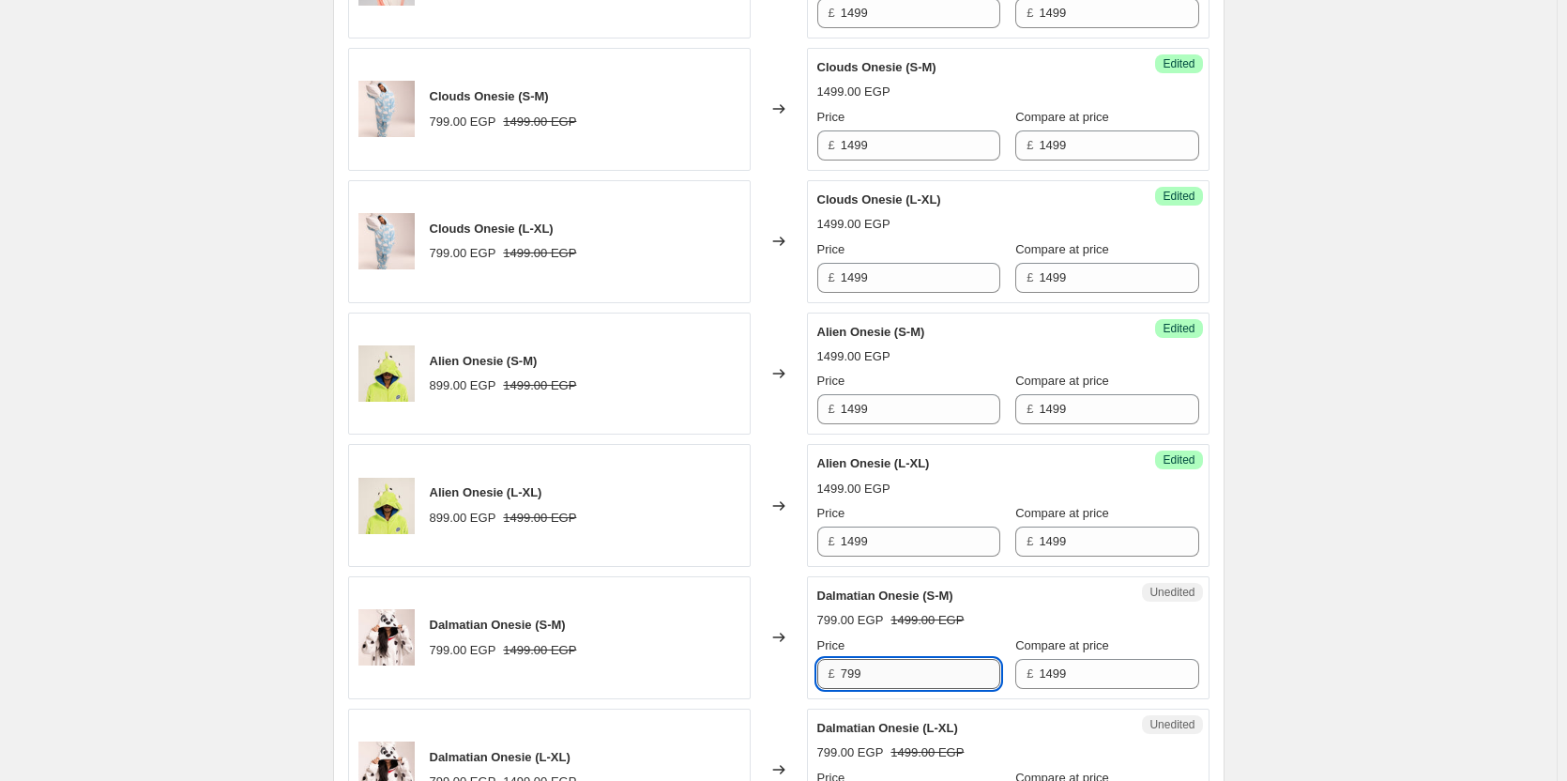
click at [881, 672] on input "799" at bounding box center [921, 674] width 160 height 30
paste input "14"
type input "1499"
click at [899, 631] on div "Dalmatian Onesie (S-M) 1499.00 EGP Price £ 1499 Compare at price £ 1499" at bounding box center [1009, 638] width 382 height 102
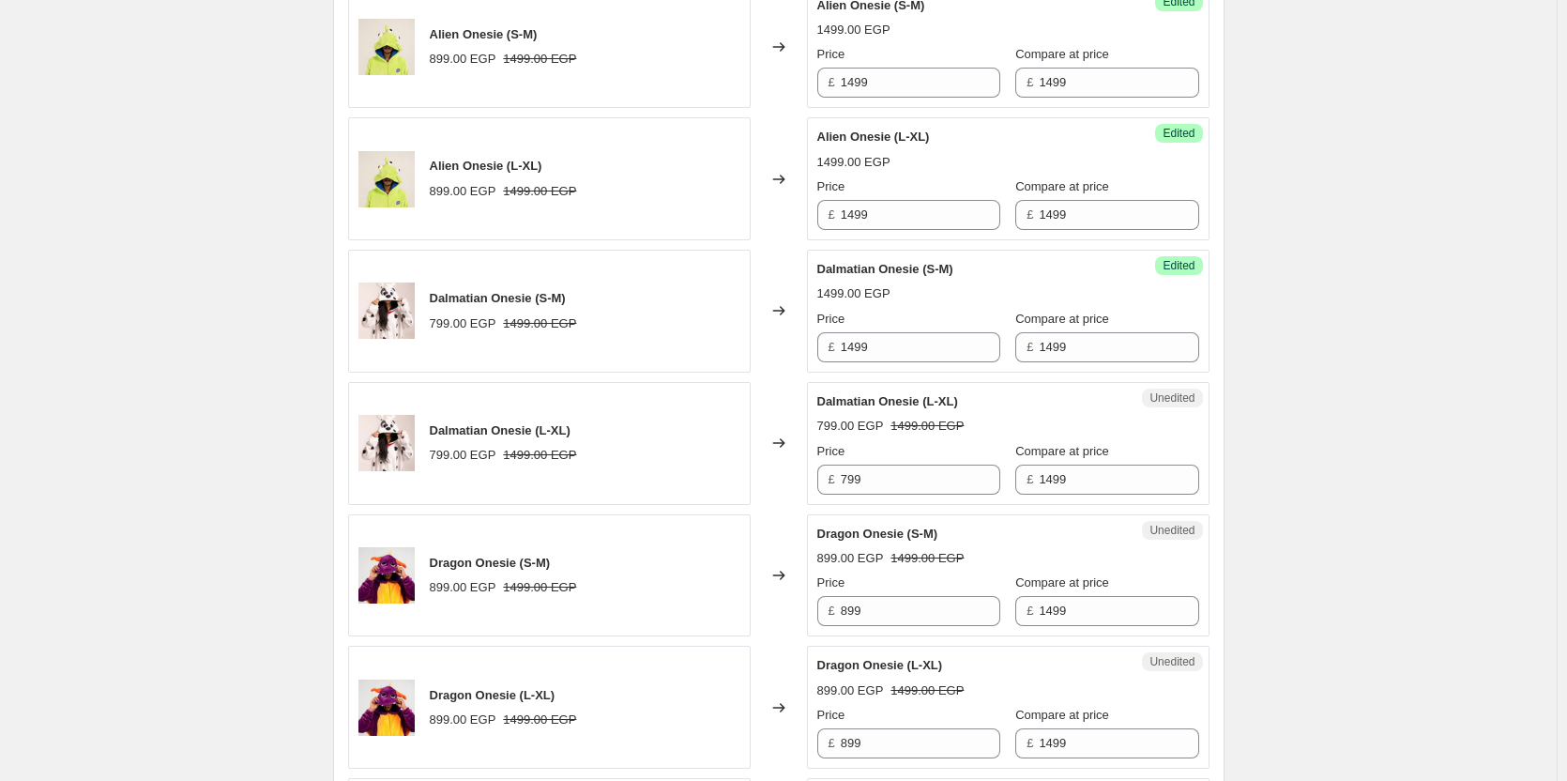
scroll to position [1392, 0]
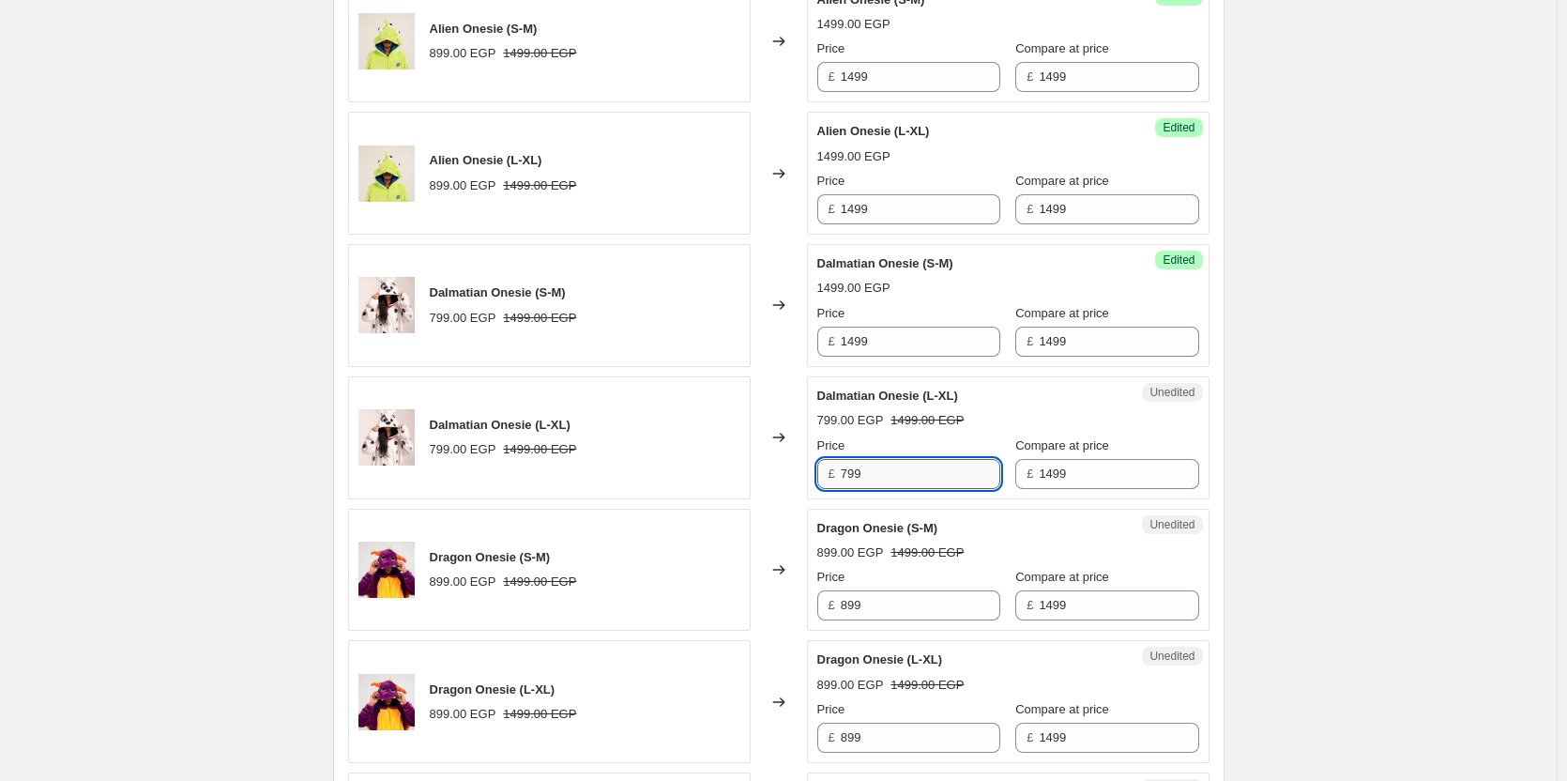
click at [931, 476] on input "799" at bounding box center [921, 474] width 160 height 30
paste input "14"
type input "1499"
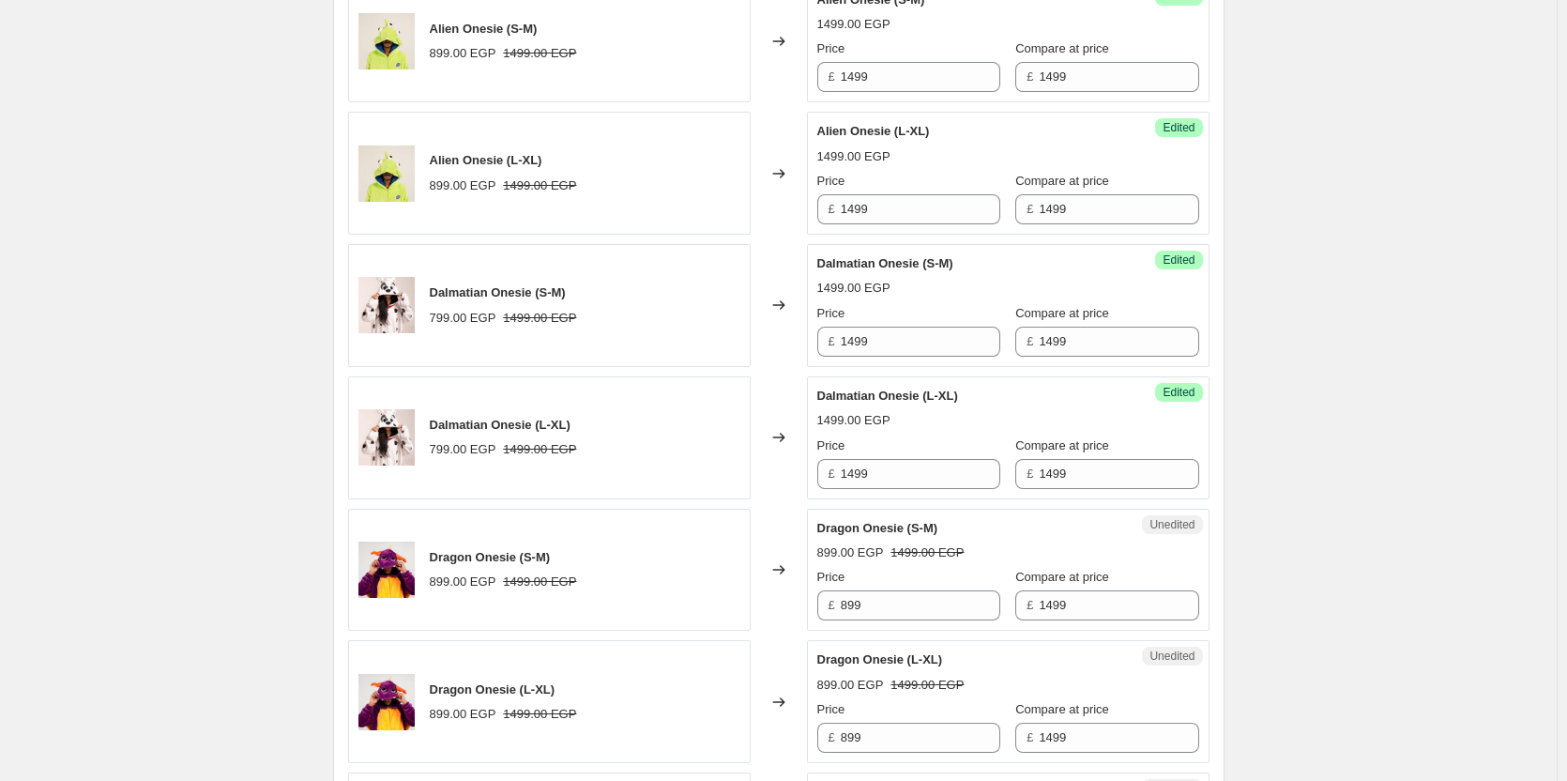
click at [931, 528] on span "Dragon Onesie (S-M)" at bounding box center [878, 528] width 121 height 14
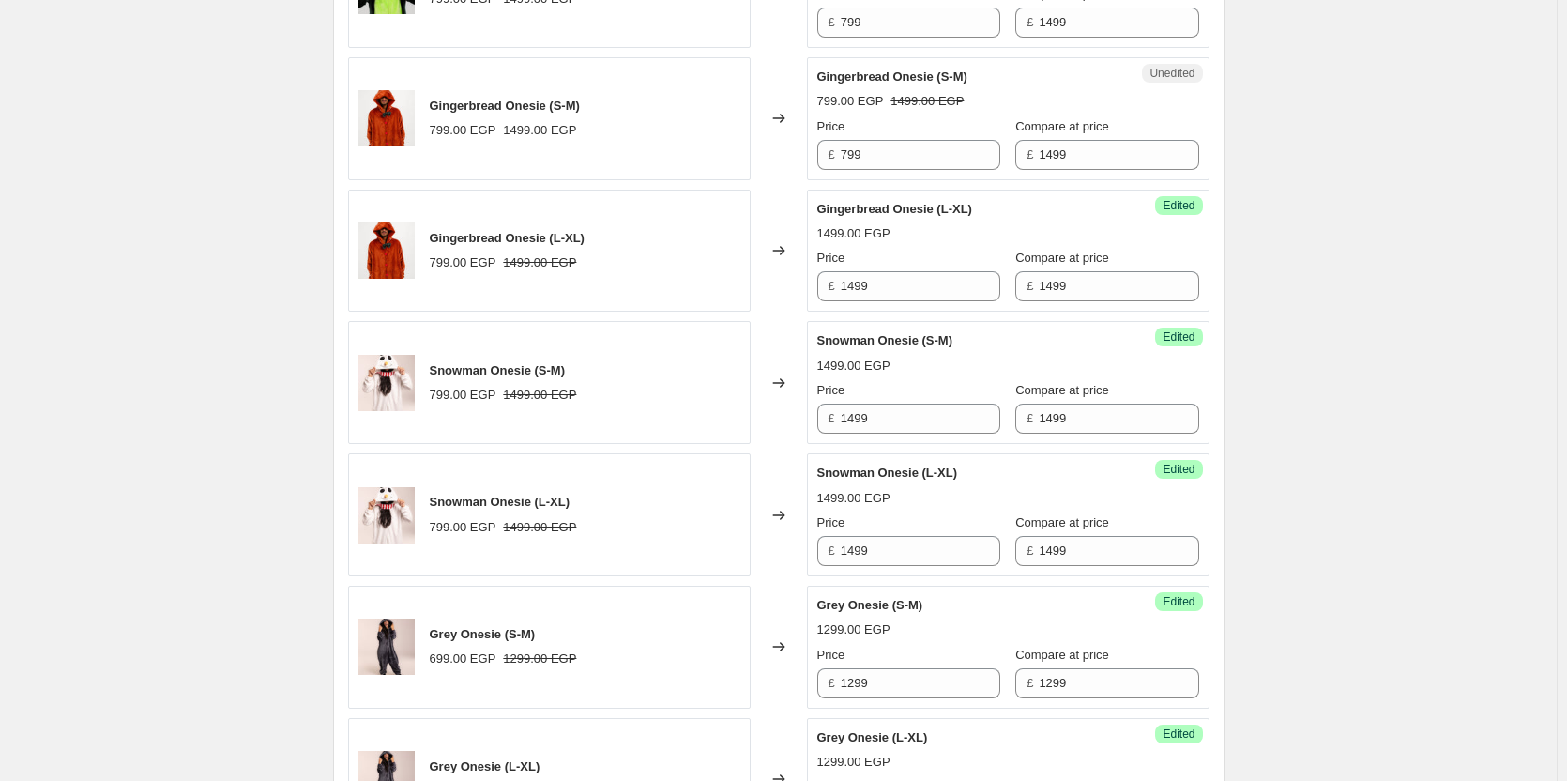
scroll to position [2360, 0]
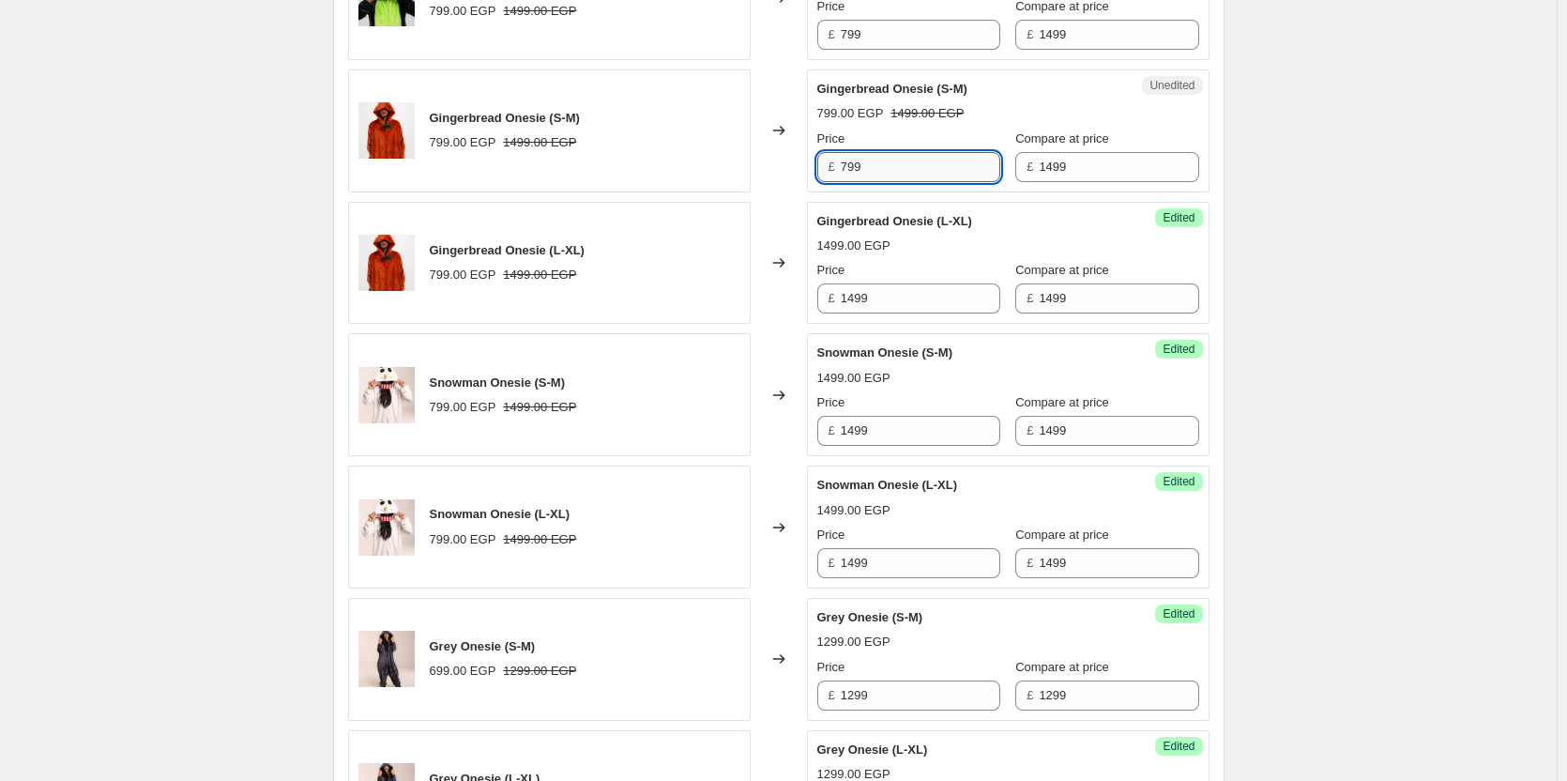
click at [904, 178] on input "799" at bounding box center [921, 167] width 160 height 30
paste input "14"
type input "1499"
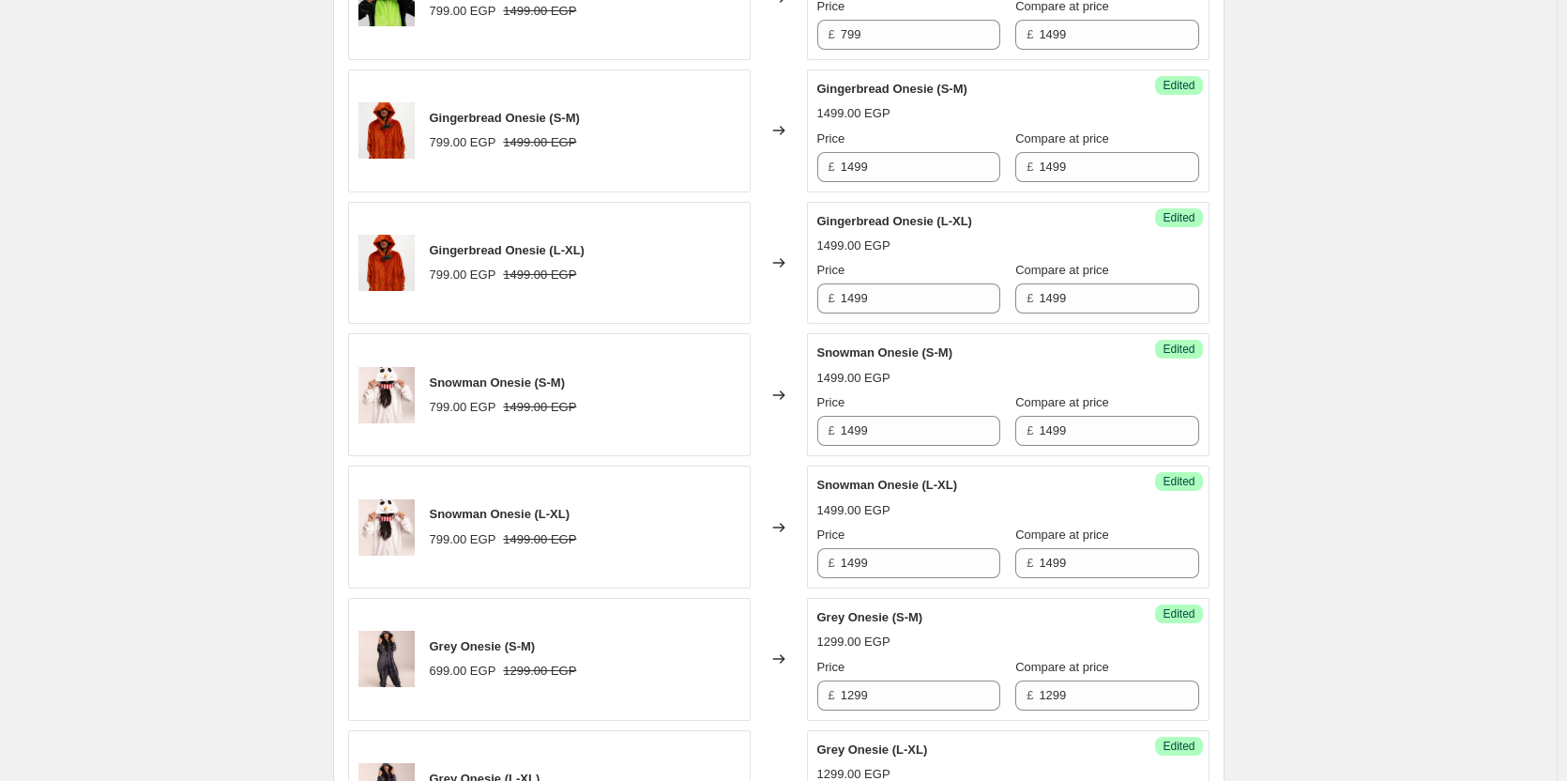
click at [911, 238] on div "1499.00 EGP" at bounding box center [1009, 246] width 382 height 19
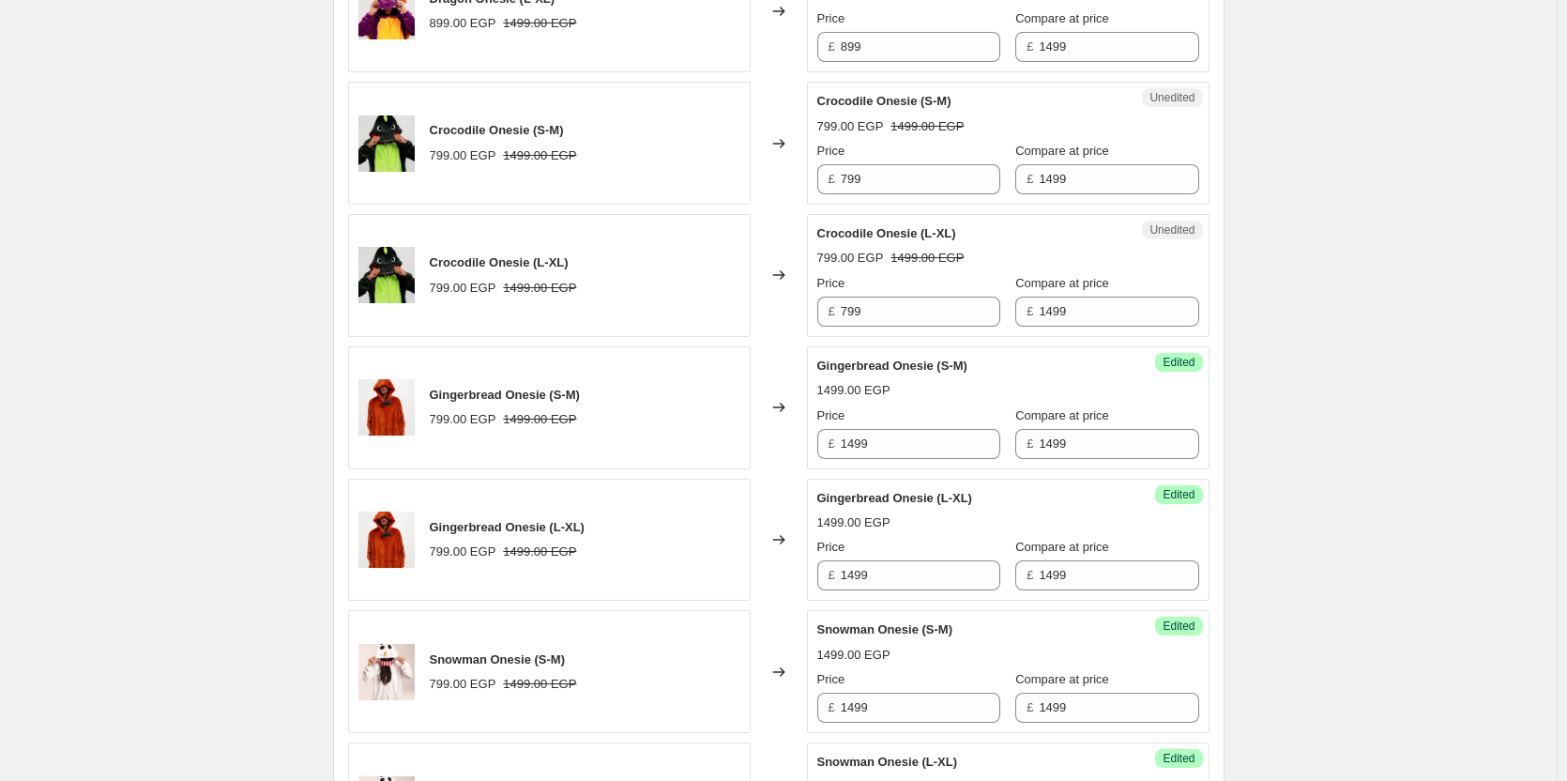
scroll to position [2081, 0]
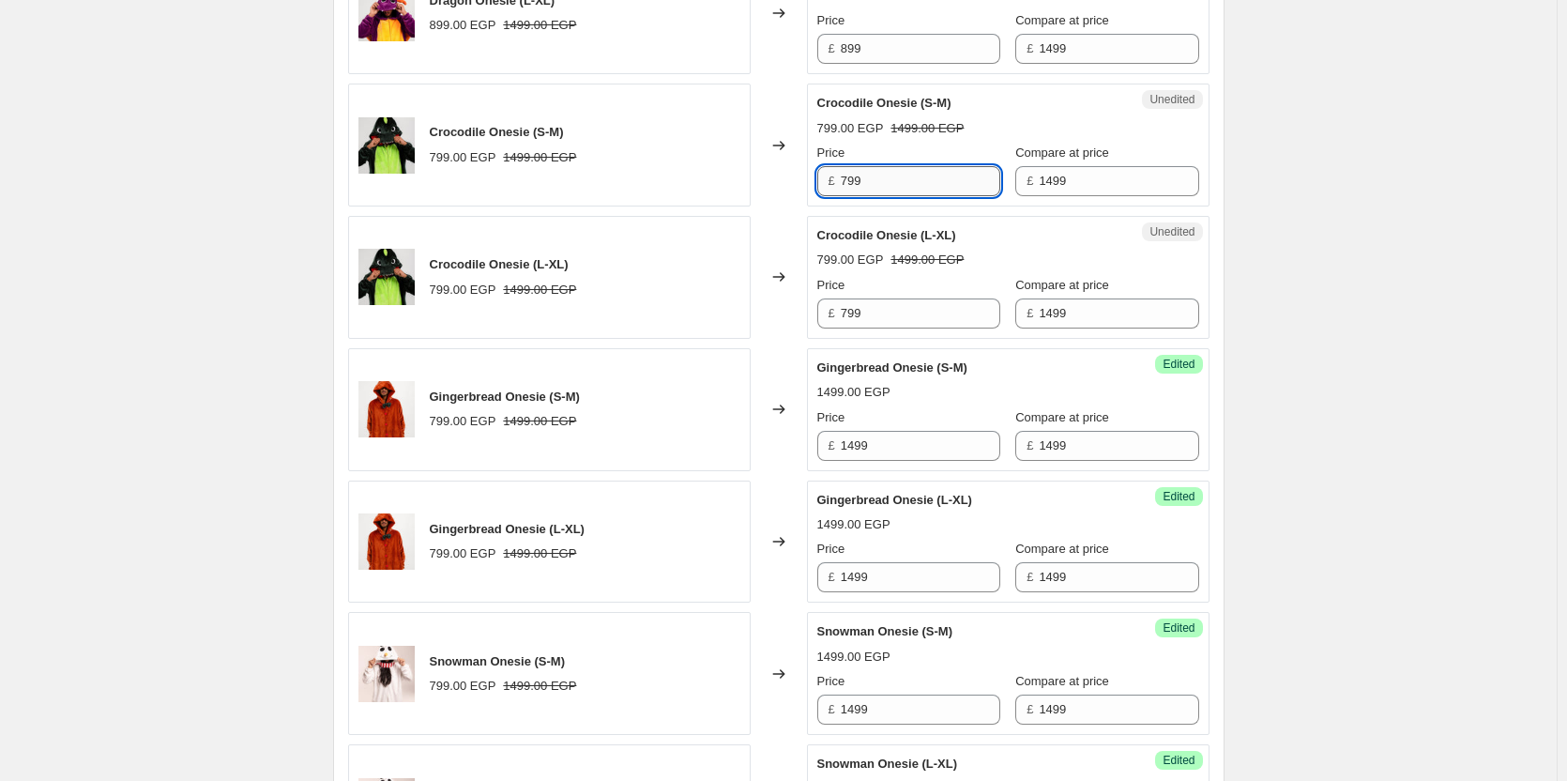
click at [910, 179] on input "799" at bounding box center [921, 181] width 160 height 30
paste input "14"
type input "1499"
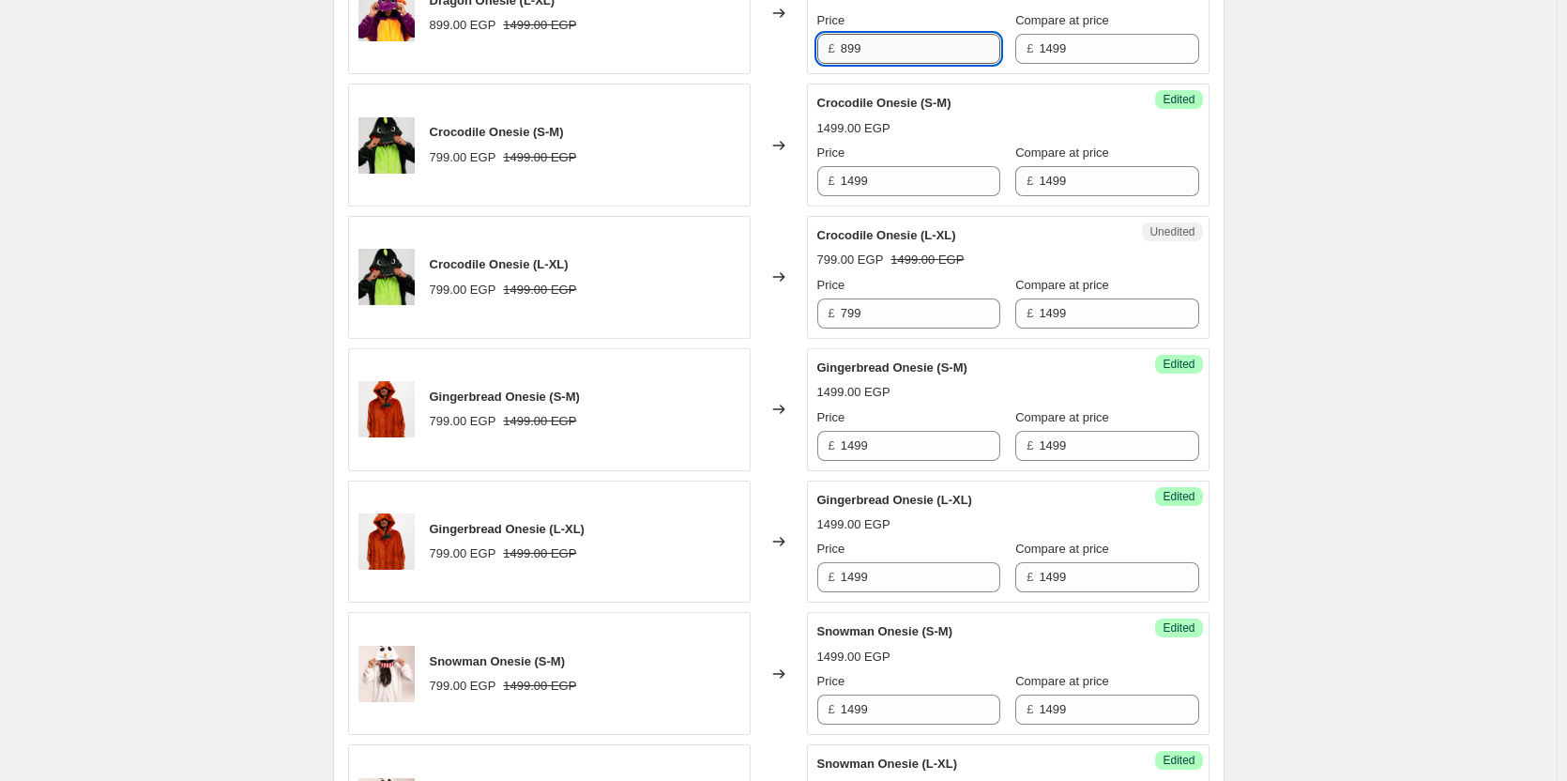
click at [923, 41] on input "899" at bounding box center [921, 49] width 160 height 30
paste input "14"
type input "1499"
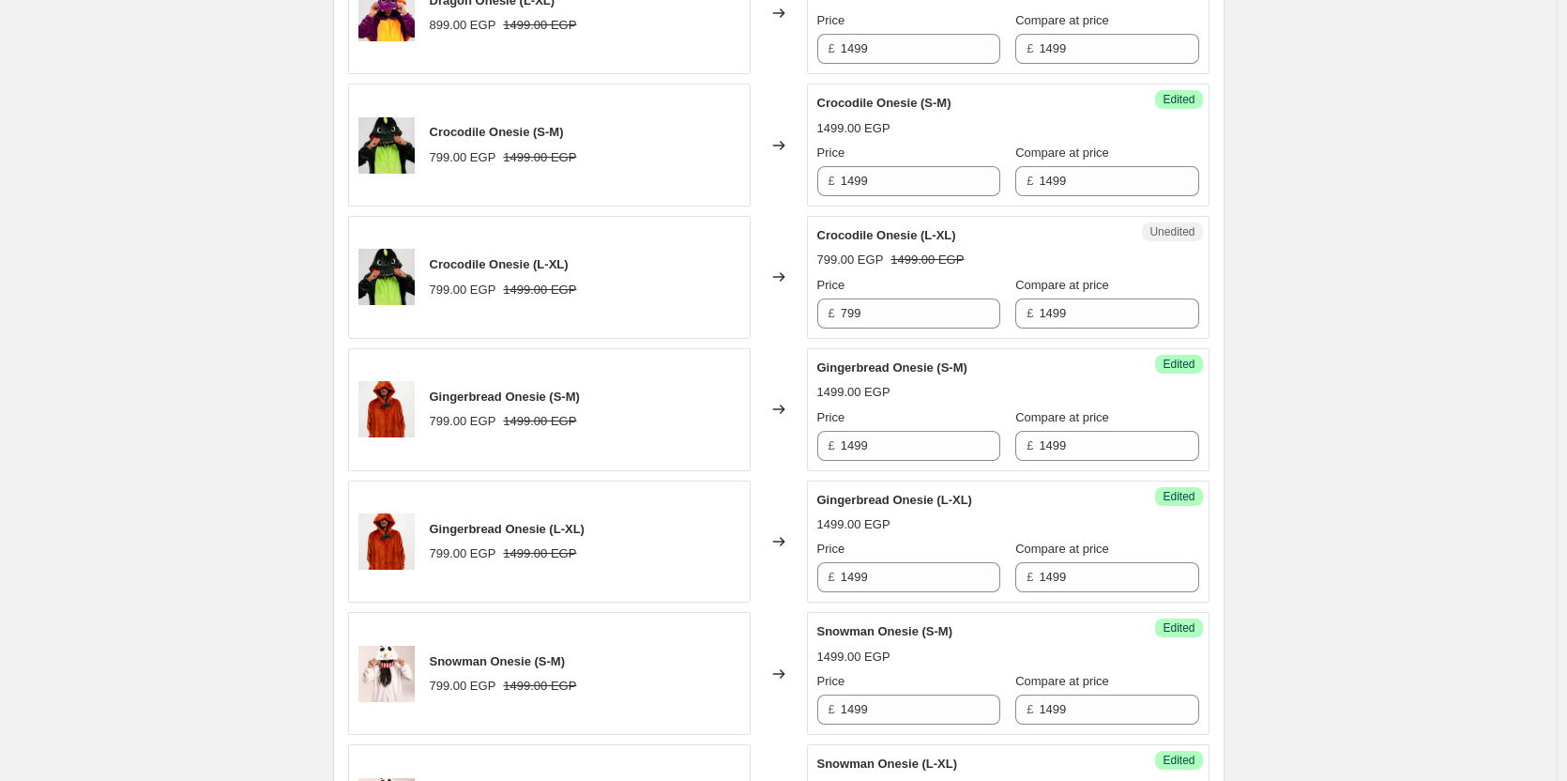
click at [933, 119] on div "1499.00 EGP" at bounding box center [1009, 128] width 382 height 19
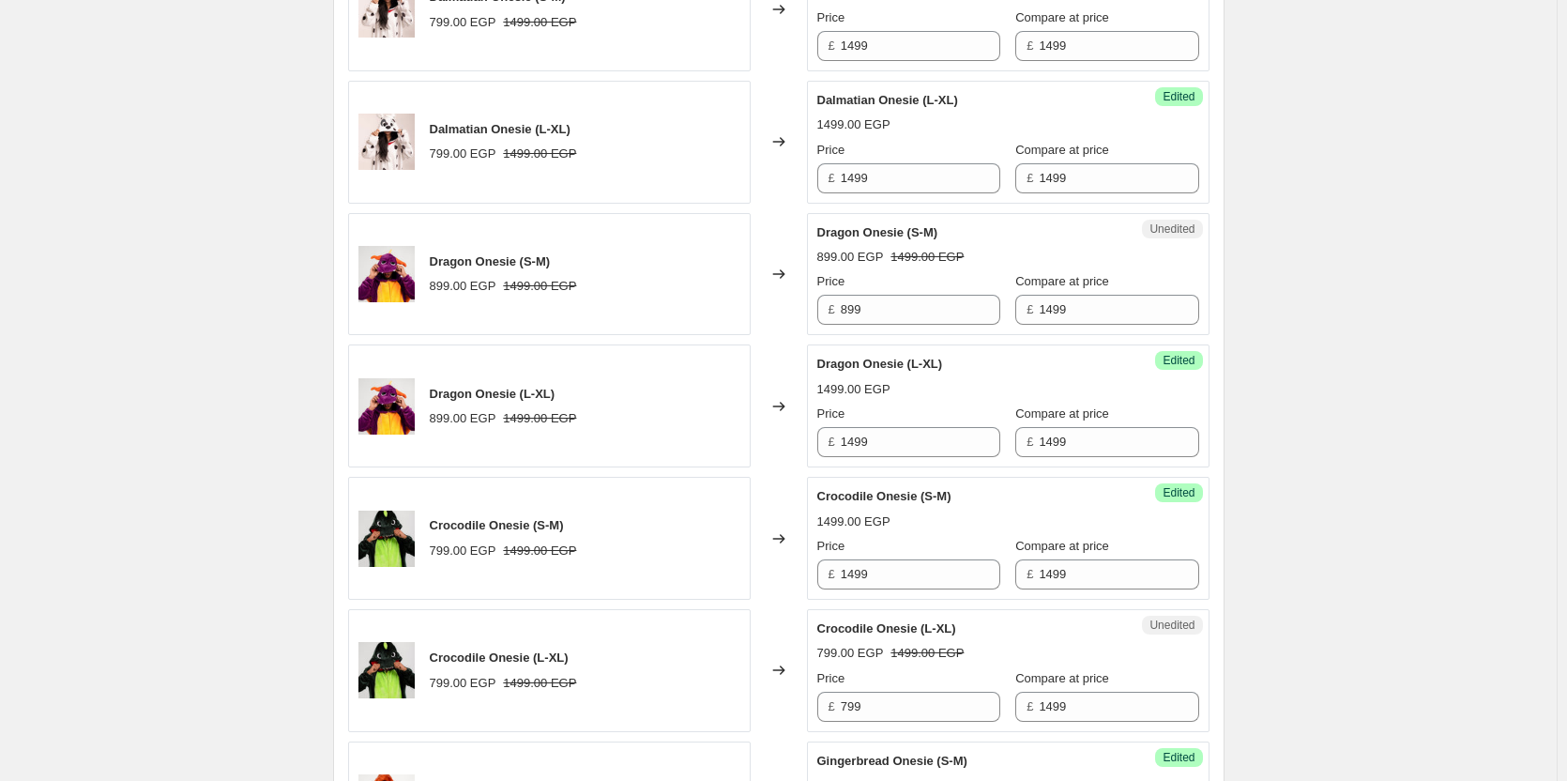
scroll to position [1682, 0]
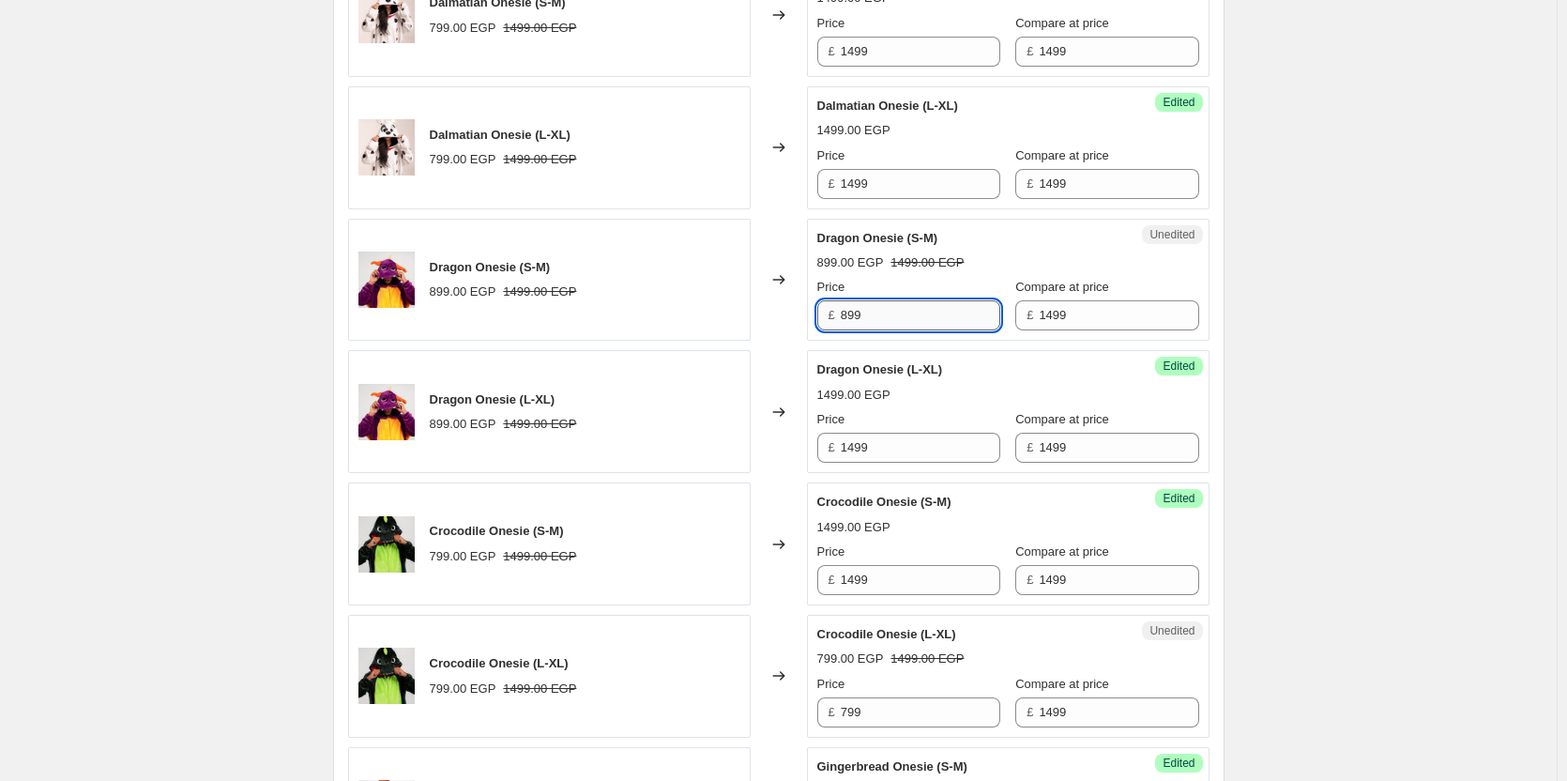
click at [928, 310] on input "899" at bounding box center [921, 315] width 160 height 30
paste input "14"
type input "1499"
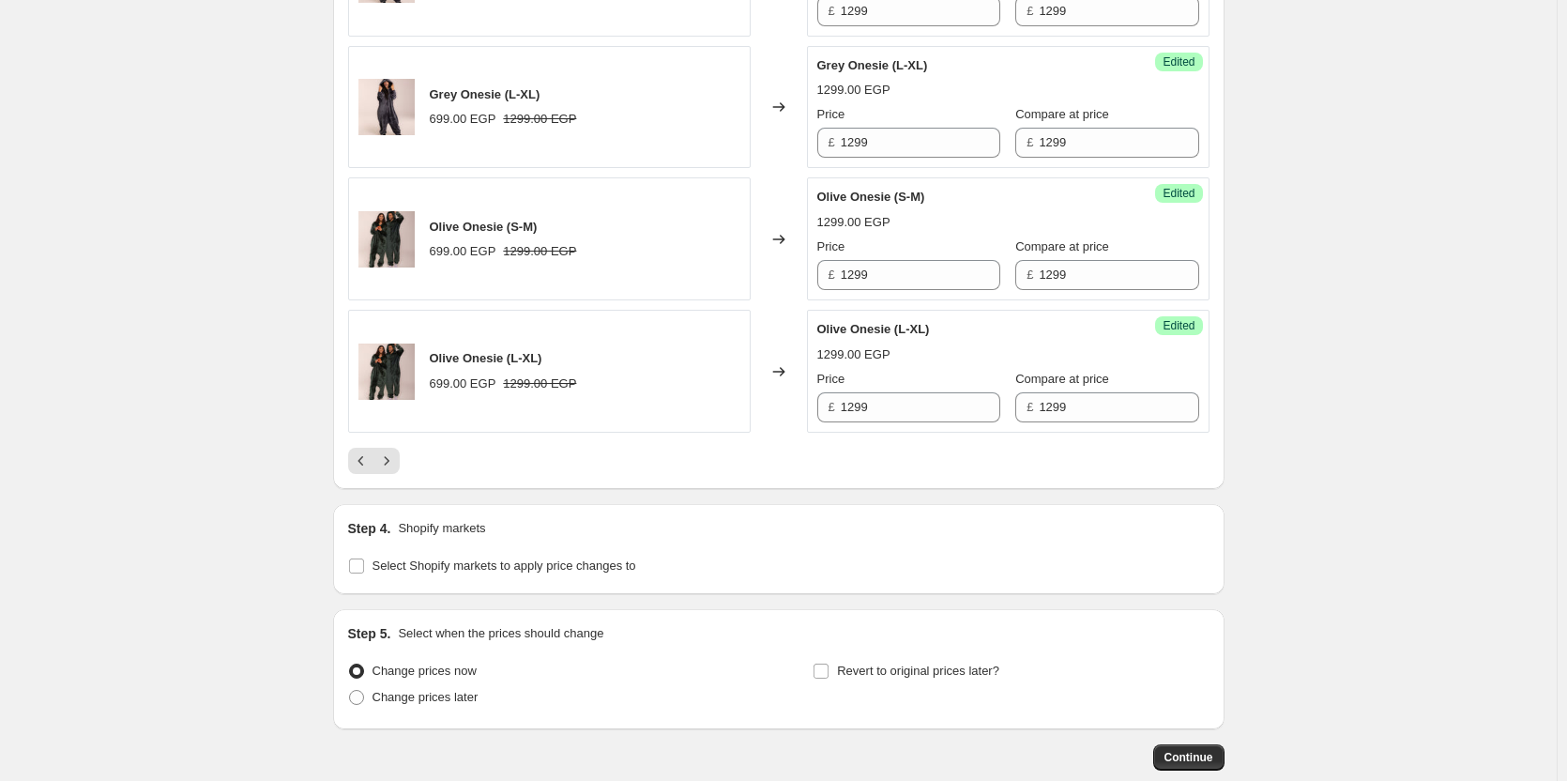
scroll to position [3148, 0]
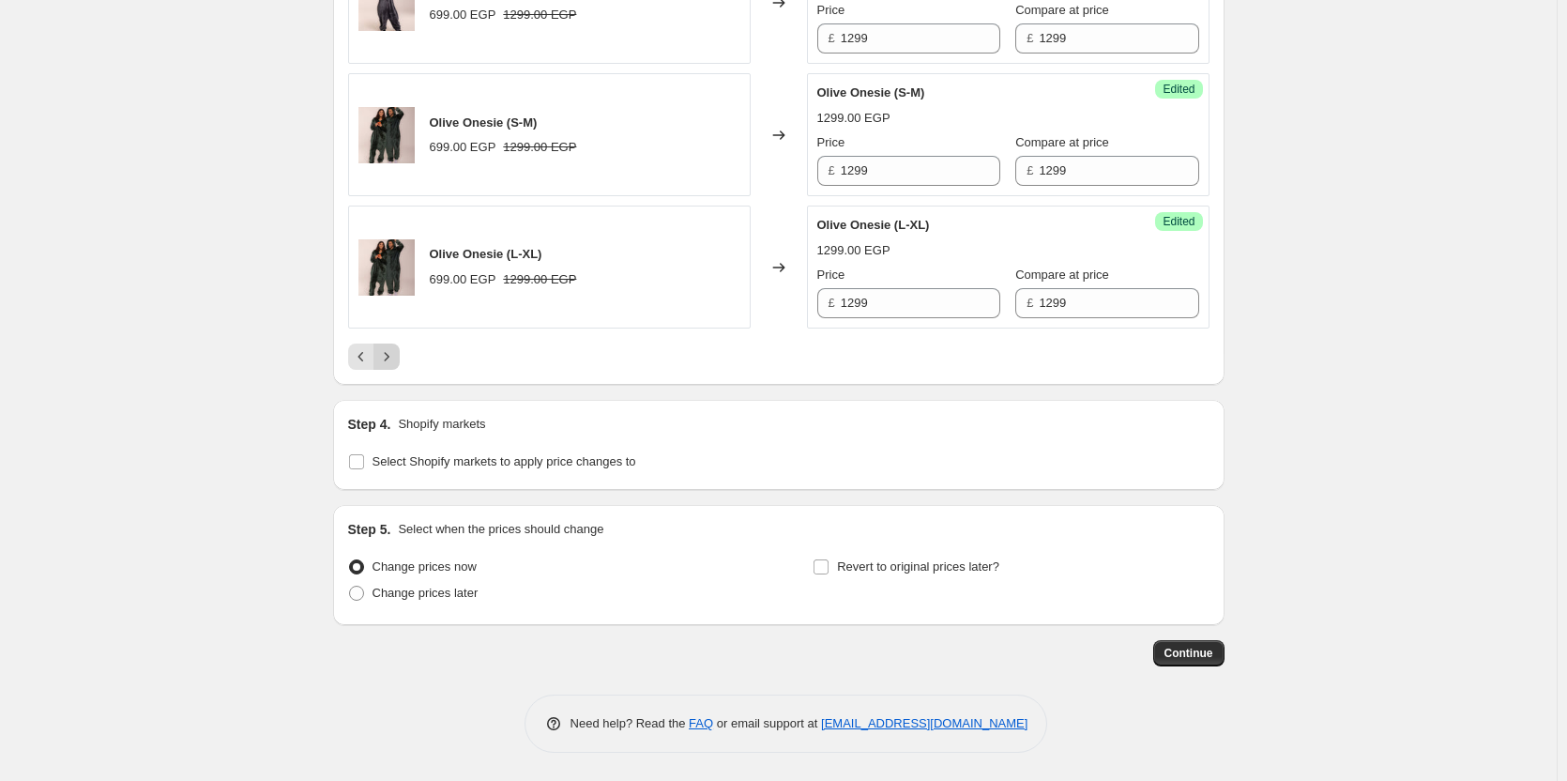
click at [391, 361] on icon "Next" at bounding box center [386, 356] width 19 height 19
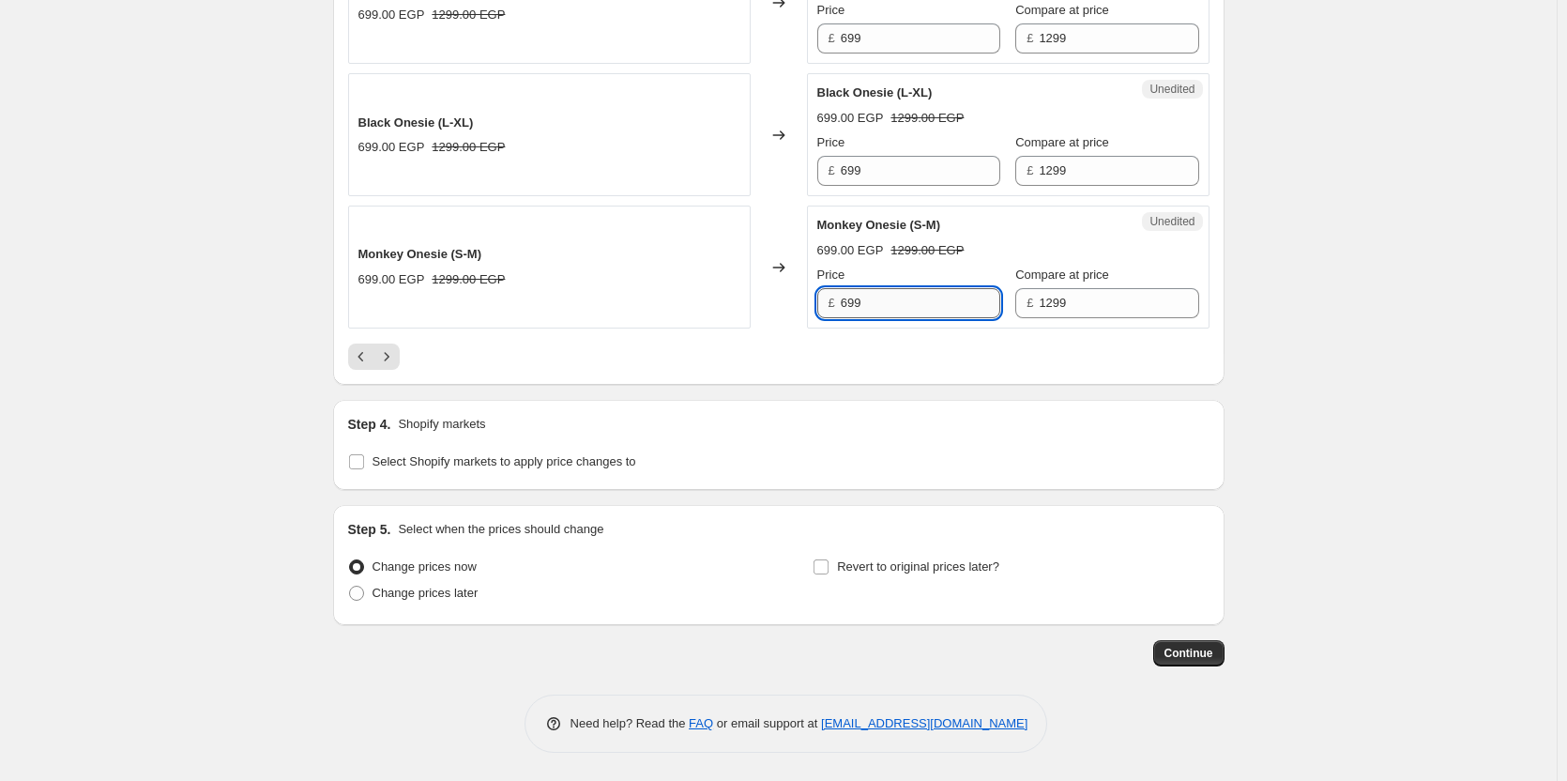
click at [933, 308] on input "699" at bounding box center [921, 303] width 160 height 30
type input "1299"
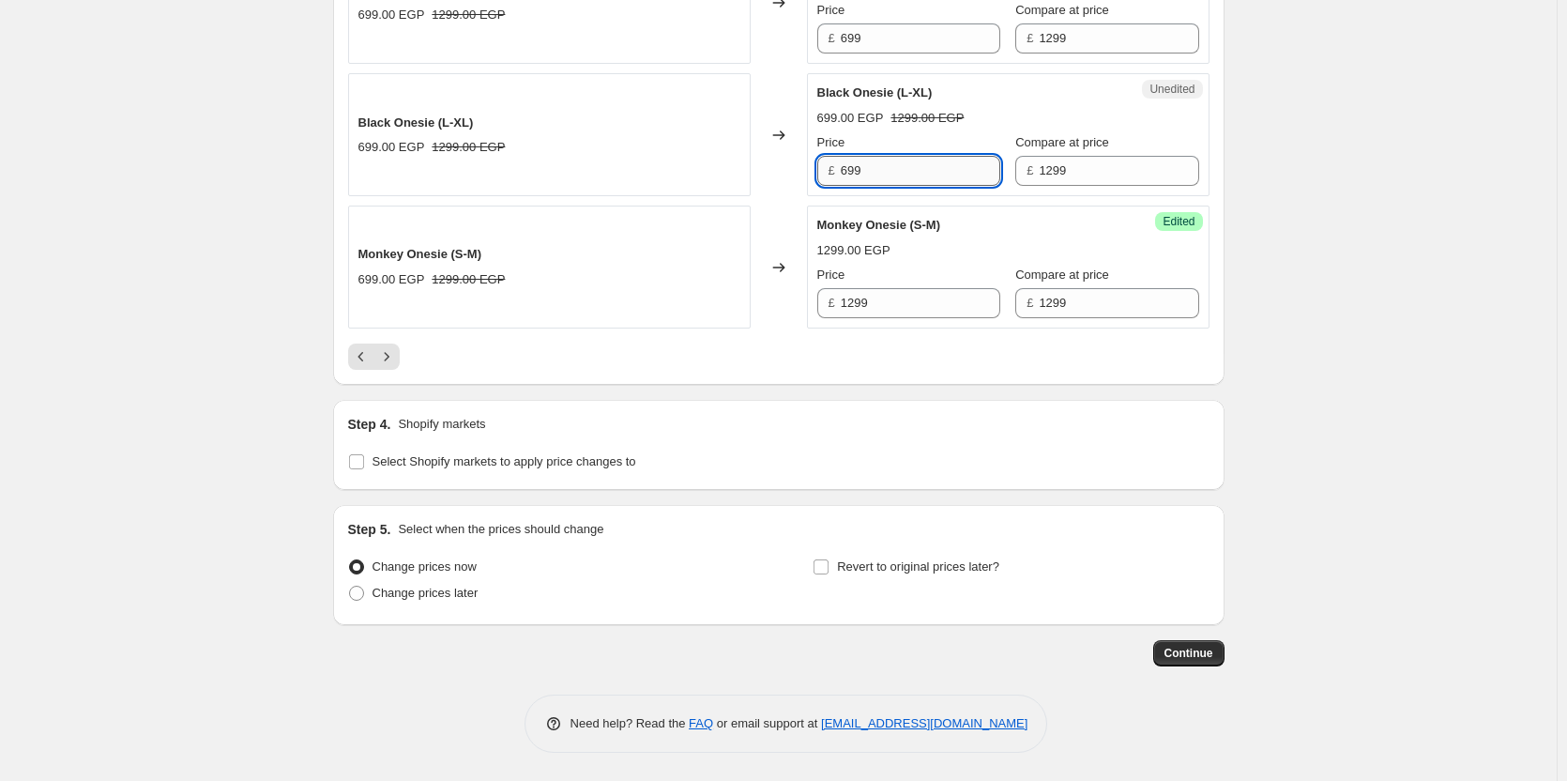
click at [922, 181] on input "699" at bounding box center [921, 171] width 160 height 30
paste input "12"
type input "1299"
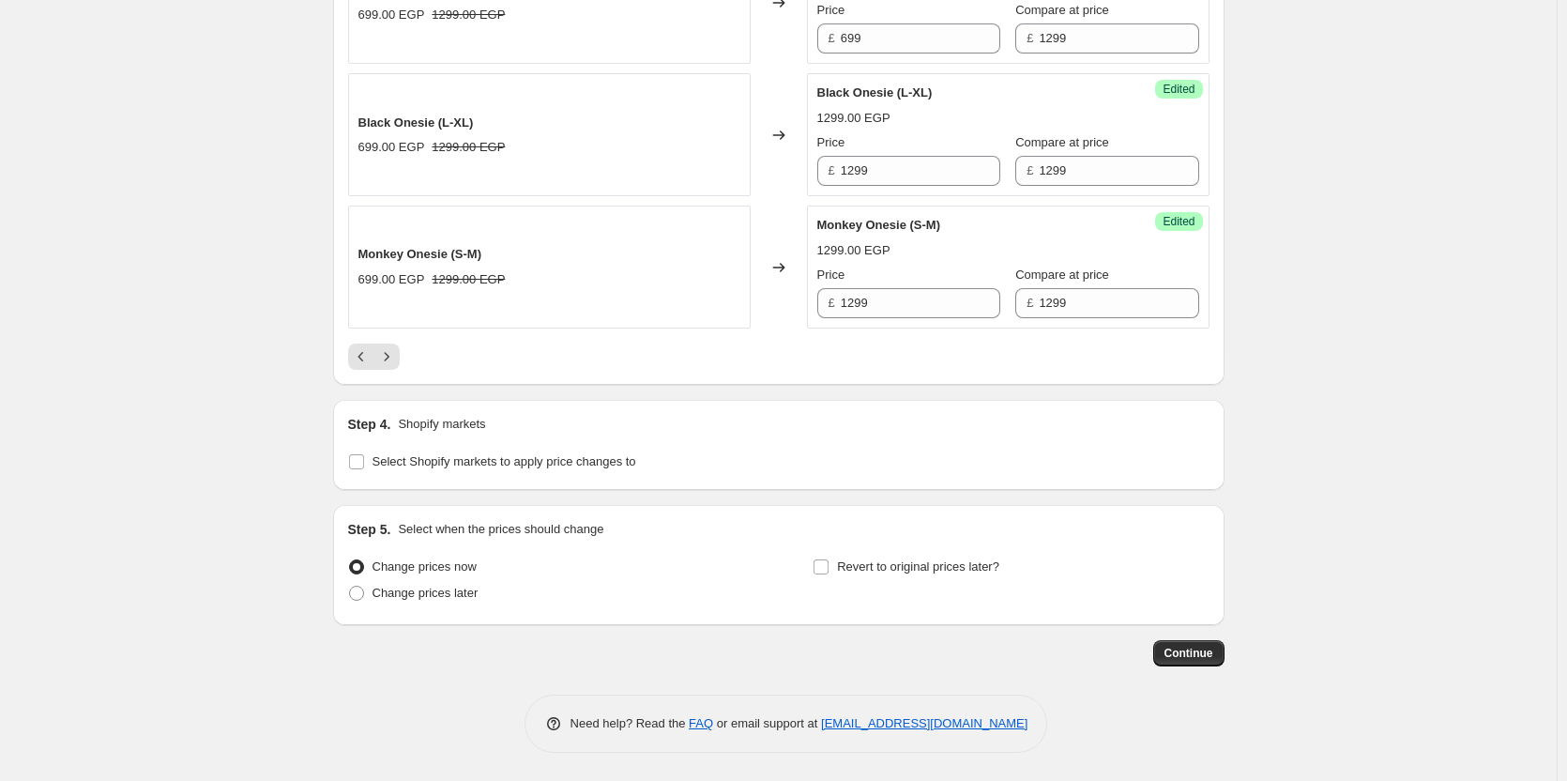
click at [911, 130] on div "Black Onesie (L-XL) 1299.00 EGP Price £ 1299 Compare at price £ 1299" at bounding box center [1009, 135] width 382 height 102
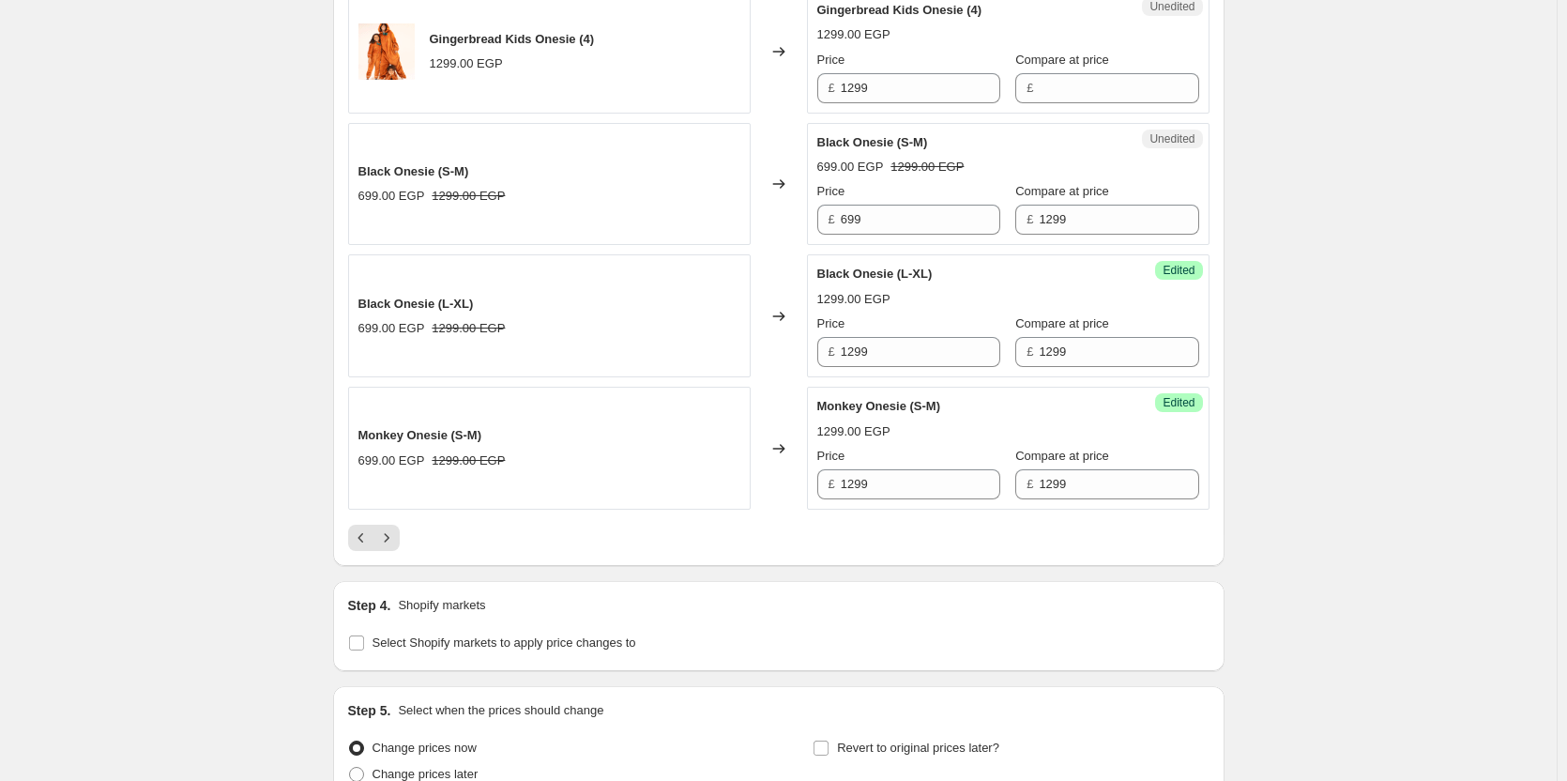
scroll to position [2962, 0]
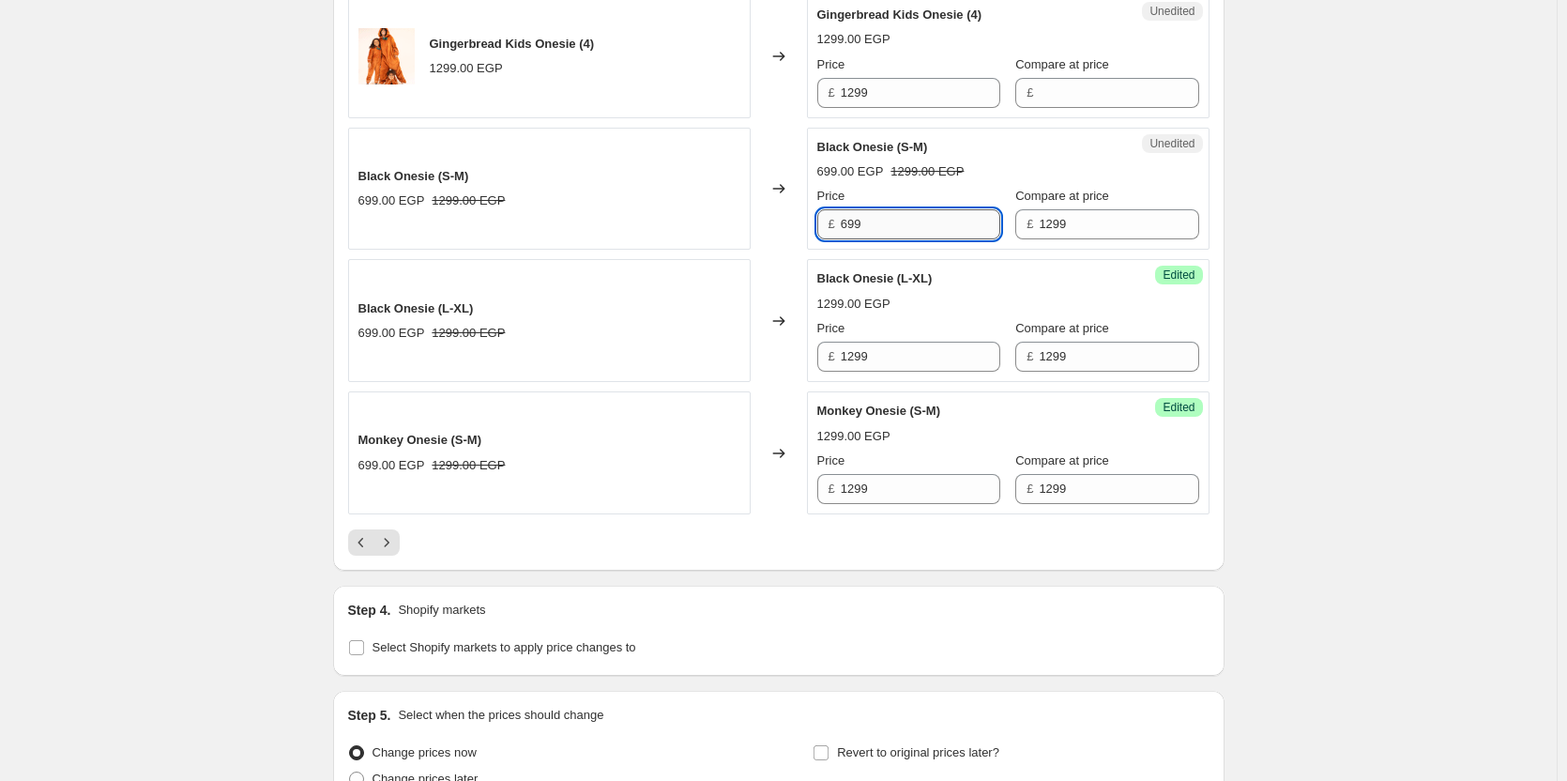
click at [909, 224] on input "699" at bounding box center [921, 224] width 160 height 30
paste input "12"
type input "1299"
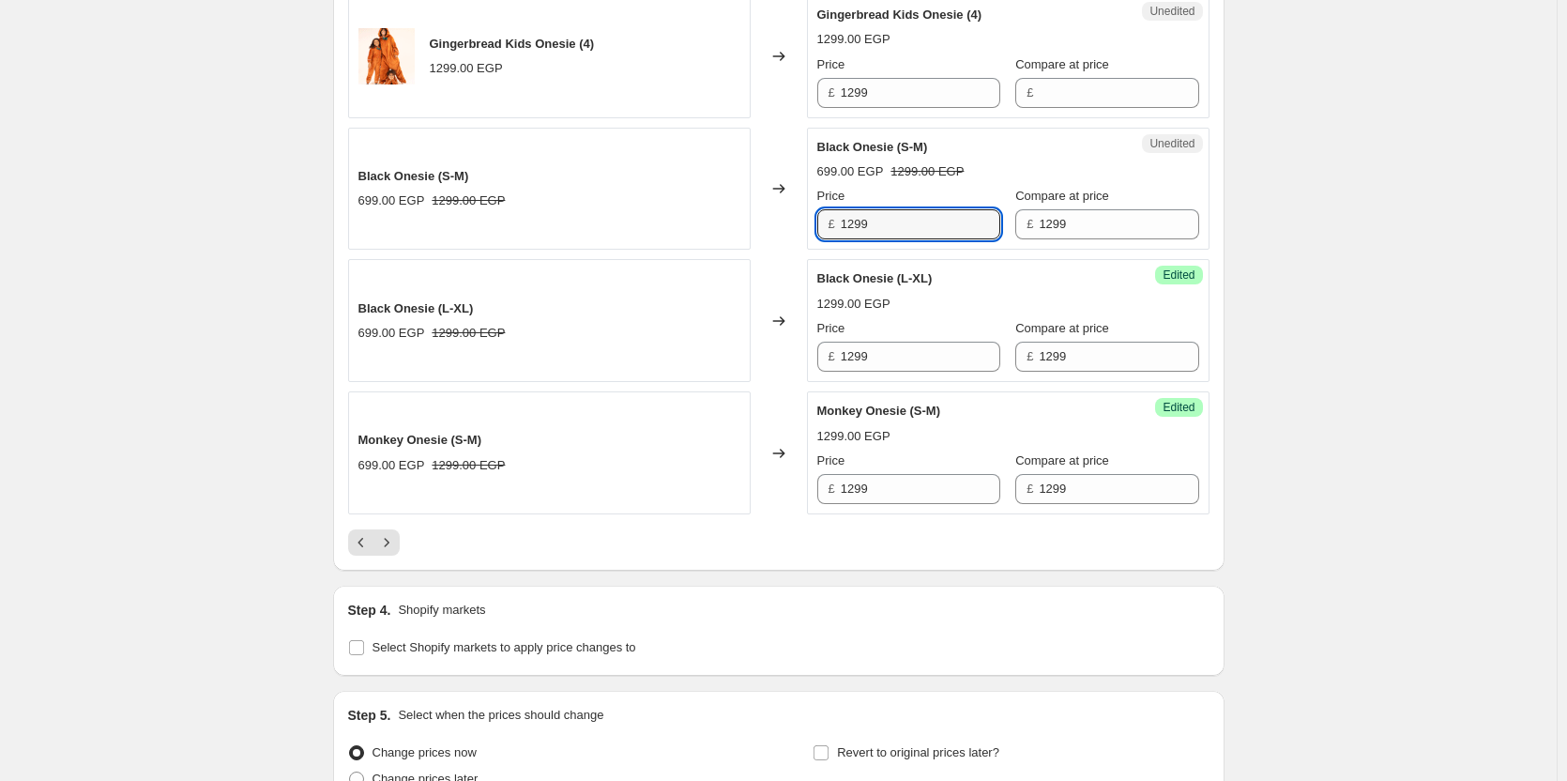
click at [1000, 188] on div "Price" at bounding box center [909, 196] width 183 height 19
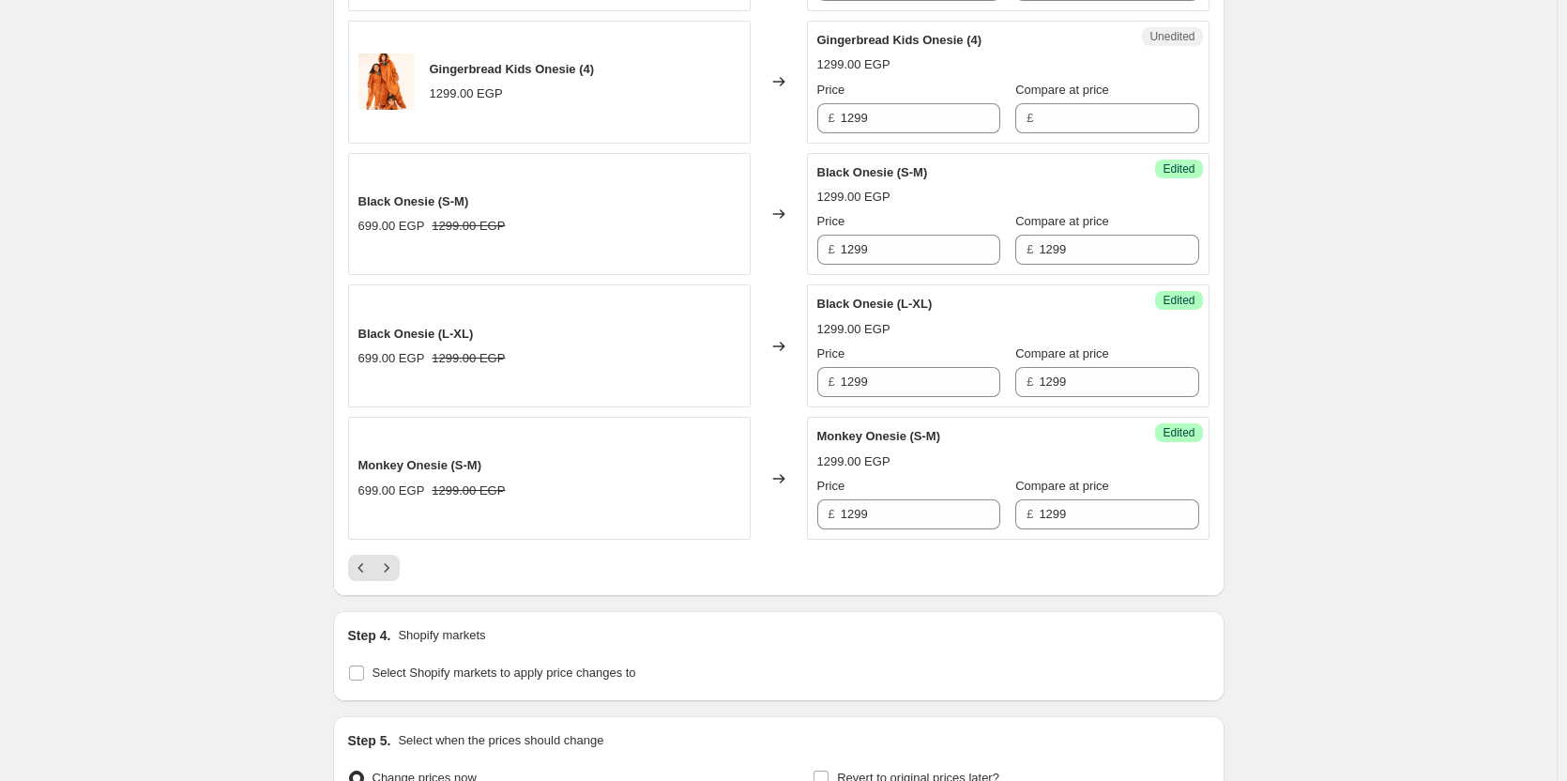
scroll to position [3148, 0]
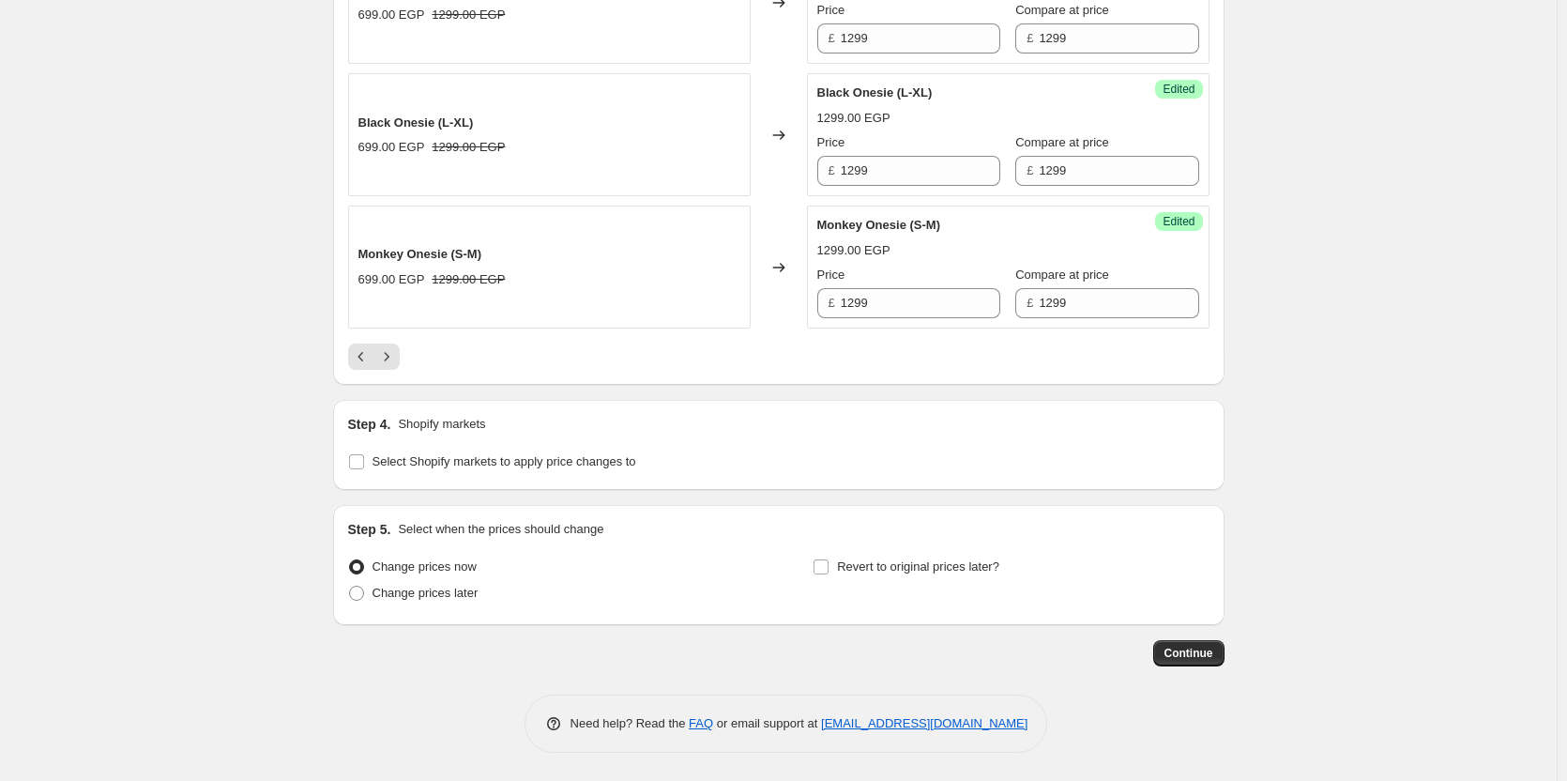
click at [405, 357] on div at bounding box center [779, 357] width 862 height 26
click at [396, 355] on icon "Next" at bounding box center [386, 356] width 19 height 19
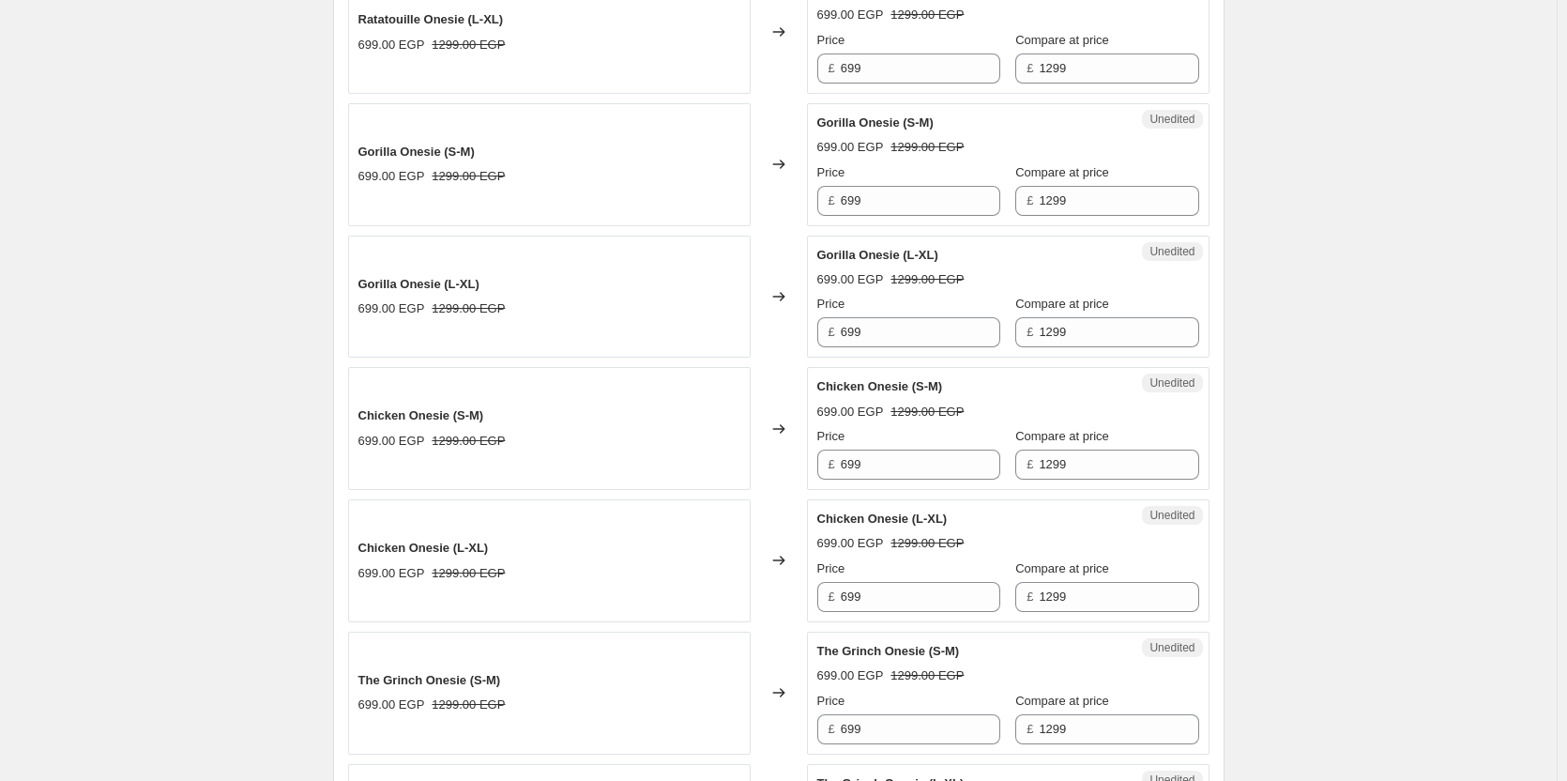
scroll to position [1136, 0]
click at [910, 598] on input "699" at bounding box center [921, 598] width 160 height 30
paste input "12"
type input "1299"
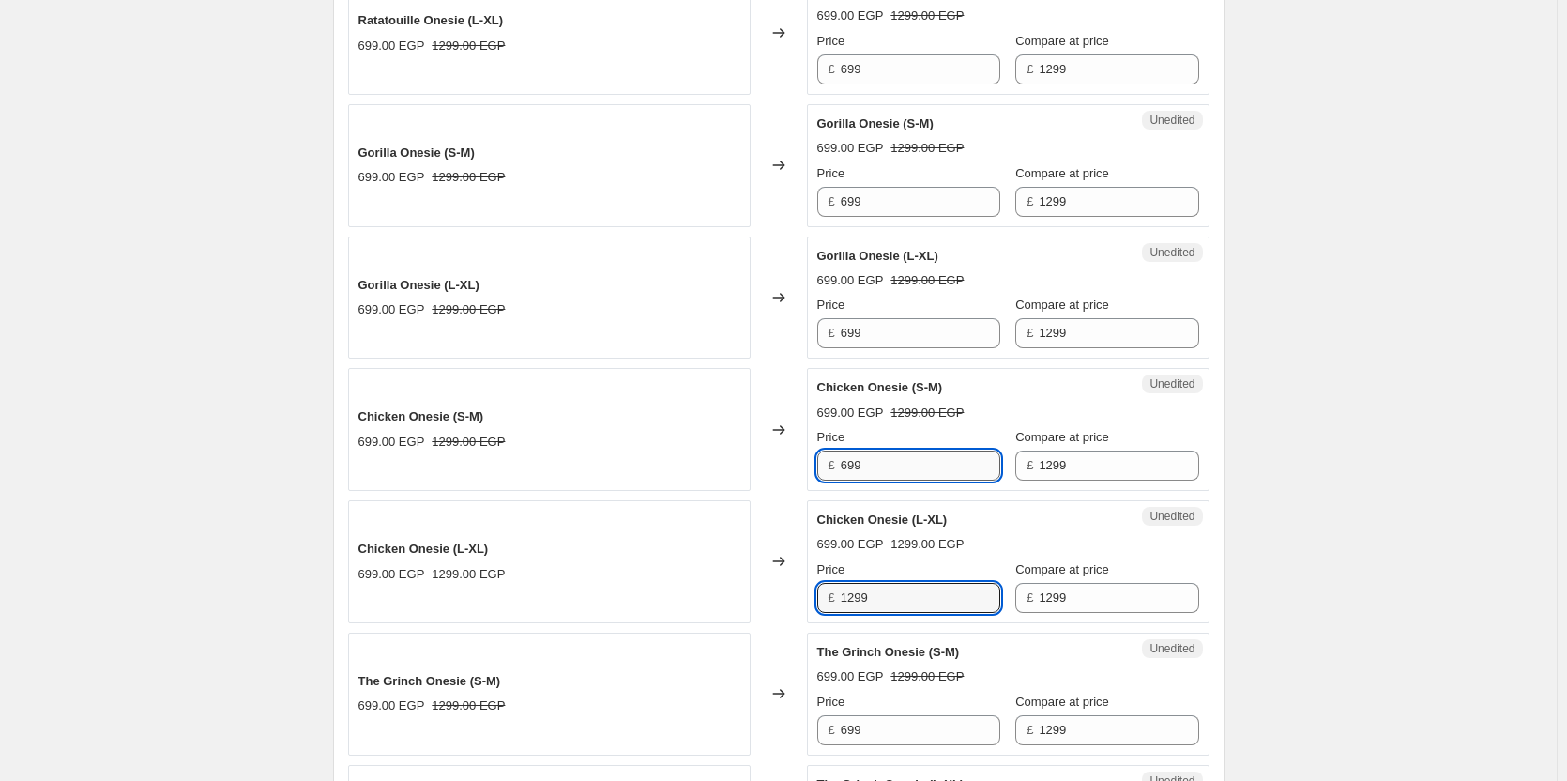
click at [918, 472] on input "699" at bounding box center [921, 466] width 160 height 30
paste input "12"
type input "1299"
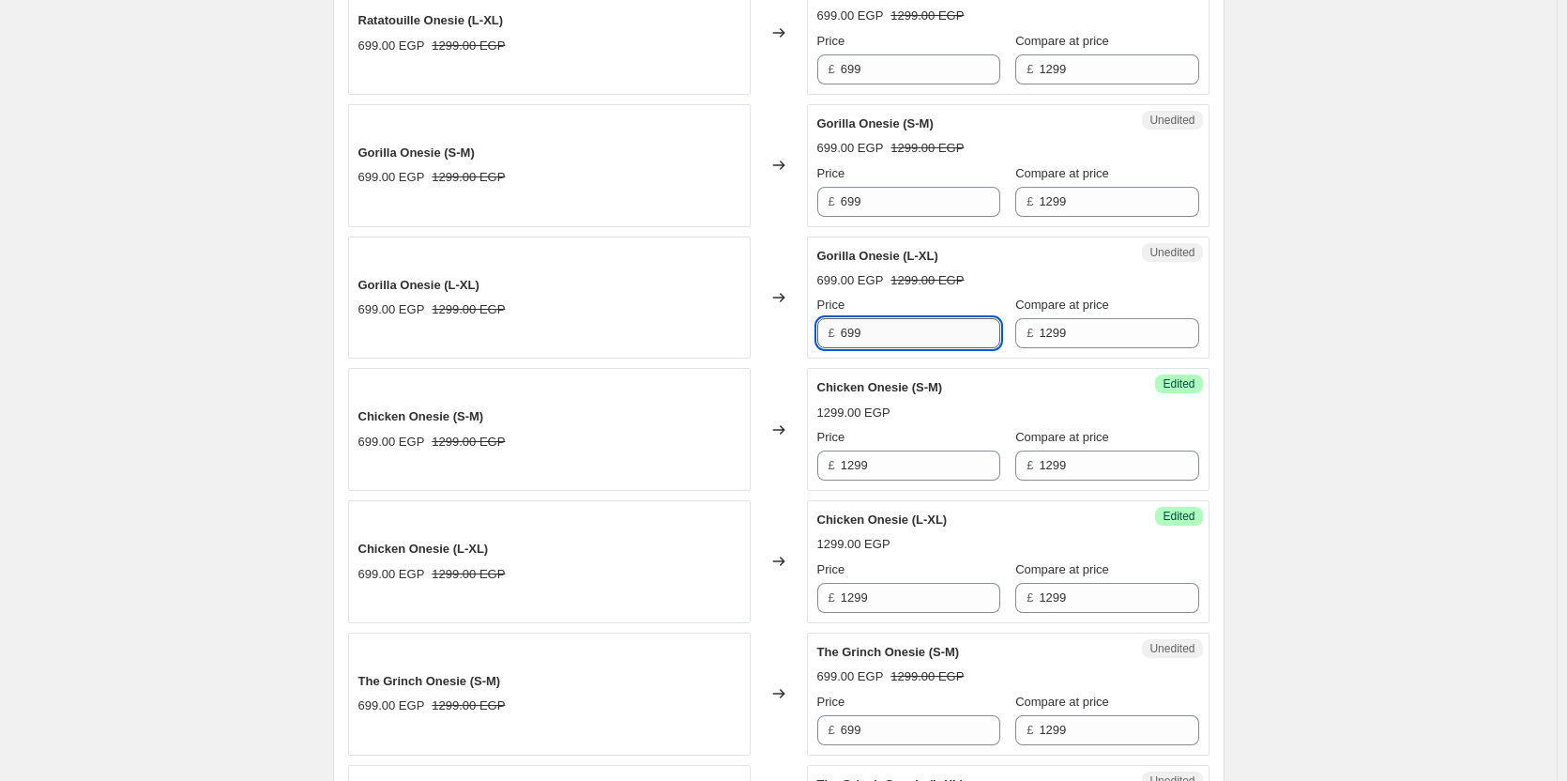
click at [898, 334] on input "699" at bounding box center [921, 333] width 160 height 30
paste input "12"
type input "1299"
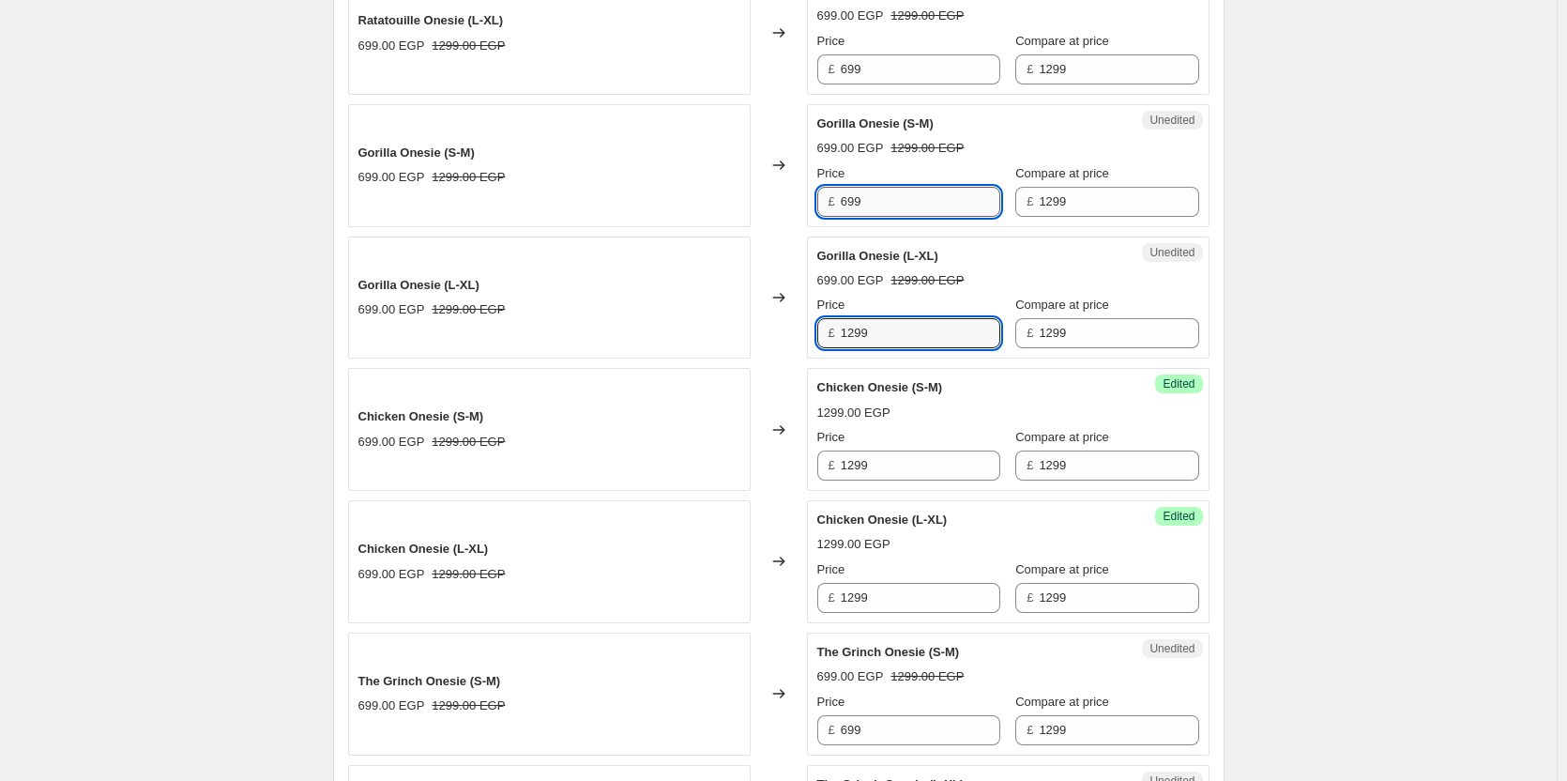
click at [895, 200] on input "699" at bounding box center [921, 202] width 160 height 30
paste input "12"
type input "1299"
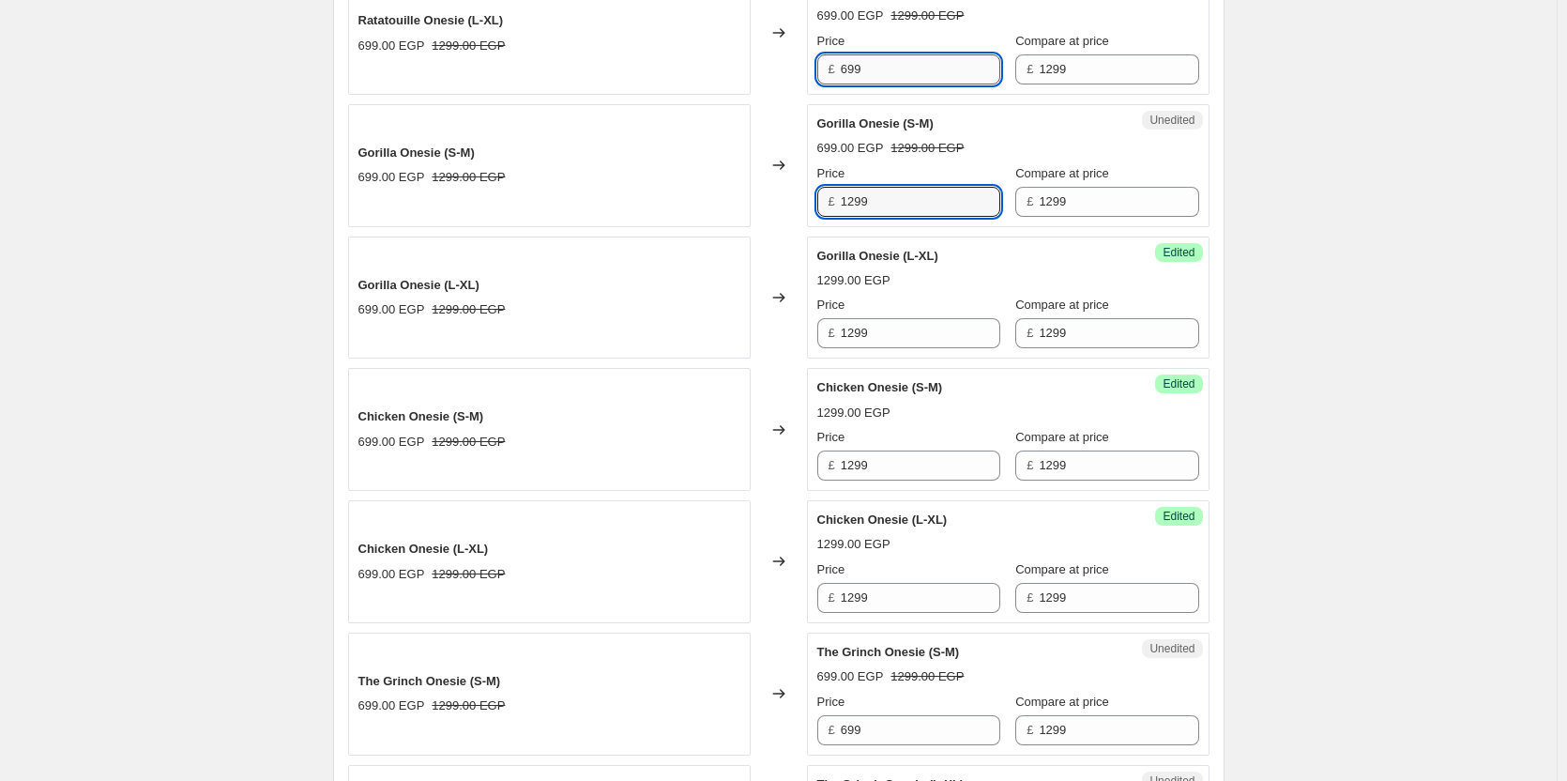
click at [907, 71] on input "699" at bounding box center [921, 69] width 160 height 30
paste input "12"
type input "1299"
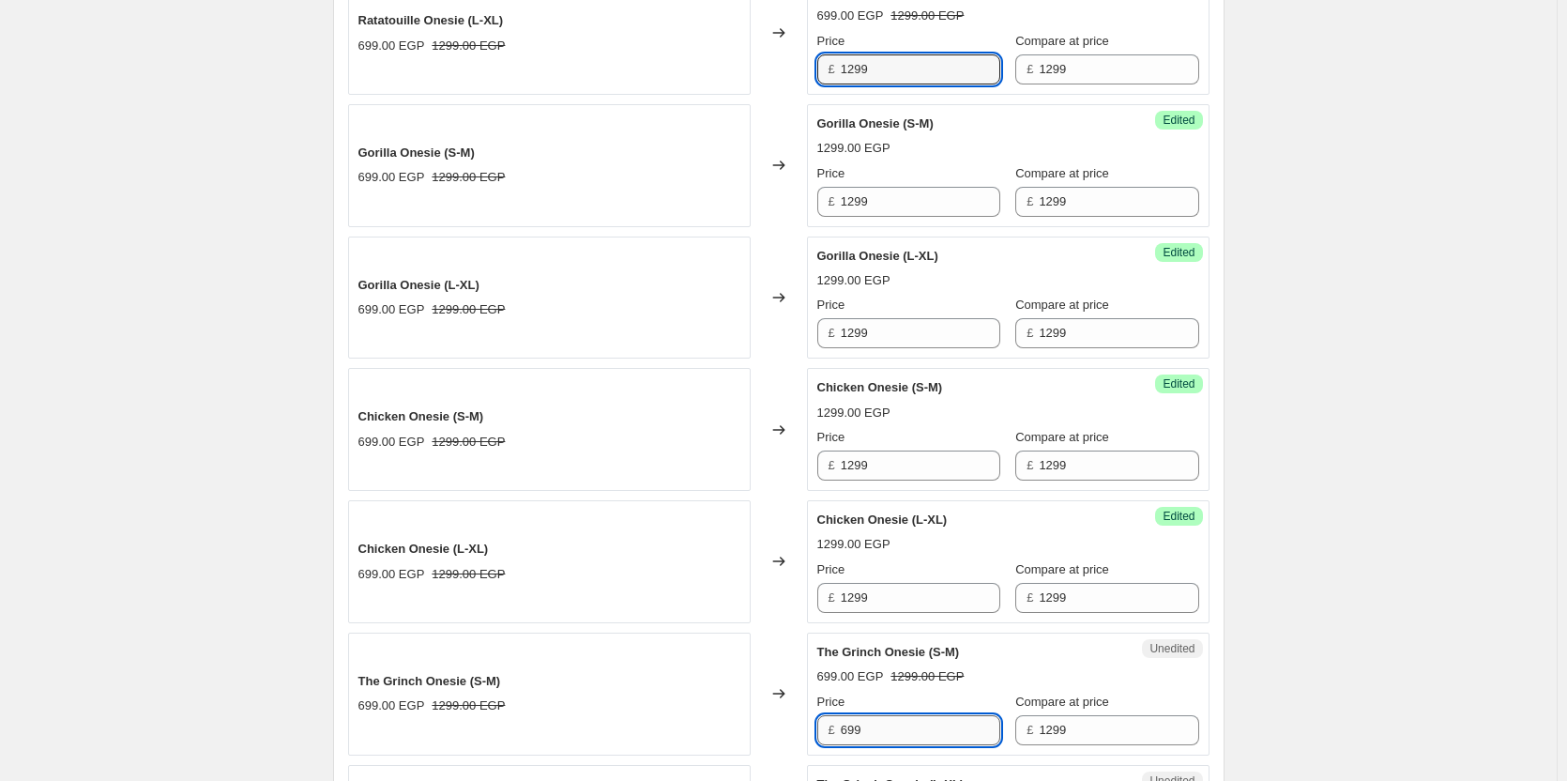
click at [887, 722] on input "699" at bounding box center [921, 730] width 160 height 30
paste input "12"
type input "1299"
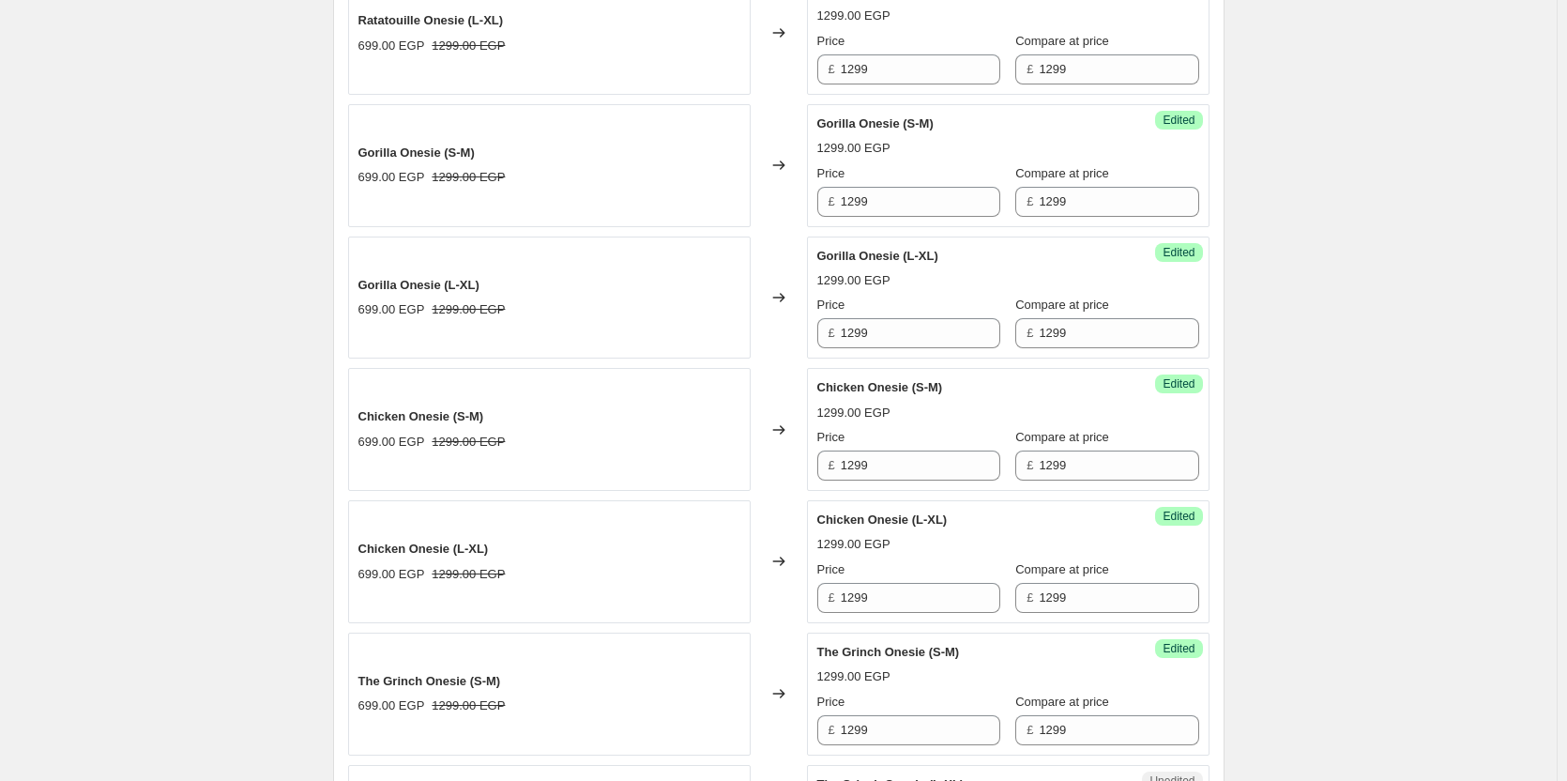
click at [898, 659] on span "The Grinch Onesie (S-M)" at bounding box center [889, 652] width 143 height 14
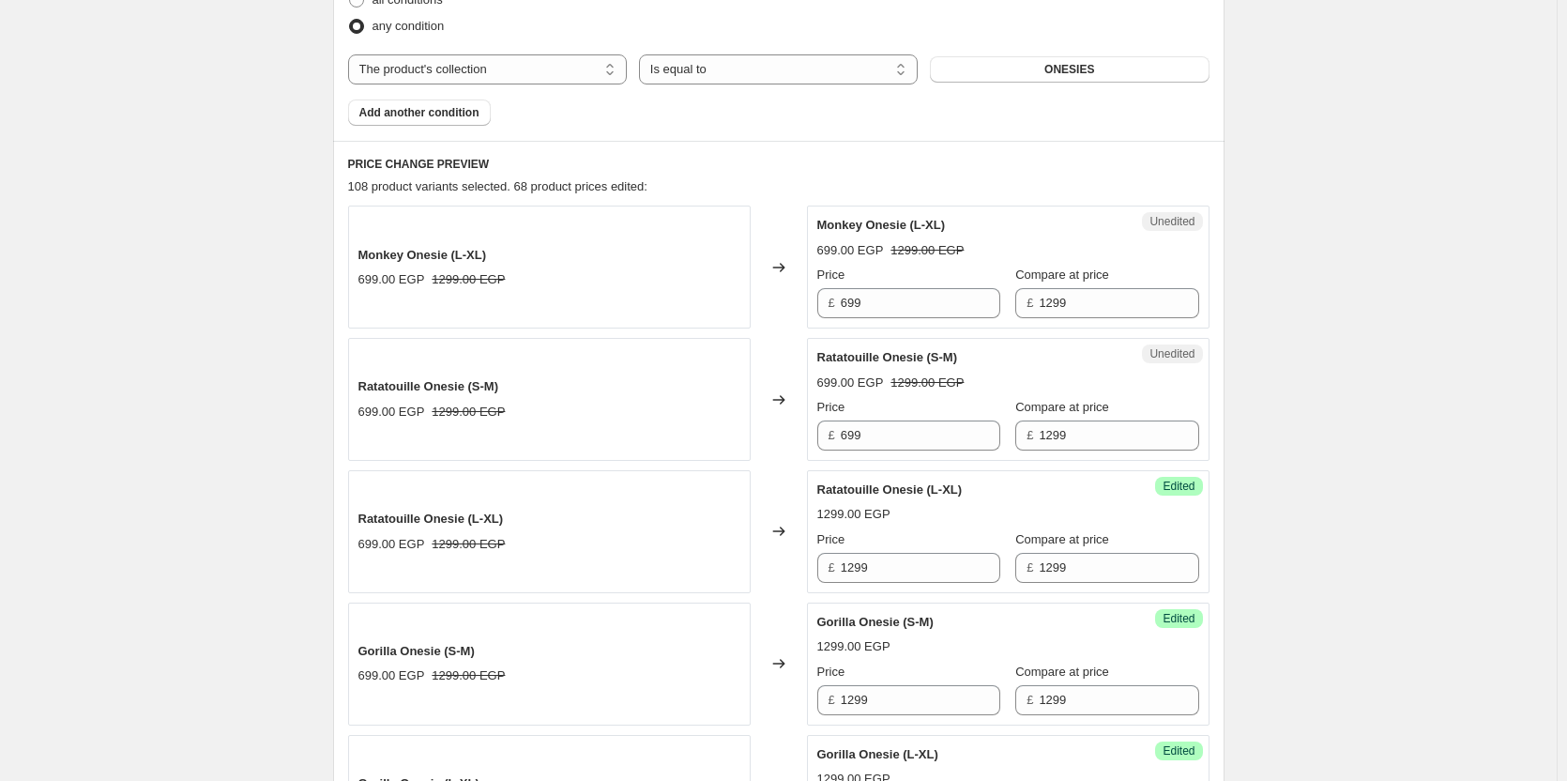
scroll to position [636, 0]
click at [883, 446] on input "699" at bounding box center [921, 436] width 160 height 30
paste input "12"
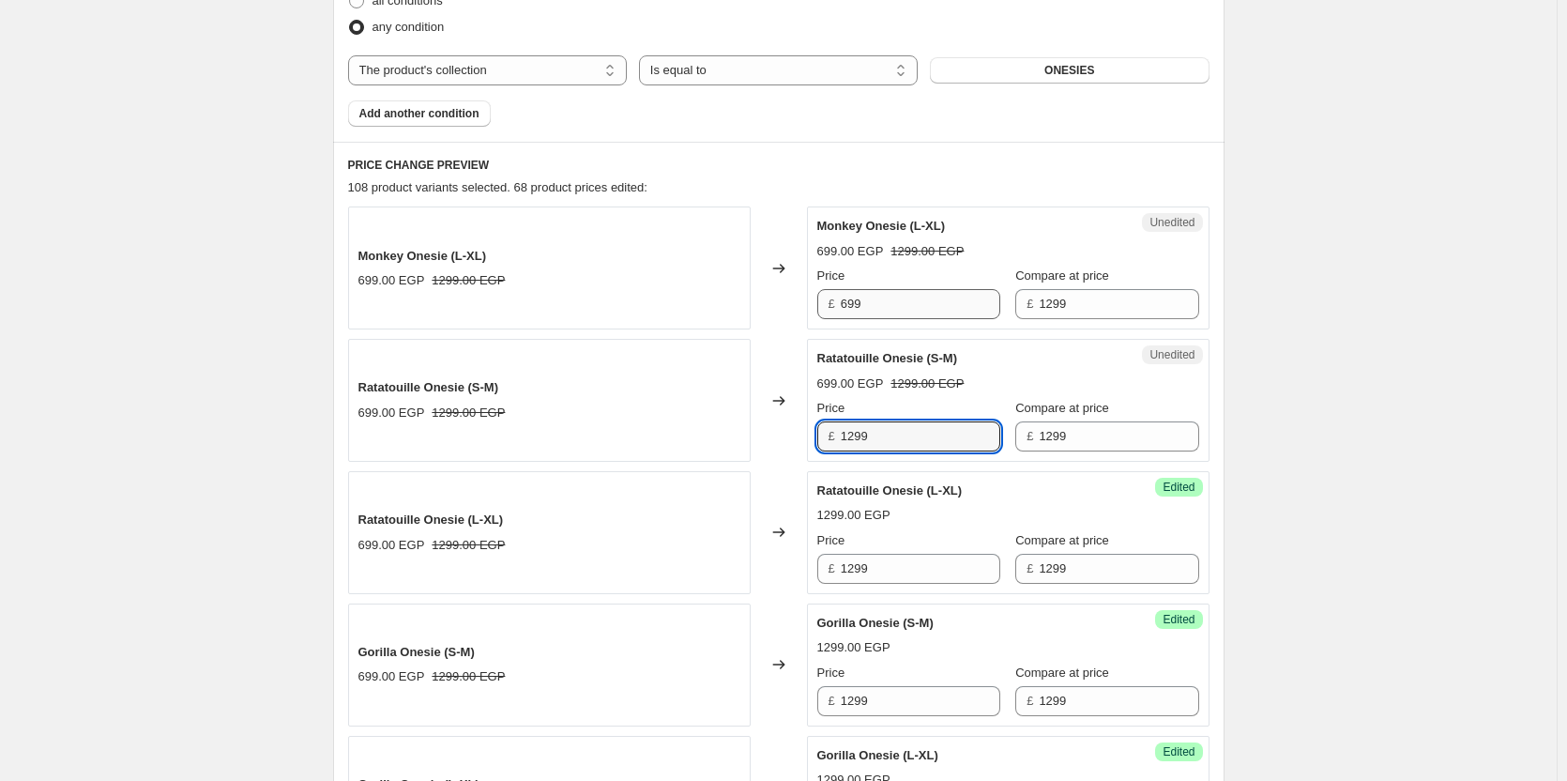
type input "1299"
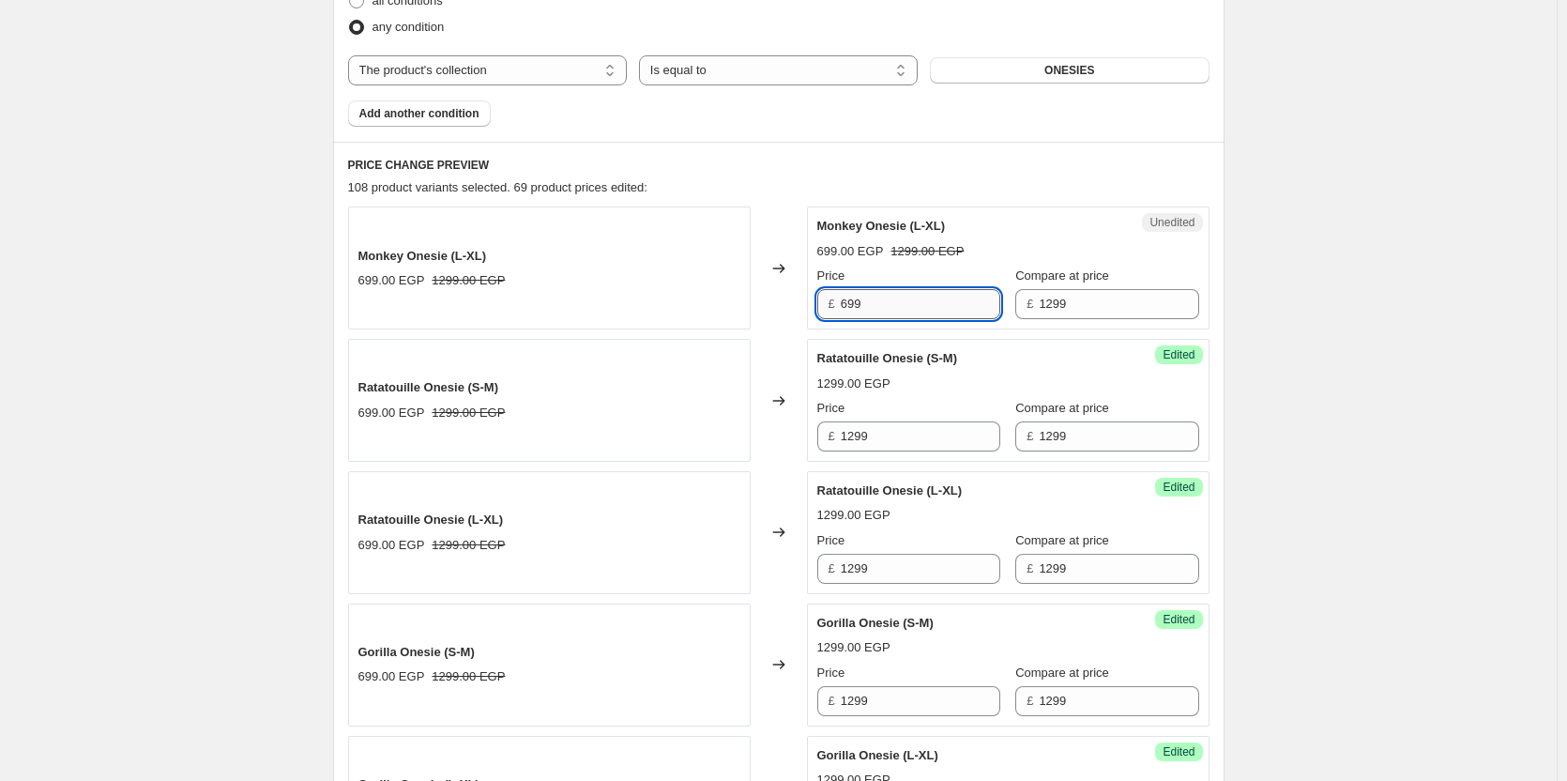
click at [898, 310] on input "699" at bounding box center [921, 304] width 160 height 30
paste input "12"
type input "1299"
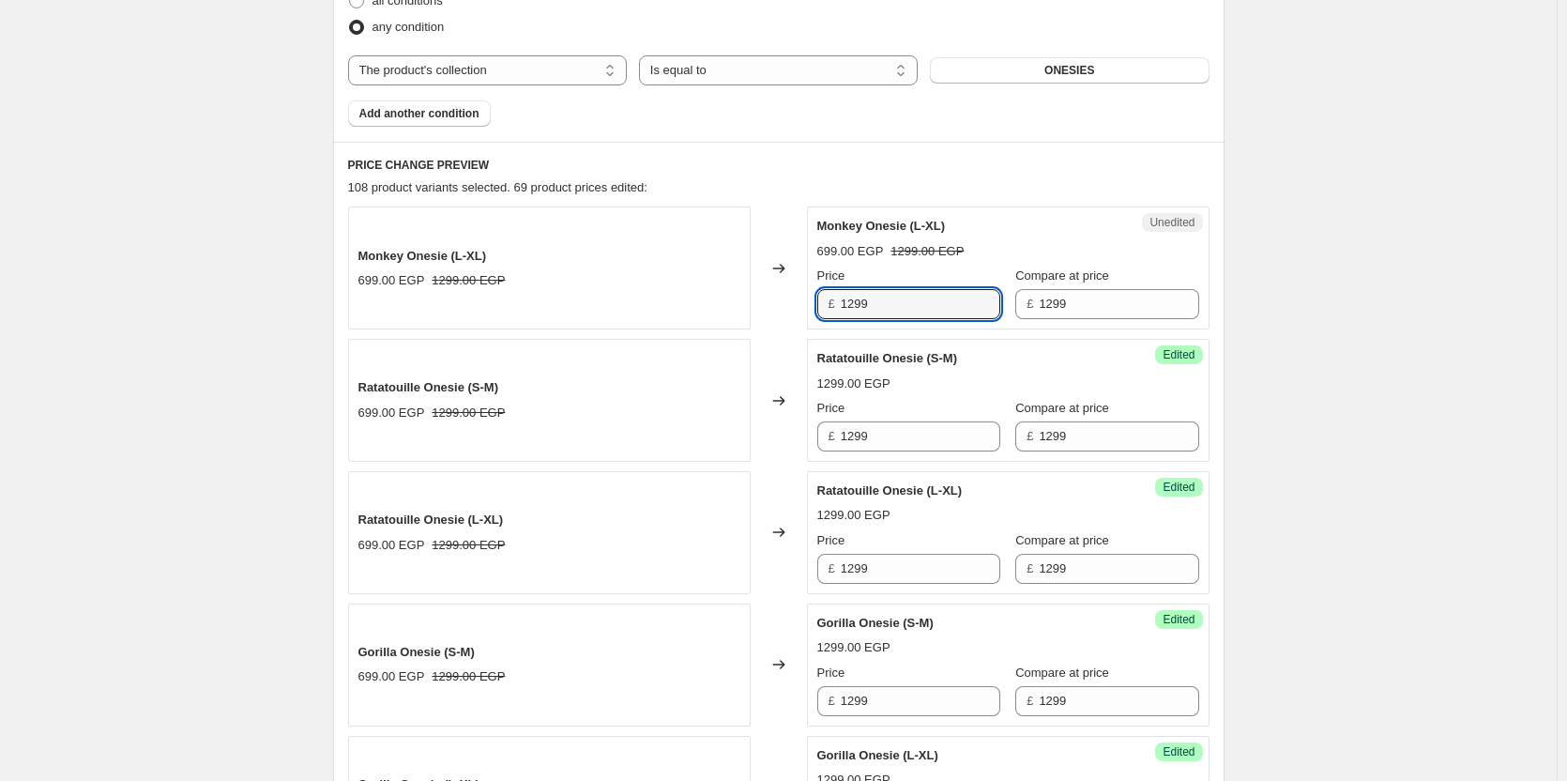
click at [896, 403] on div "Price" at bounding box center [909, 408] width 183 height 19
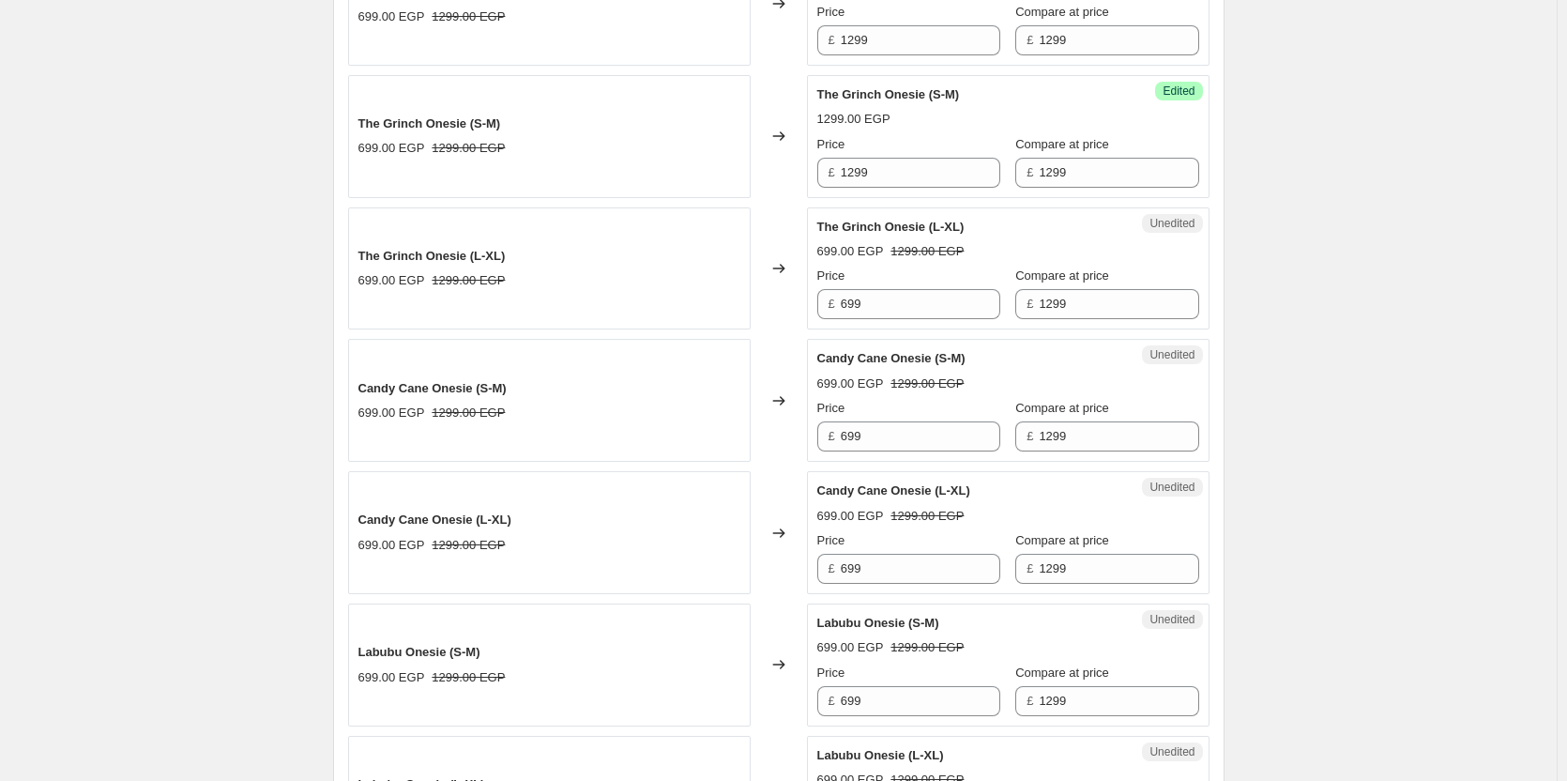
scroll to position [1692, 0]
click at [905, 295] on input "699" at bounding box center [921, 305] width 160 height 30
paste input "12"
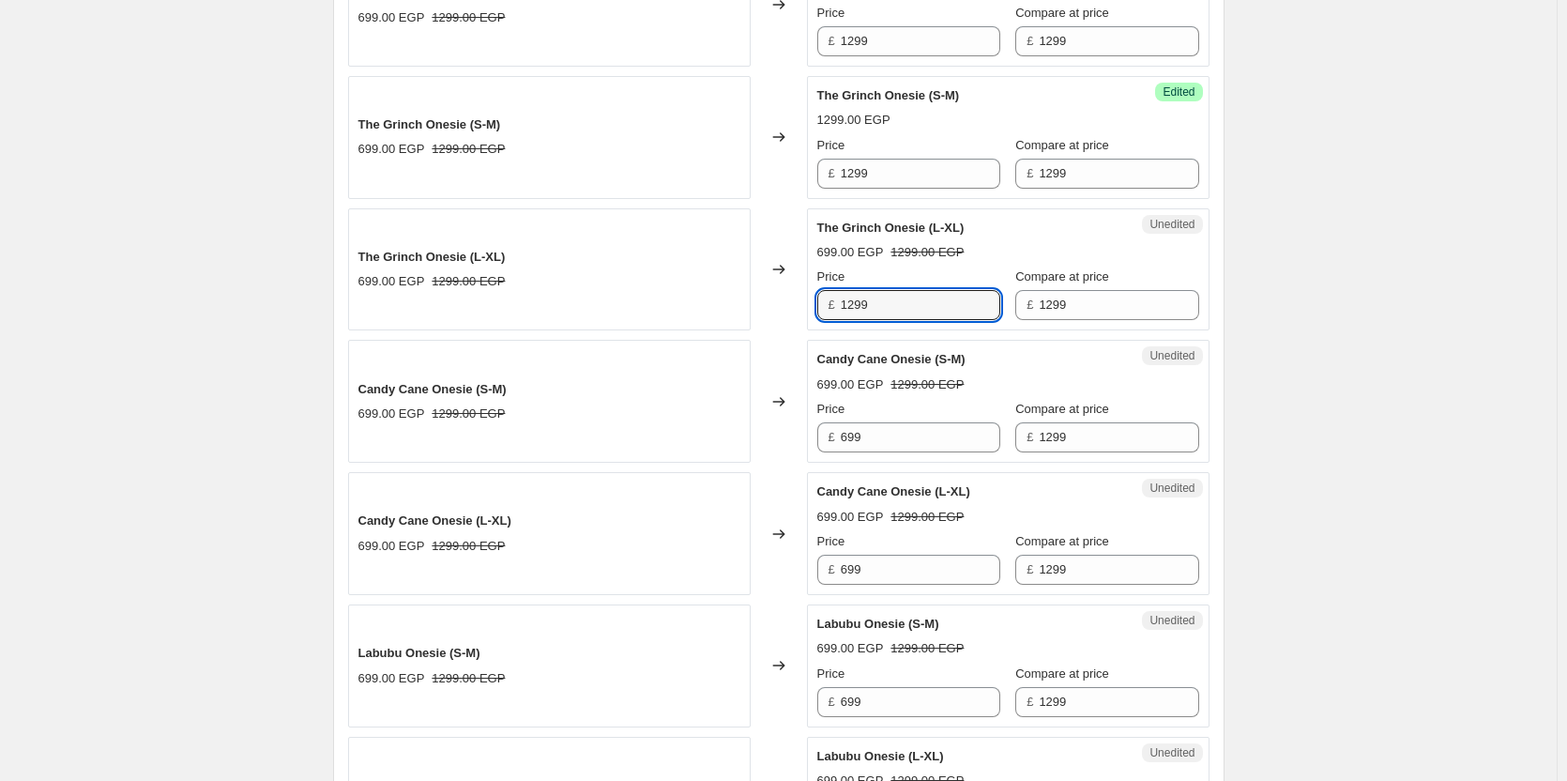
type input "1299"
click at [909, 391] on span "1299.00 EGP" at bounding box center [927, 384] width 73 height 14
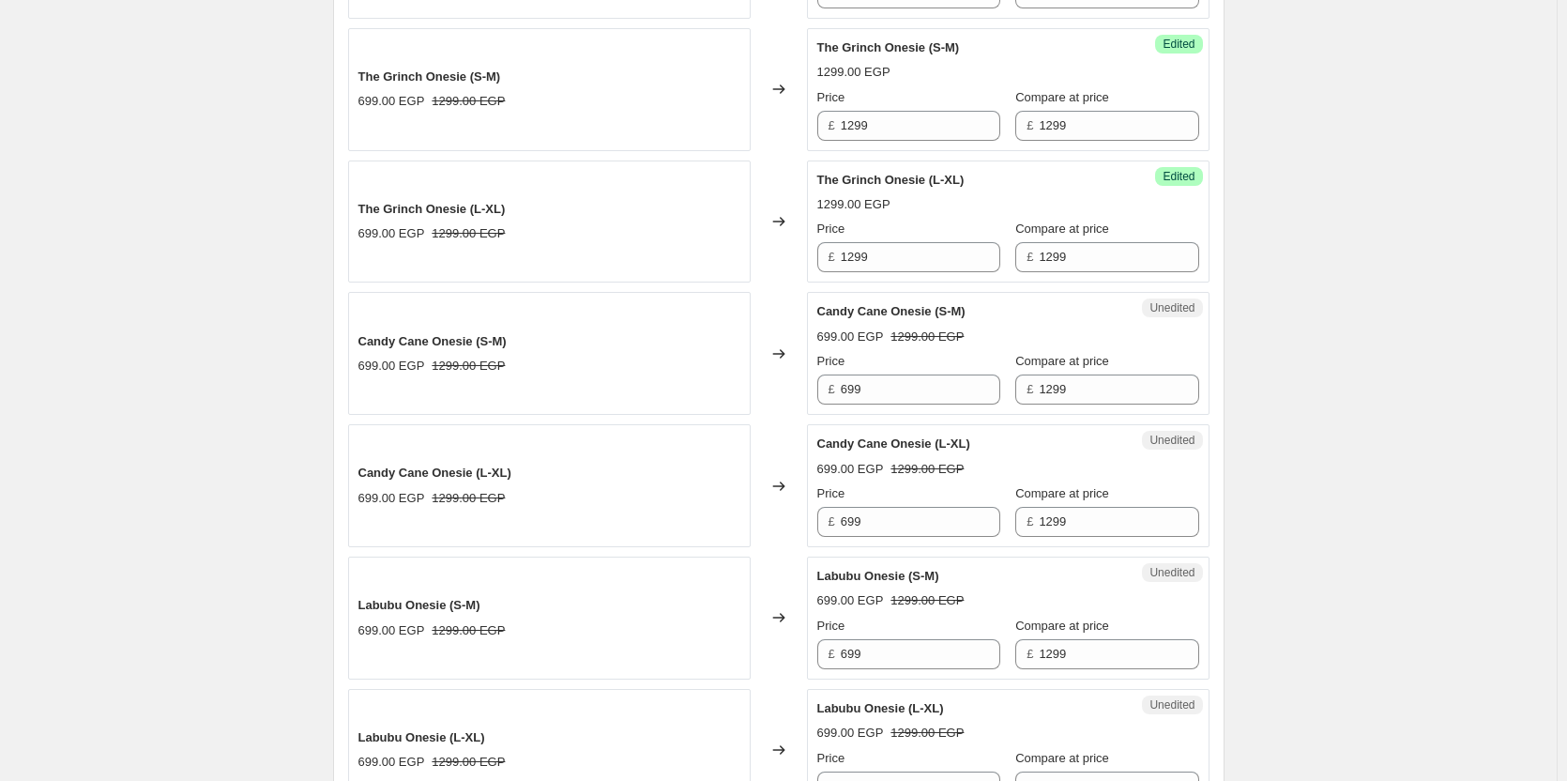
scroll to position [1739, 0]
click at [909, 391] on input "699" at bounding box center [921, 390] width 160 height 30
paste input "12"
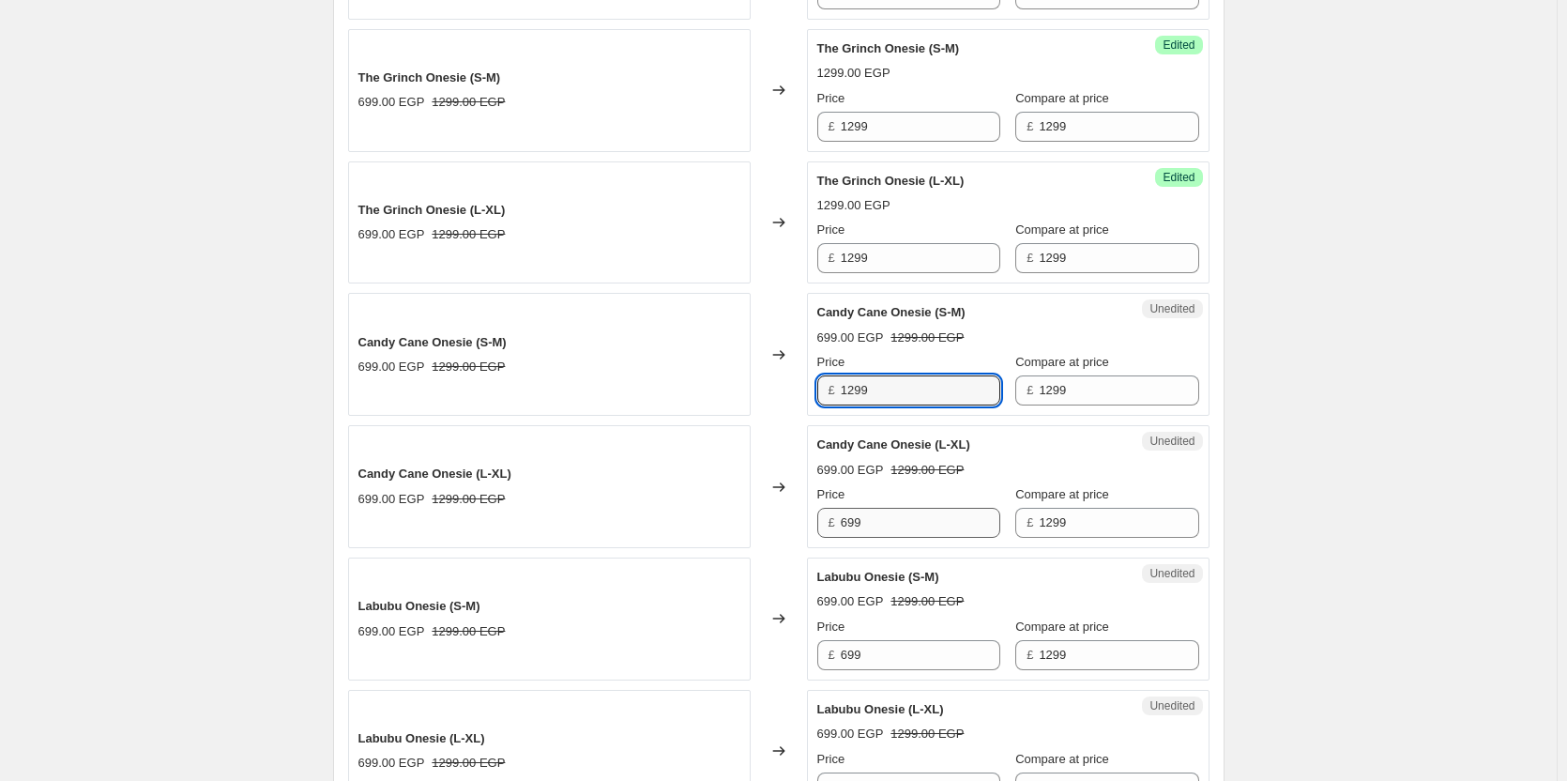
type input "1299"
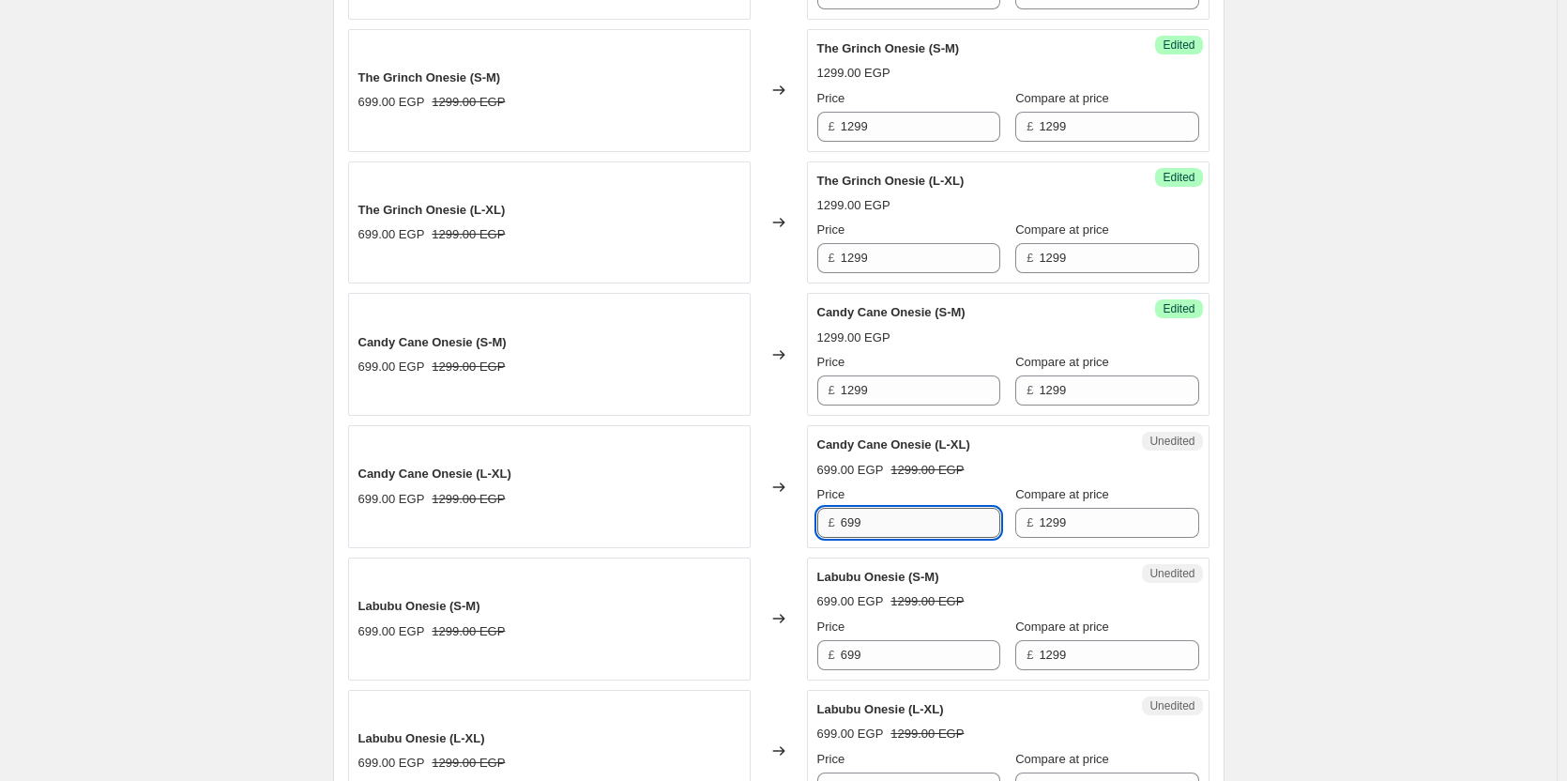
click at [897, 525] on input "699" at bounding box center [921, 523] width 160 height 30
paste input "12"
type input "1299"
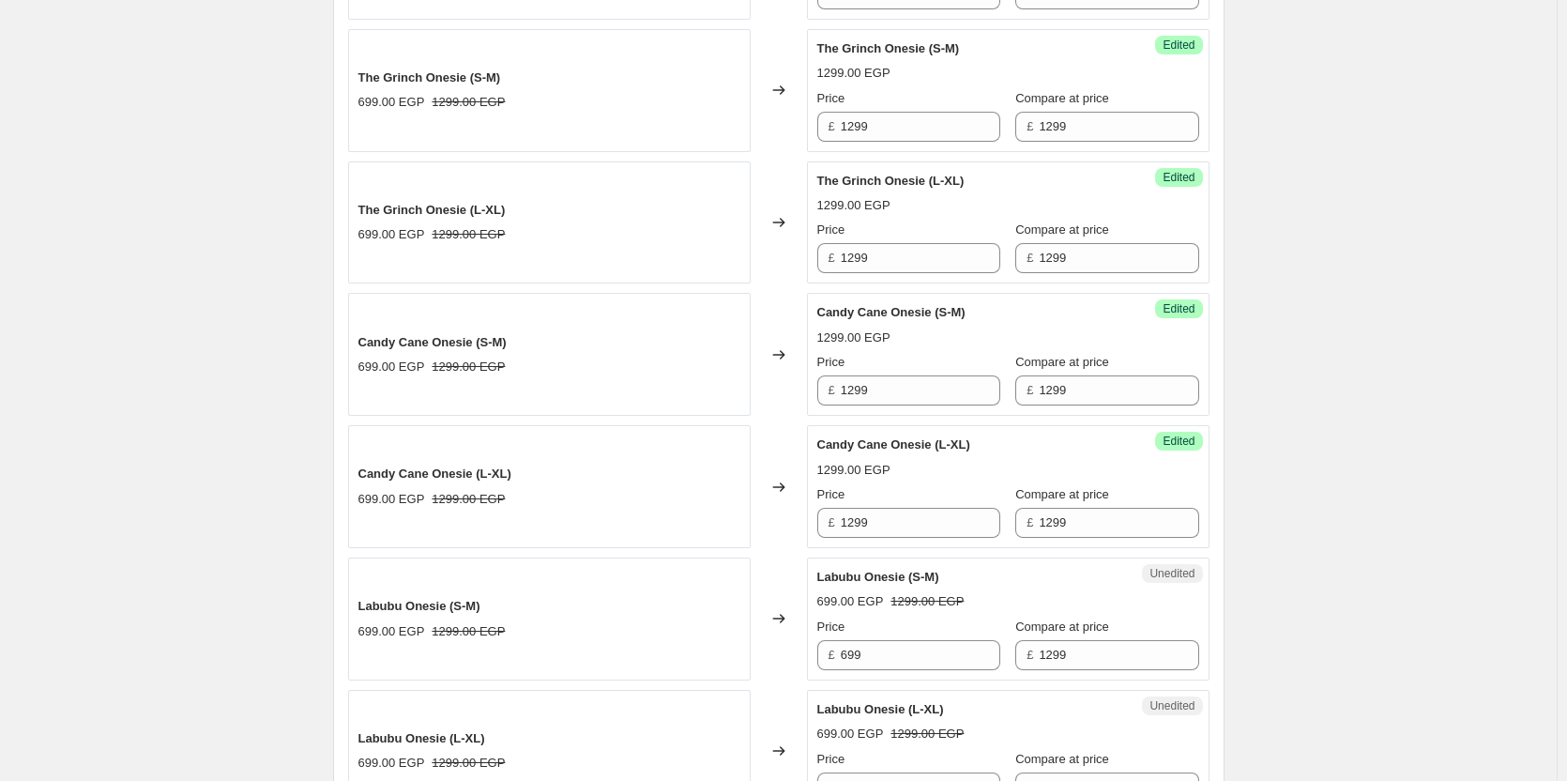
click at [899, 568] on div "Labubu Onesie (S-M)" at bounding box center [971, 577] width 307 height 19
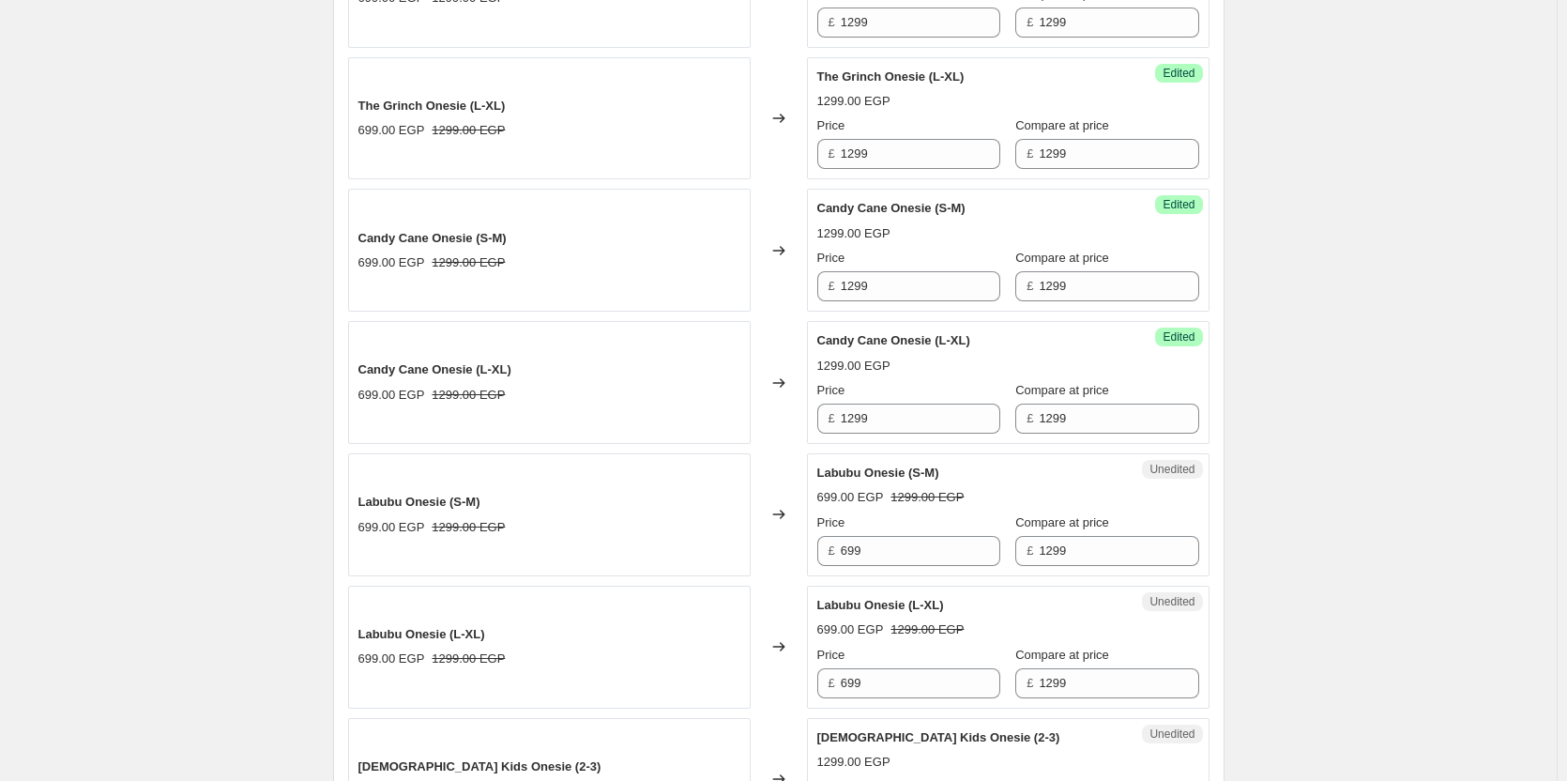
scroll to position [1853, 0]
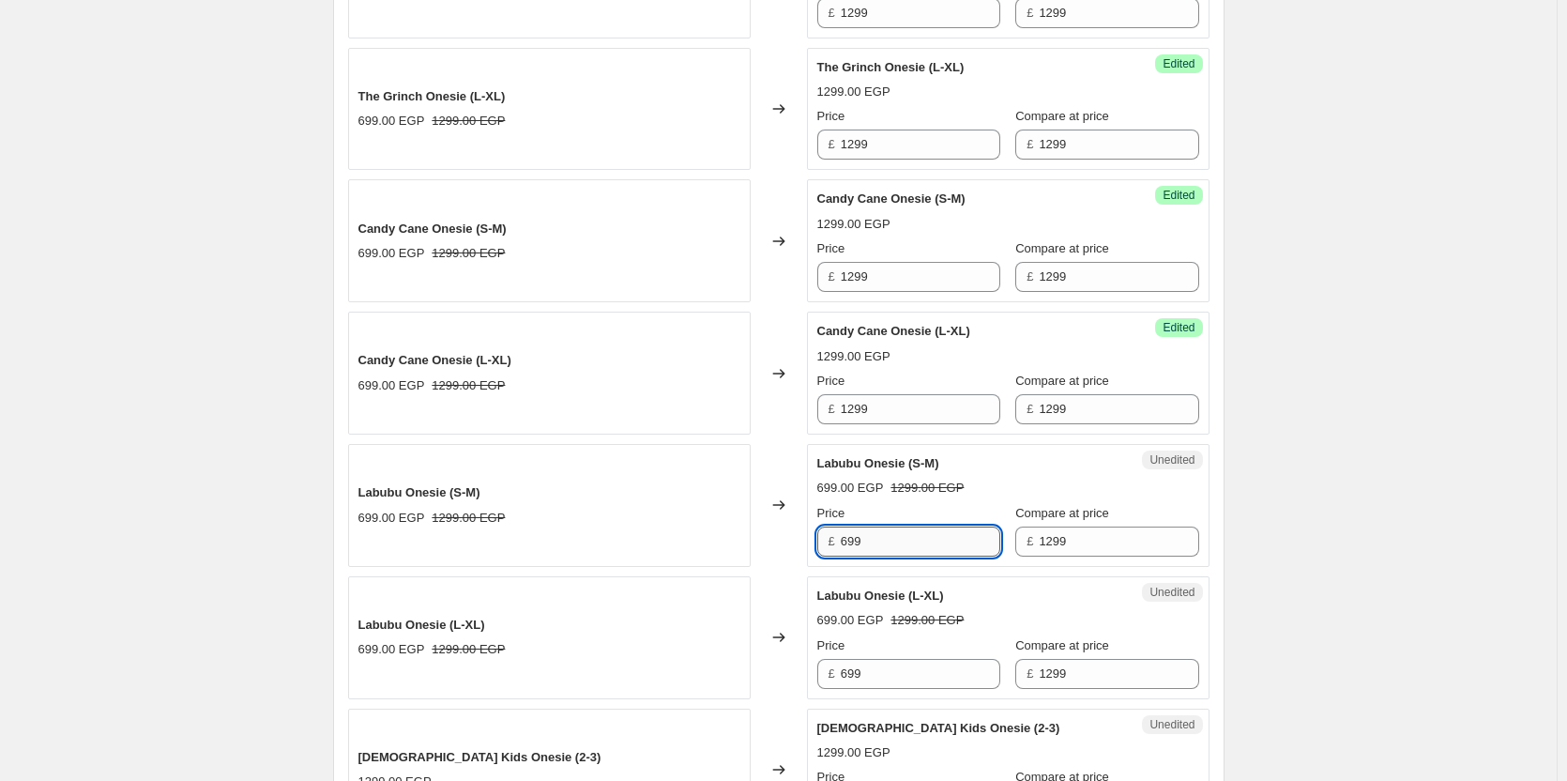
click at [906, 545] on input "699" at bounding box center [921, 542] width 160 height 30
paste input "12"
type input "1299"
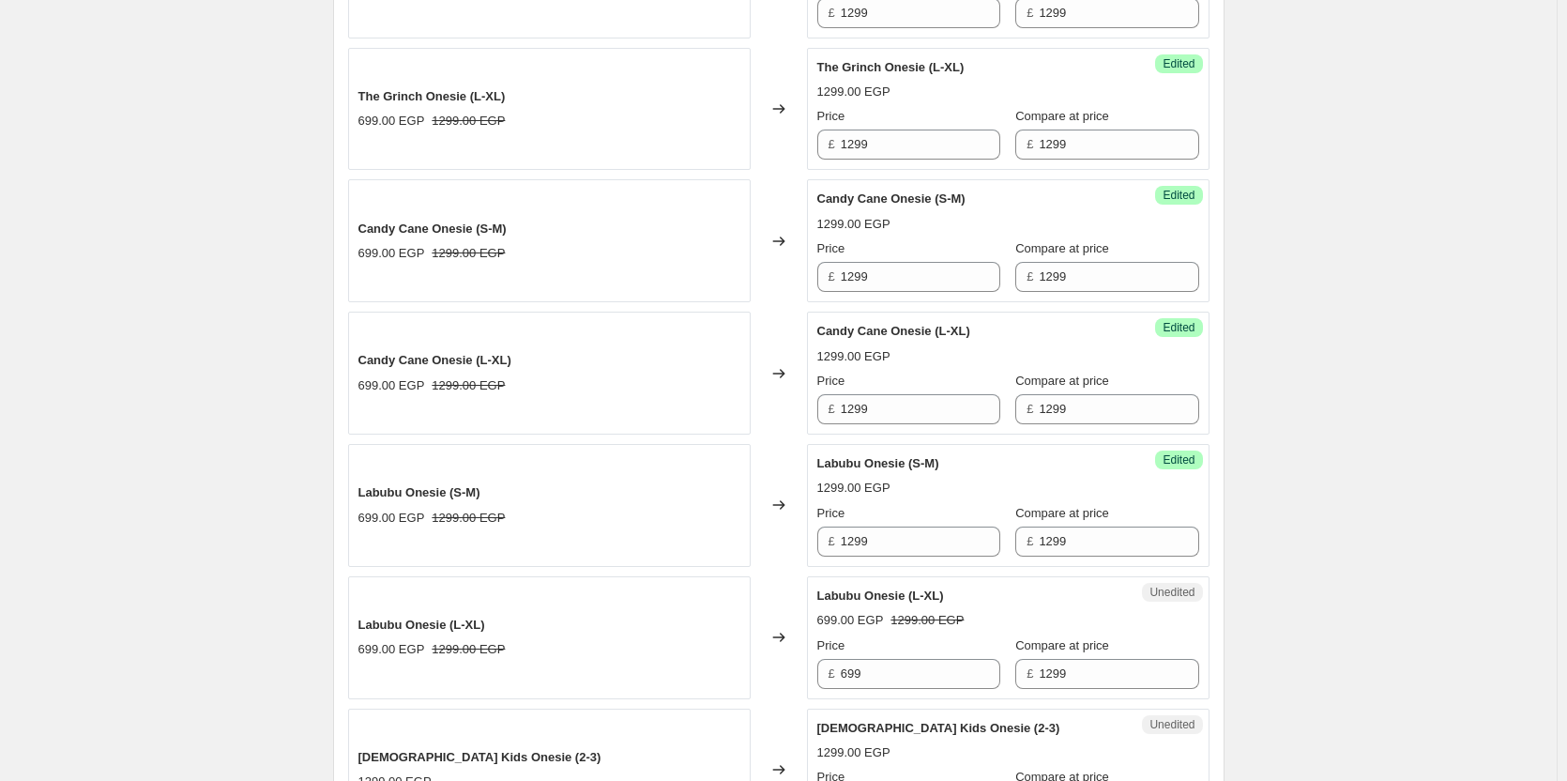
click at [896, 610] on div "Labubu Onesie (L-XL) 699.00 EGP 1299.00 EGP Price £ 699 Compare at price £ 1299" at bounding box center [1009, 638] width 382 height 102
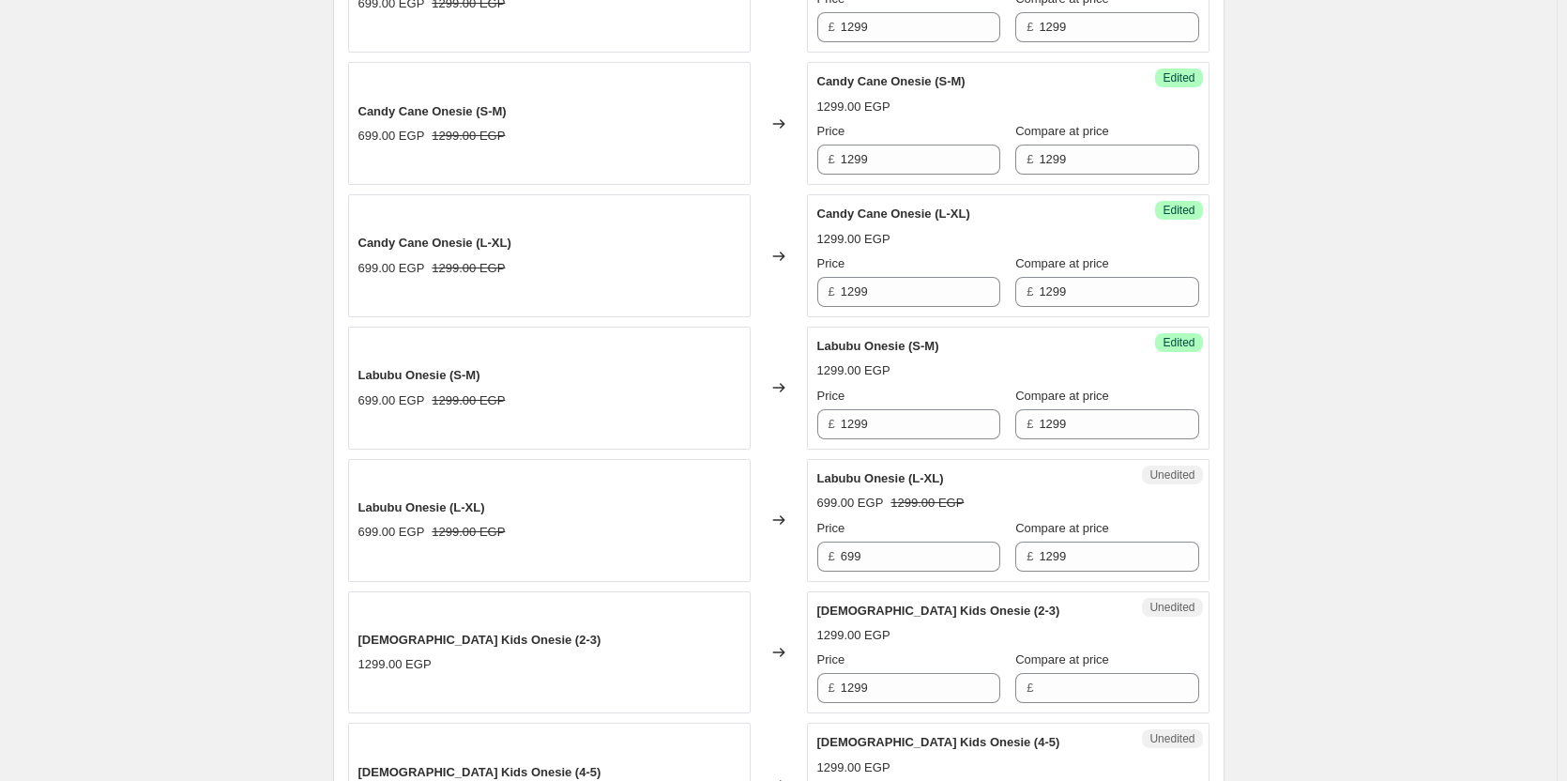
scroll to position [1978, 0]
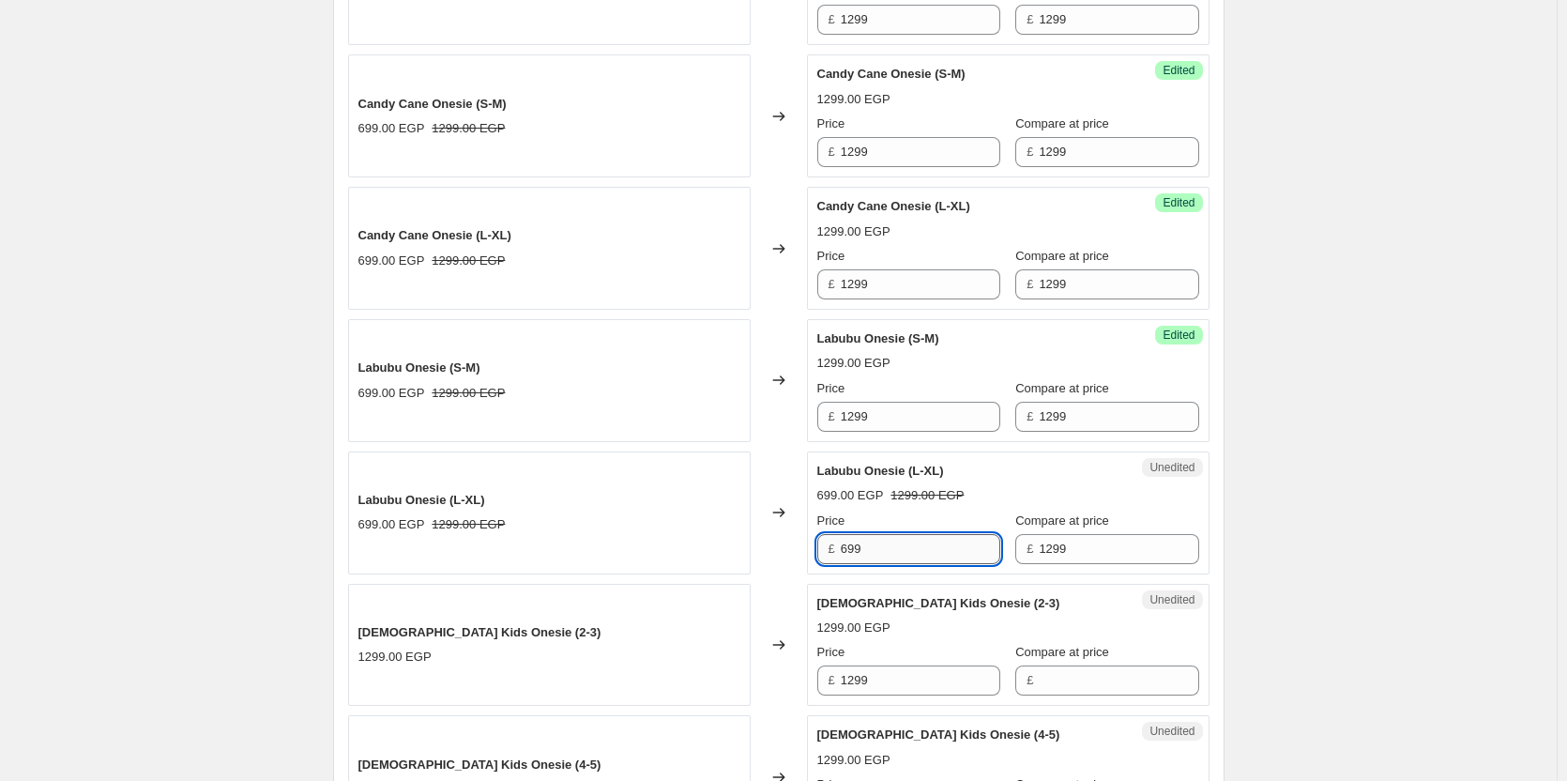
click at [906, 558] on input "699" at bounding box center [921, 549] width 160 height 30
paste input "12"
type input "1299"
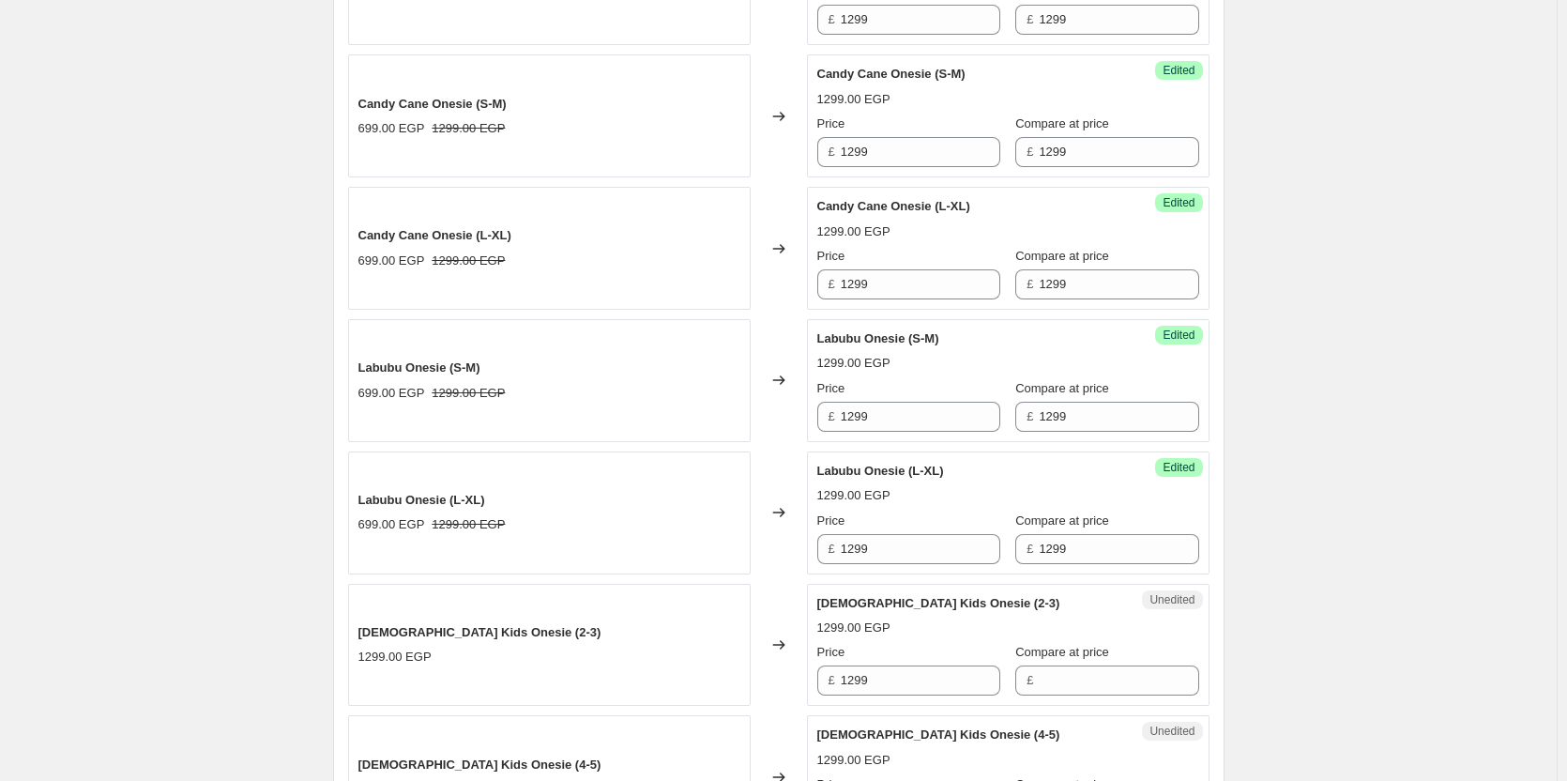
click at [901, 604] on span "Chick Kids Onesie (2-3)" at bounding box center [939, 603] width 243 height 14
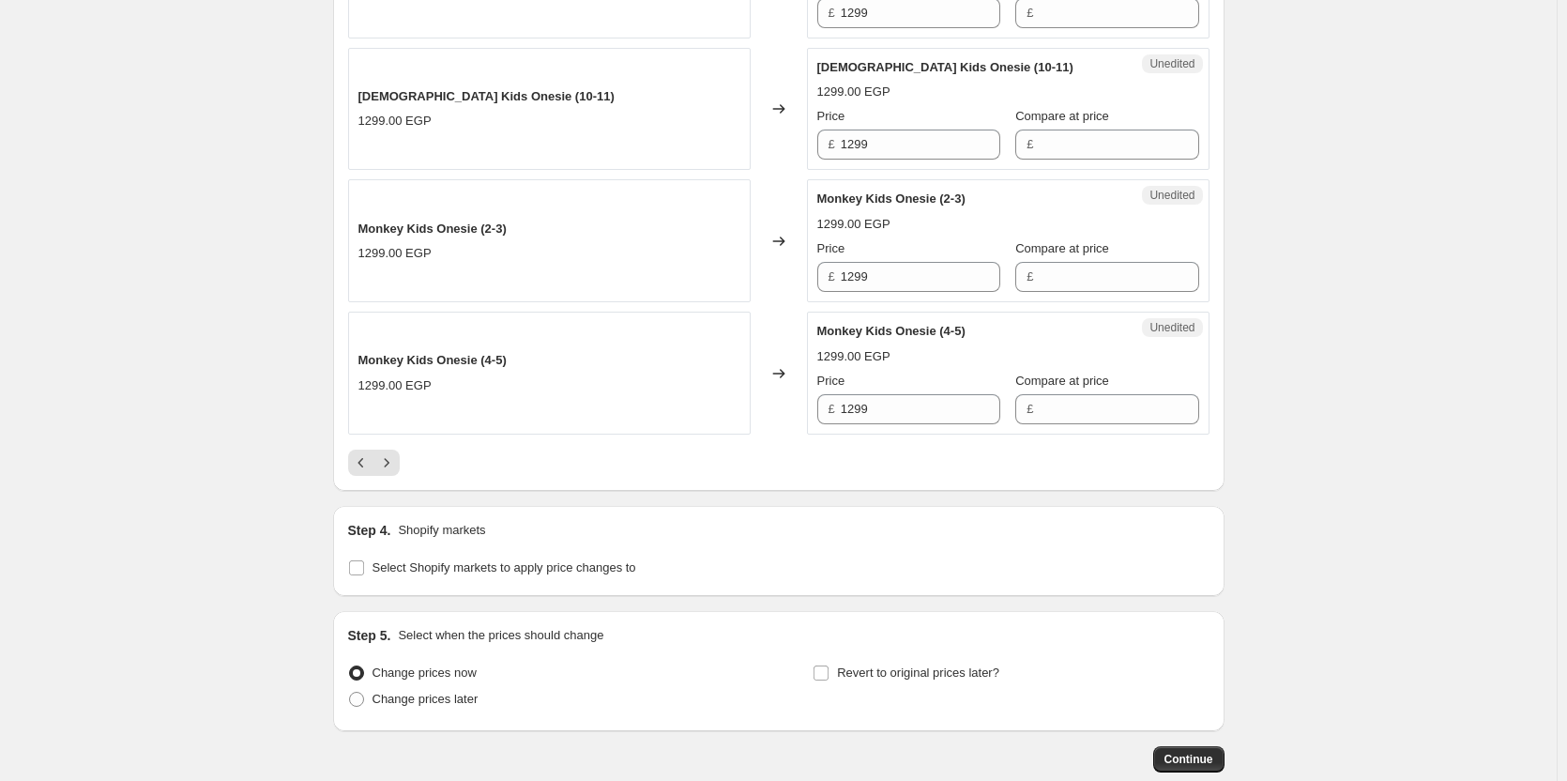
scroll to position [3043, 0]
click at [390, 463] on icon "Next" at bounding box center [386, 461] width 19 height 19
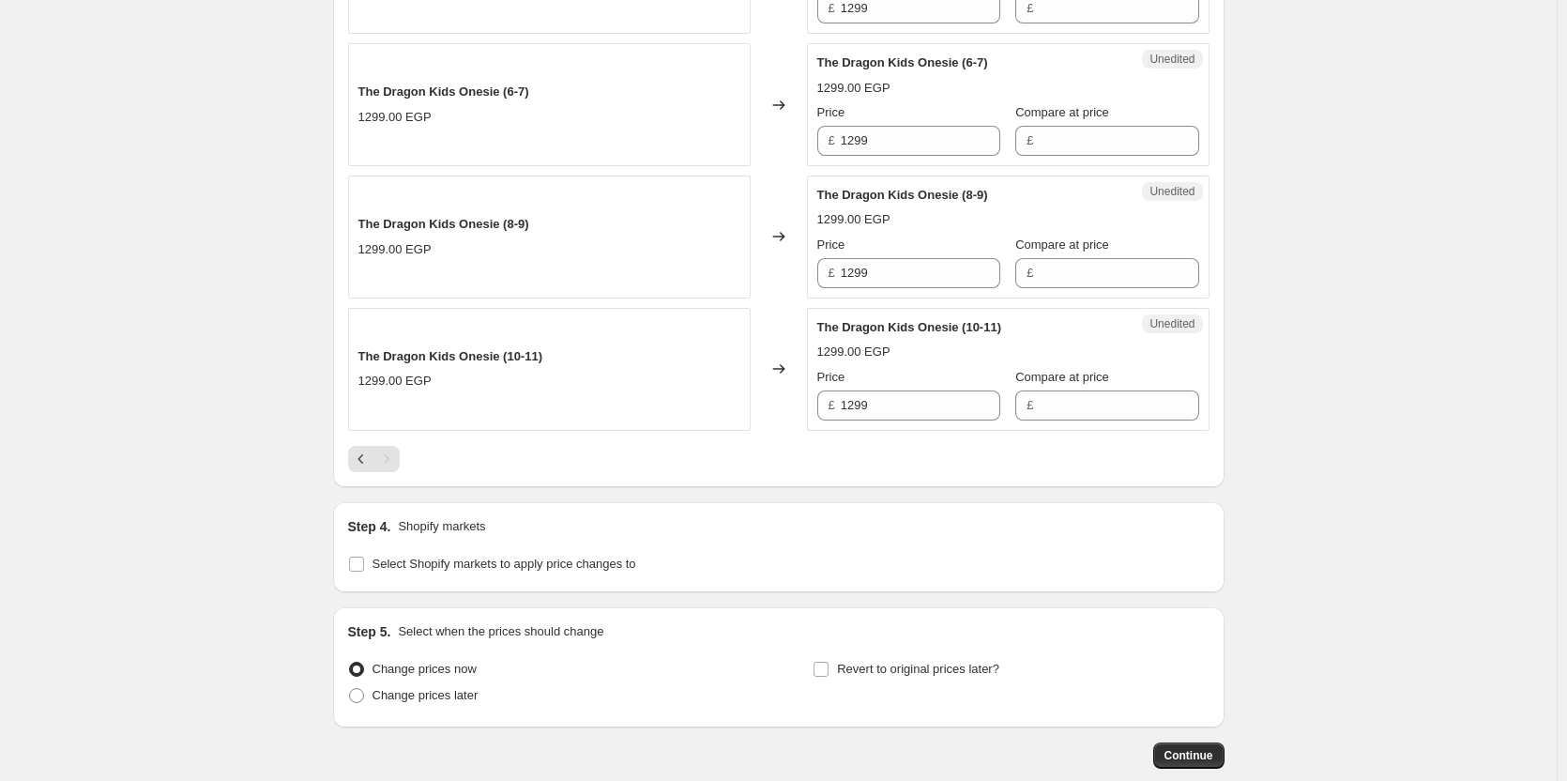
scroll to position [1563, 0]
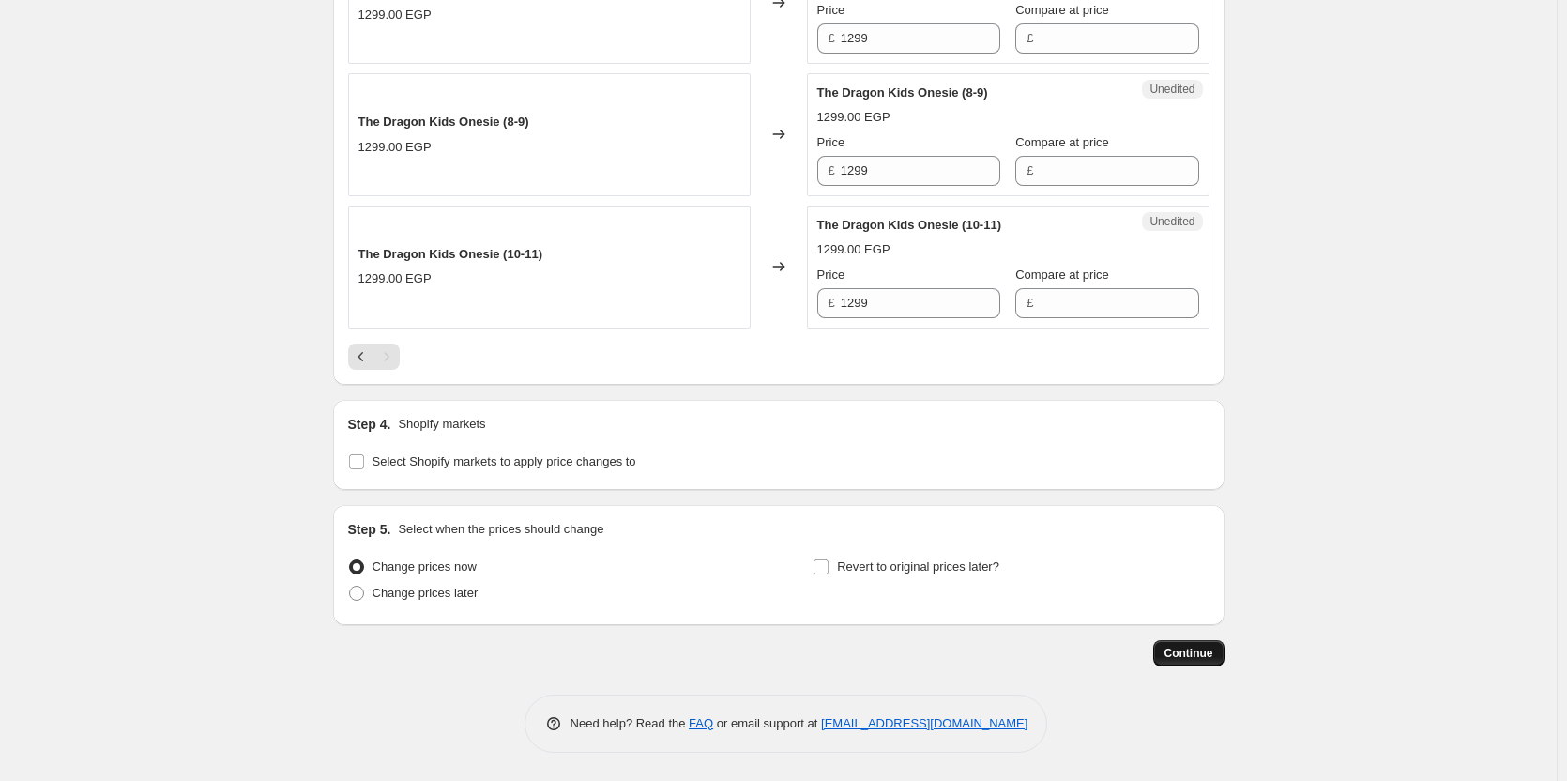
click at [1200, 655] on span "Continue" at bounding box center [1189, 653] width 49 height 15
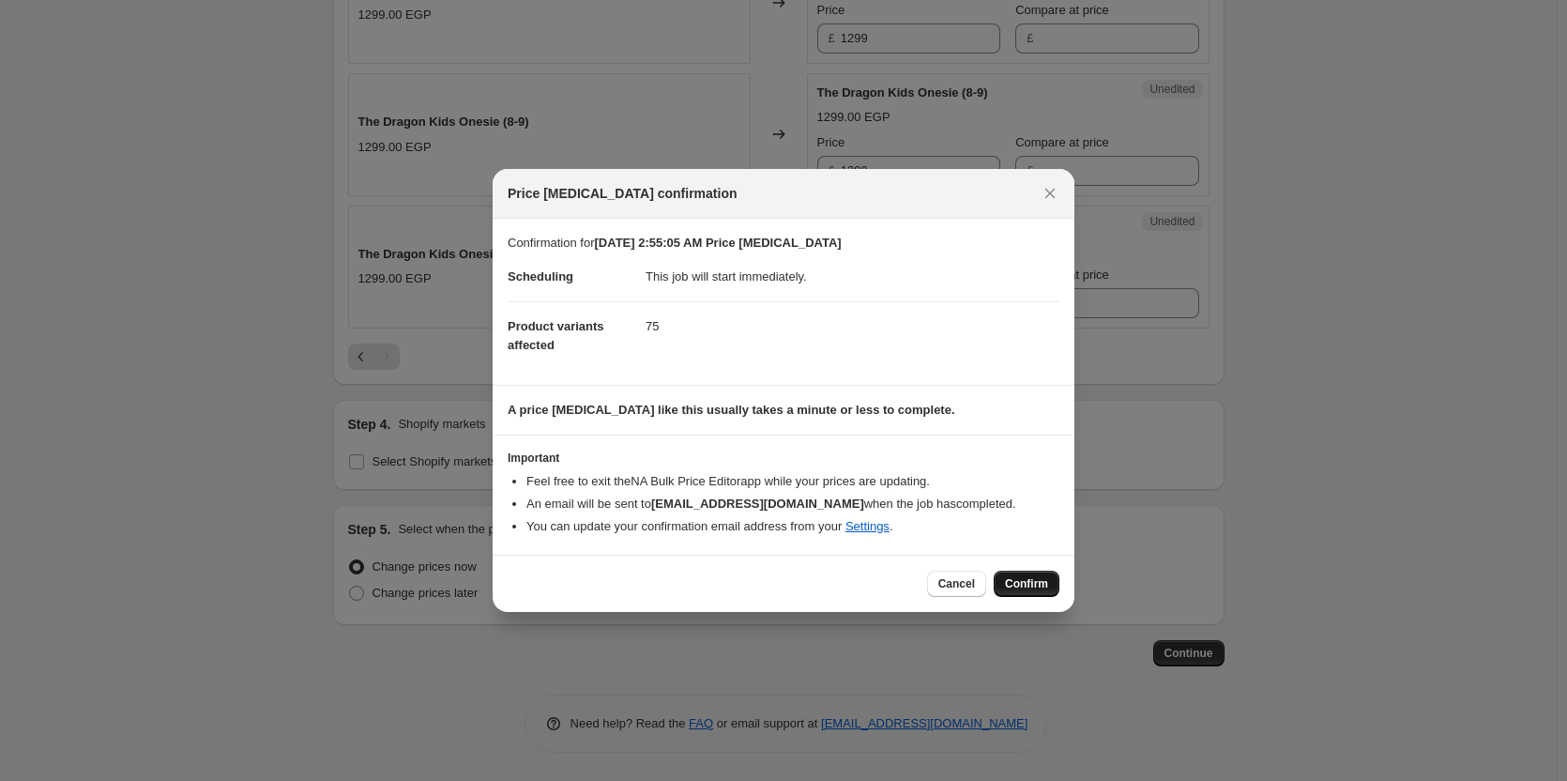
click at [1020, 590] on span "Confirm" at bounding box center [1026, 583] width 43 height 15
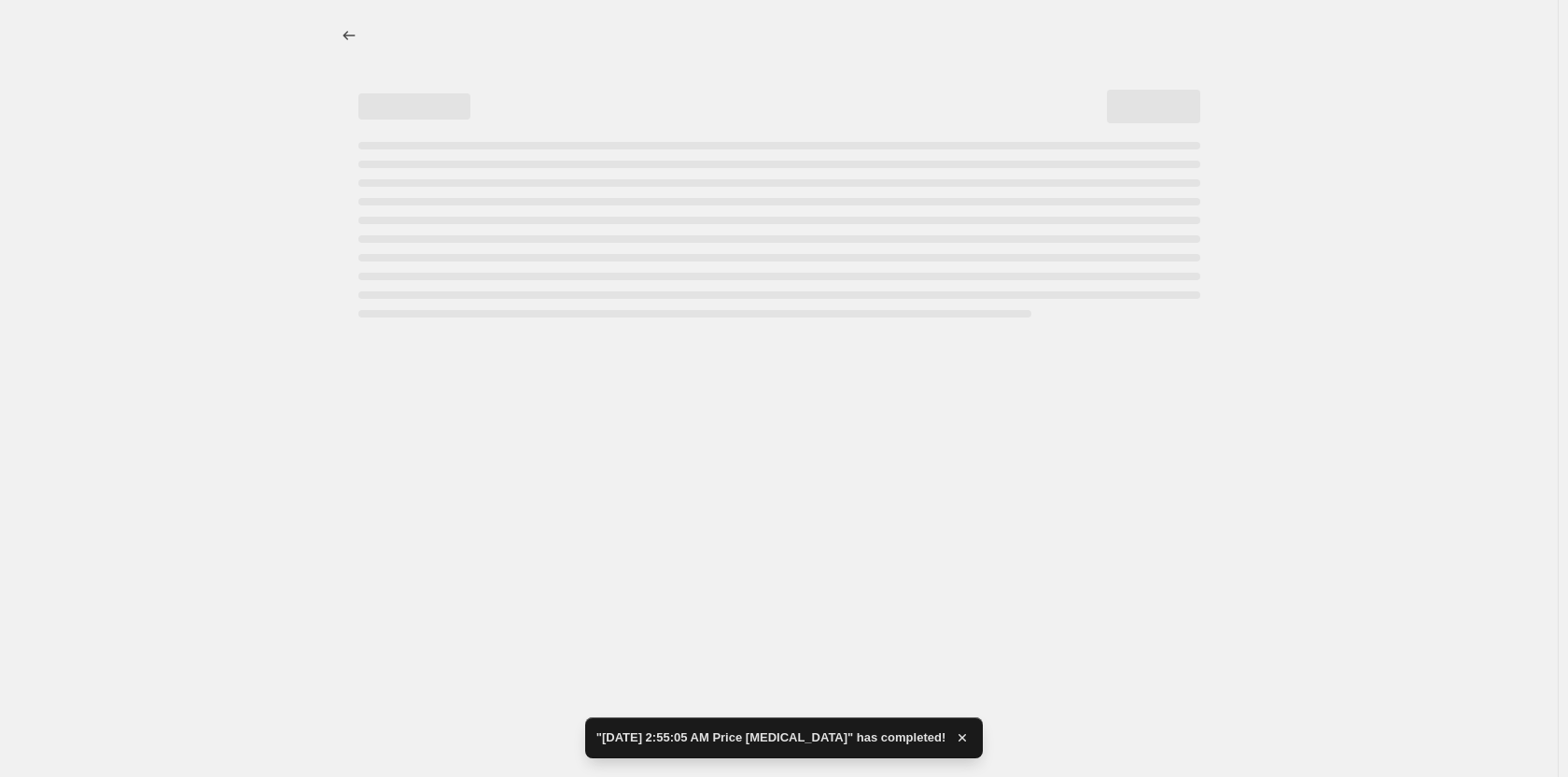
select select "collection"
